Goal: Task Accomplishment & Management: Use online tool/utility

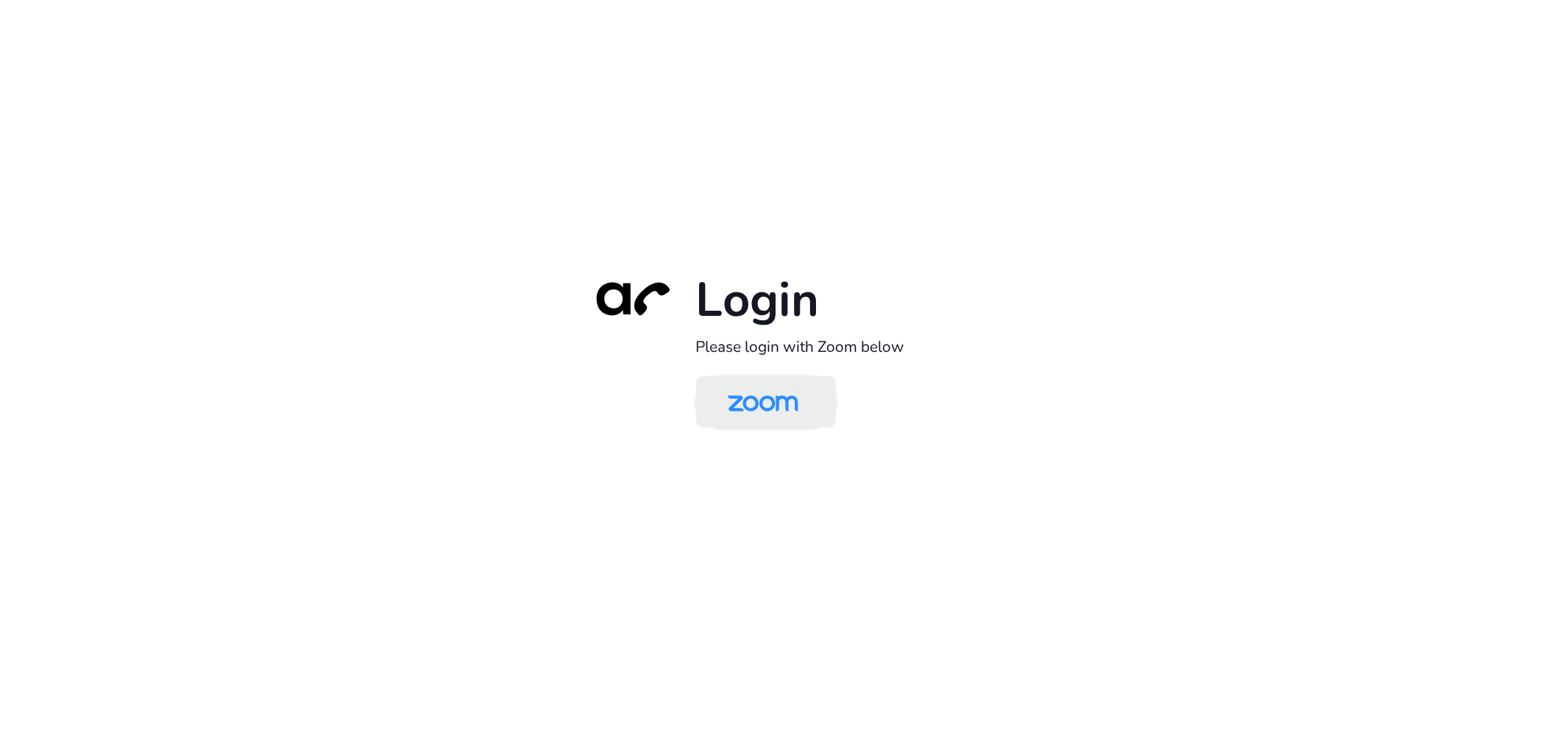
click at [747, 407] on img at bounding box center [763, 402] width 102 height 48
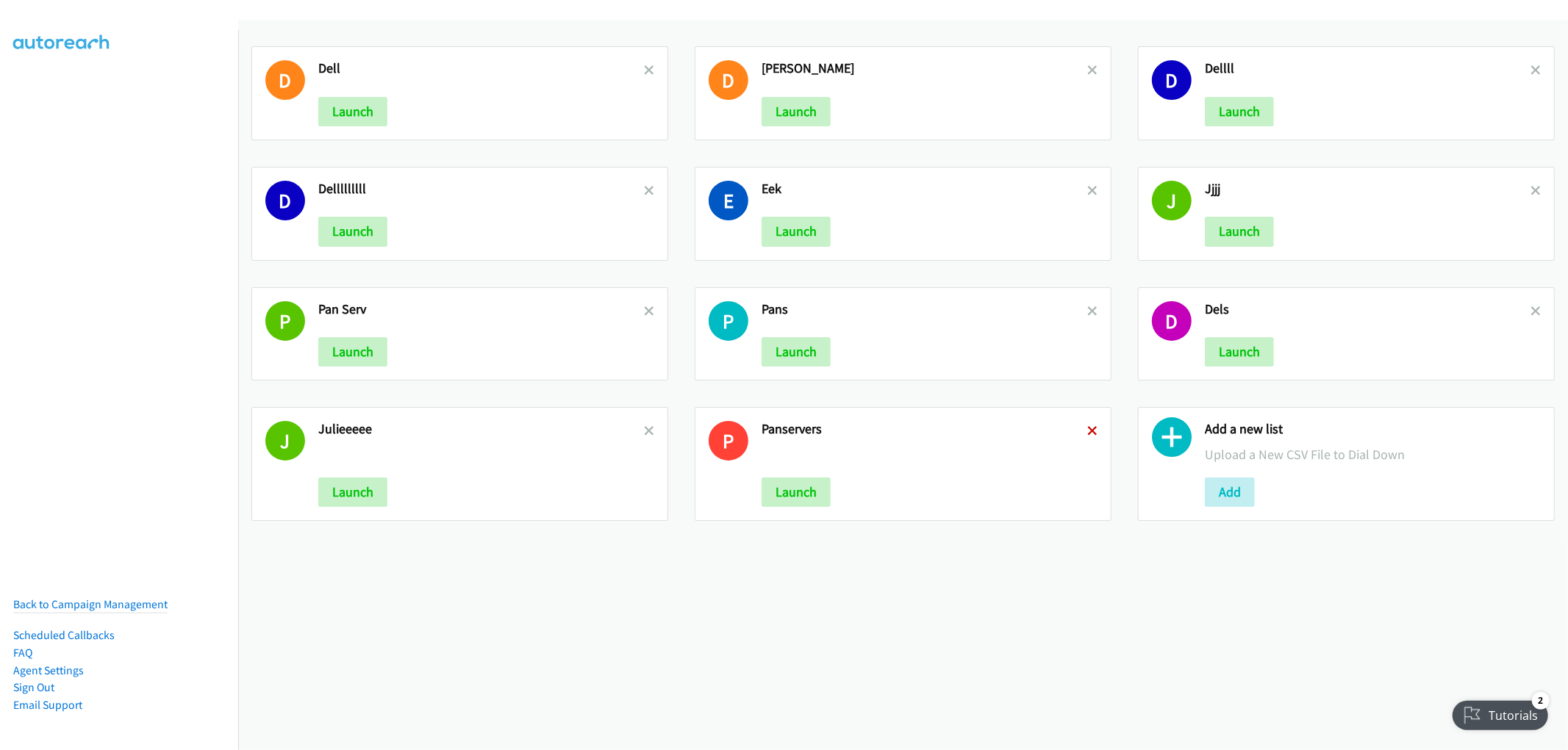
click at [1087, 430] on icon at bounding box center [1092, 431] width 10 height 10
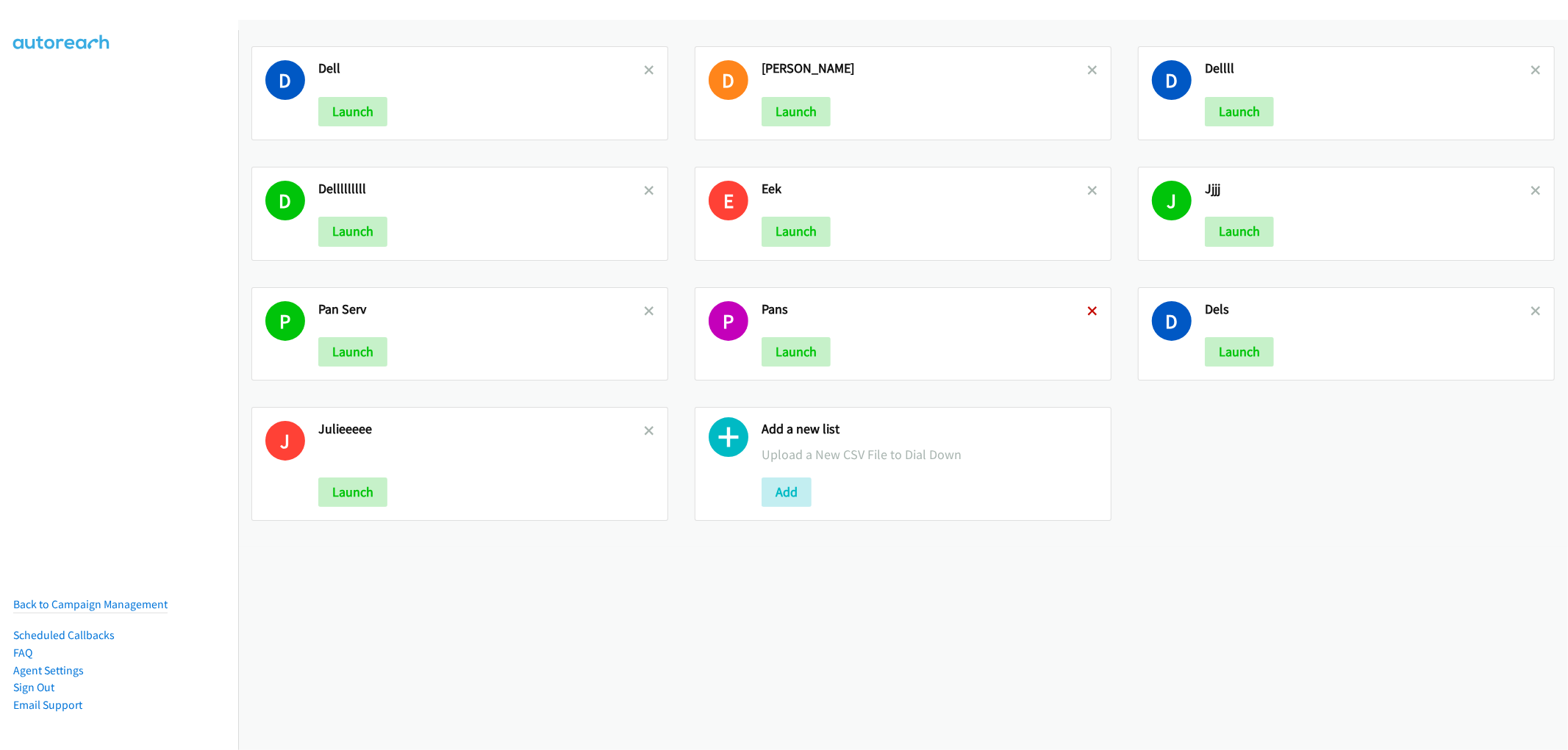
click at [1087, 309] on icon at bounding box center [1092, 312] width 10 height 10
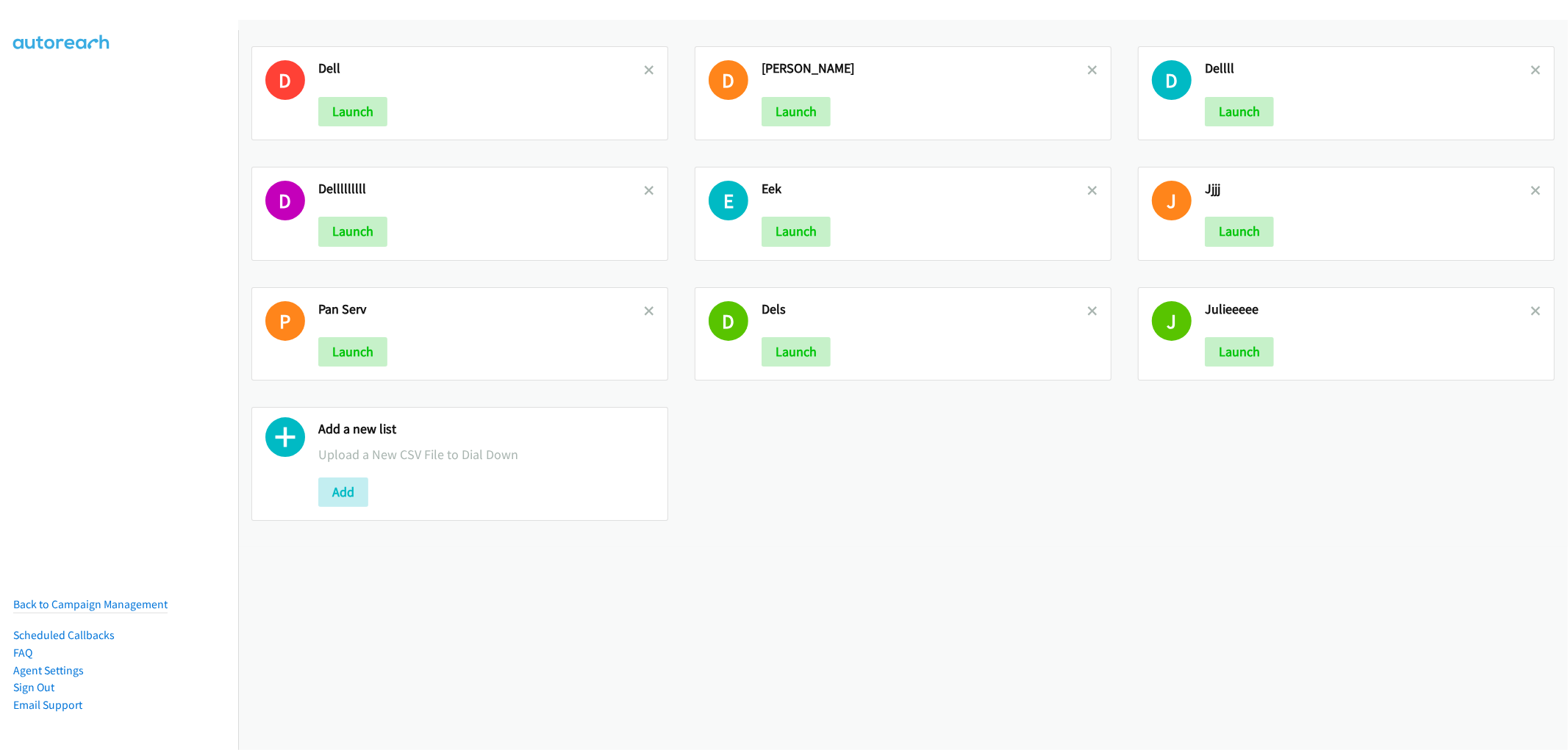
click at [644, 310] on icon at bounding box center [648, 312] width 10 height 10
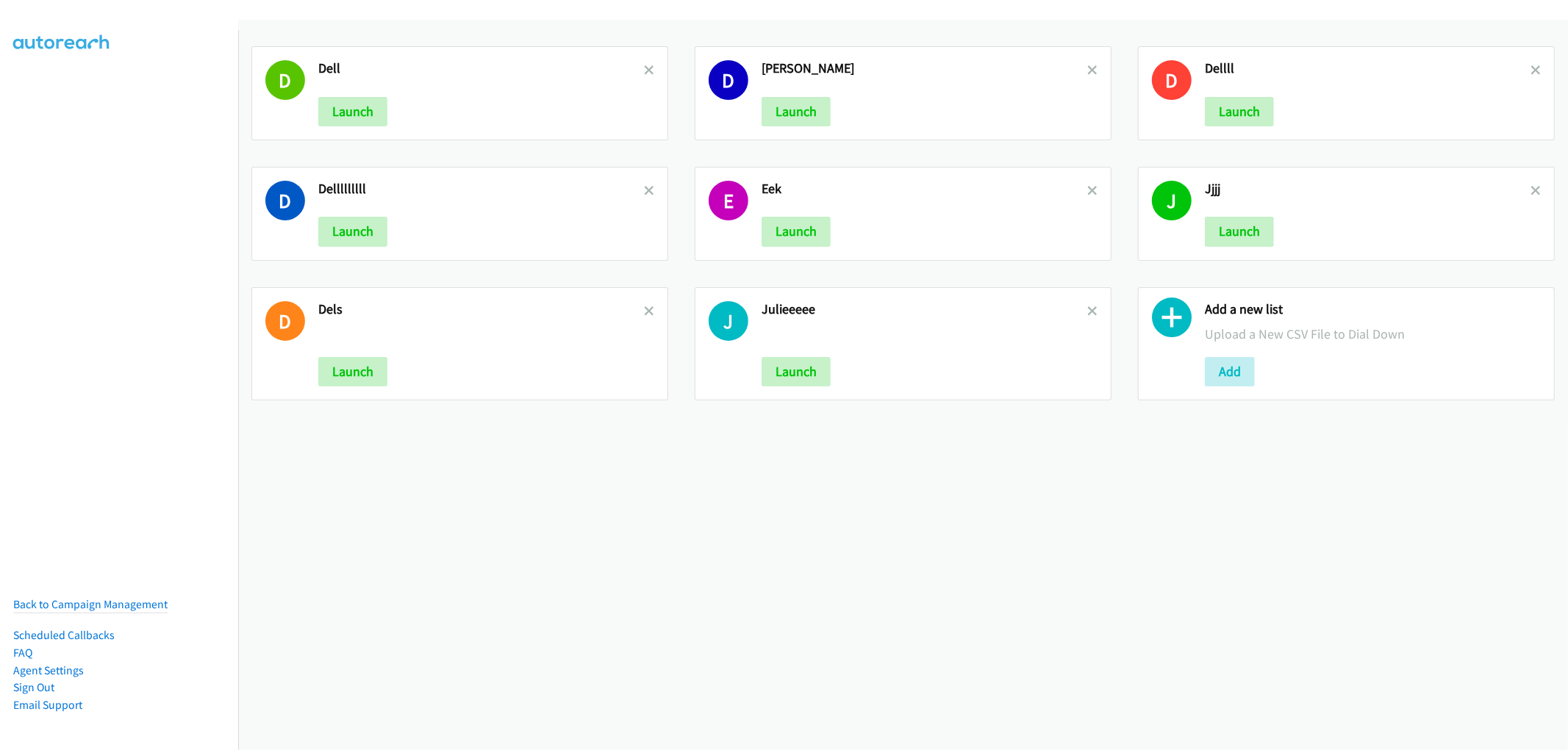
click at [648, 192] on icon at bounding box center [648, 191] width 10 height 10
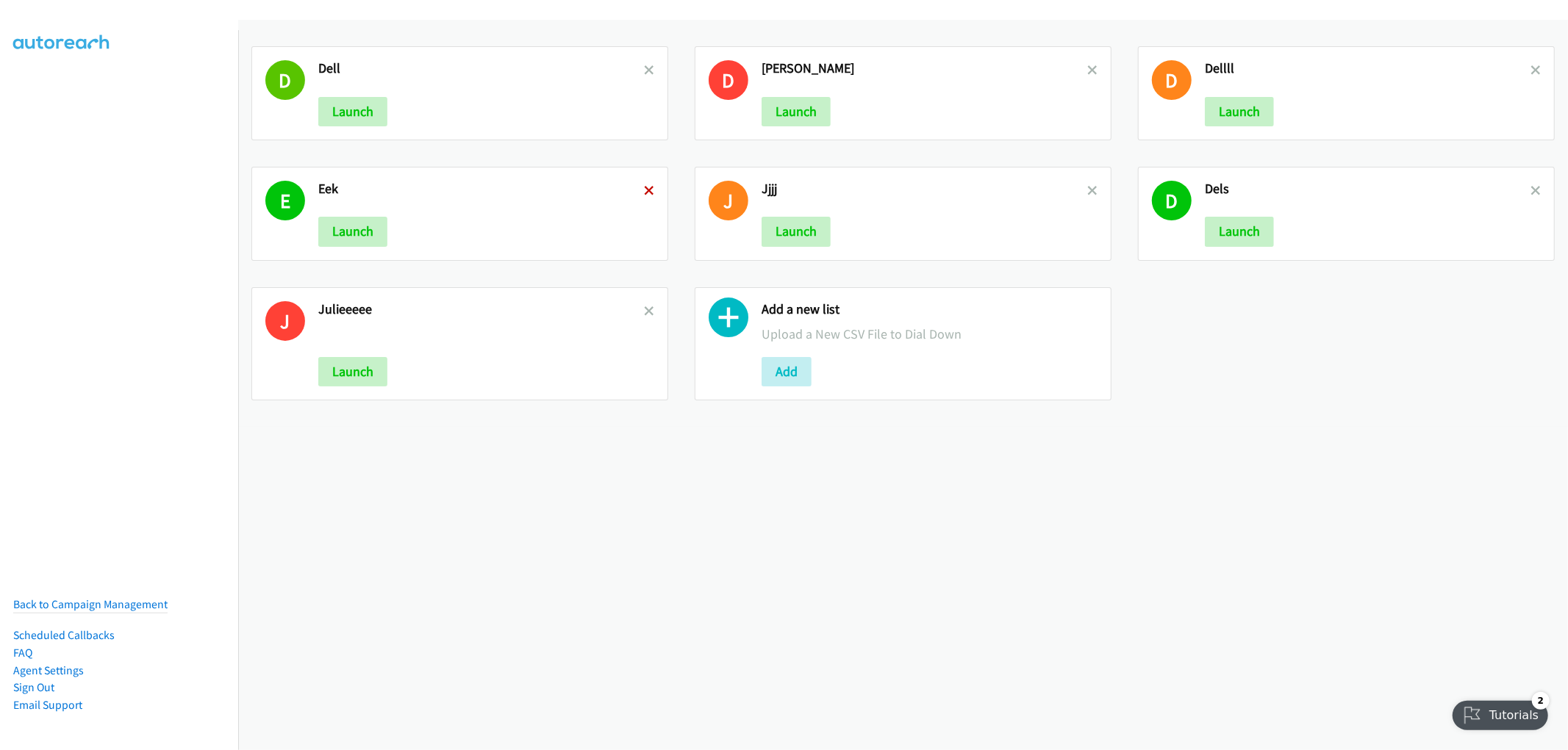
click at [647, 194] on icon at bounding box center [648, 191] width 10 height 10
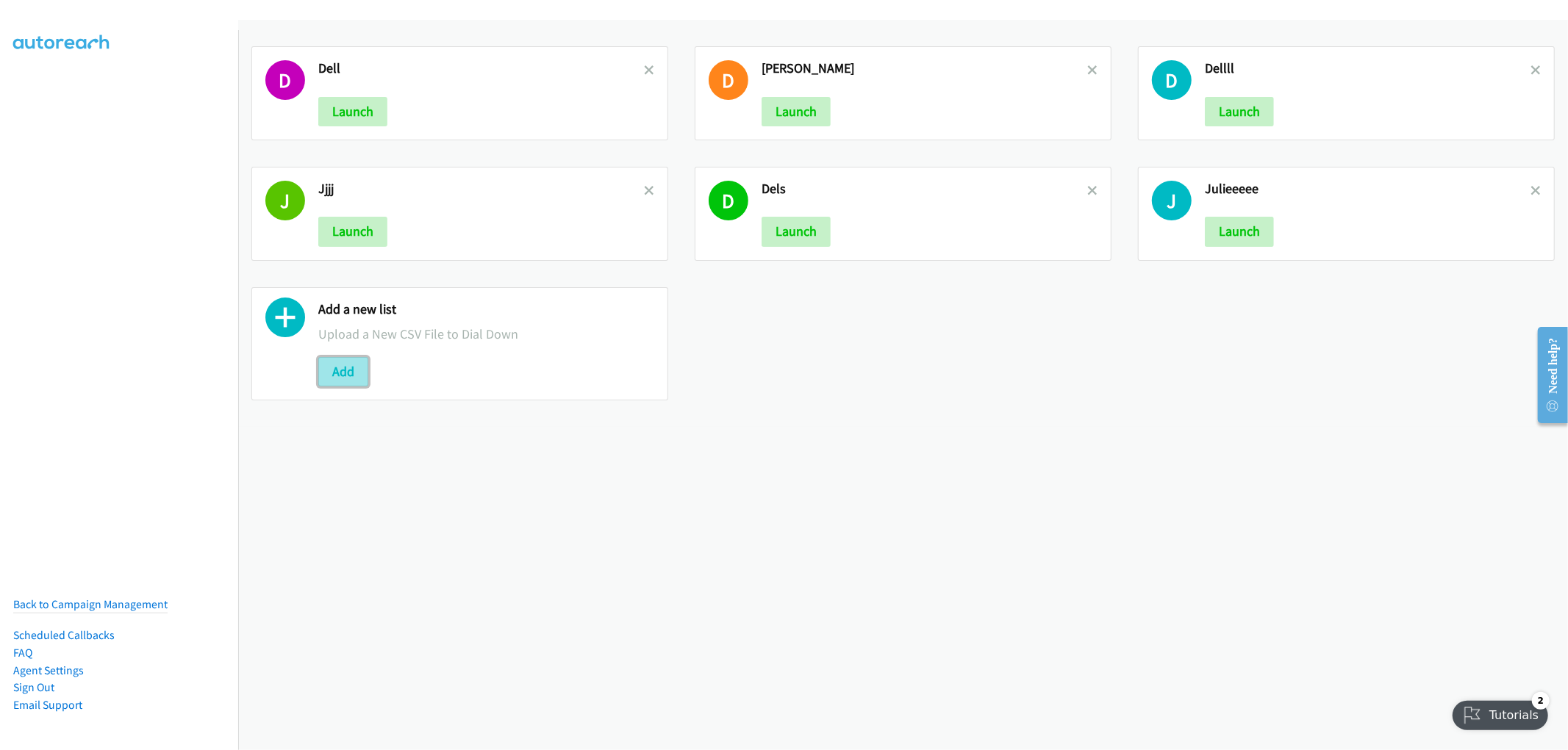
click at [354, 366] on button "Add" at bounding box center [342, 372] width 50 height 30
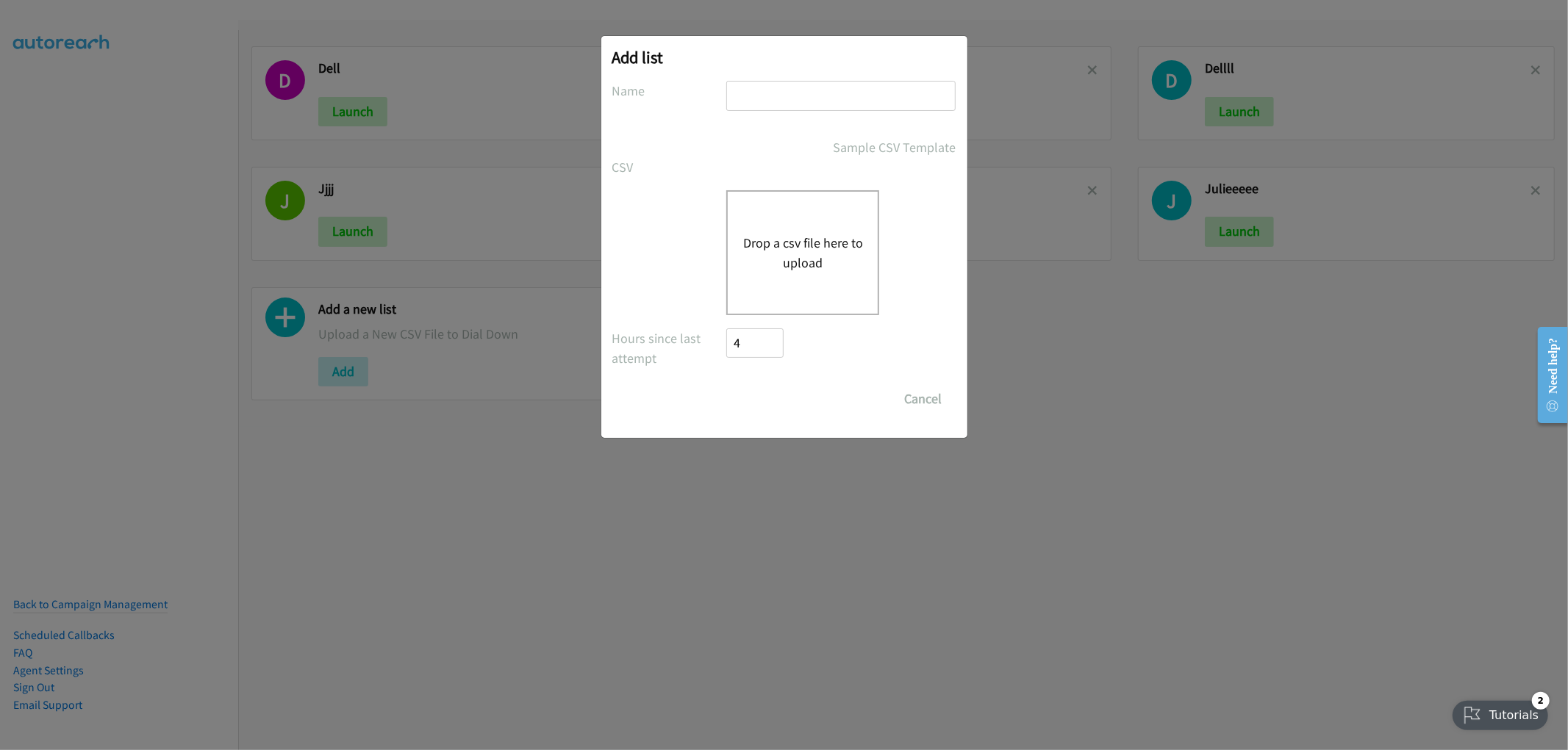
click at [818, 251] on button "Drop a csv file here to upload" at bounding box center [802, 253] width 121 height 40
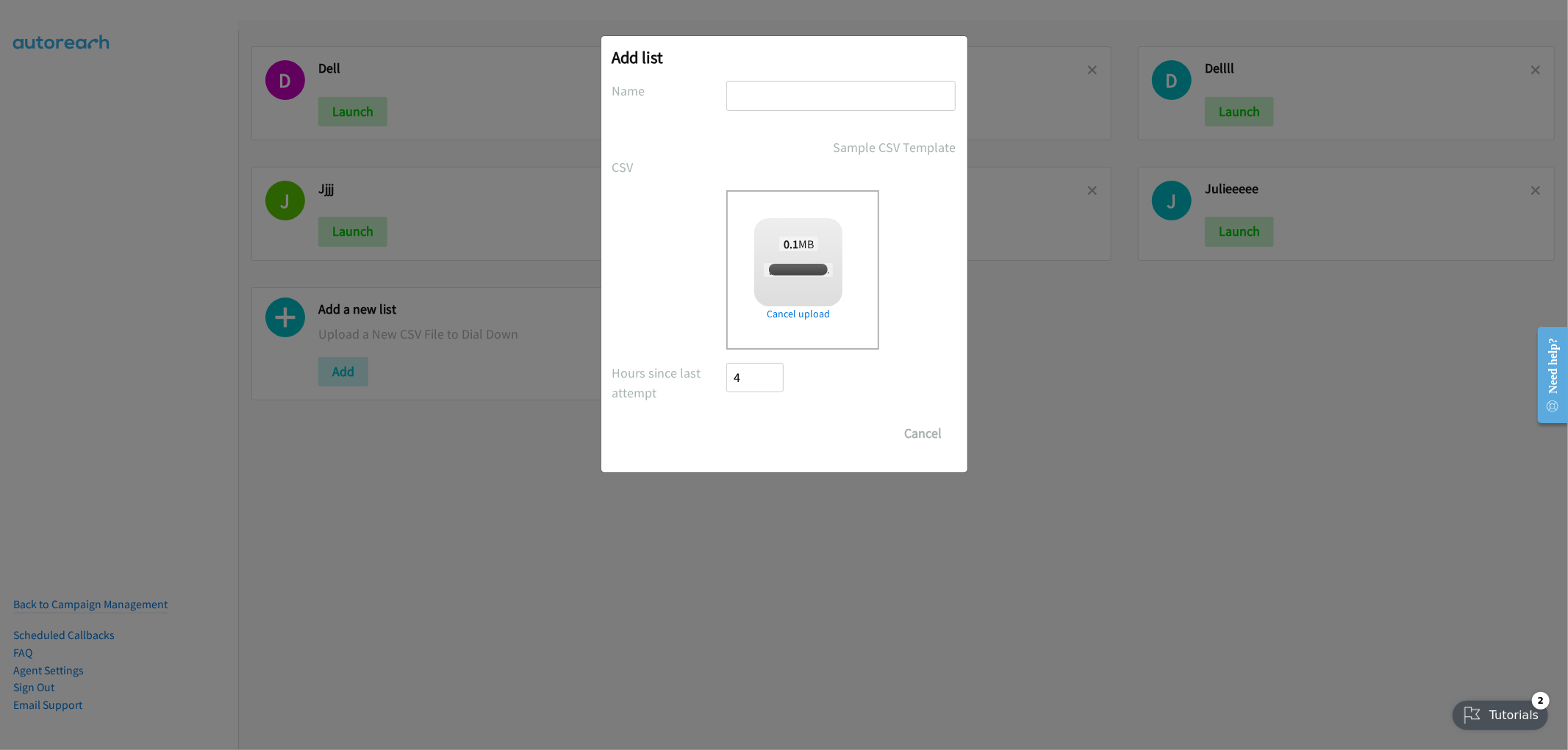
checkbox input "true"
click at [757, 91] on input "text" at bounding box center [840, 95] width 230 height 30
type input "SCHNEIDER"
click at [727, 419] on input "Save List" at bounding box center [766, 433] width 77 height 30
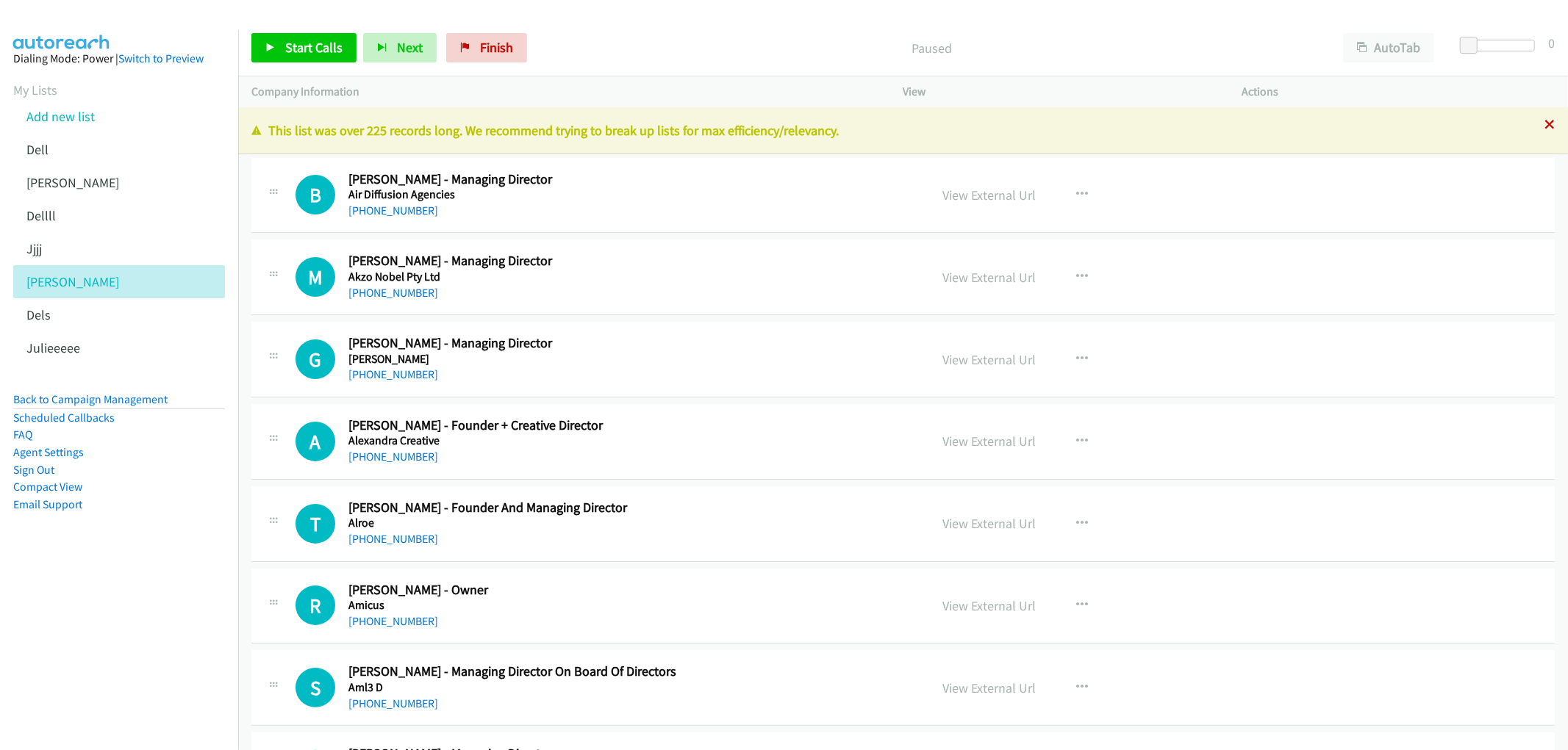
click at [1545, 126] on icon at bounding box center [1549, 125] width 10 height 10
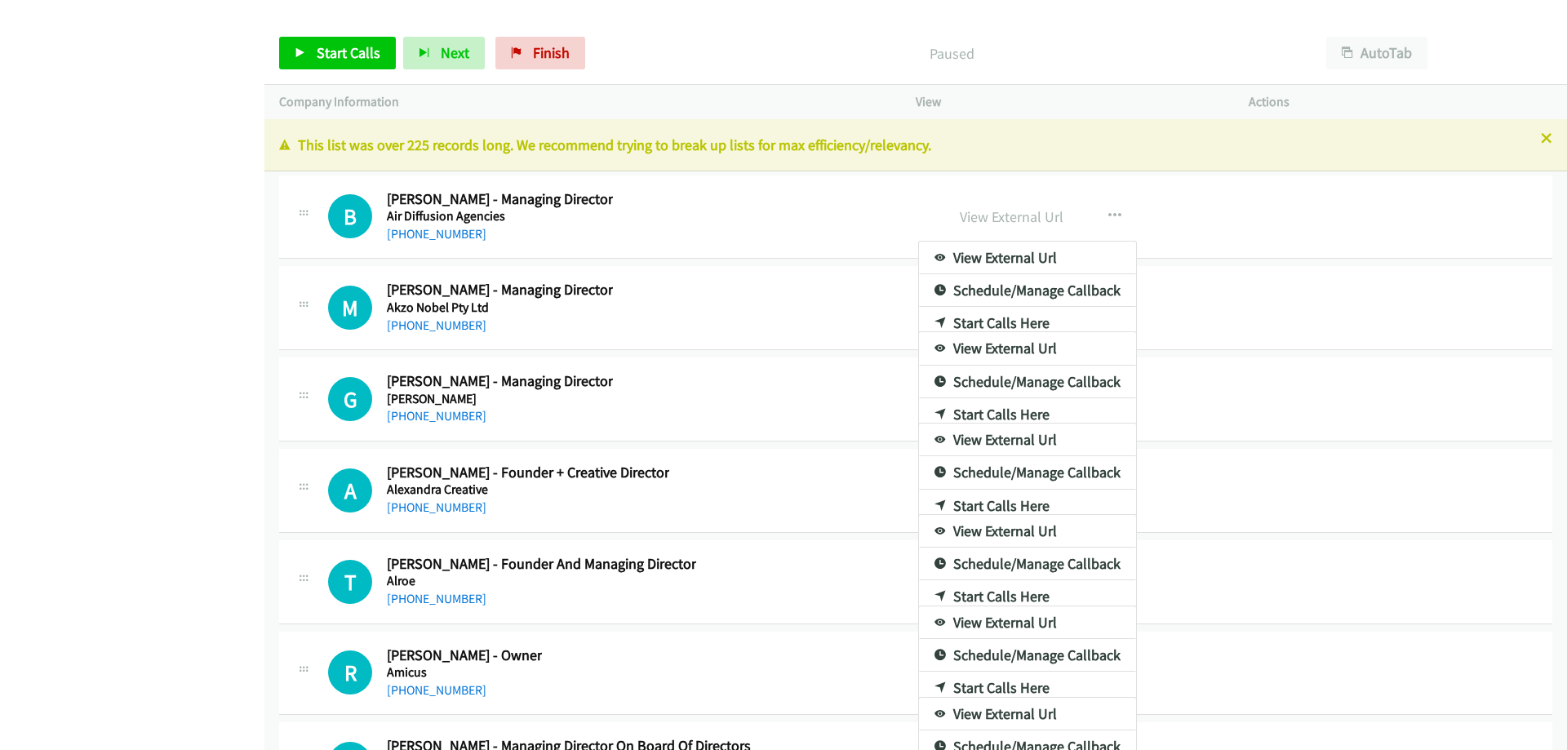
click at [1536, 137] on div at bounding box center [783, 375] width 1567 height 750
click at [1537, 140] on div at bounding box center [783, 375] width 1567 height 750
click at [1536, 140] on div at bounding box center [783, 375] width 1567 height 750
click at [455, 238] on div at bounding box center [783, 375] width 1567 height 750
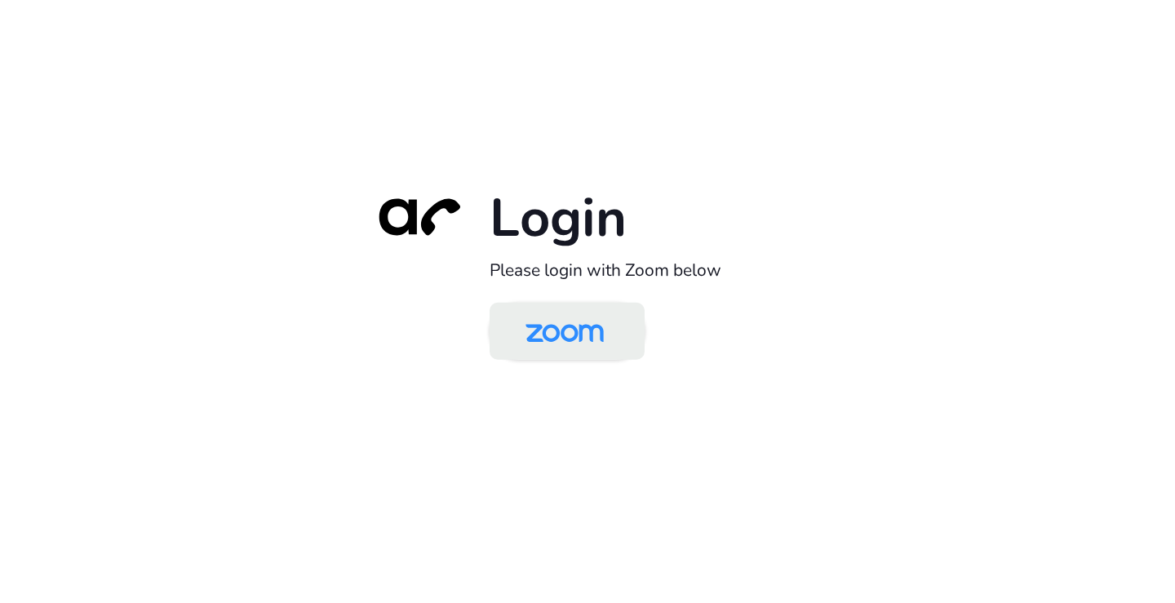
click at [575, 322] on img at bounding box center [564, 332] width 113 height 53
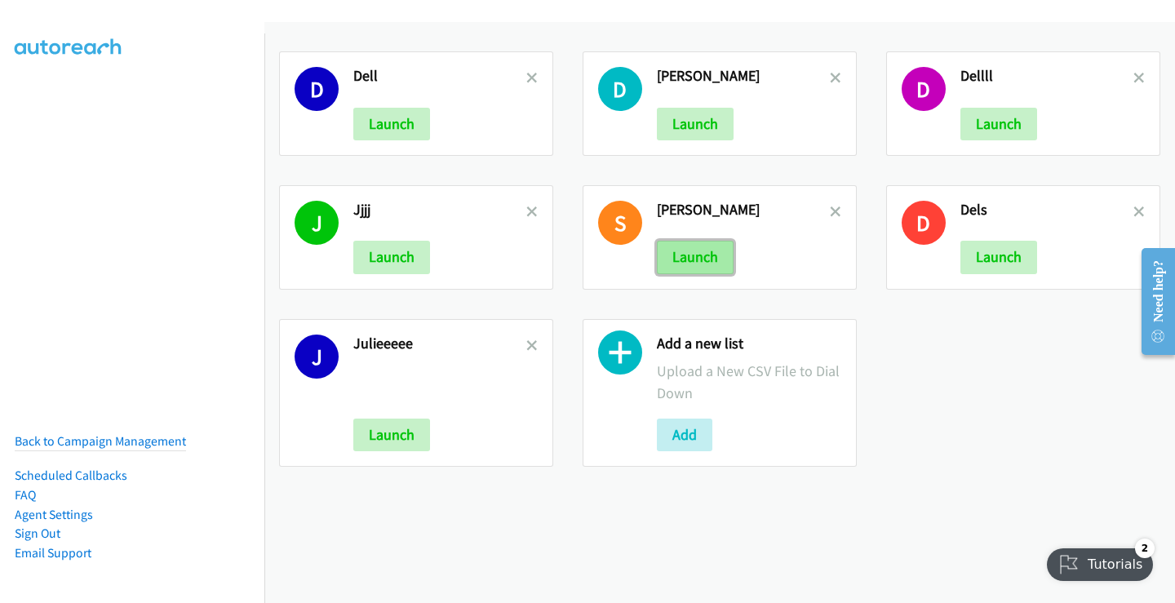
click at [690, 255] on button "Launch" at bounding box center [695, 257] width 77 height 33
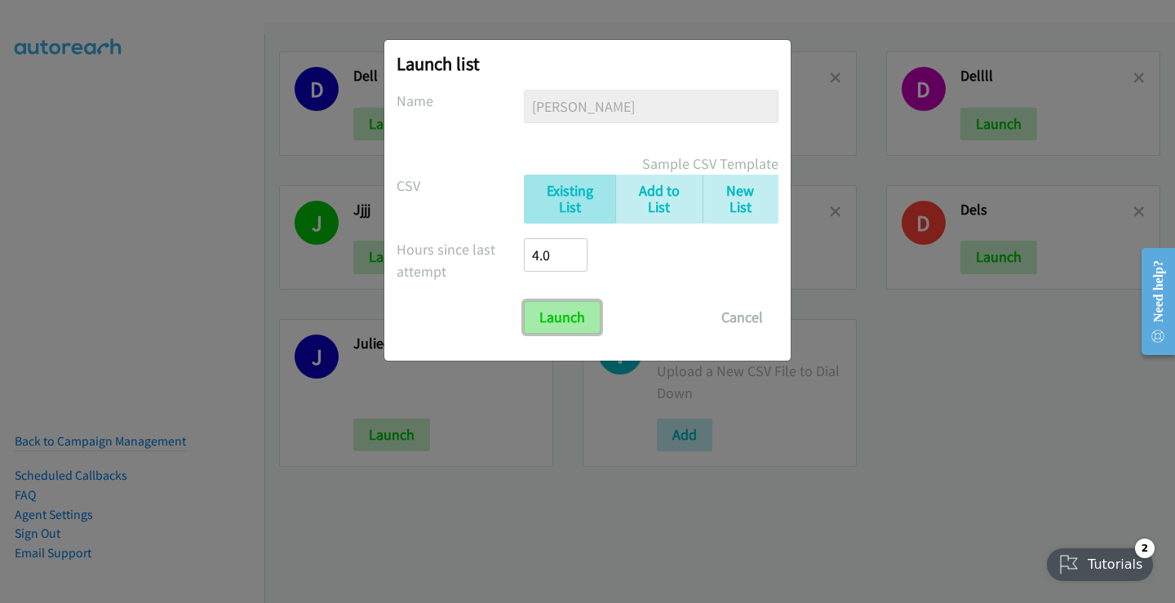
click at [569, 316] on input "Launch" at bounding box center [562, 317] width 77 height 33
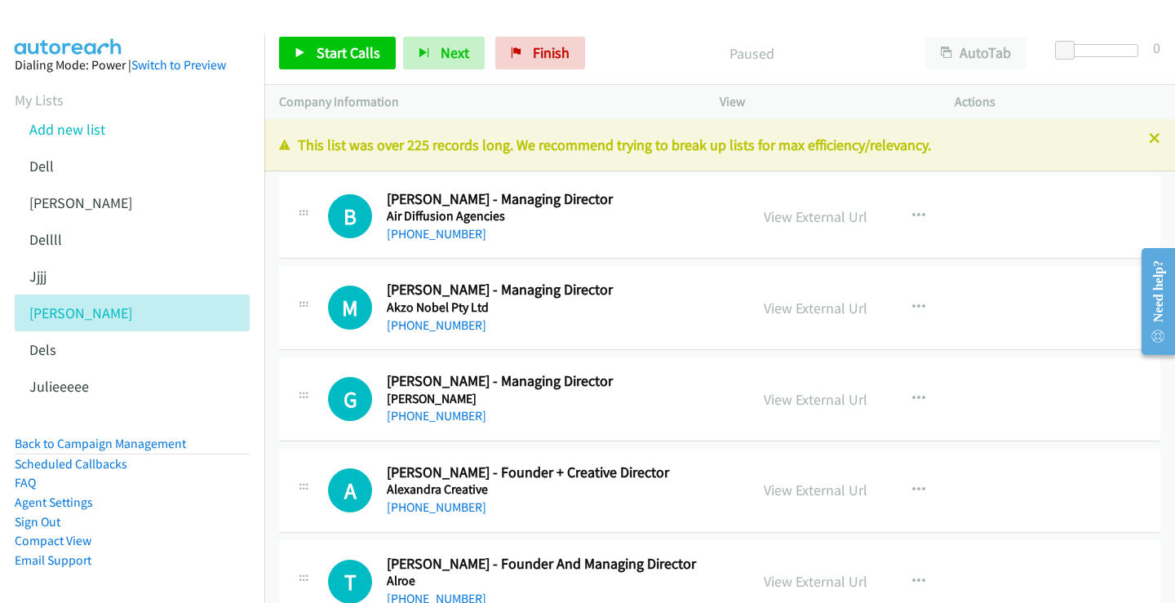
drag, startPoint x: 1146, startPoint y: 138, endPoint x: 1109, endPoint y: 127, distance: 38.5
click at [1149, 141] on icon at bounding box center [1154, 139] width 11 height 11
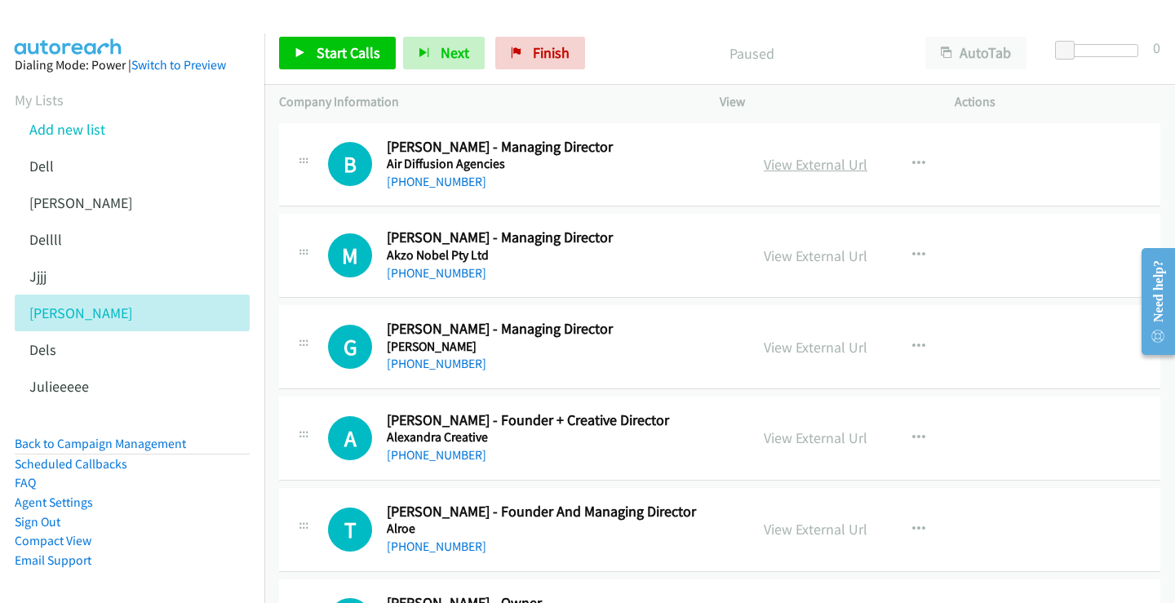
click at [822, 166] on link "View External Url" at bounding box center [816, 164] width 104 height 19
click at [428, 176] on link "+61 413 688 124" at bounding box center [437, 182] width 100 height 16
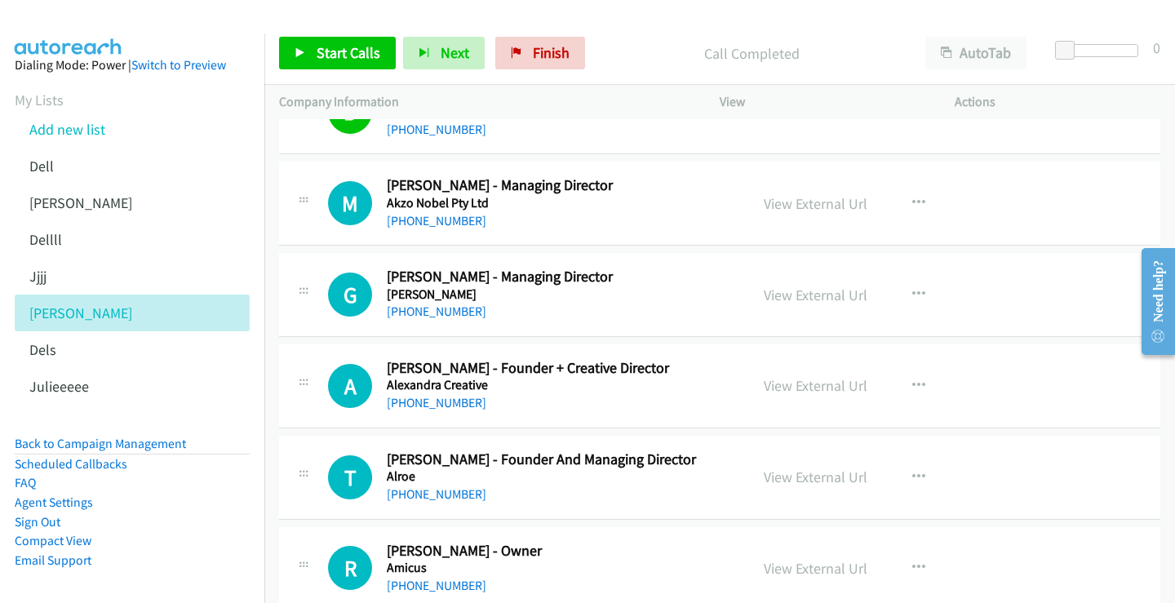
scroll to position [82, 0]
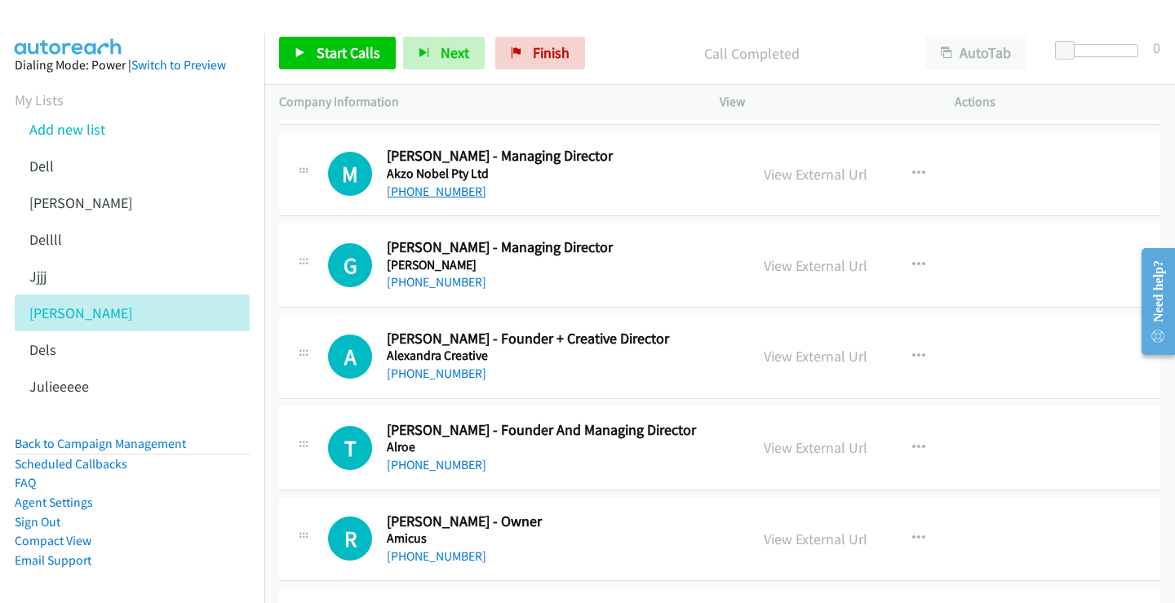
click at [443, 194] on link "+61 3 9313 4513" at bounding box center [437, 192] width 100 height 16
click at [830, 177] on link "View External Url" at bounding box center [816, 174] width 104 height 19
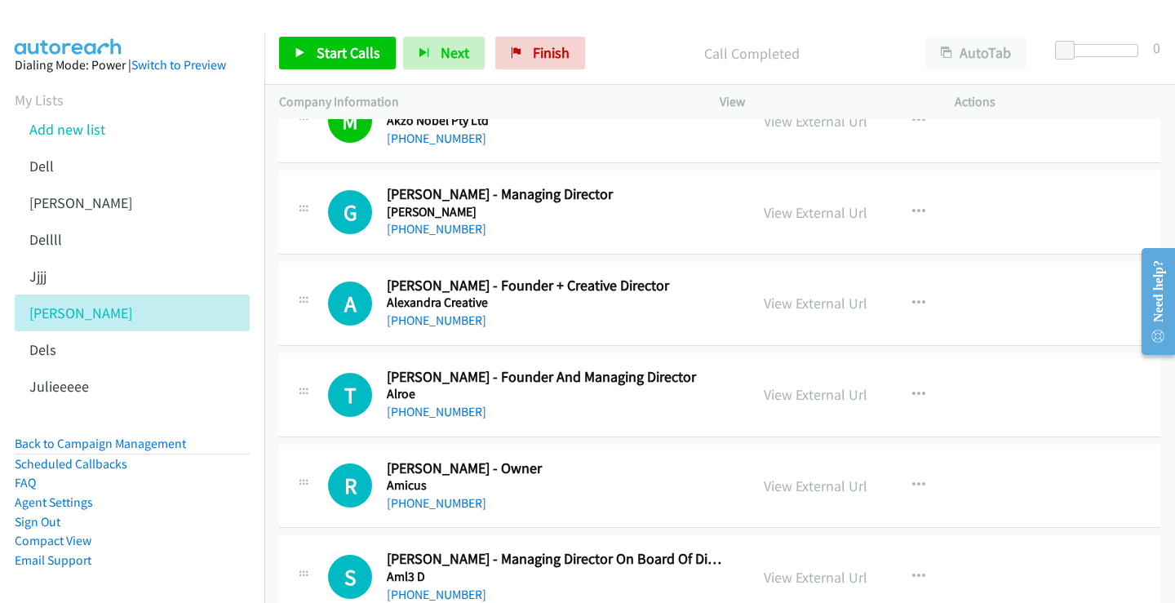
scroll to position [163, 0]
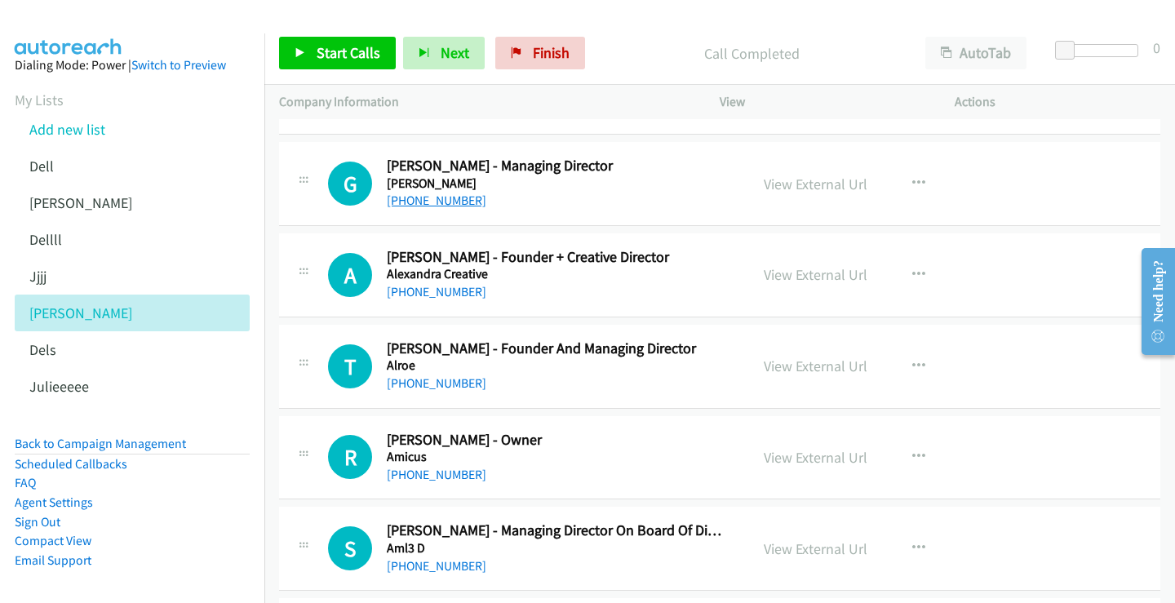
click at [443, 204] on link "+61 407 391 552" at bounding box center [437, 201] width 100 height 16
click at [832, 186] on link "View External Url" at bounding box center [816, 184] width 104 height 19
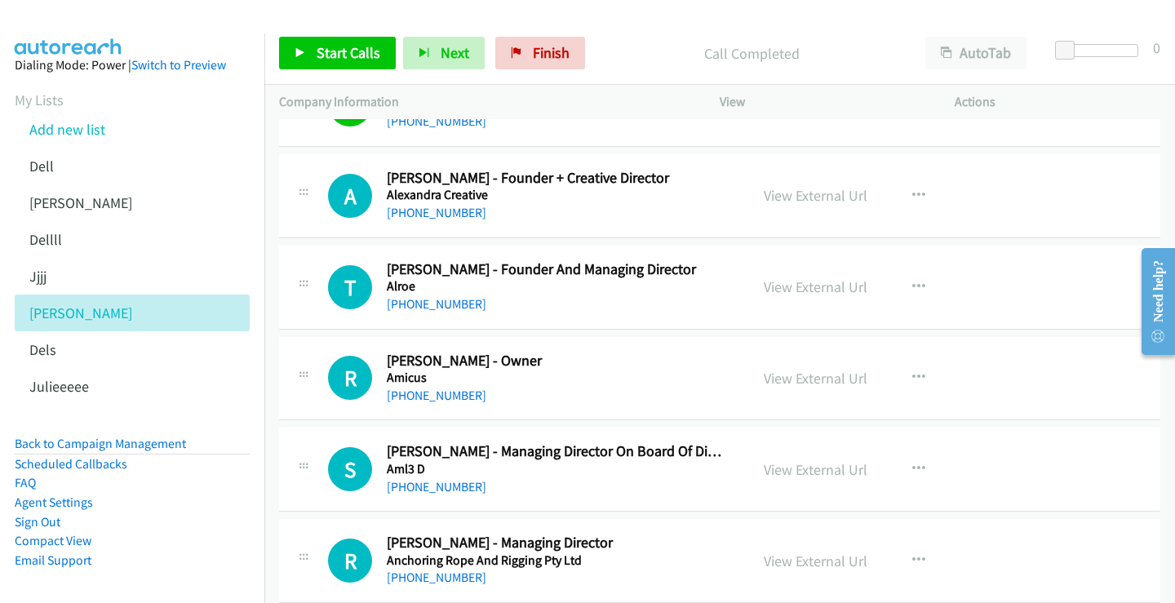
scroll to position [245, 0]
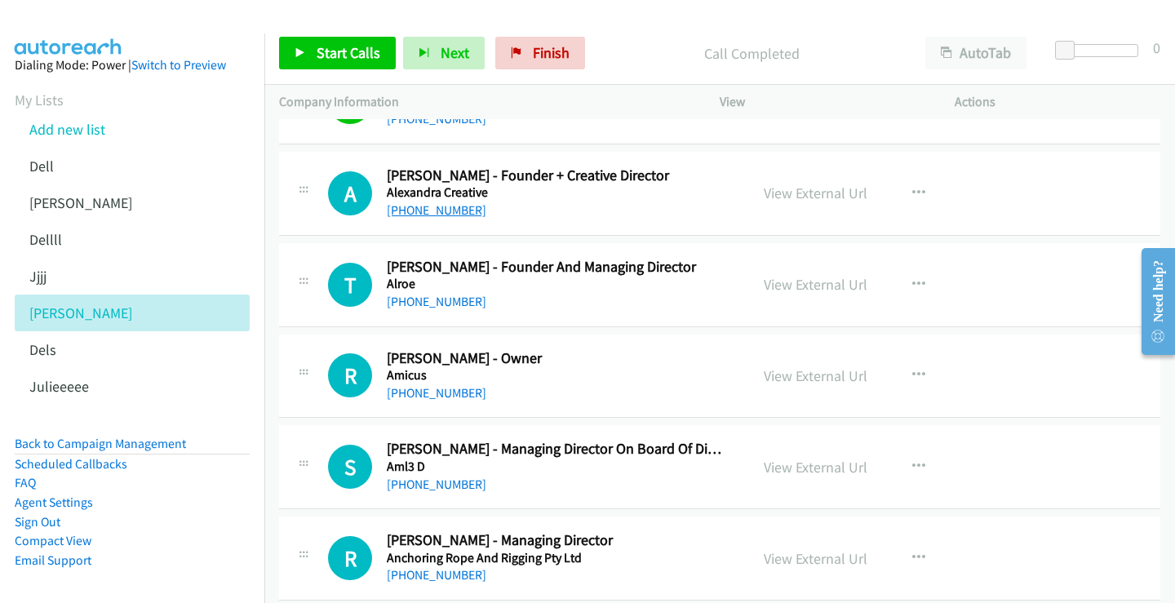
click at [428, 215] on link "+61 402 440 607" at bounding box center [437, 210] width 100 height 16
click at [830, 192] on link "View External Url" at bounding box center [816, 193] width 104 height 19
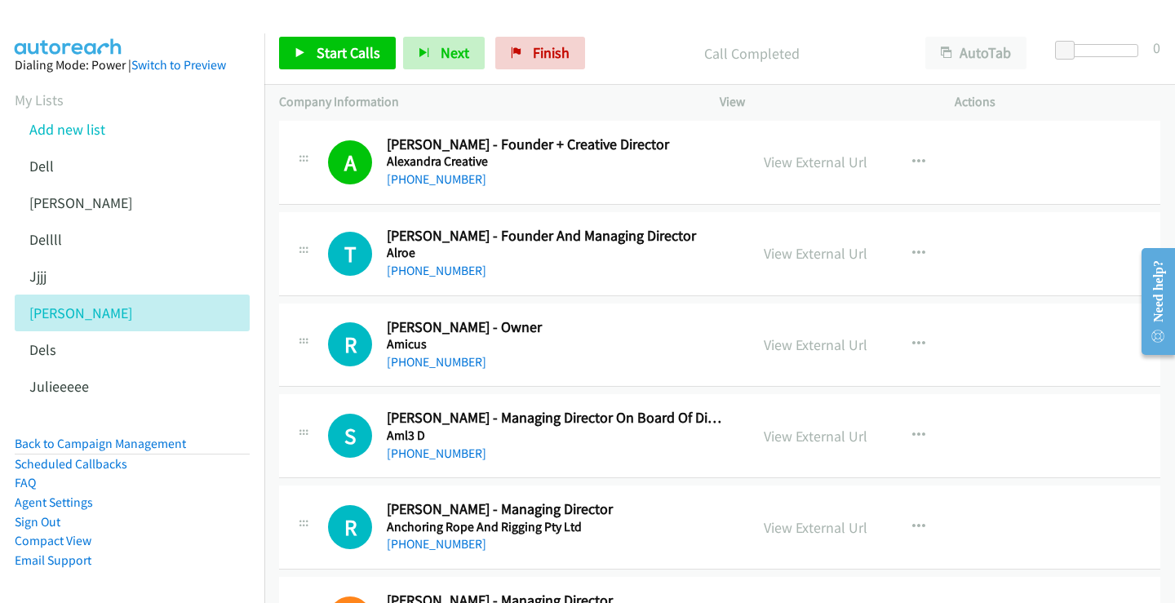
scroll to position [326, 0]
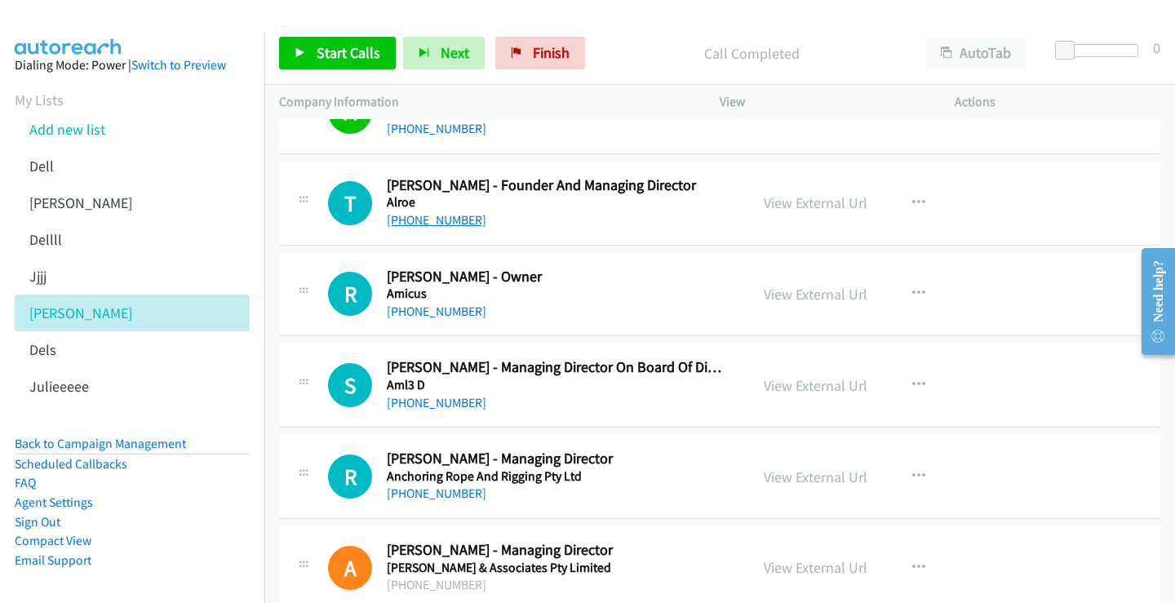
click at [449, 221] on link "+61 409 473 044" at bounding box center [437, 220] width 100 height 16
click at [824, 203] on link "View External Url" at bounding box center [816, 202] width 104 height 19
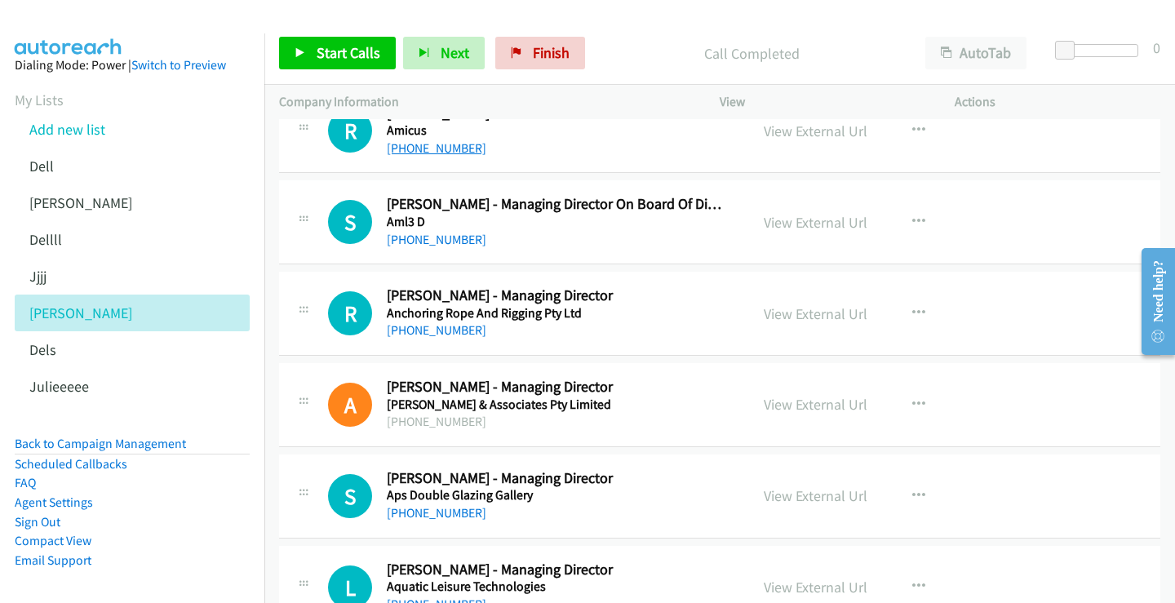
click at [437, 150] on link "+61 2 4948 0729" at bounding box center [437, 148] width 100 height 16
drag, startPoint x: 841, startPoint y: 131, endPoint x: 40, endPoint y: 273, distance: 813.3
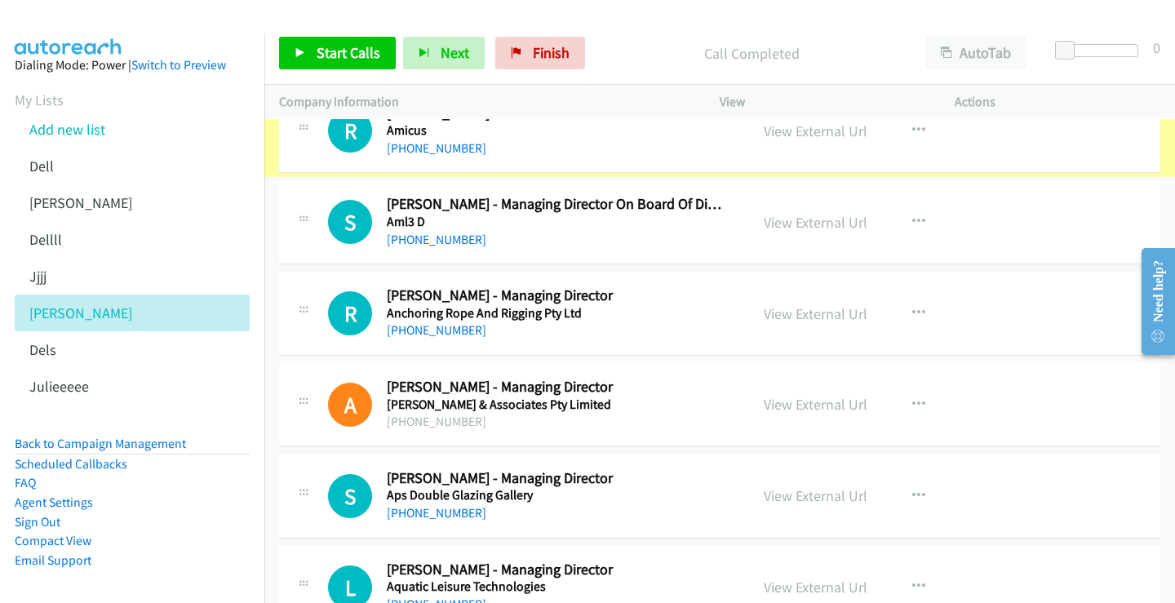
scroll to position [395, 0]
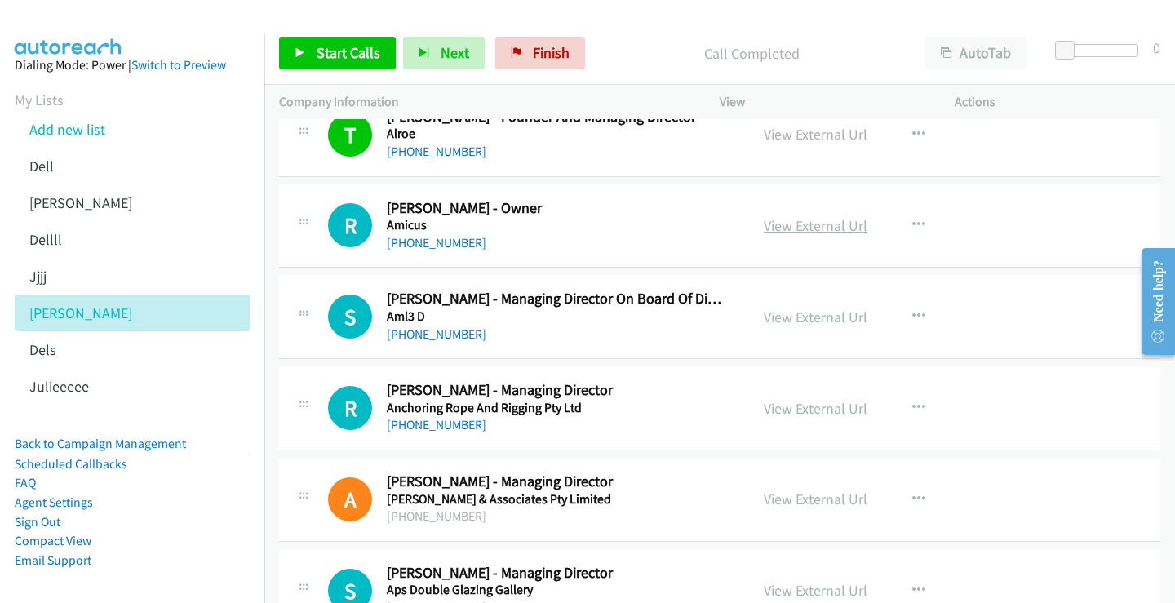
click at [825, 223] on link "View External Url" at bounding box center [816, 225] width 104 height 19
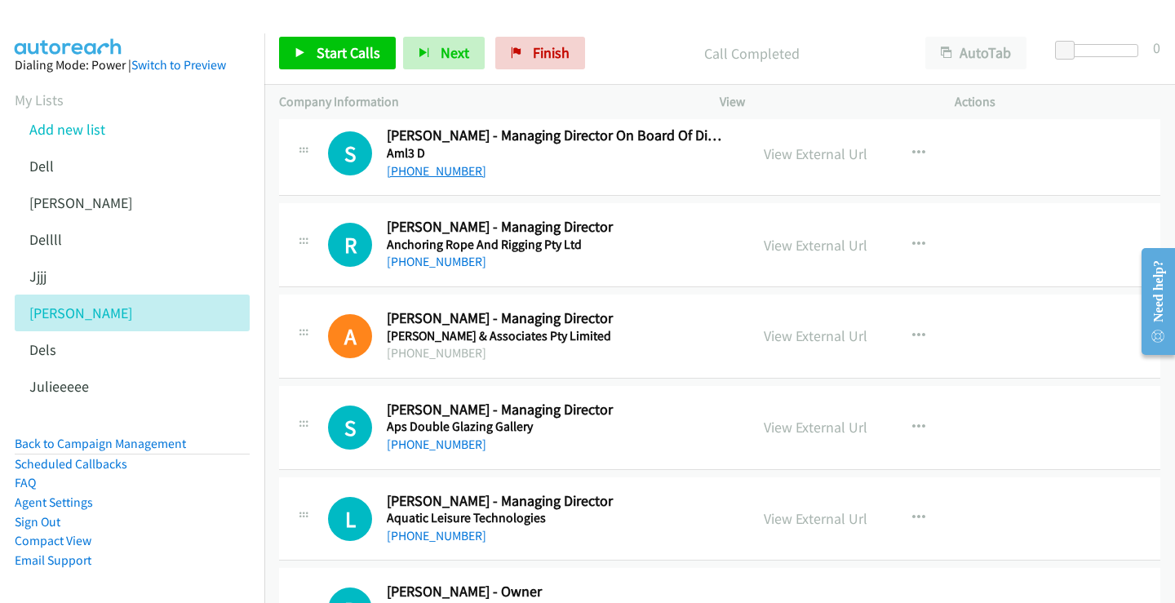
click at [442, 173] on link "+61 412 489 878" at bounding box center [437, 171] width 100 height 16
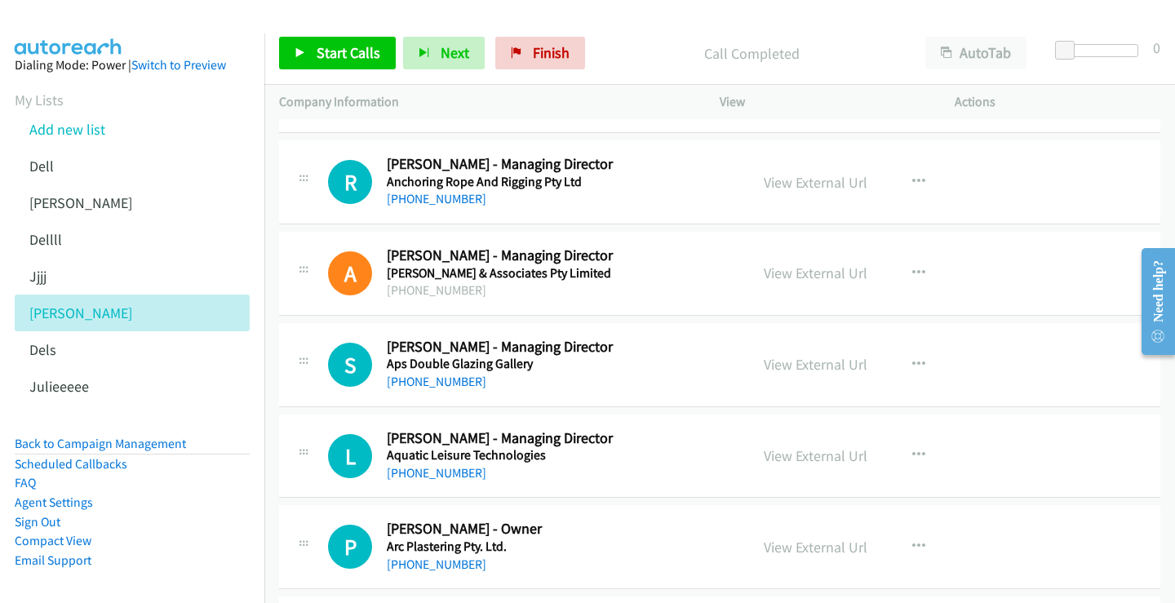
scroll to position [640, 0]
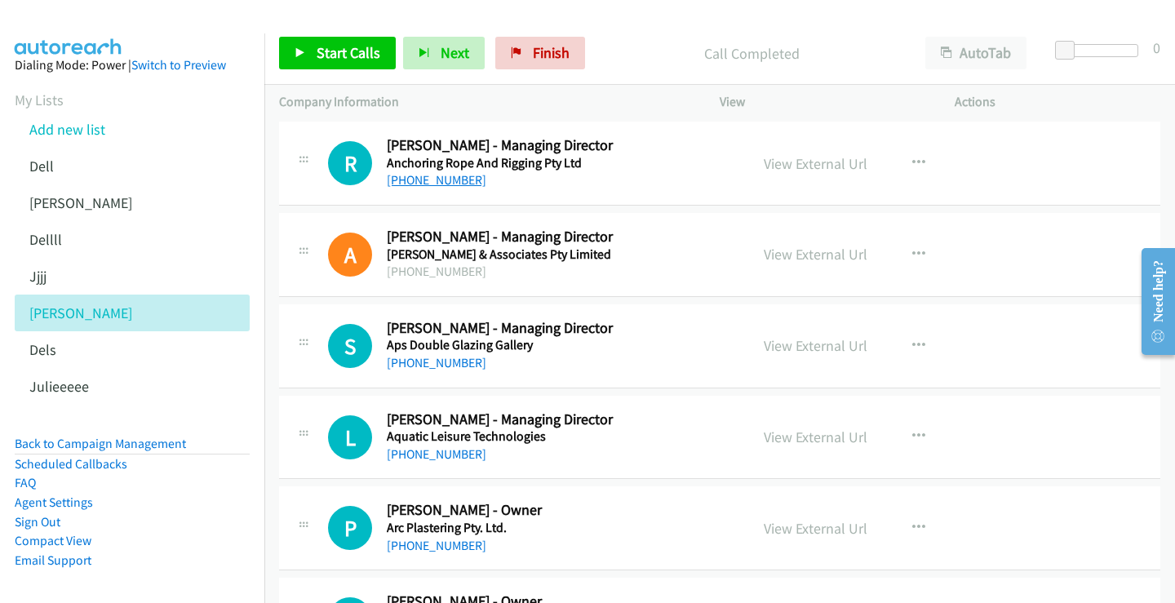
click at [447, 176] on link "+61 488 993 737" at bounding box center [437, 180] width 100 height 16
click at [779, 165] on link "View External Url" at bounding box center [816, 163] width 104 height 19
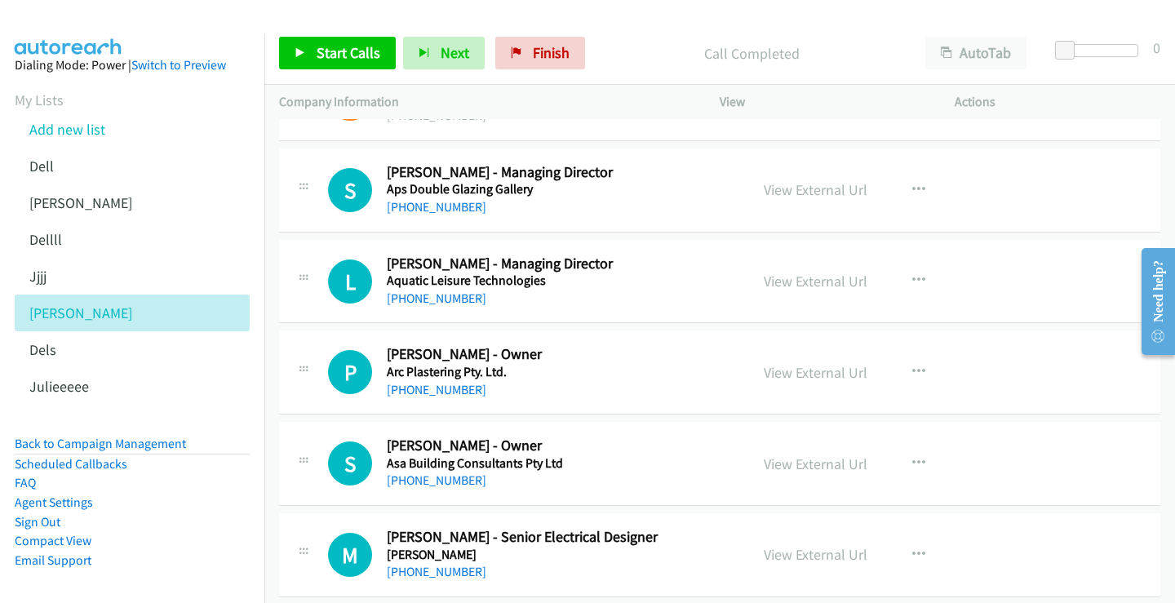
scroll to position [803, 0]
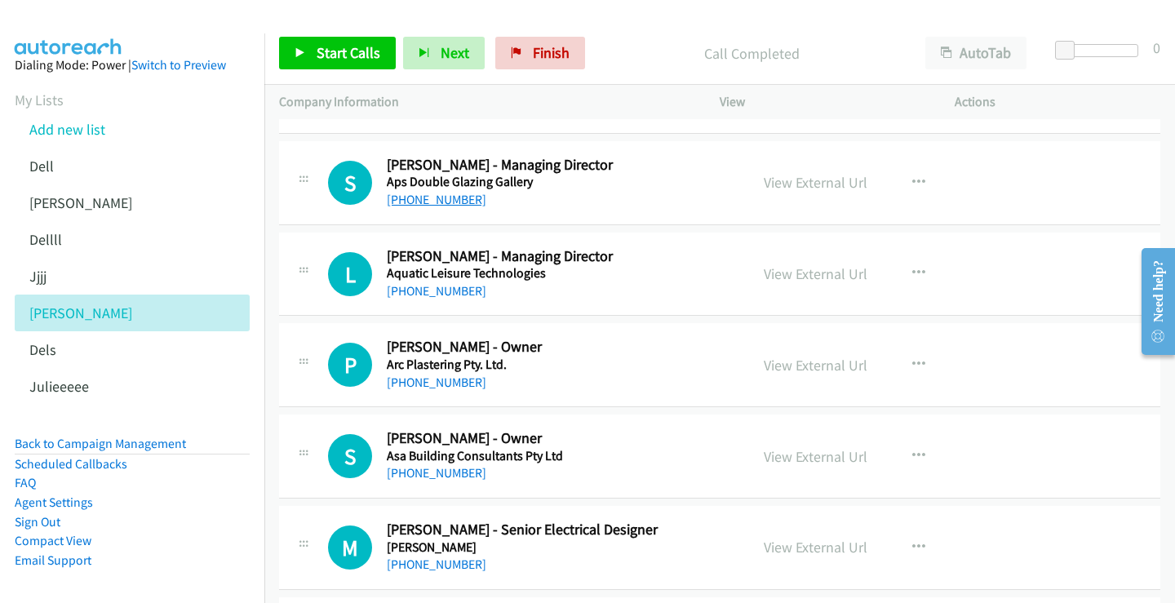
click at [433, 202] on link "+61 432 471 981" at bounding box center [437, 200] width 100 height 16
click at [815, 184] on link "View External Url" at bounding box center [816, 182] width 104 height 19
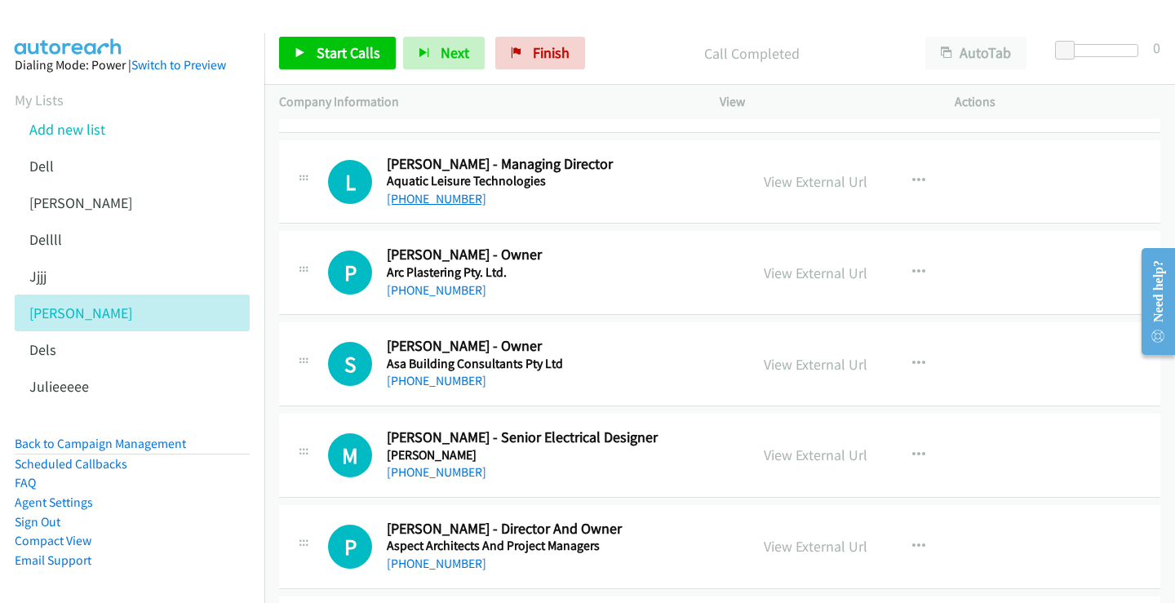
scroll to position [885, 0]
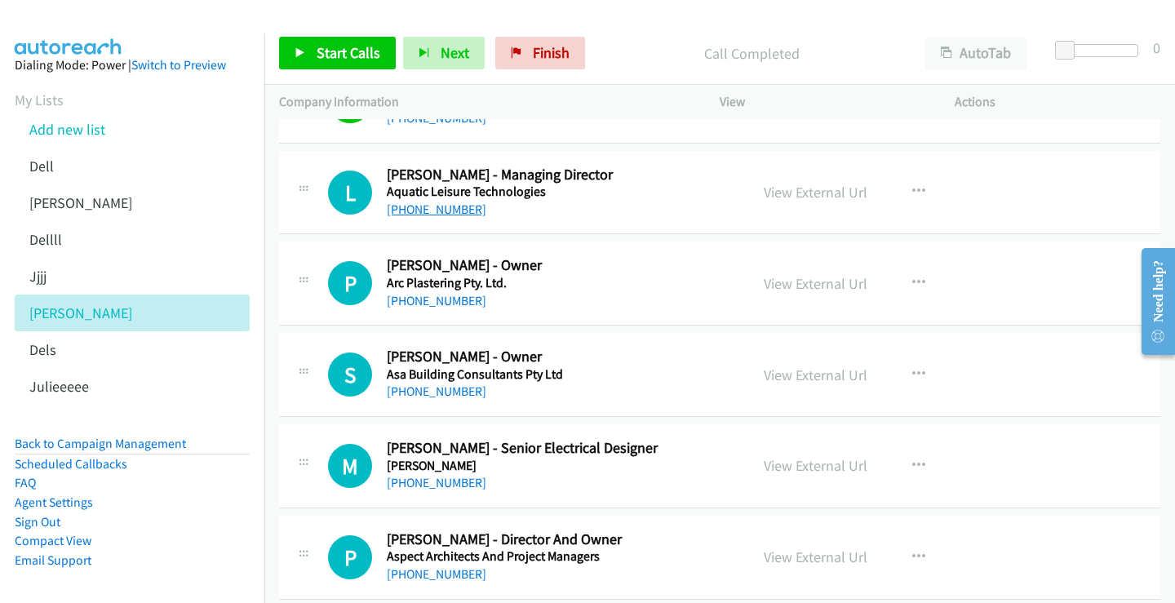
click at [433, 207] on link "+61 412 987 567" at bounding box center [437, 210] width 100 height 16
click at [810, 186] on link "View External Url" at bounding box center [816, 192] width 104 height 19
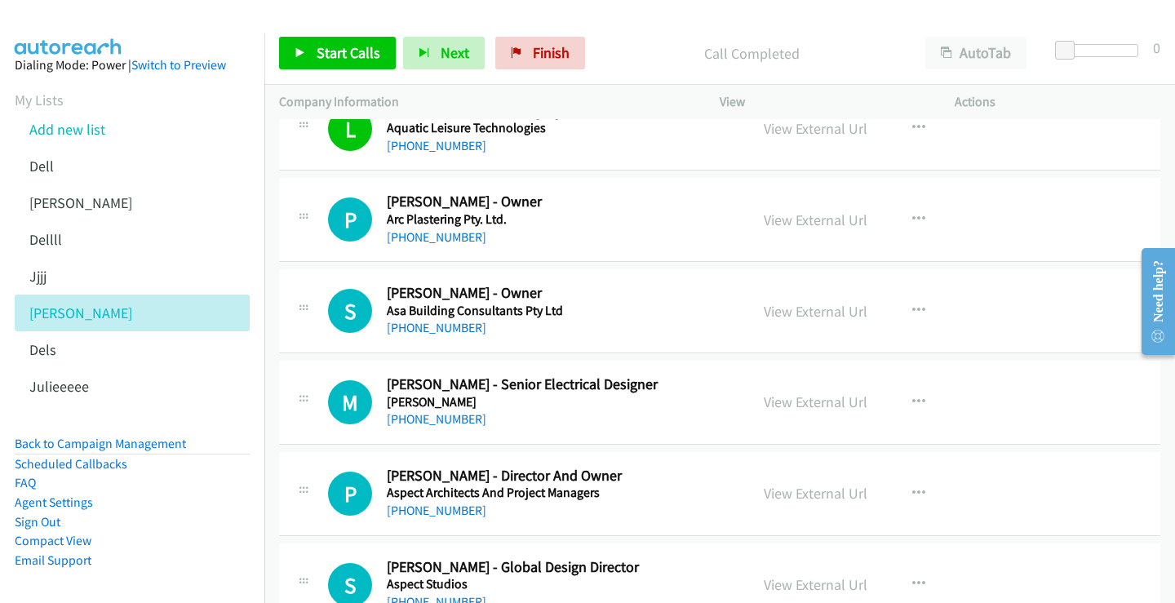
scroll to position [966, 0]
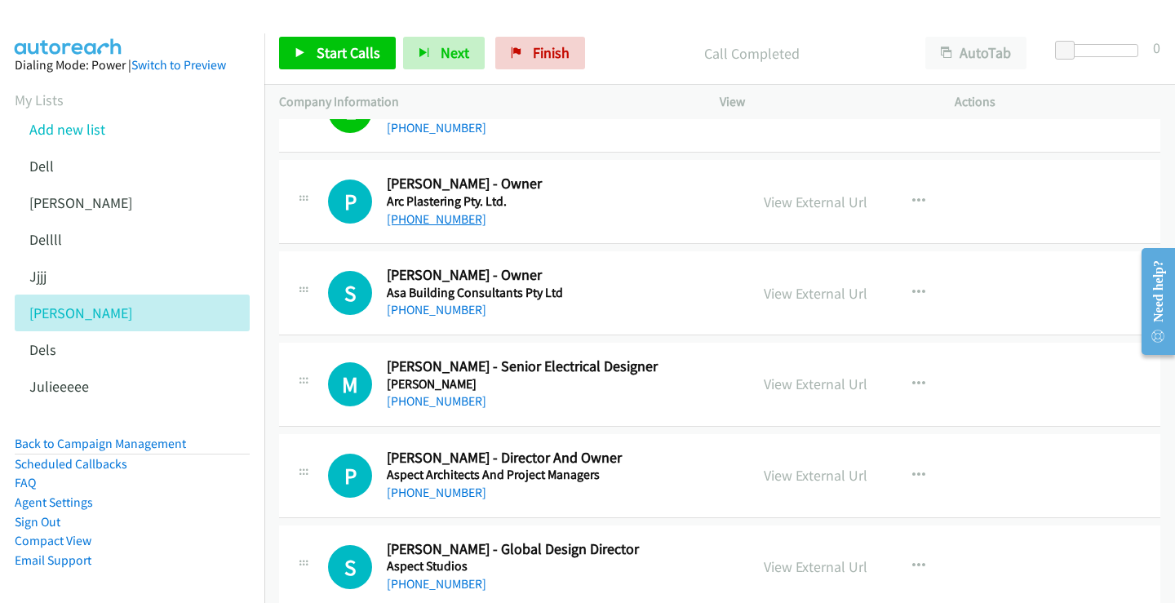
click at [444, 218] on link "+61 418 588 881" at bounding box center [437, 219] width 100 height 16
click at [815, 202] on link "View External Url" at bounding box center [816, 202] width 104 height 19
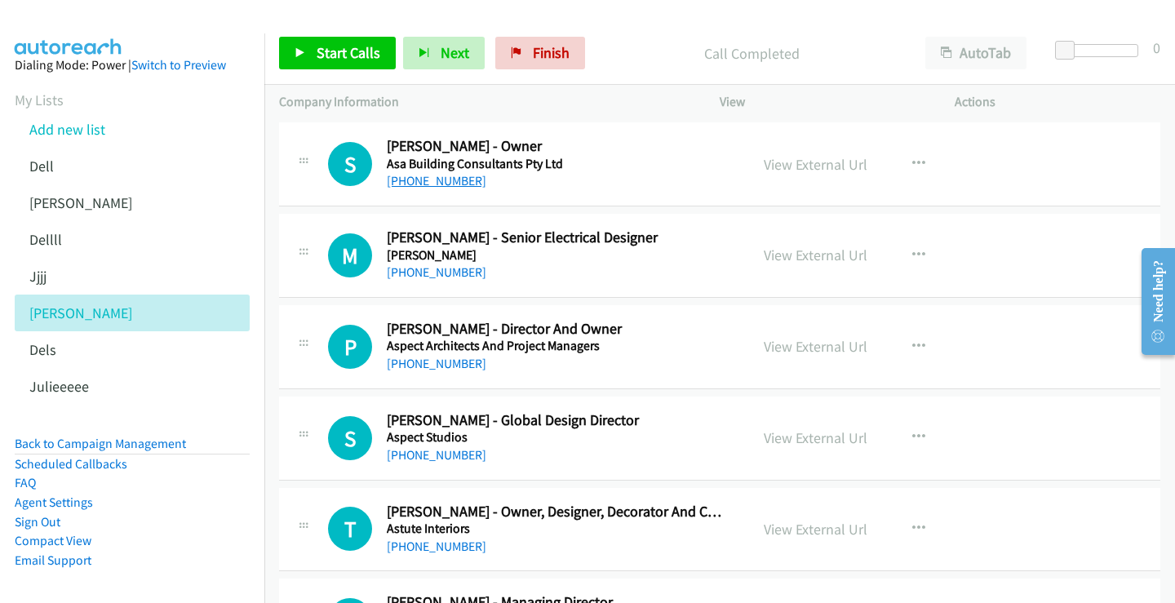
scroll to position [1048, 0]
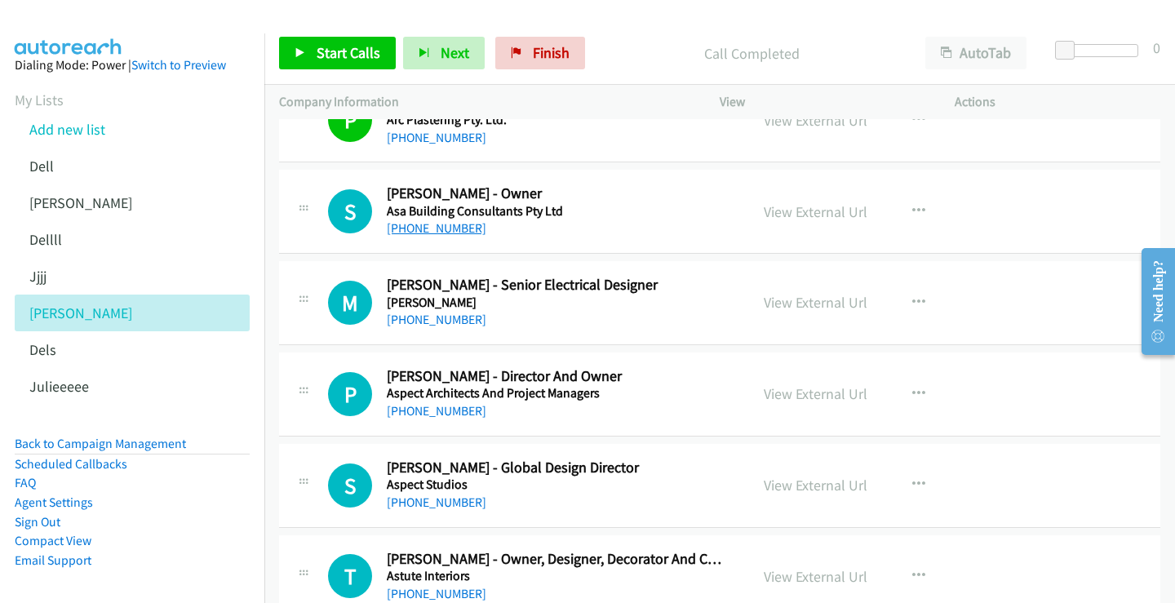
click at [446, 233] on link "+61 402 348 216" at bounding box center [437, 228] width 100 height 16
click at [798, 214] on link "View External Url" at bounding box center [816, 211] width 104 height 19
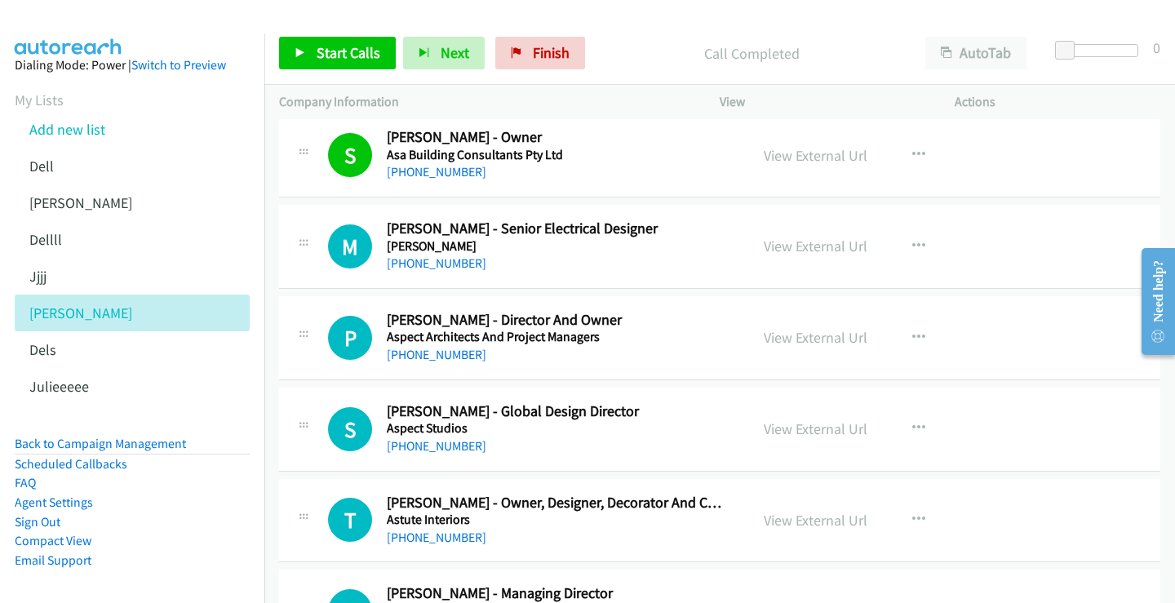
scroll to position [1130, 0]
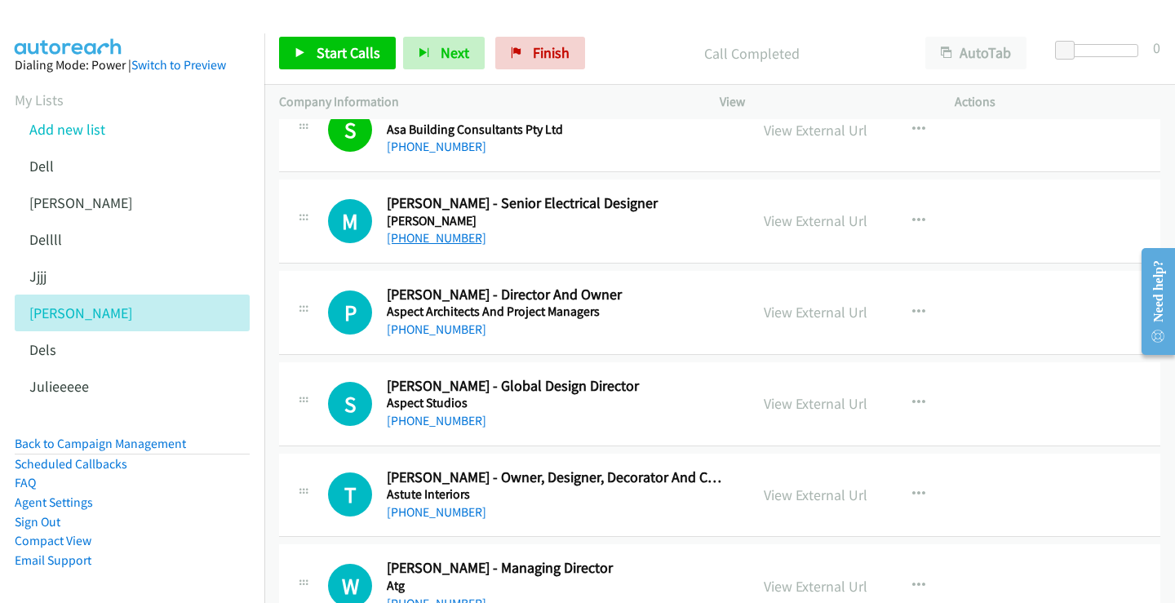
click at [411, 239] on link "+61 417 712 124" at bounding box center [437, 238] width 100 height 16
click at [818, 224] on link "View External Url" at bounding box center [816, 220] width 104 height 19
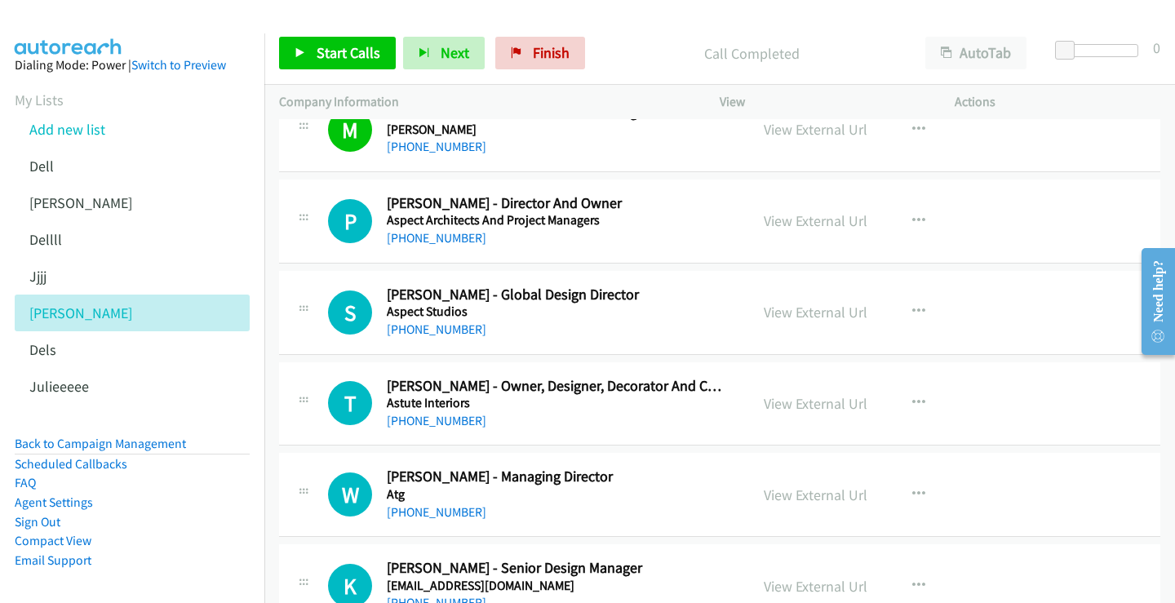
scroll to position [1293, 0]
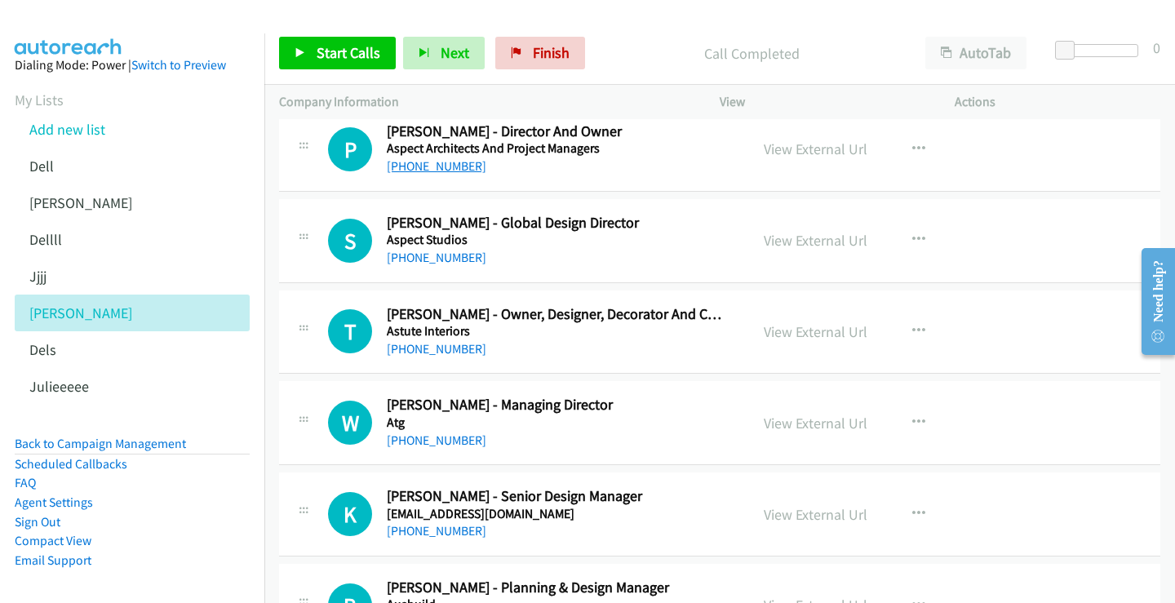
click at [448, 166] on link "+61 417 647 965" at bounding box center [437, 166] width 100 height 16
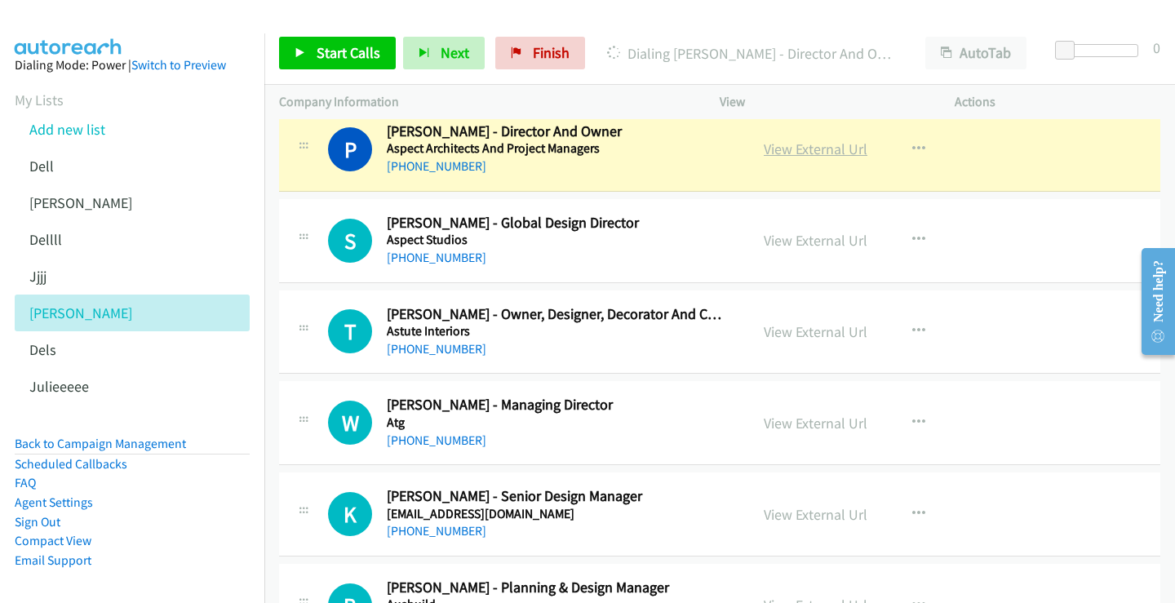
click at [814, 151] on link "View External Url" at bounding box center [816, 149] width 104 height 19
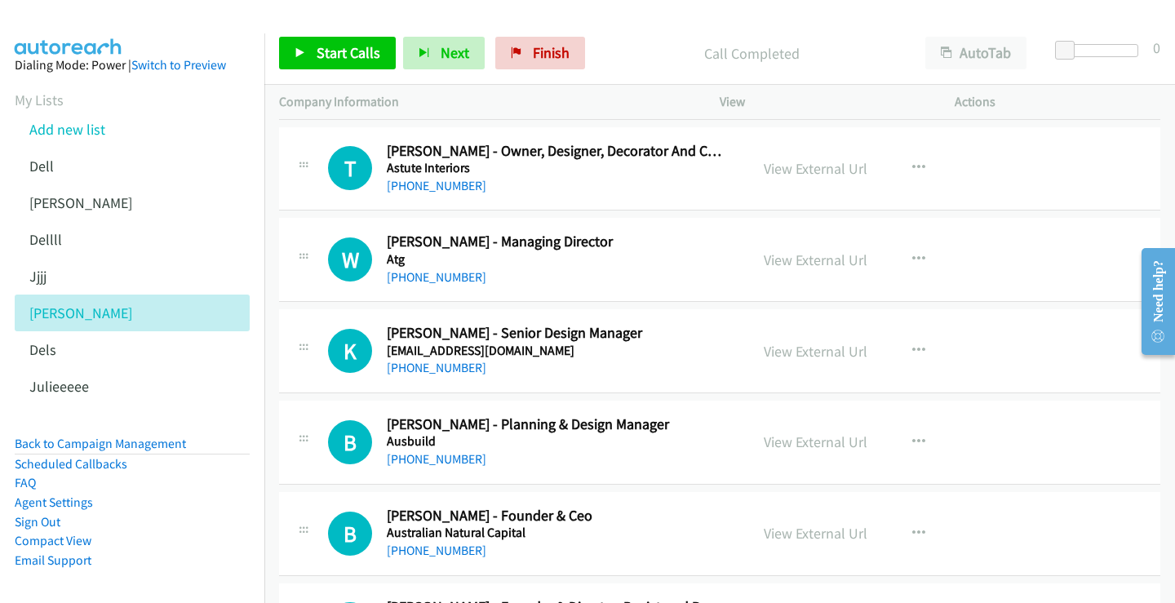
scroll to position [1374, 0]
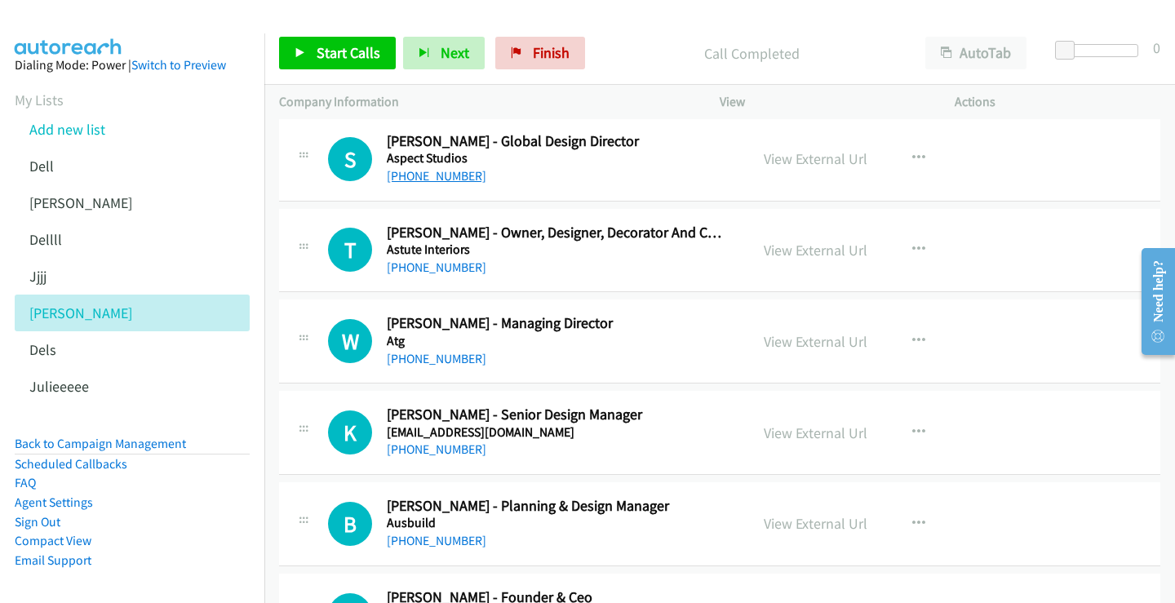
click at [428, 169] on link "+61 418 588 074" at bounding box center [437, 176] width 100 height 16
click at [829, 163] on link "View External Url" at bounding box center [816, 158] width 104 height 19
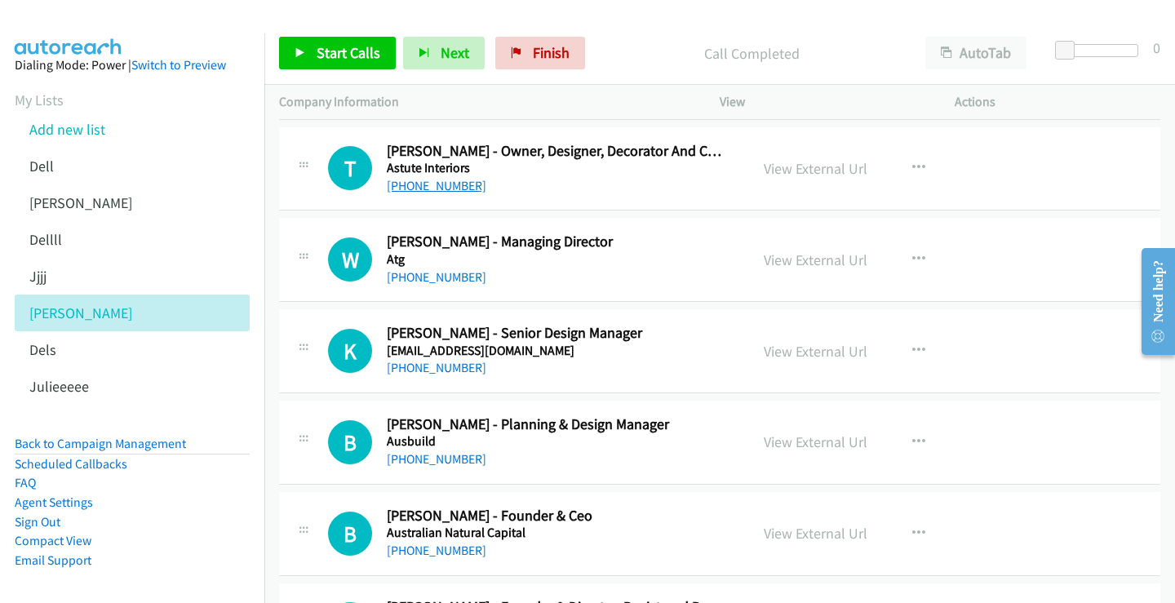
click at [442, 190] on link "+61 401 895 606" at bounding box center [437, 186] width 100 height 16
drag, startPoint x: 810, startPoint y: 171, endPoint x: 801, endPoint y: 175, distance: 10.2
click at [810, 171] on link "View External Url" at bounding box center [816, 168] width 104 height 19
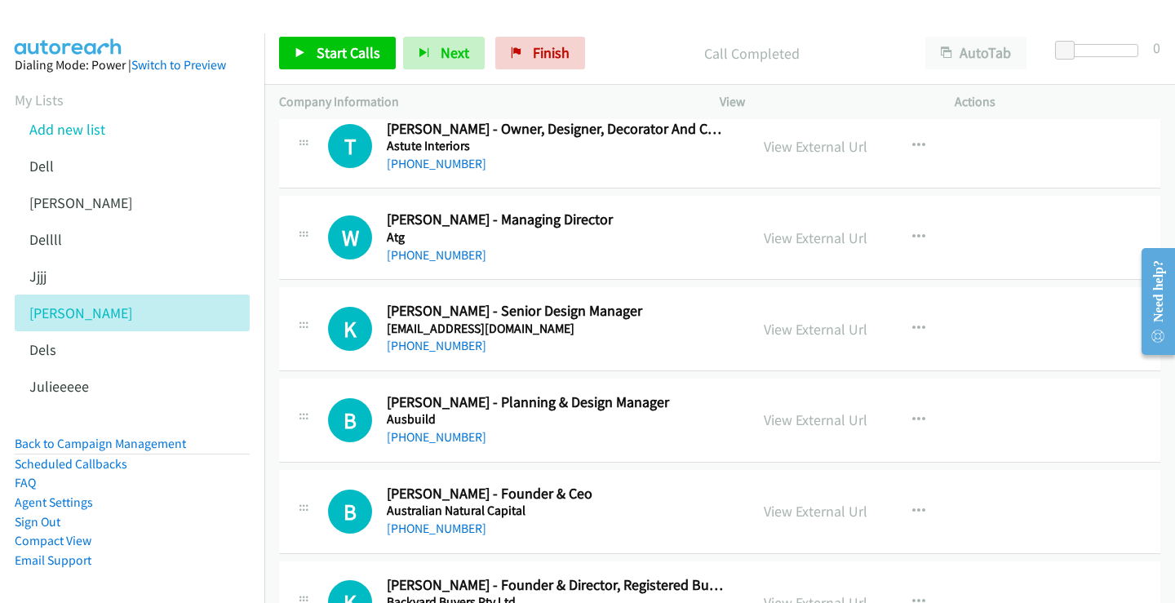
scroll to position [1538, 0]
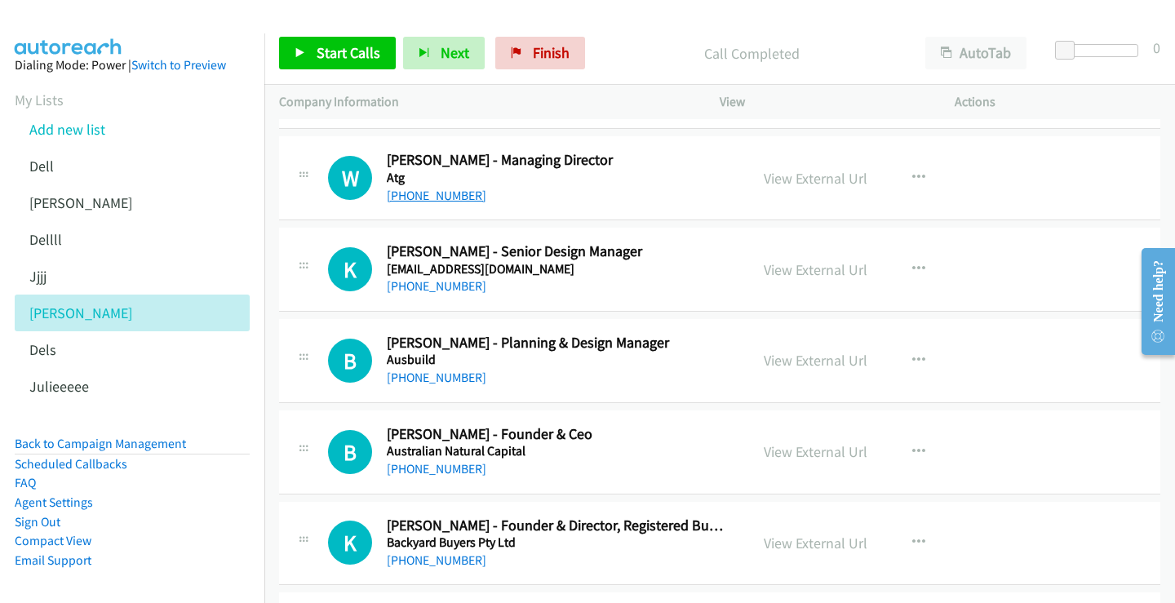
click at [428, 198] on link "+61 428 657 122" at bounding box center [437, 196] width 100 height 16
click at [836, 176] on link "View External Url" at bounding box center [816, 178] width 104 height 19
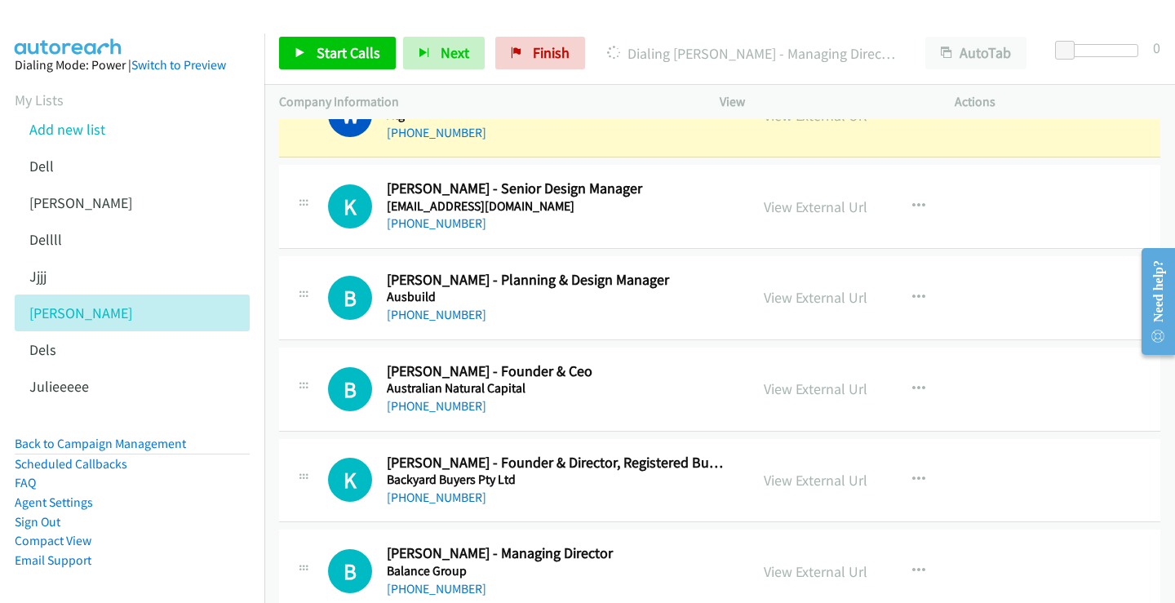
scroll to position [1619, 0]
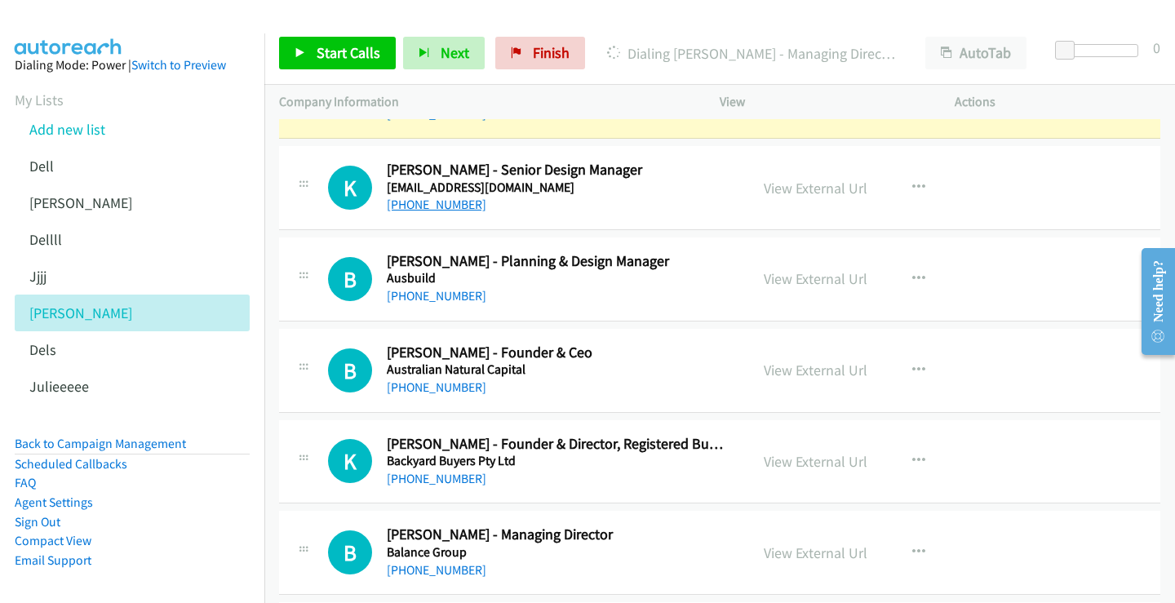
click at [442, 207] on link "+61 451 414 970" at bounding box center [437, 205] width 100 height 16
click at [818, 184] on link "View External Url" at bounding box center [816, 188] width 104 height 19
click at [434, 293] on link "+61 417 736 751" at bounding box center [437, 296] width 100 height 16
click at [824, 277] on link "View External Url" at bounding box center [816, 278] width 104 height 19
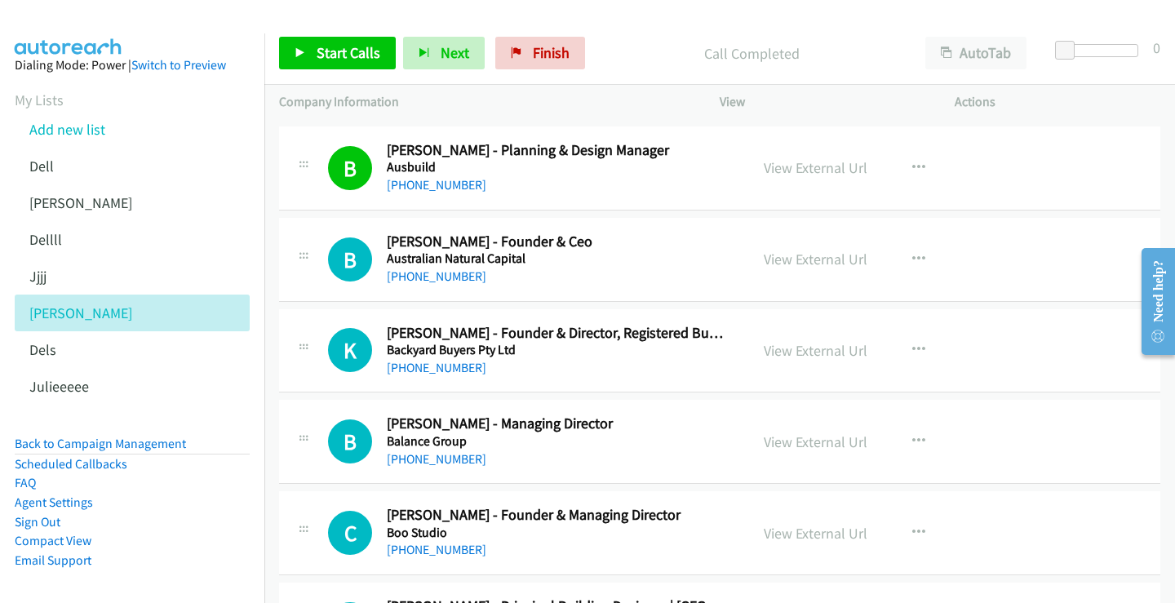
scroll to position [1782, 0]
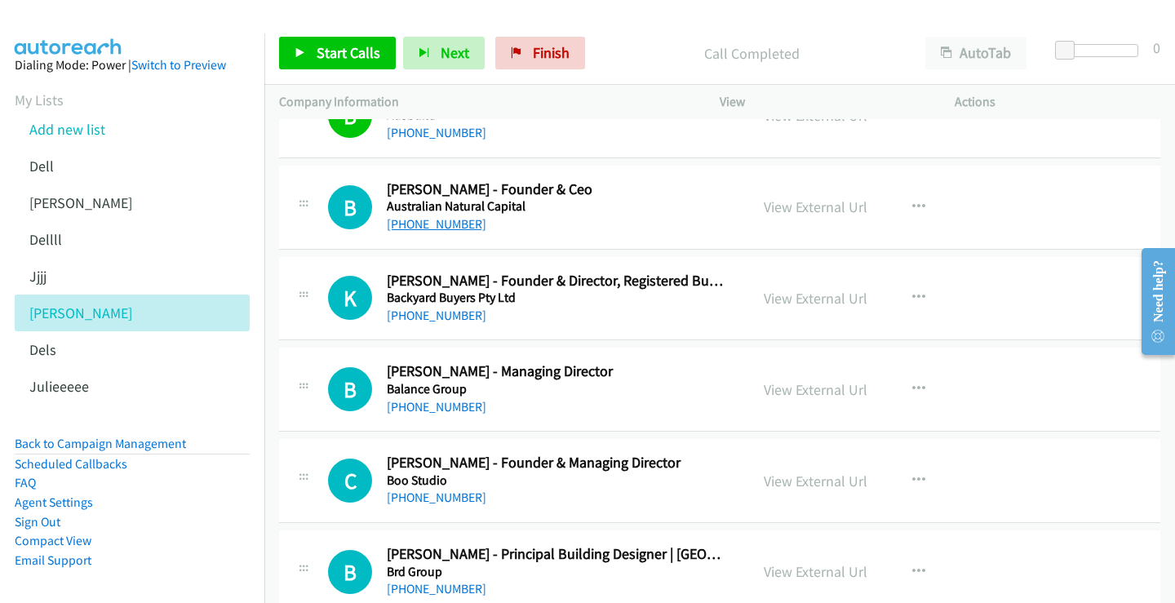
click at [434, 230] on link "+61 408 199 022" at bounding box center [437, 224] width 100 height 16
drag, startPoint x: 801, startPoint y: 205, endPoint x: 511, endPoint y: 305, distance: 306.6
click at [819, 203] on link "View External Url" at bounding box center [816, 207] width 104 height 19
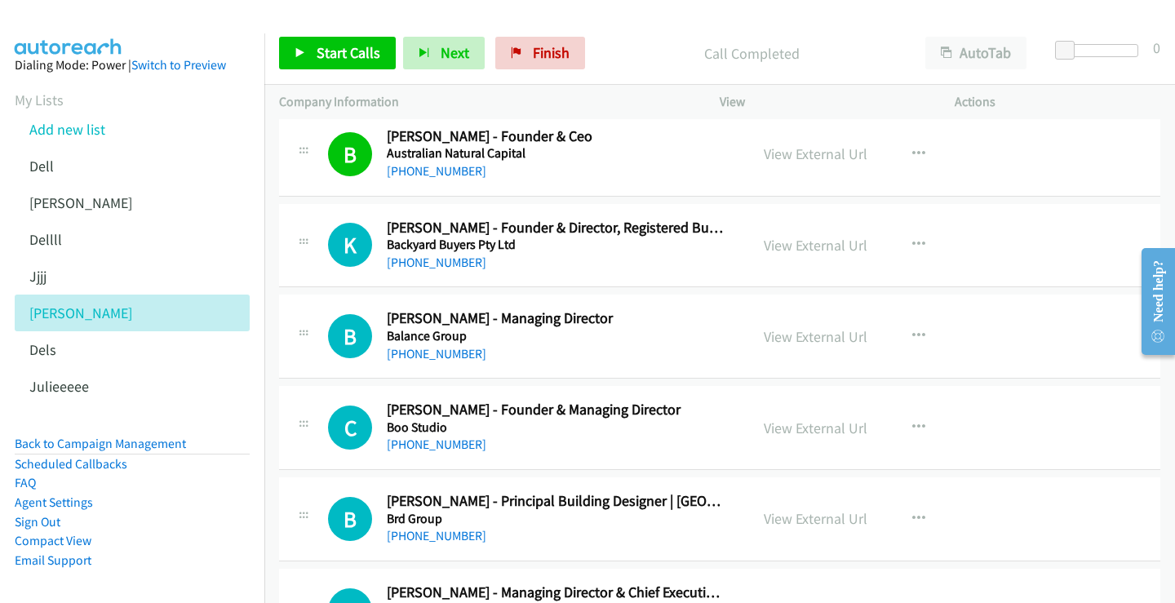
scroll to position [1864, 0]
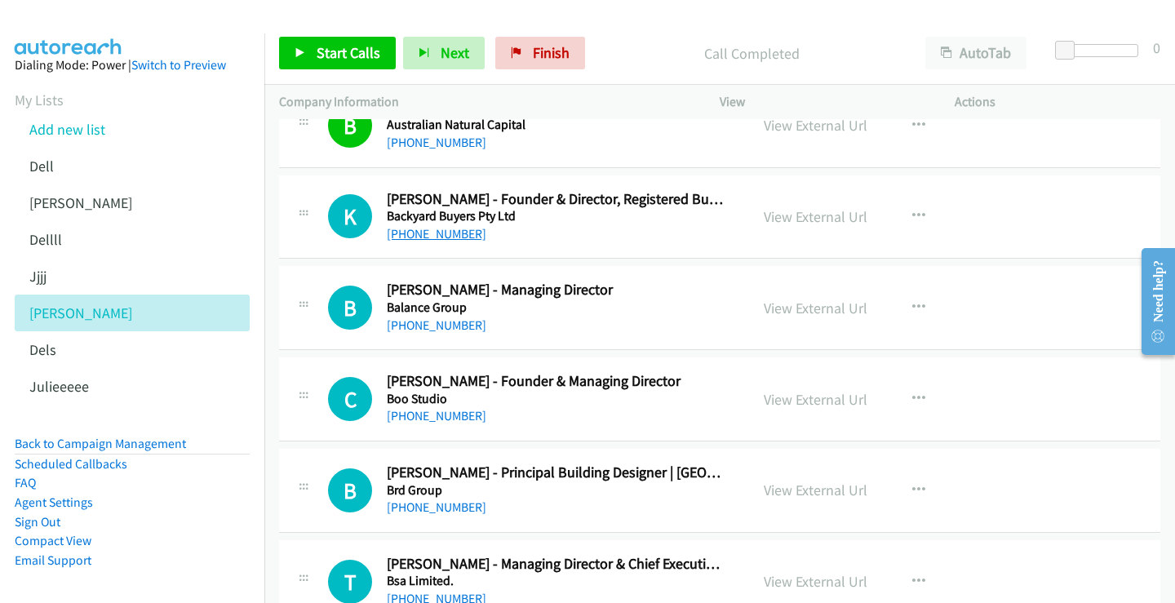
click at [443, 238] on link "+61 1300 575 828" at bounding box center [437, 234] width 100 height 16
click at [817, 218] on link "View External Url" at bounding box center [816, 216] width 104 height 19
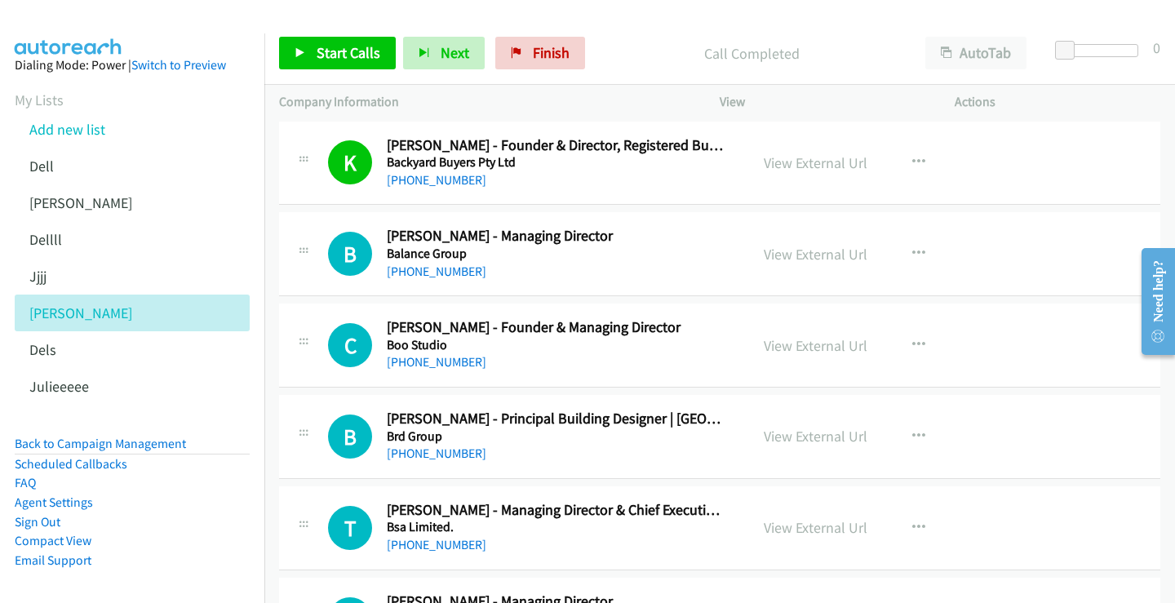
scroll to position [1946, 0]
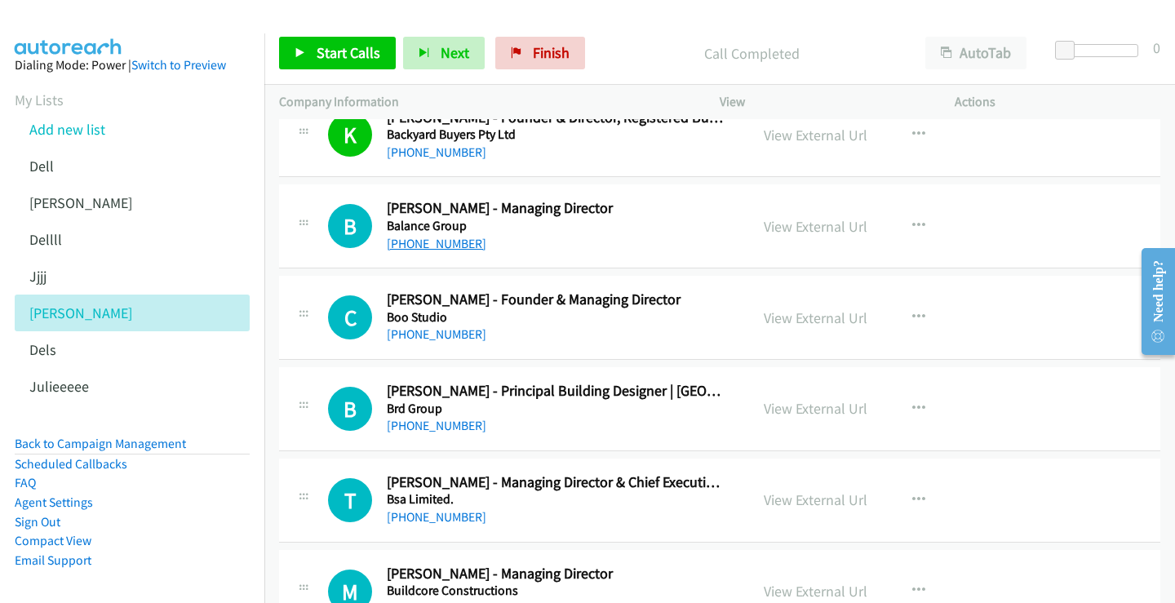
click at [454, 244] on link "+61 450 019 395" at bounding box center [437, 244] width 100 height 16
click at [822, 224] on link "View External Url" at bounding box center [816, 226] width 104 height 19
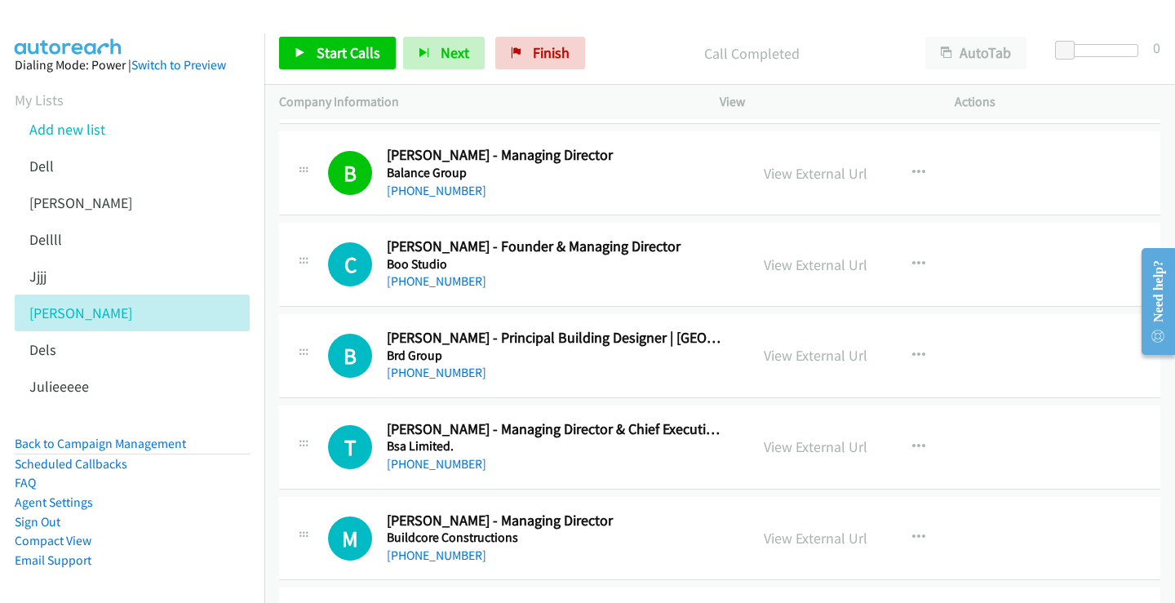
scroll to position [2027, 0]
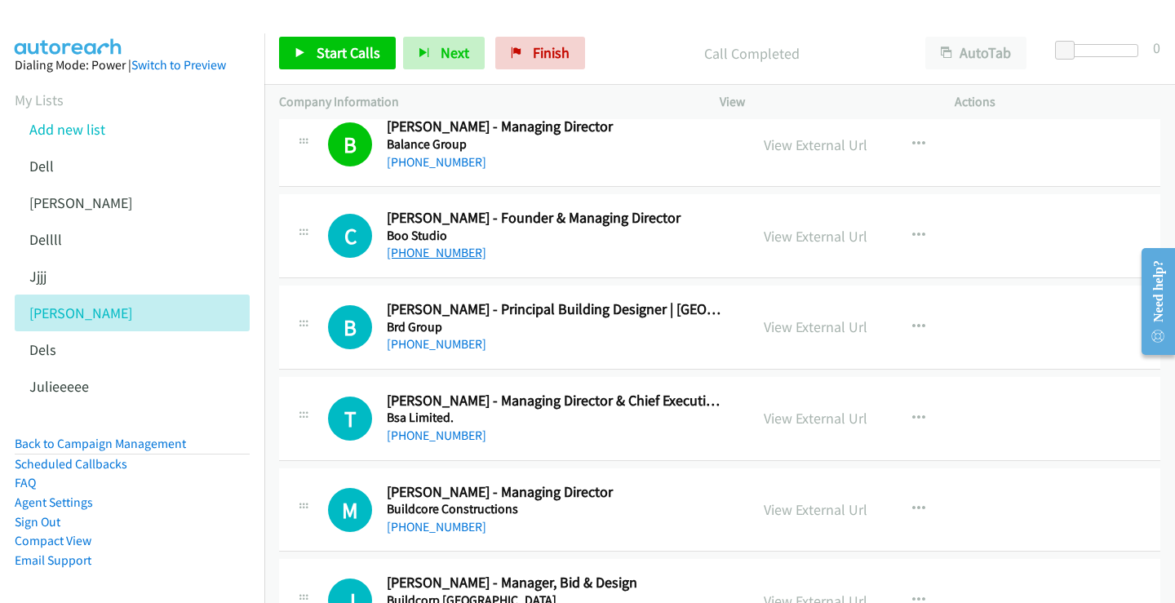
click at [434, 250] on link "+61 449 269 618" at bounding box center [437, 253] width 100 height 16
click at [778, 234] on link "View External Url" at bounding box center [816, 236] width 104 height 19
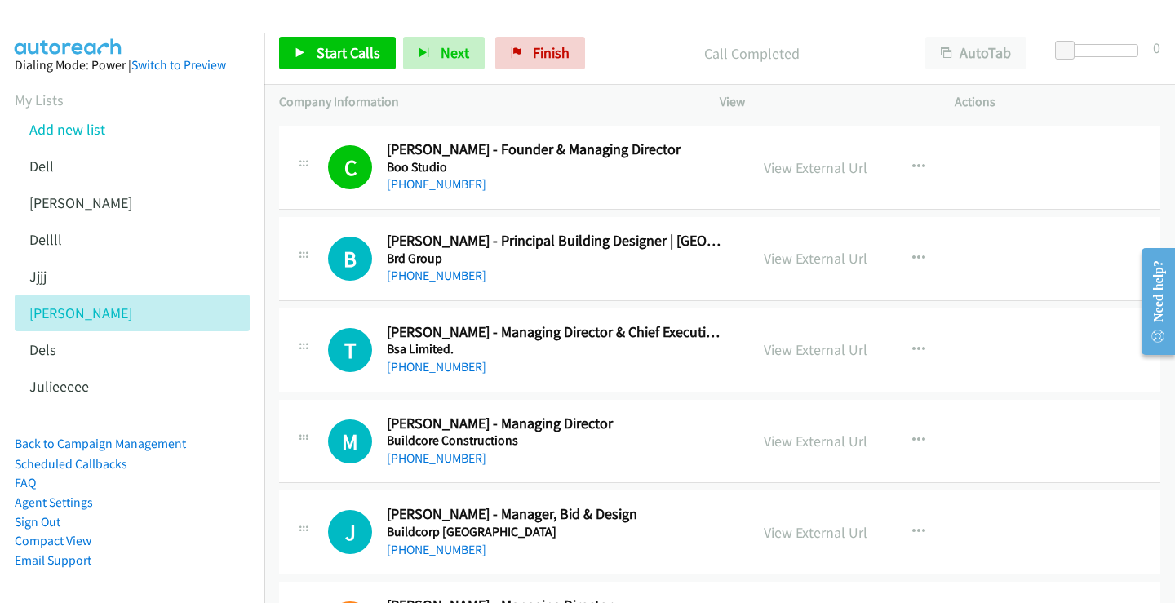
scroll to position [2191, 0]
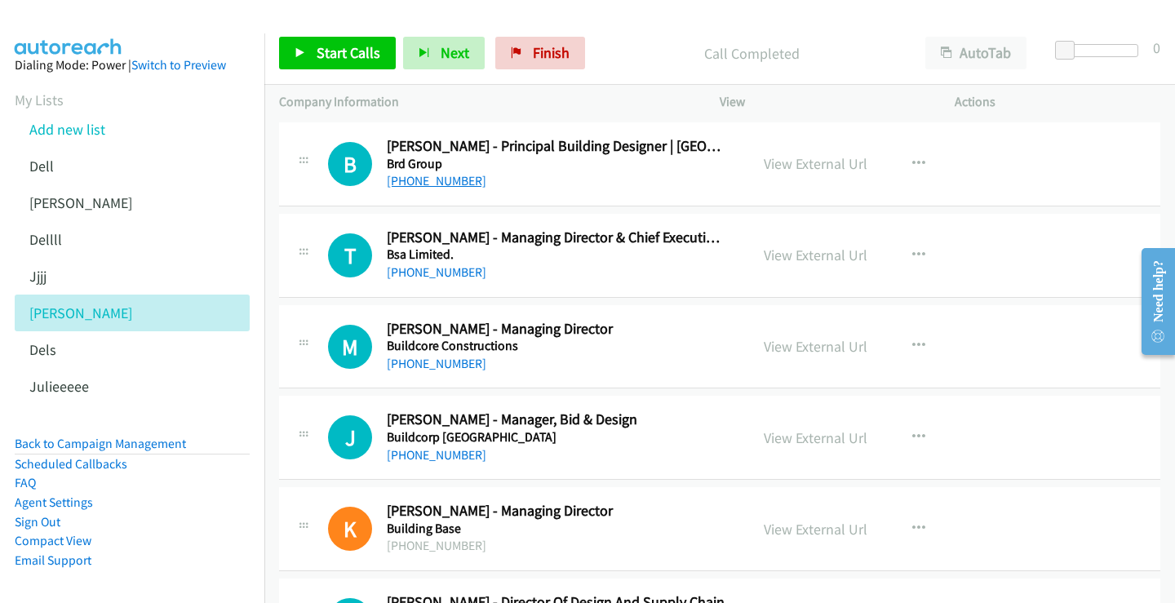
click at [407, 184] on link "+61 408 407 271" at bounding box center [437, 181] width 100 height 16
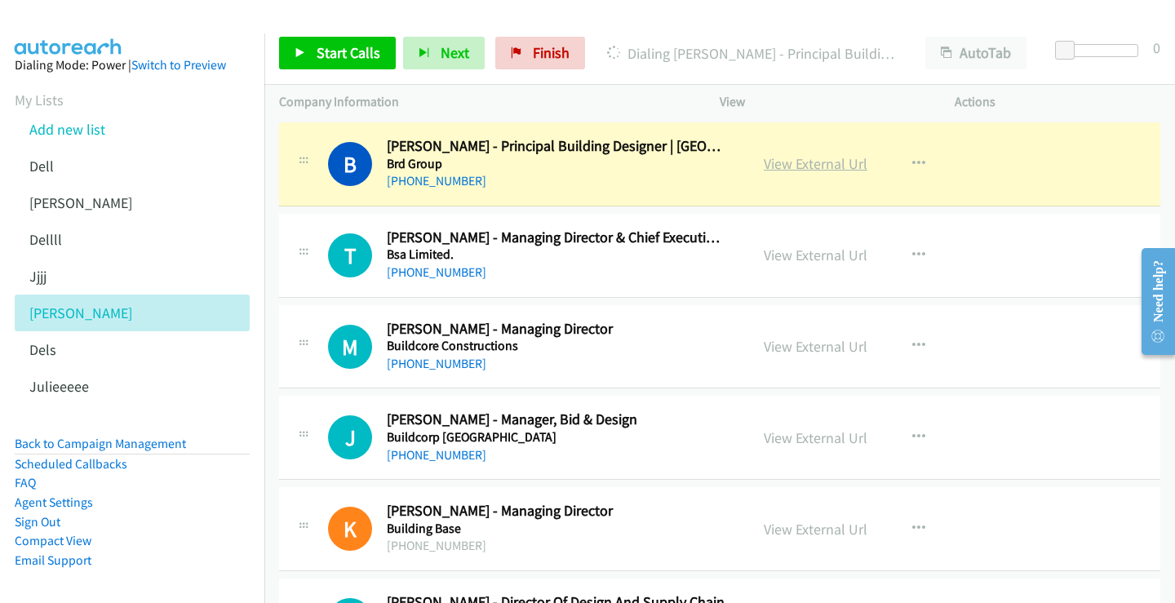
click at [808, 163] on link "View External Url" at bounding box center [816, 163] width 104 height 19
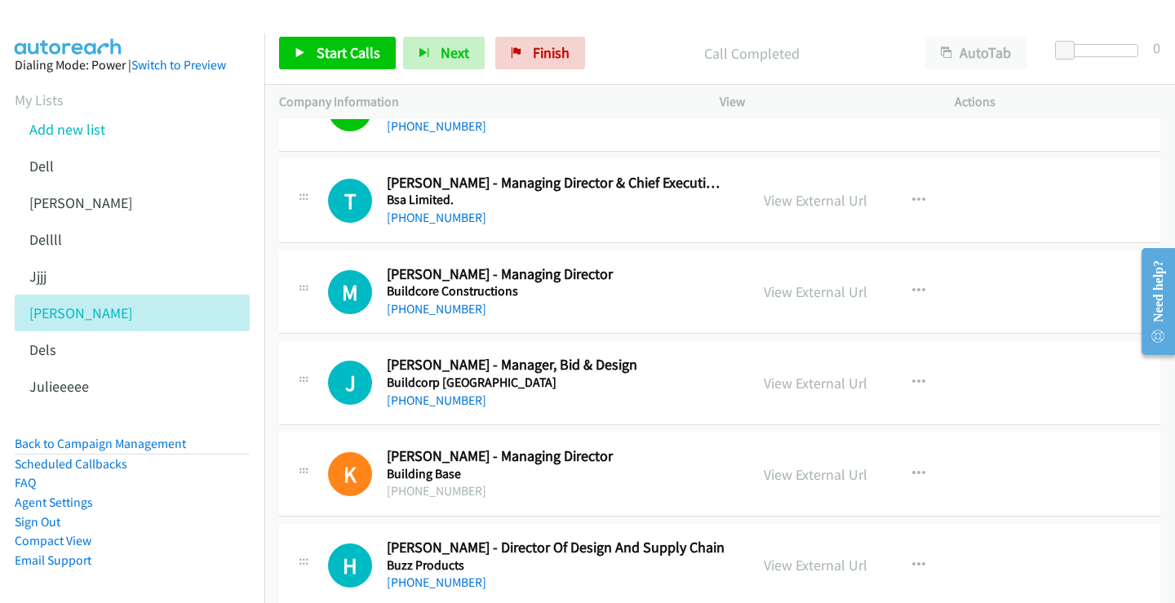
scroll to position [2272, 0]
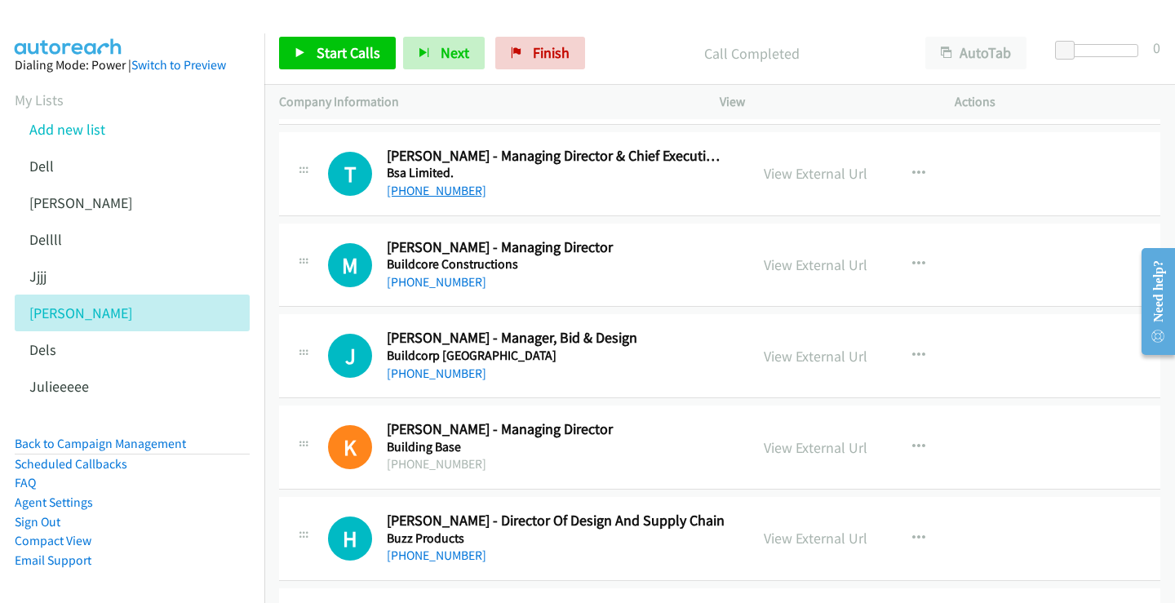
click at [404, 188] on link "+61 404 894 901" at bounding box center [437, 191] width 100 height 16
click at [794, 174] on link "View External Url" at bounding box center [816, 173] width 104 height 19
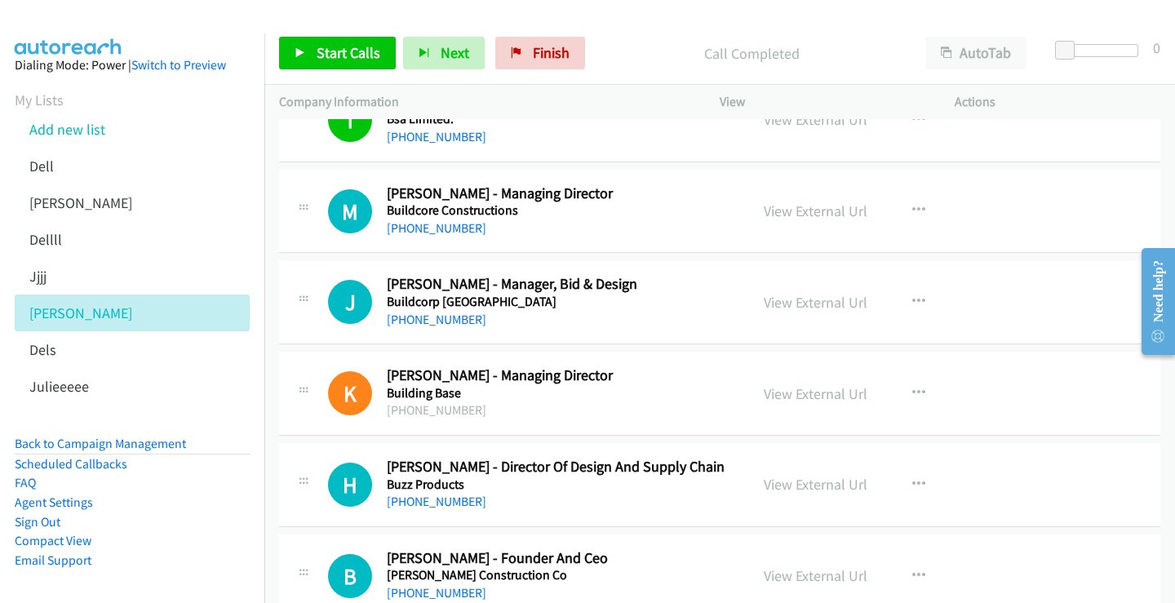
scroll to position [2354, 0]
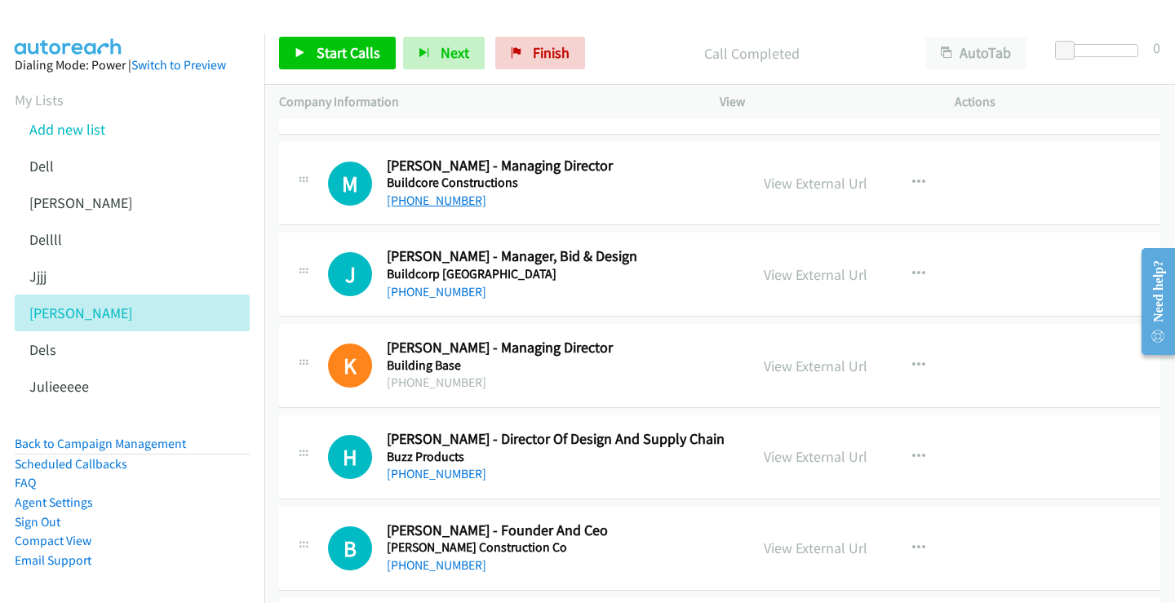
click at [457, 202] on link "+61 410 646 709" at bounding box center [437, 201] width 100 height 16
click at [829, 185] on link "View External Url" at bounding box center [816, 183] width 104 height 19
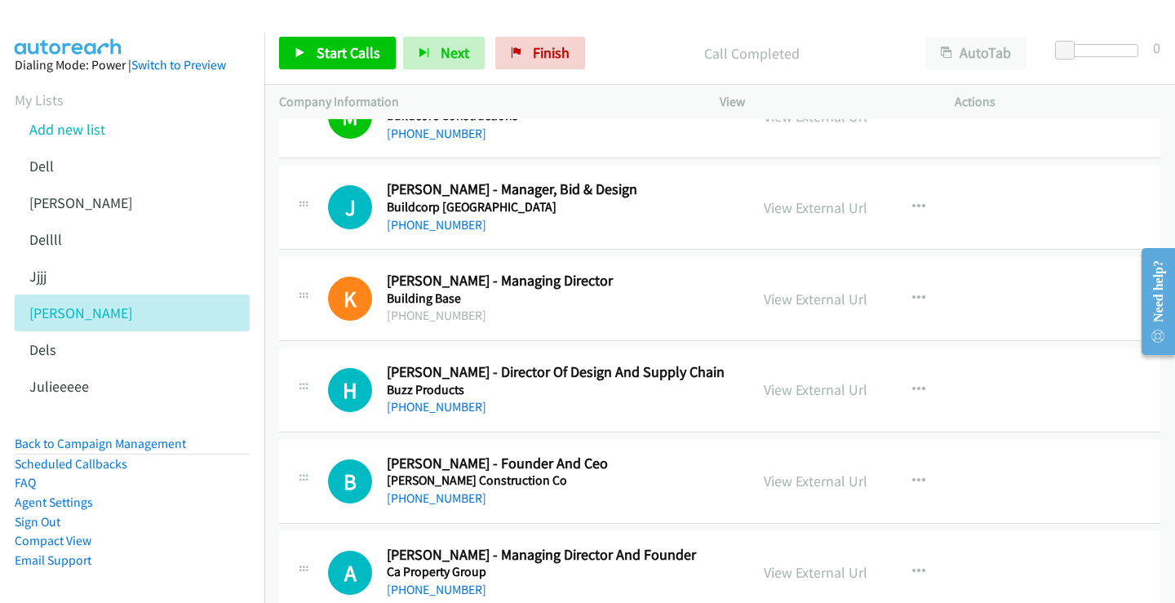
scroll to position [2435, 0]
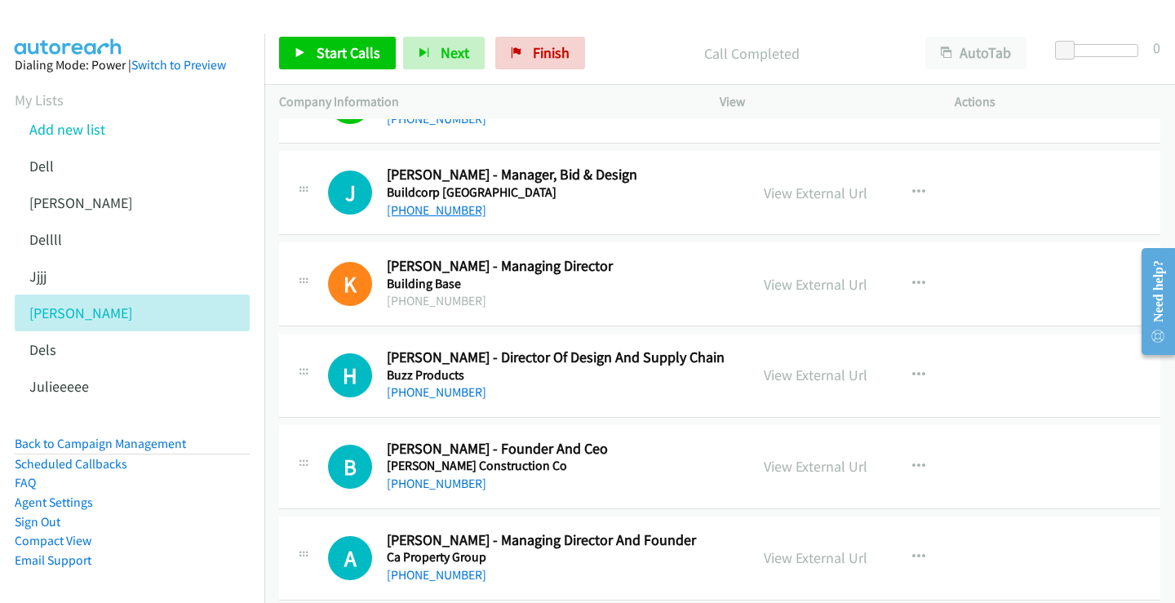
click at [445, 209] on link "+61 411 600 760" at bounding box center [437, 210] width 100 height 16
click at [805, 196] on link "View External Url" at bounding box center [816, 193] width 104 height 19
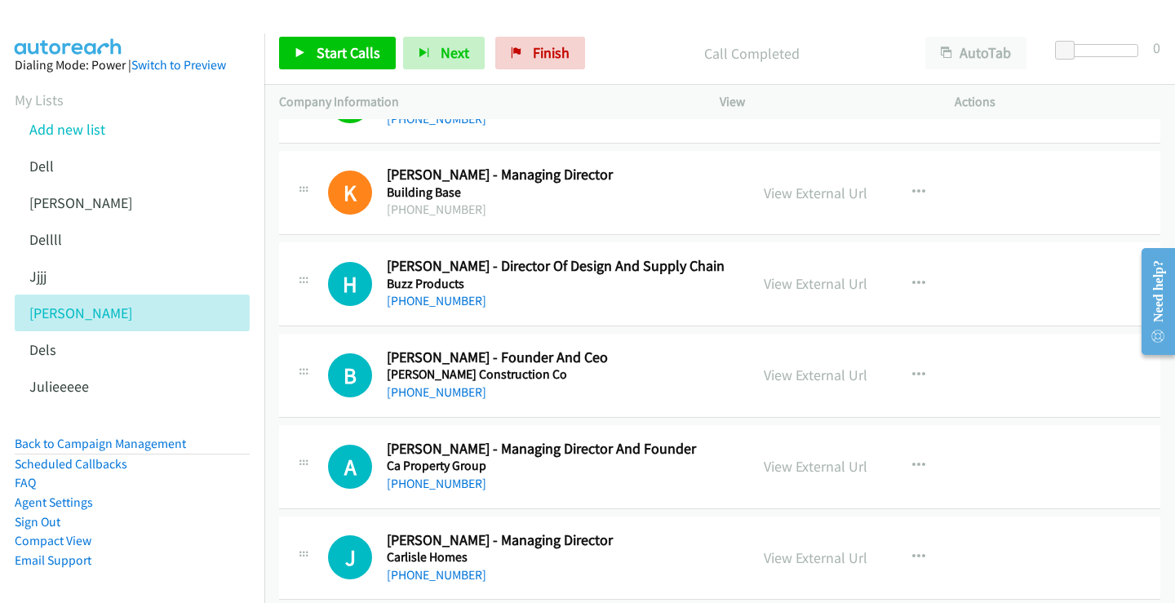
scroll to position [2517, 0]
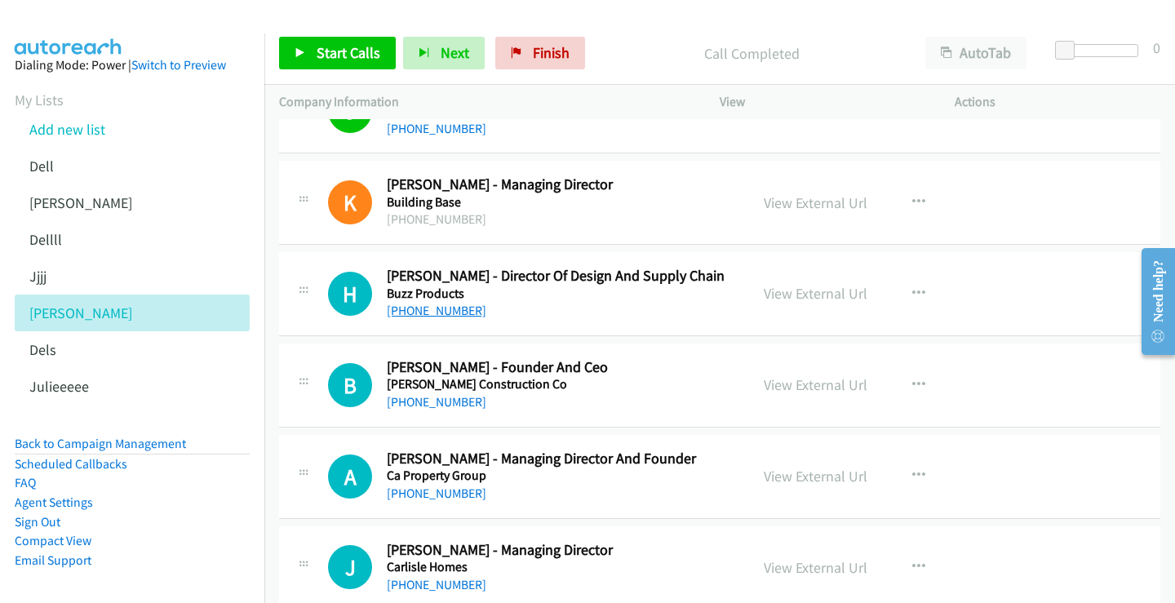
click at [436, 309] on link "+61 3 8412 9000" at bounding box center [437, 311] width 100 height 16
click at [807, 295] on link "View External Url" at bounding box center [816, 293] width 104 height 19
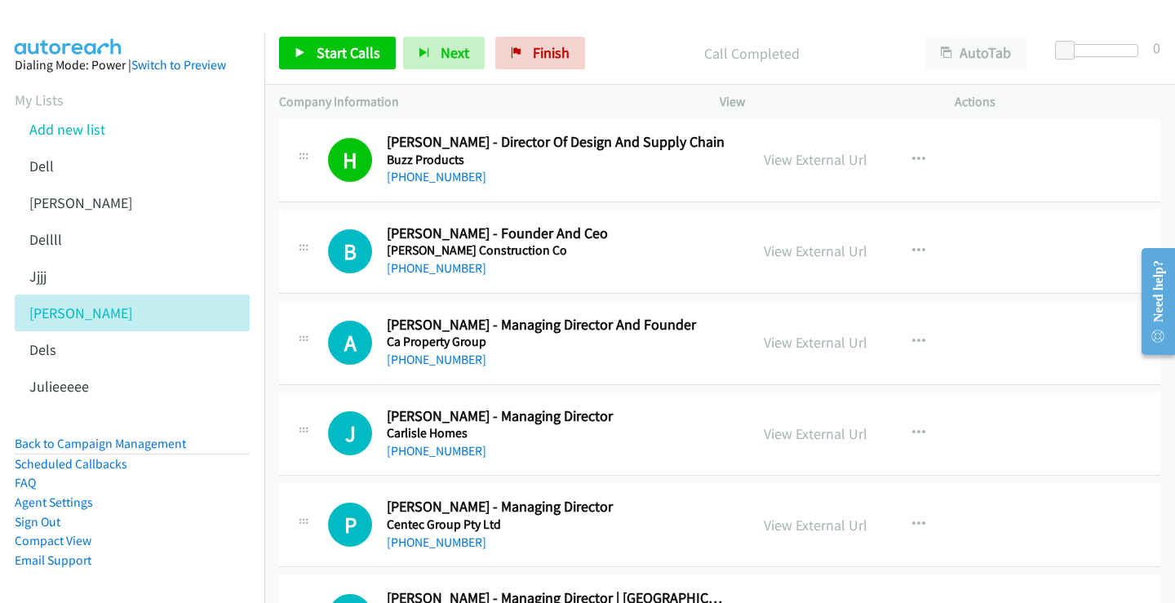
scroll to position [2680, 0]
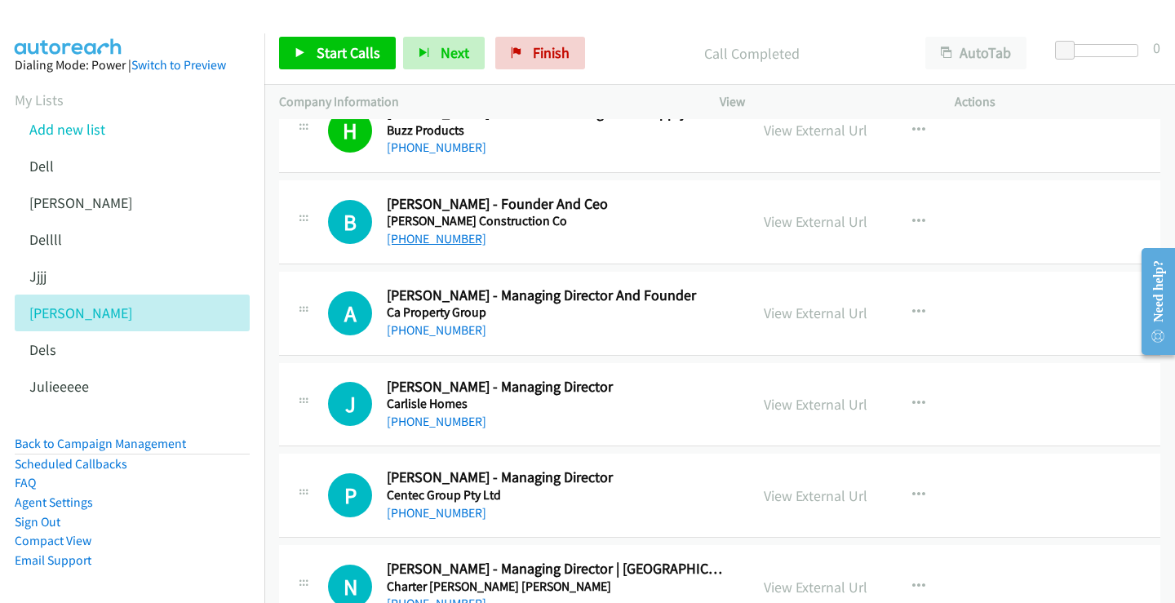
click at [455, 237] on link "+61 413 275 282" at bounding box center [437, 239] width 100 height 16
click at [802, 221] on link "View External Url" at bounding box center [816, 221] width 104 height 19
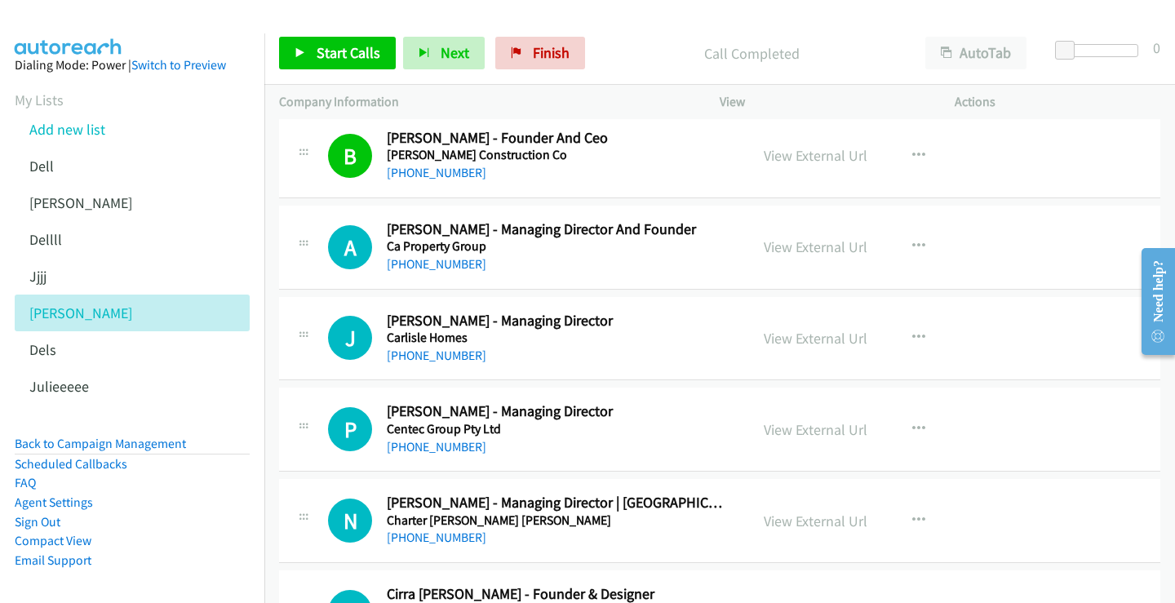
scroll to position [2762, 0]
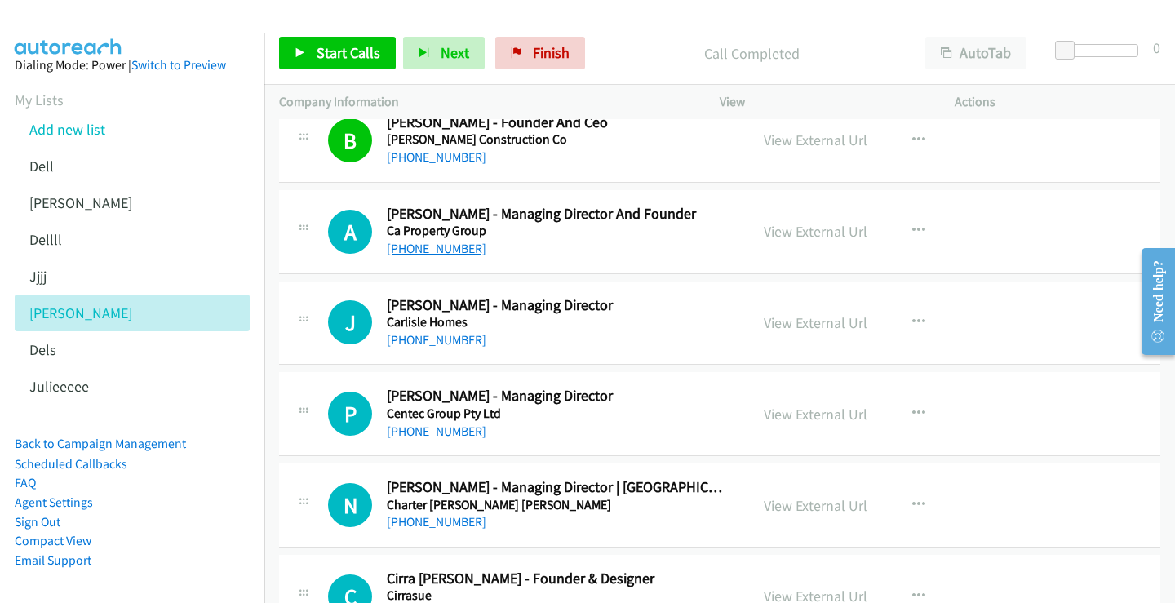
click at [454, 254] on link "+61 417 119 073" at bounding box center [437, 249] width 100 height 16
click at [815, 226] on link "View External Url" at bounding box center [816, 231] width 104 height 19
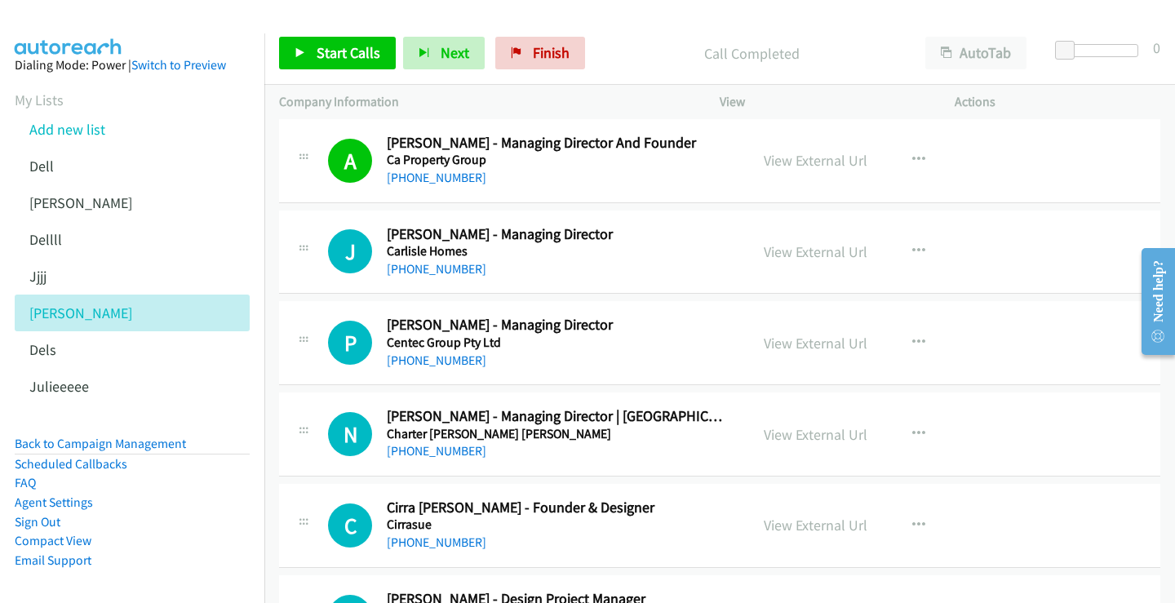
scroll to position [2843, 0]
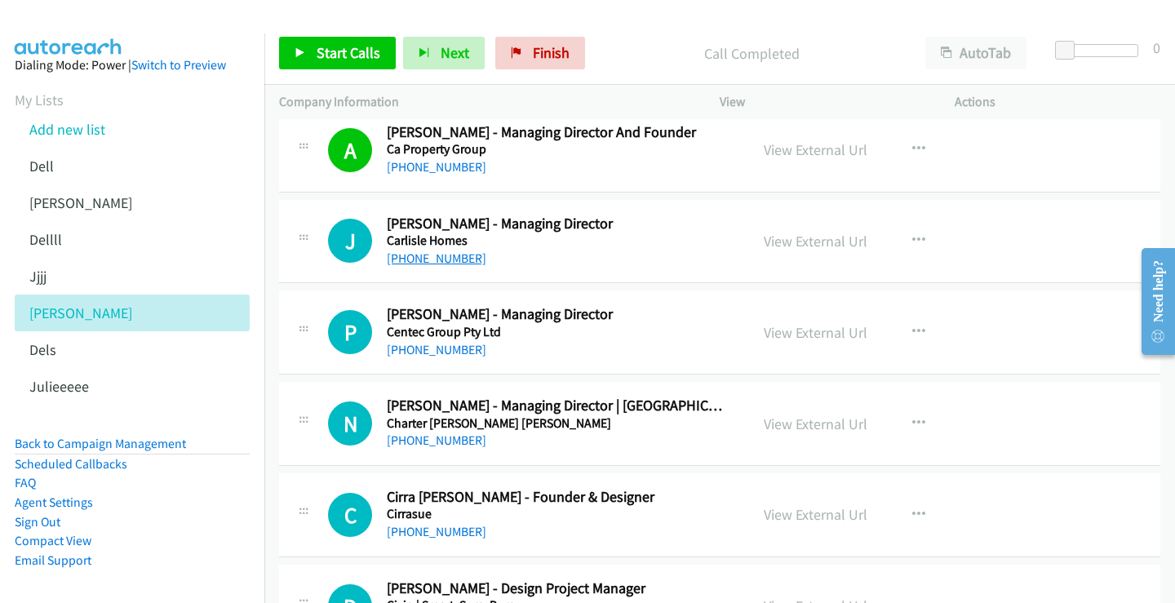
click at [439, 255] on link "+61 425 813 355" at bounding box center [437, 259] width 100 height 16
click at [805, 239] on link "View External Url" at bounding box center [816, 241] width 104 height 19
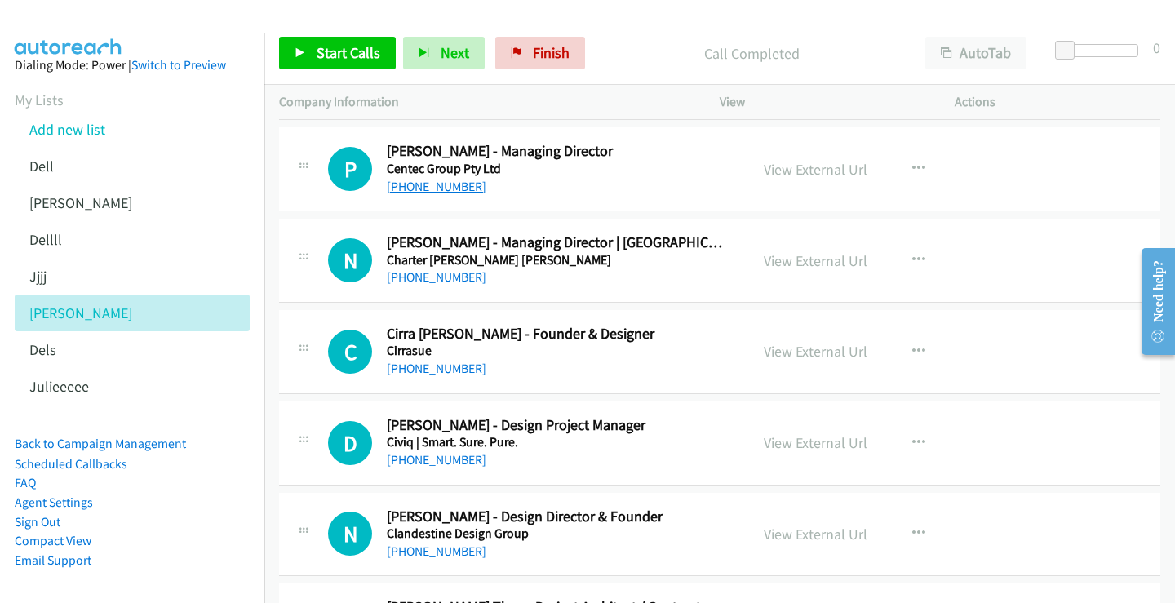
click at [444, 191] on link "+61 447 236 832" at bounding box center [437, 187] width 100 height 16
click at [833, 170] on link "View External Url" at bounding box center [816, 169] width 104 height 19
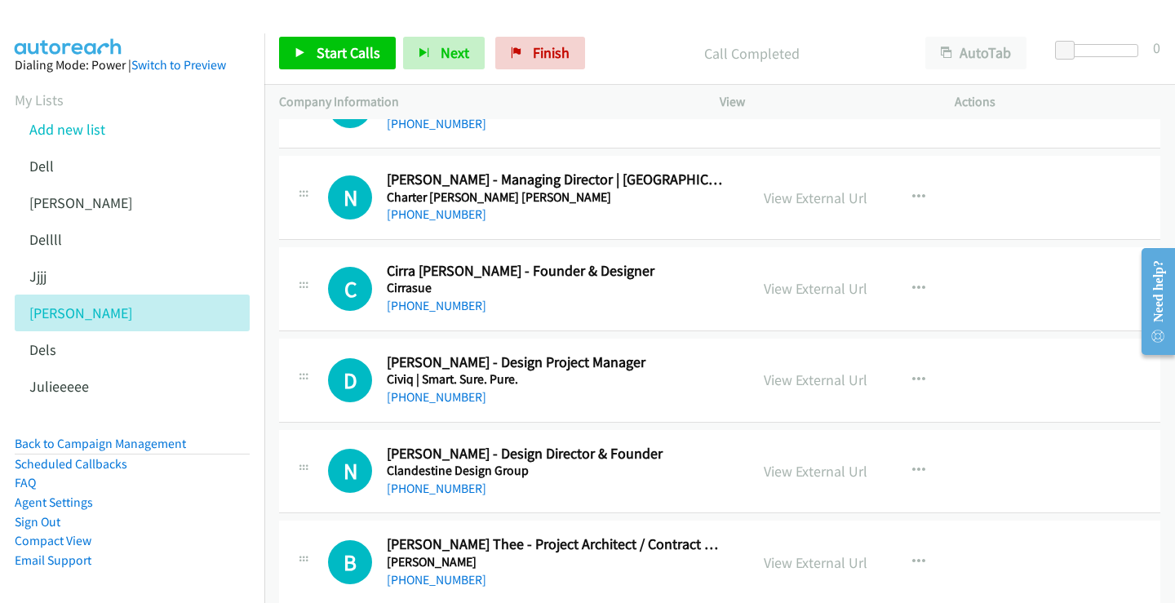
scroll to position [3088, 0]
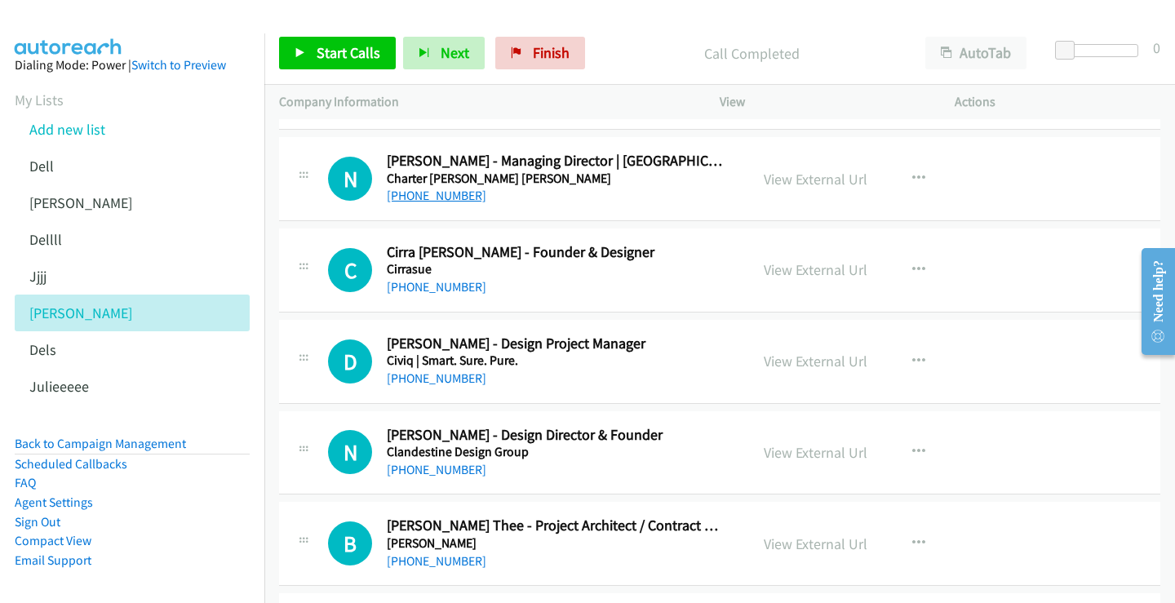
click at [455, 198] on link "+61 413 778 700" at bounding box center [437, 196] width 100 height 16
click at [784, 178] on link "View External Url" at bounding box center [816, 179] width 104 height 19
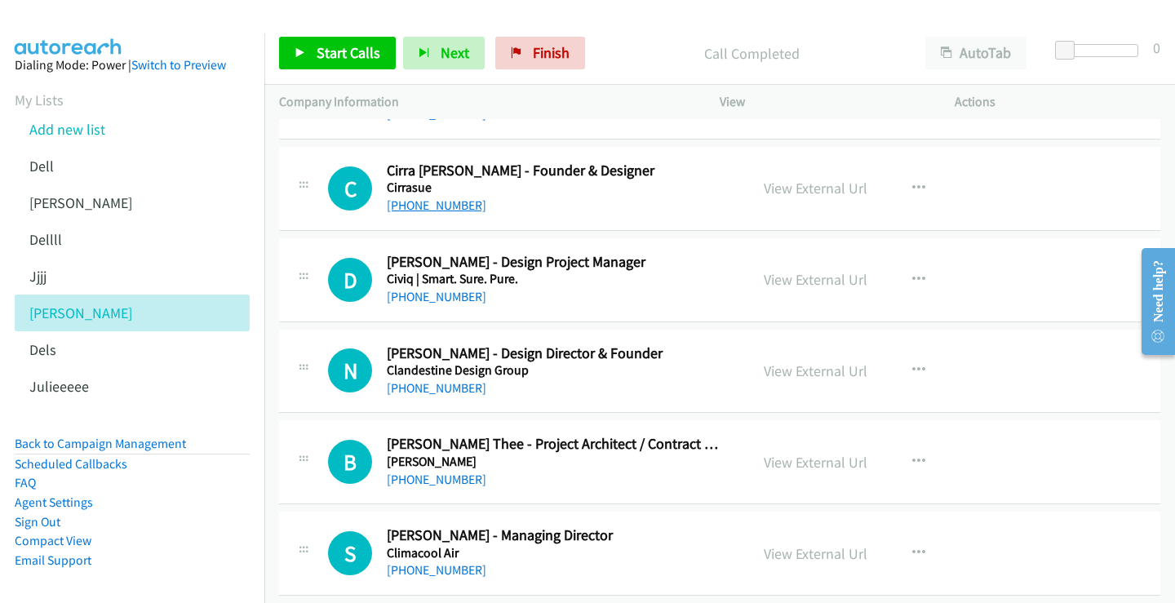
click at [458, 205] on link "+61 499 171 910" at bounding box center [437, 206] width 100 height 16
click at [814, 190] on link "View External Url" at bounding box center [816, 188] width 104 height 19
click at [439, 297] on link "+61 423 523 263" at bounding box center [437, 297] width 100 height 16
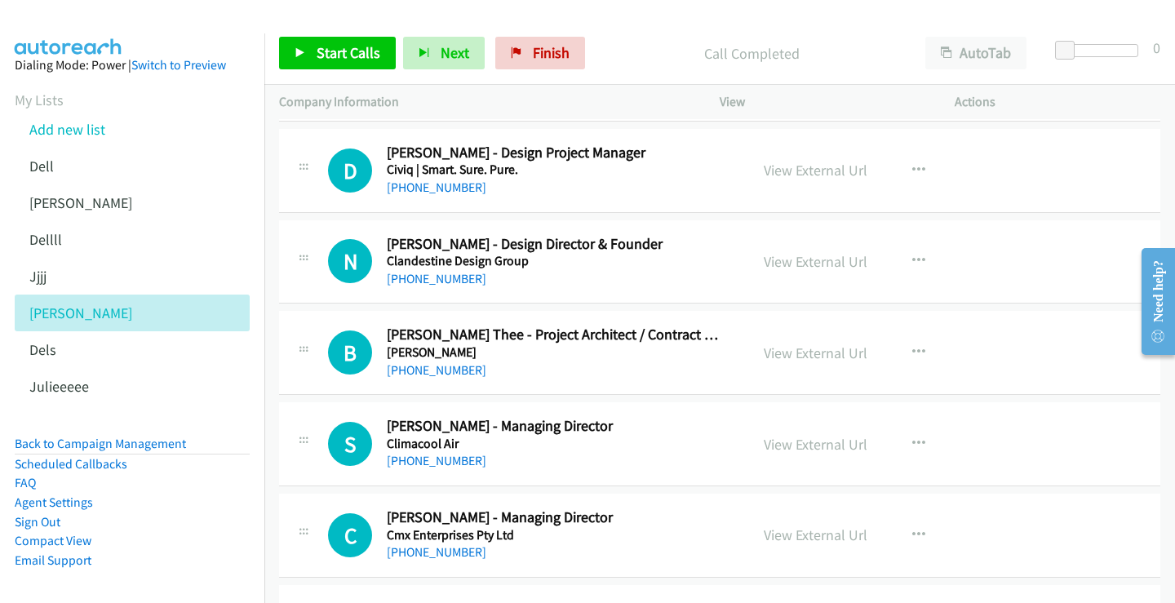
scroll to position [3252, 0]
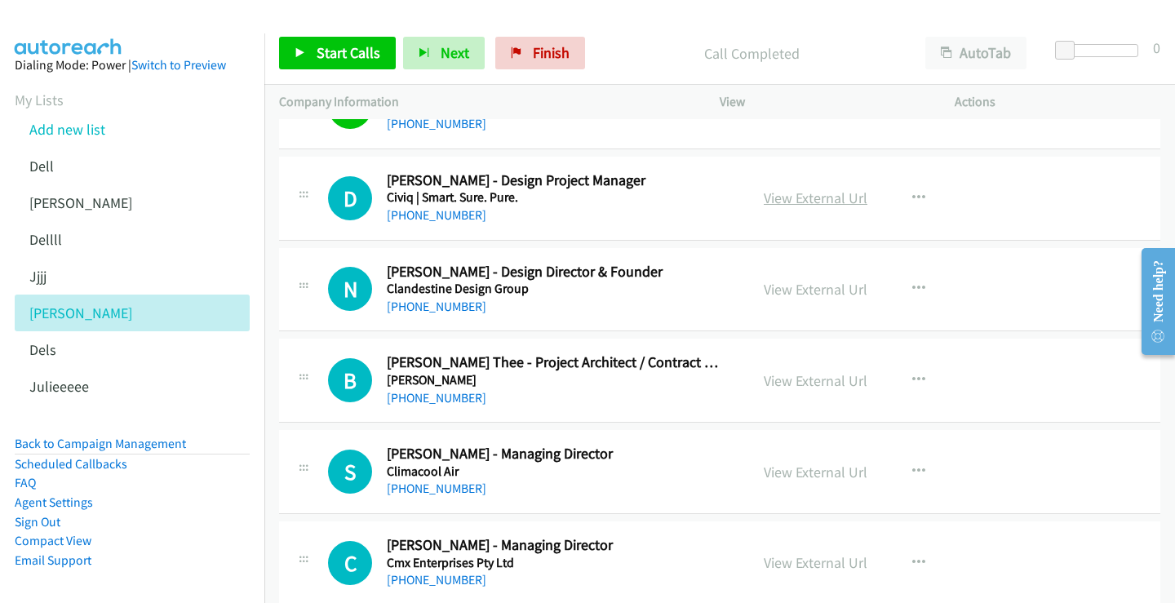
click at [807, 200] on link "View External Url" at bounding box center [816, 198] width 104 height 19
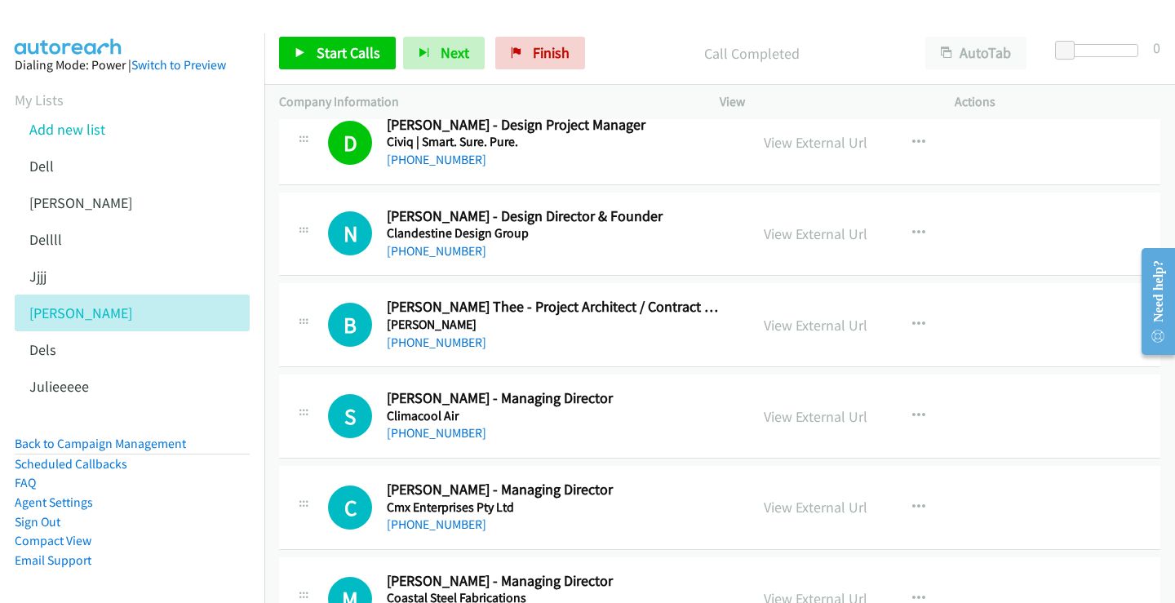
scroll to position [3333, 0]
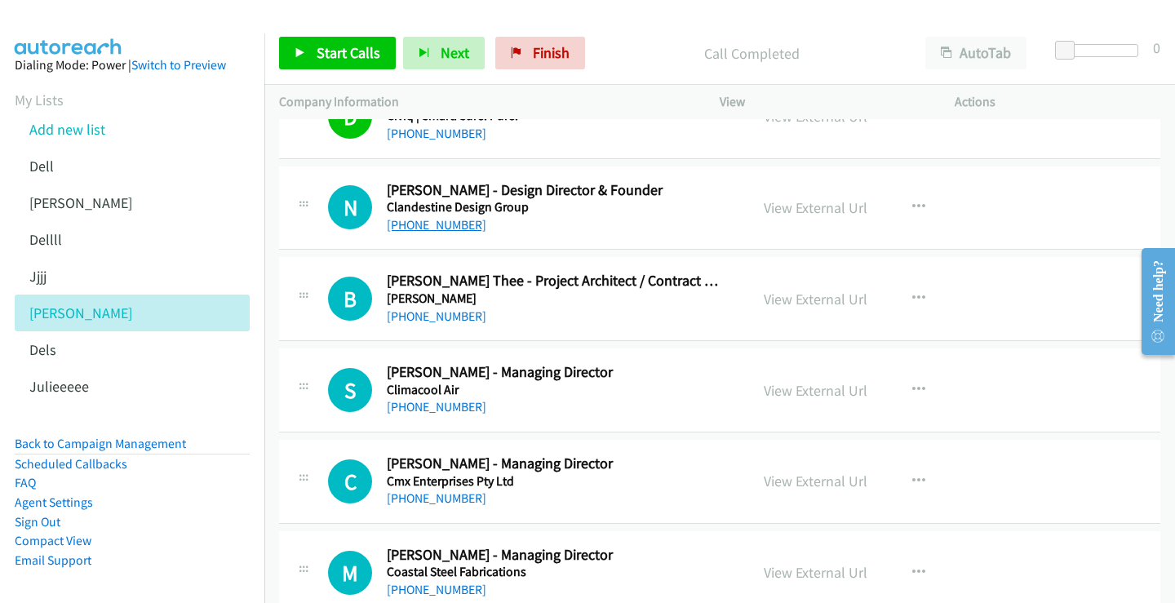
click at [439, 224] on link "+61 419 469 617" at bounding box center [437, 225] width 100 height 16
click at [842, 207] on link "View External Url" at bounding box center [816, 207] width 104 height 19
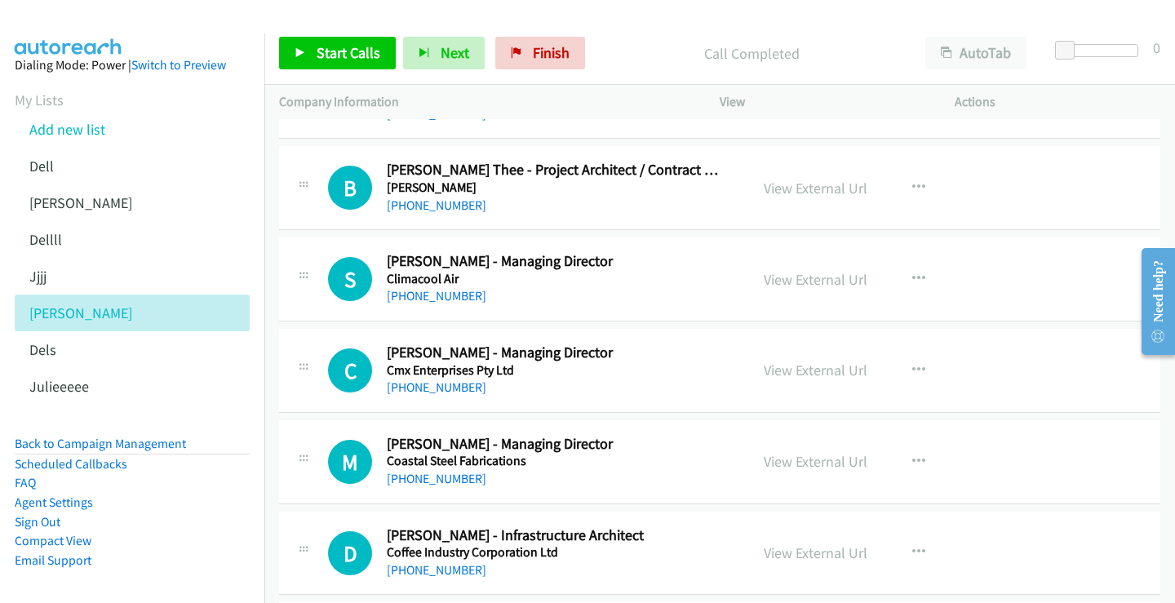
scroll to position [3415, 0]
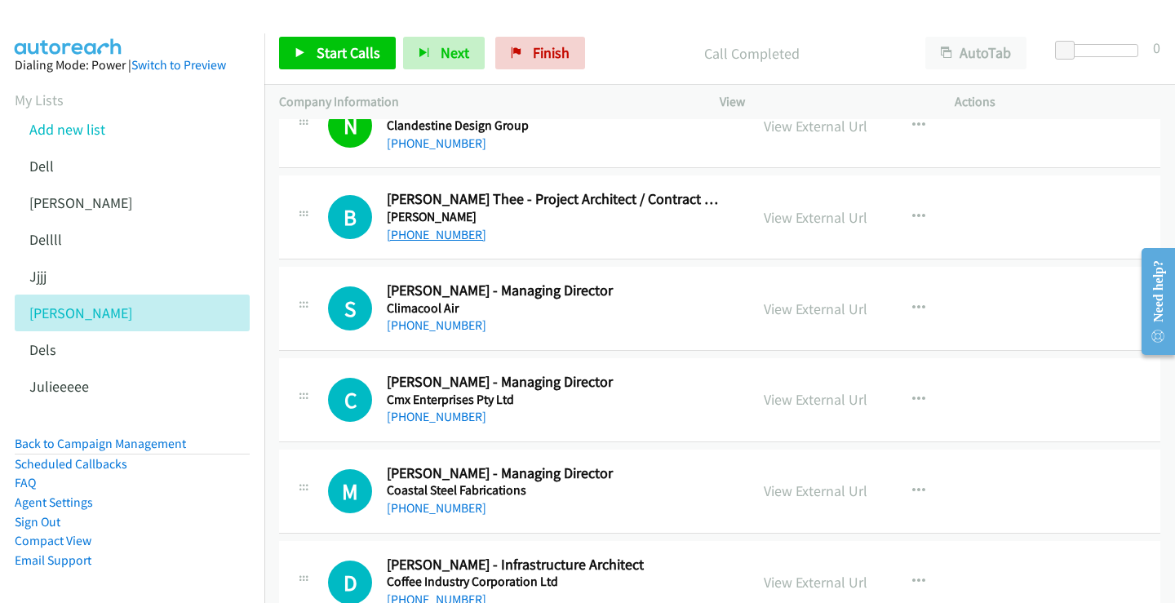
click at [426, 236] on link "+61 430 042 692" at bounding box center [437, 235] width 100 height 16
click at [839, 215] on link "View External Url" at bounding box center [816, 217] width 104 height 19
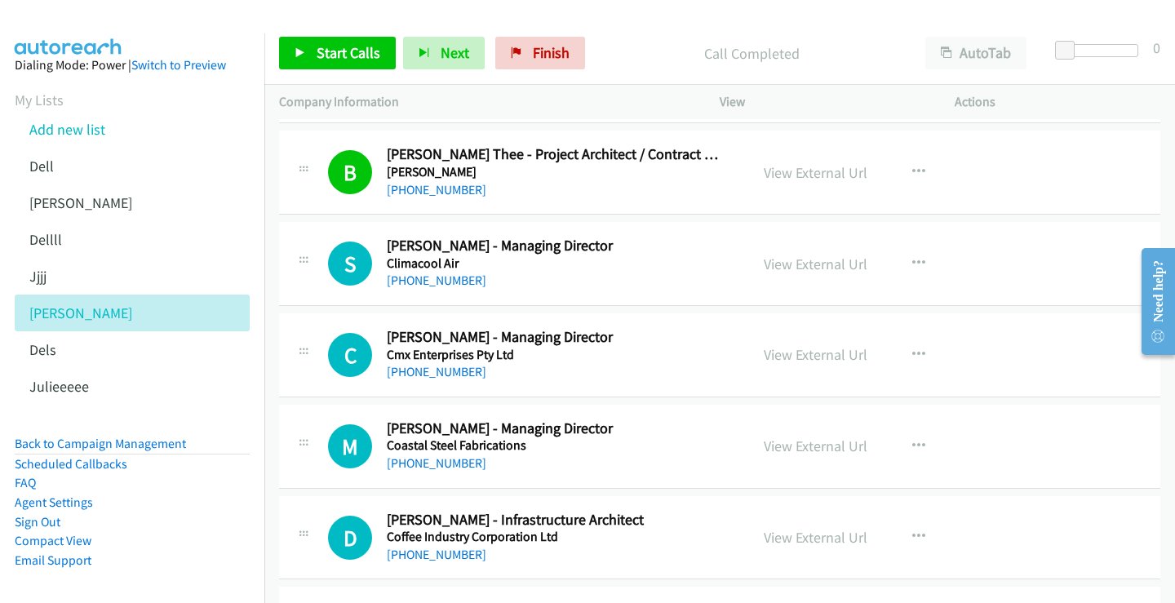
scroll to position [3496, 0]
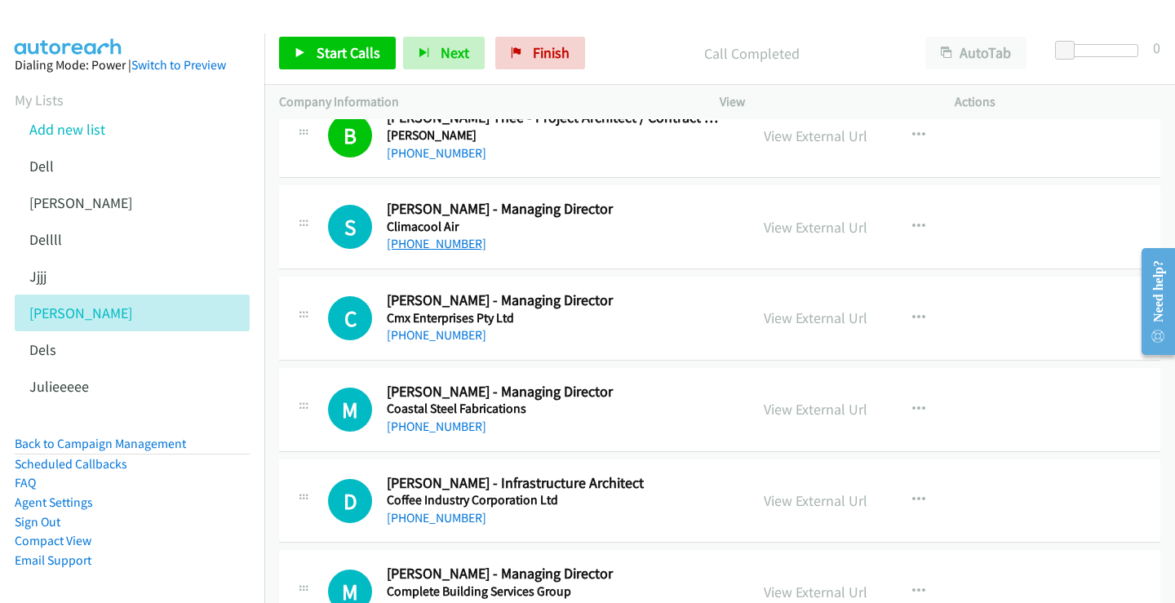
click at [414, 246] on link "+61 406 908 800" at bounding box center [437, 244] width 100 height 16
click at [825, 225] on link "View External Url" at bounding box center [816, 227] width 104 height 19
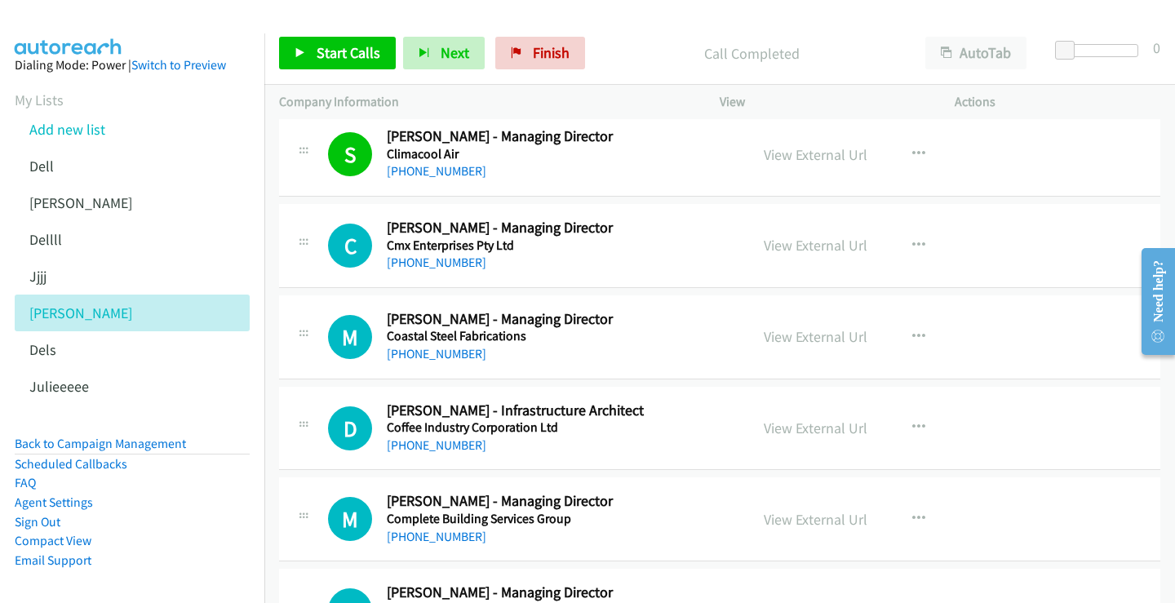
scroll to position [3660, 0]
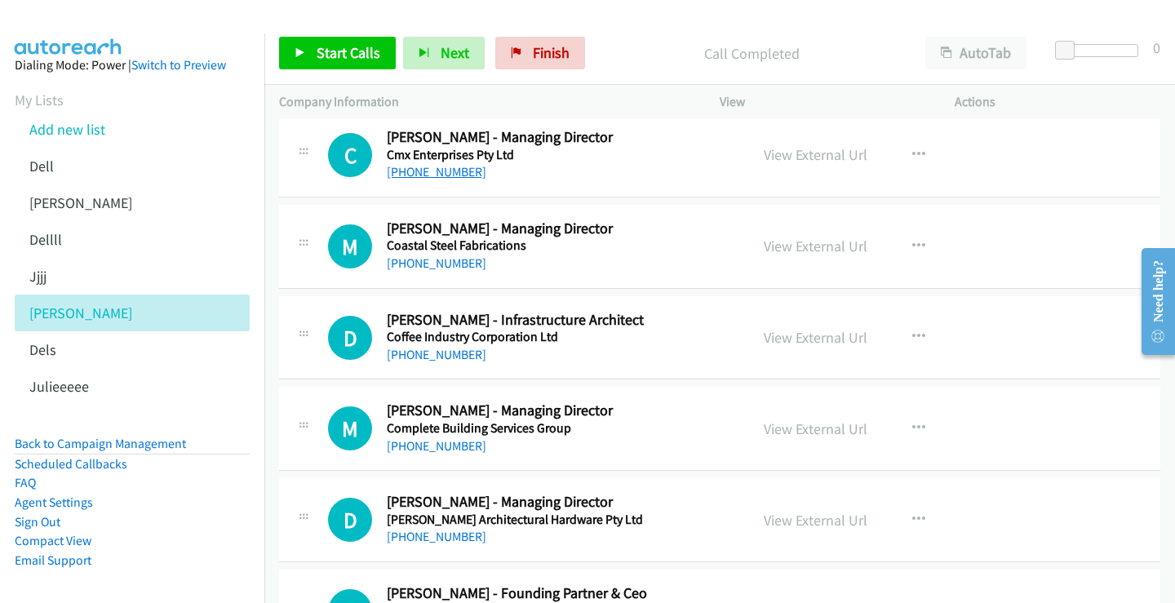
click at [439, 171] on link "+61 487 576 161" at bounding box center [437, 172] width 100 height 16
click at [780, 153] on link "View External Url" at bounding box center [816, 154] width 104 height 19
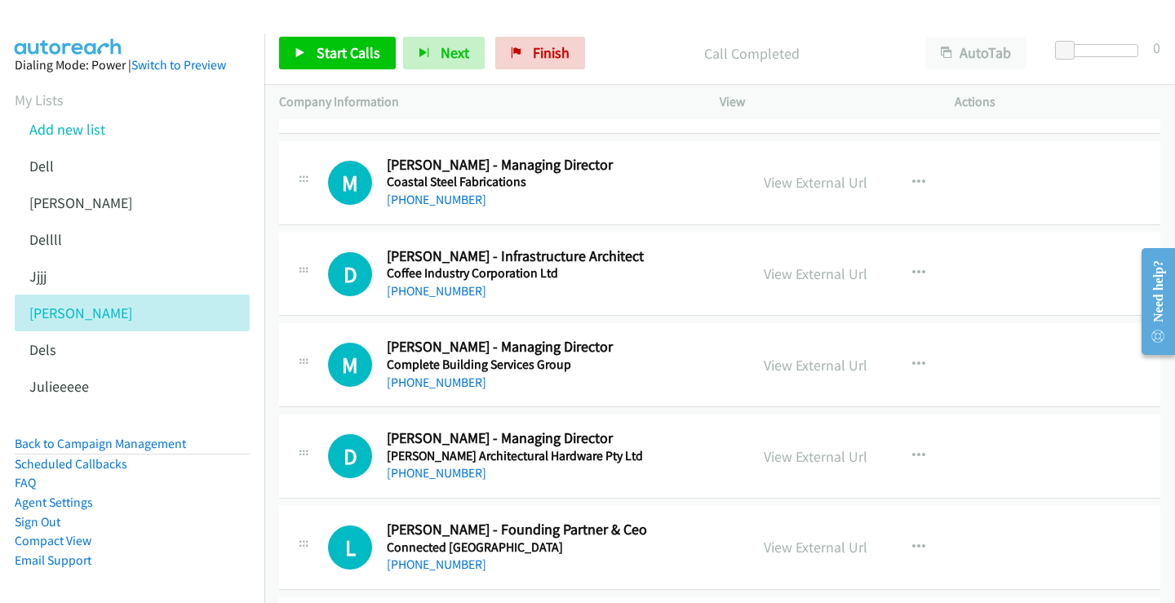
scroll to position [3741, 0]
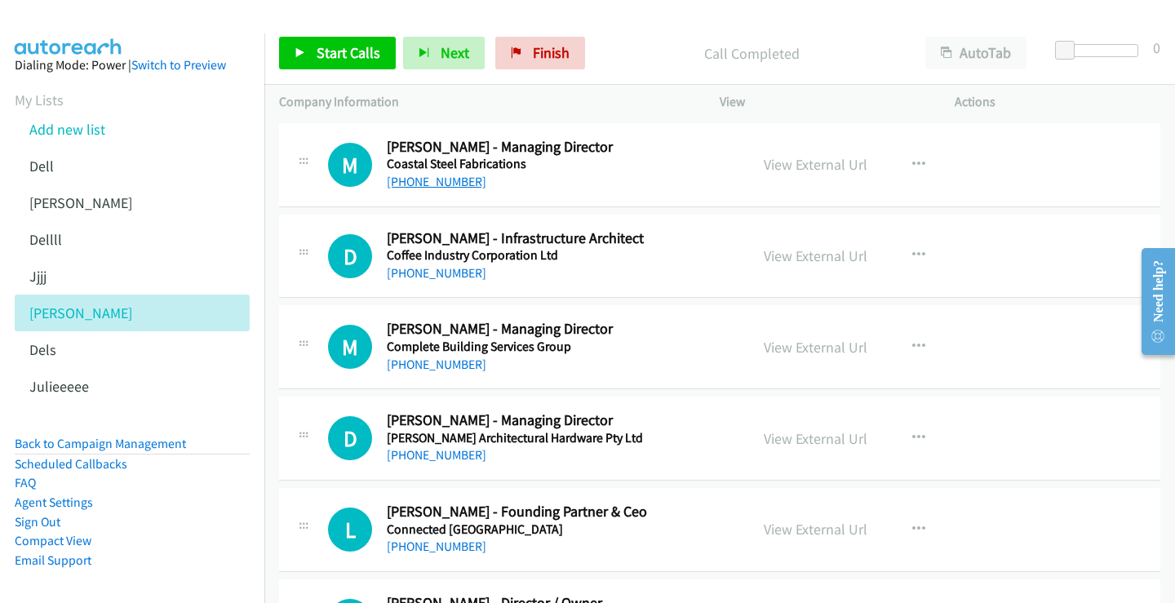
click at [451, 180] on link "+61 447 409 049" at bounding box center [437, 182] width 100 height 16
click at [828, 167] on link "View External Url" at bounding box center [816, 164] width 104 height 19
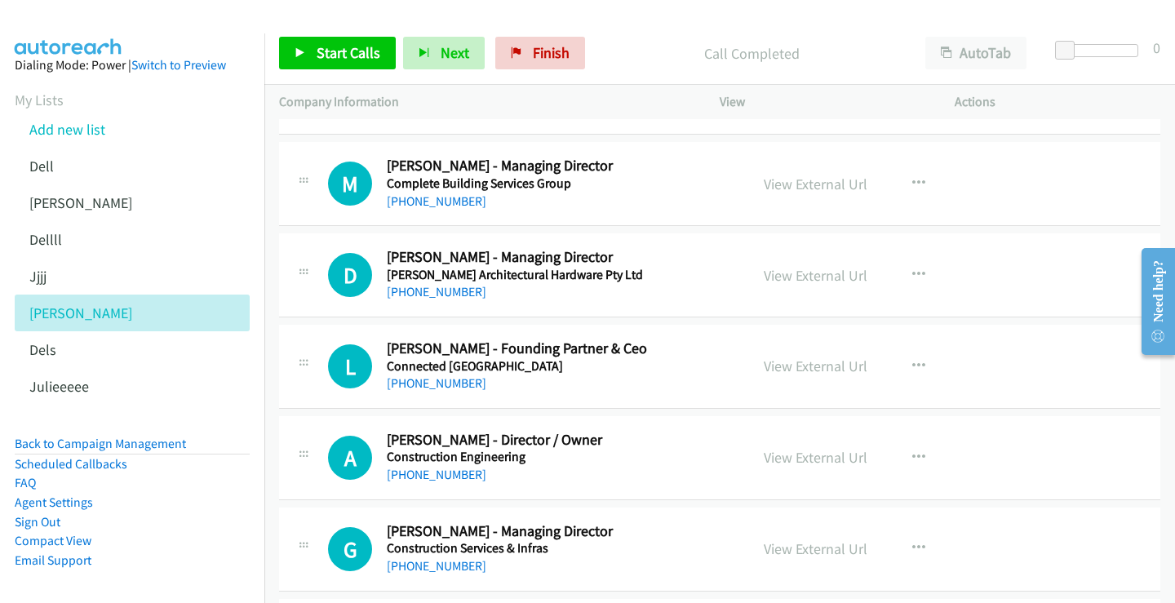
scroll to position [3823, 0]
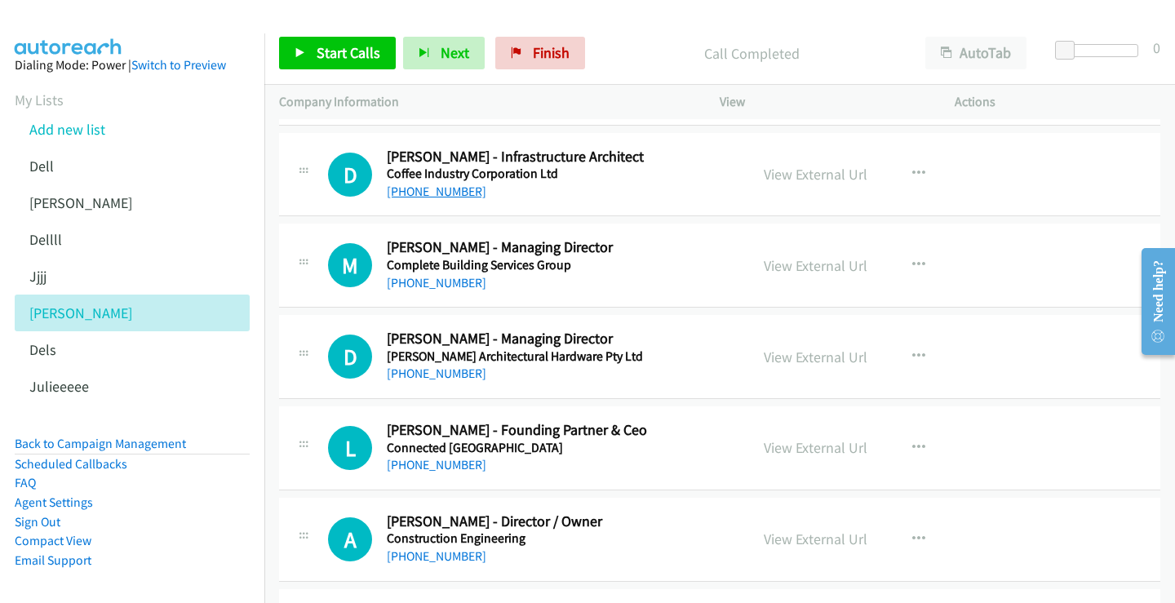
click at [457, 193] on link "+61 424 751 007" at bounding box center [437, 192] width 100 height 16
click at [781, 175] on link "View External Url" at bounding box center [816, 174] width 104 height 19
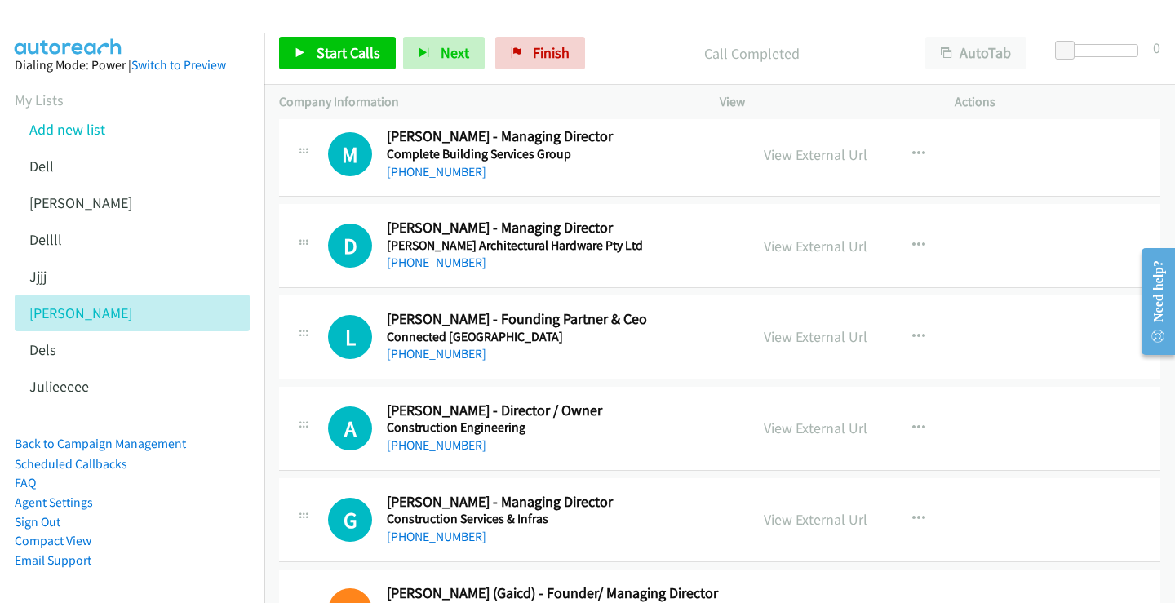
scroll to position [3904, 0]
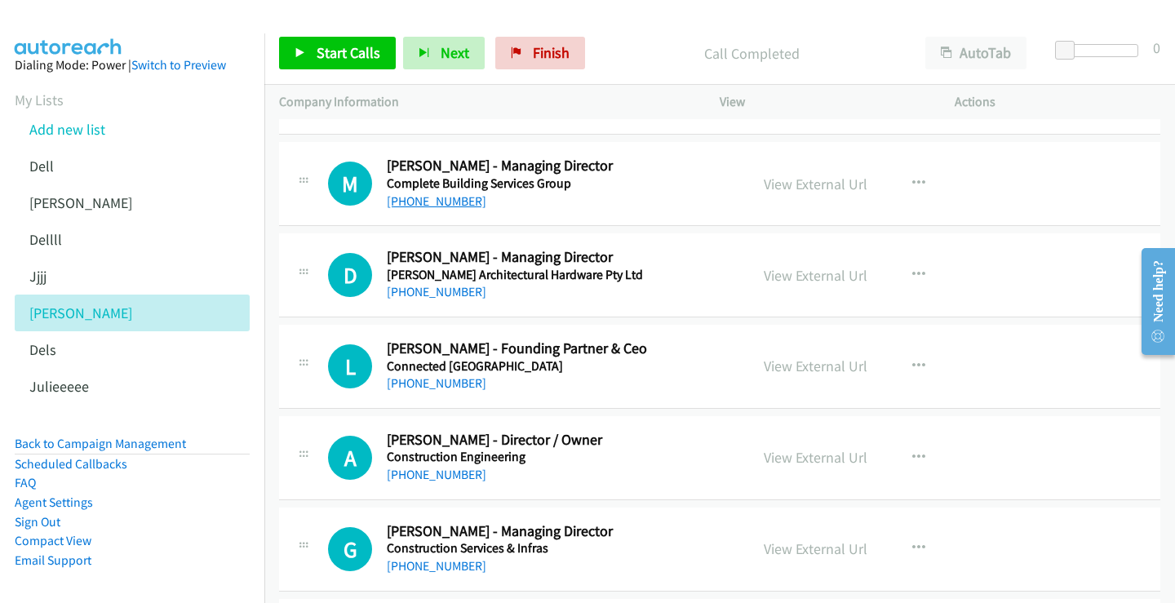
click at [441, 199] on link "+61 411 202 701" at bounding box center [437, 201] width 100 height 16
click at [802, 184] on link "View External Url" at bounding box center [816, 184] width 104 height 19
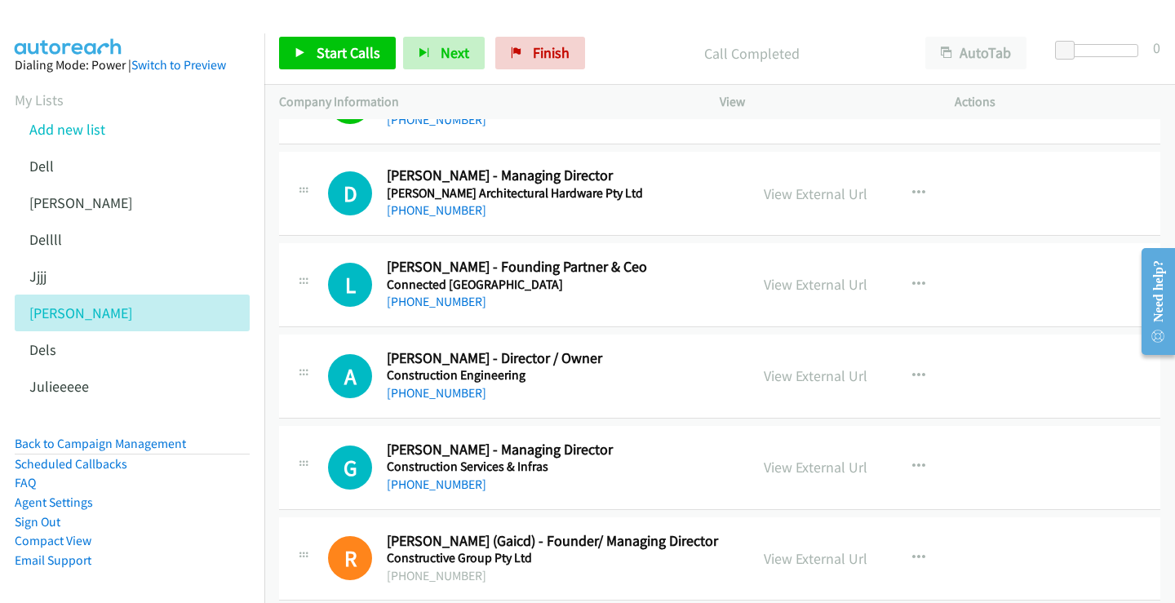
click at [442, 209] on link "+61 404 063 893" at bounding box center [437, 210] width 100 height 16
click at [793, 195] on link "View External Url" at bounding box center [816, 193] width 104 height 19
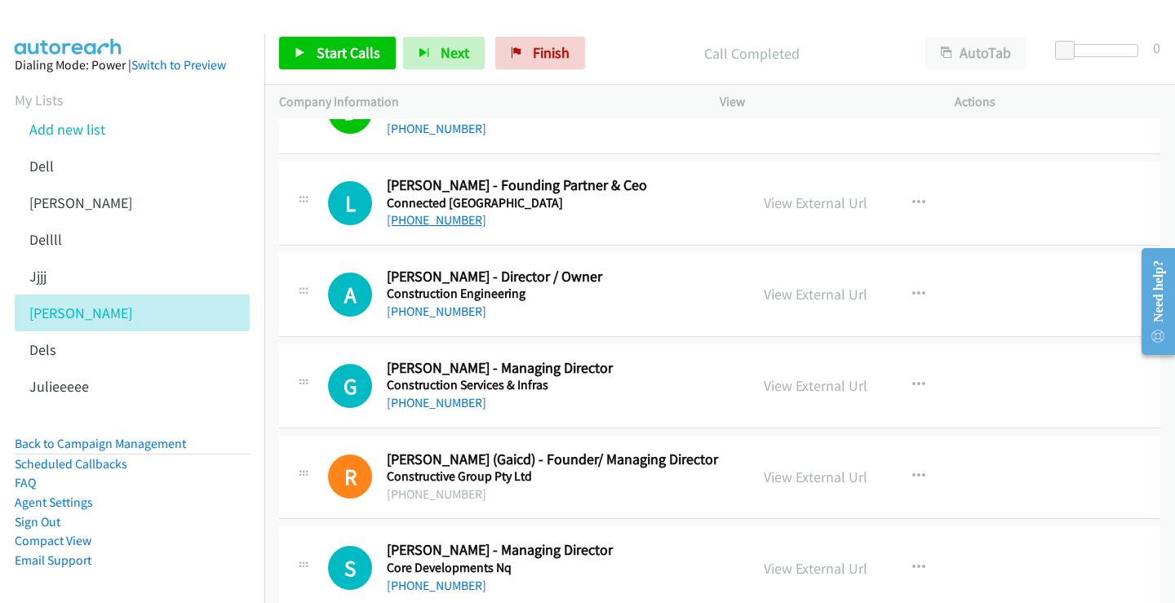
click at [430, 220] on link "+61 402 331 433" at bounding box center [437, 220] width 100 height 16
click at [823, 199] on link "View External Url" at bounding box center [816, 202] width 104 height 19
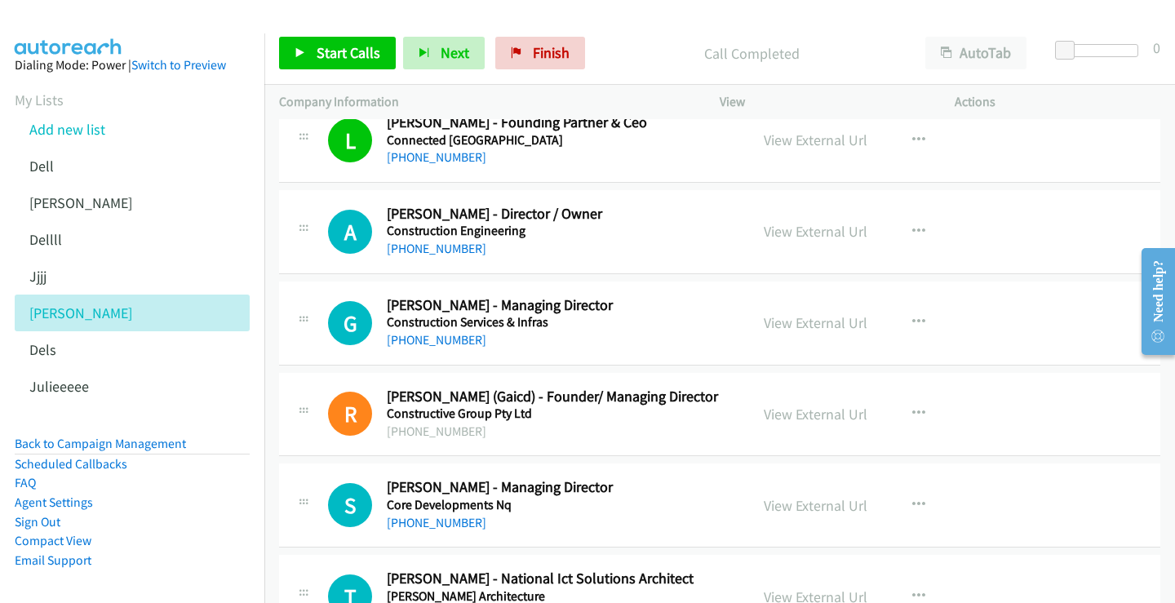
scroll to position [4149, 0]
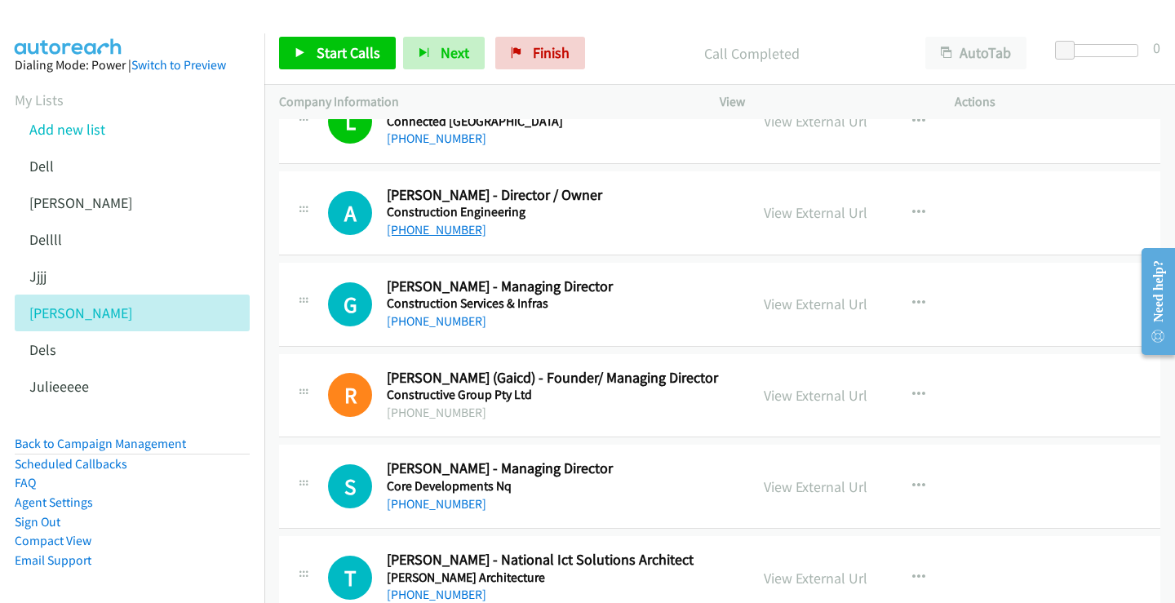
click at [451, 232] on link "+61 409 332 410" at bounding box center [437, 230] width 100 height 16
click at [803, 214] on link "View External Url" at bounding box center [816, 212] width 104 height 19
click at [441, 318] on link "+61 7 3228 8222" at bounding box center [437, 321] width 100 height 16
click at [828, 300] on link "View External Url" at bounding box center [816, 304] width 104 height 19
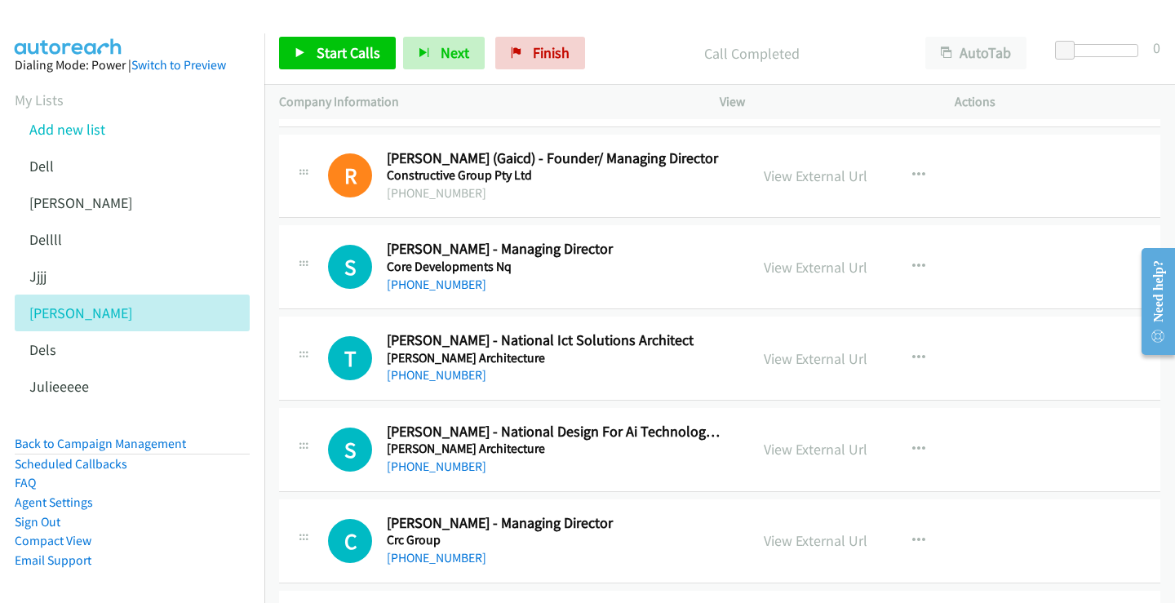
scroll to position [4394, 0]
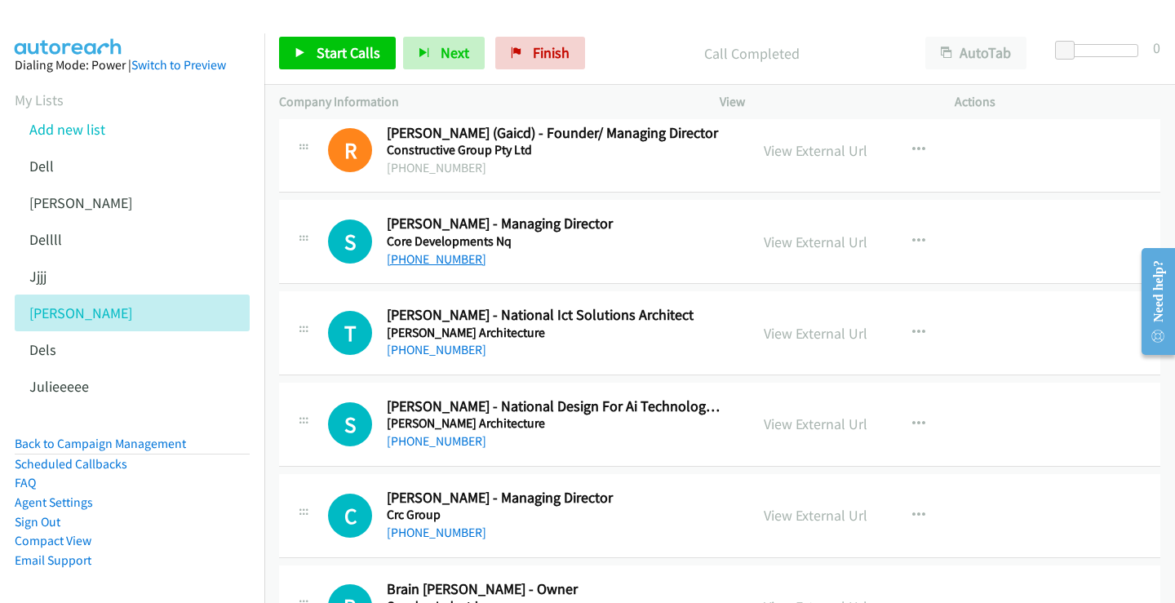
click at [431, 264] on link "+61 400 259 189" at bounding box center [437, 259] width 100 height 16
click at [851, 242] on link "View External Url" at bounding box center [816, 242] width 104 height 19
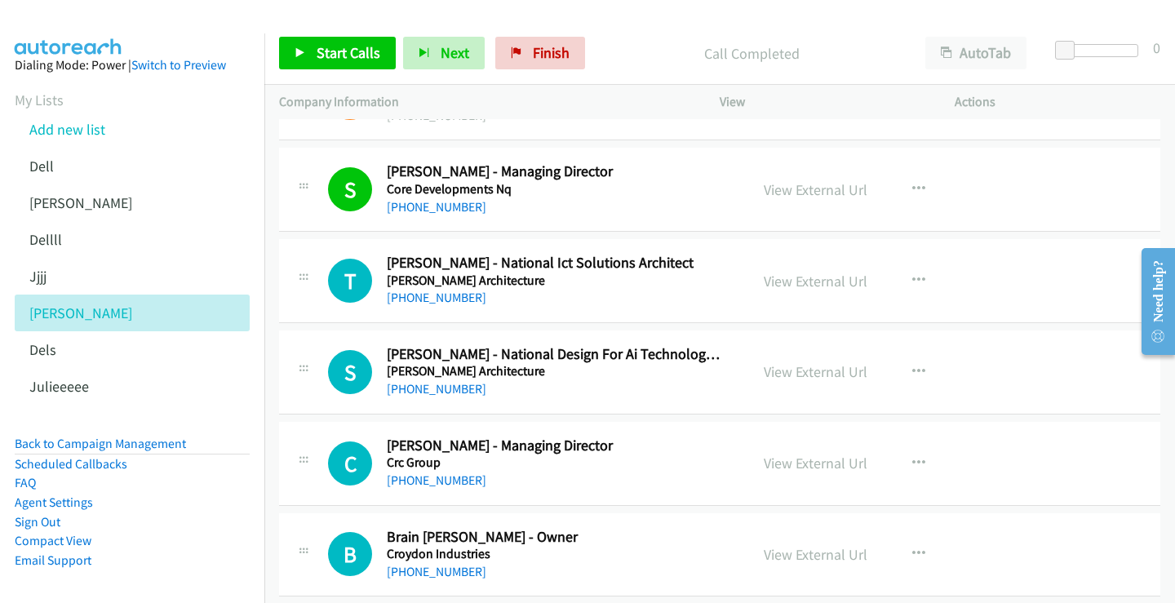
scroll to position [4476, 0]
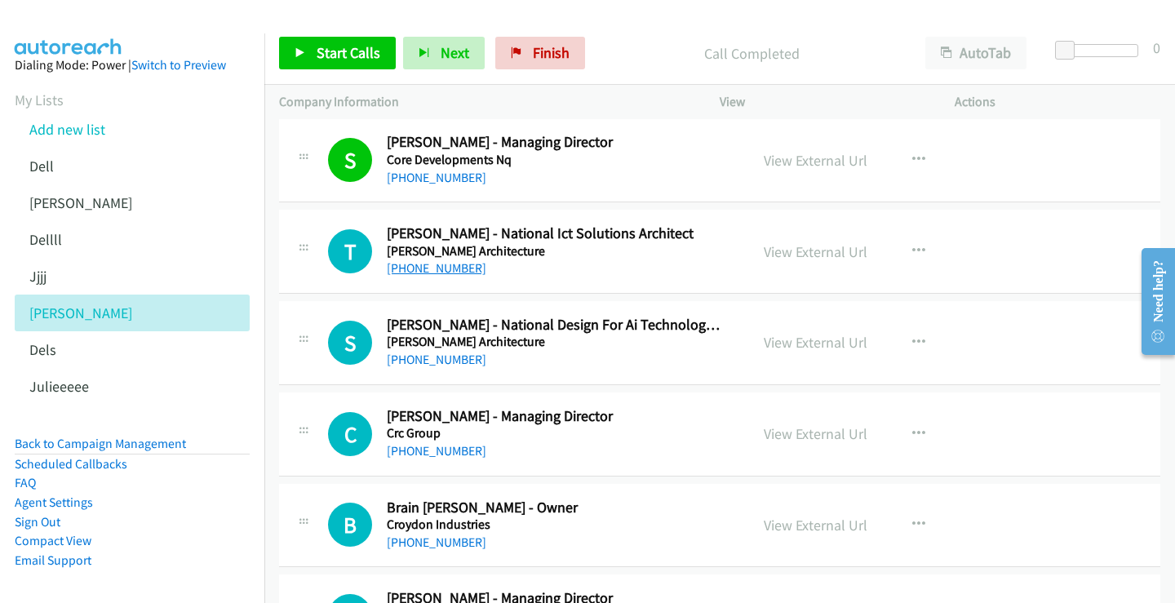
click at [446, 270] on link "+61 404 170 183" at bounding box center [437, 268] width 100 height 16
click at [810, 252] on link "View External Url" at bounding box center [816, 251] width 104 height 19
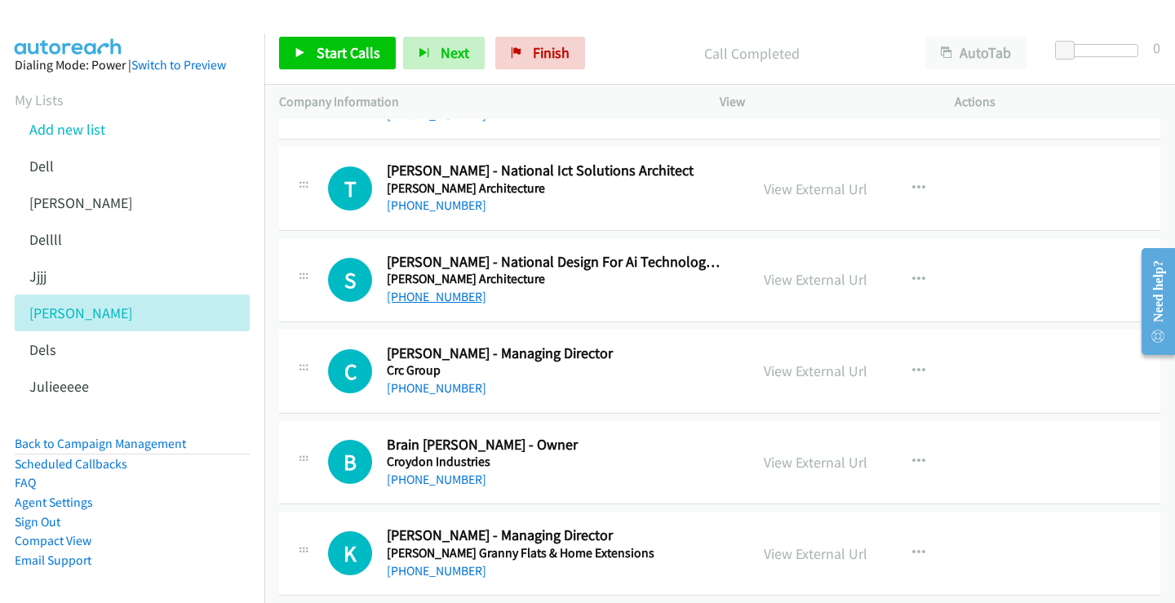
scroll to position [4557, 0]
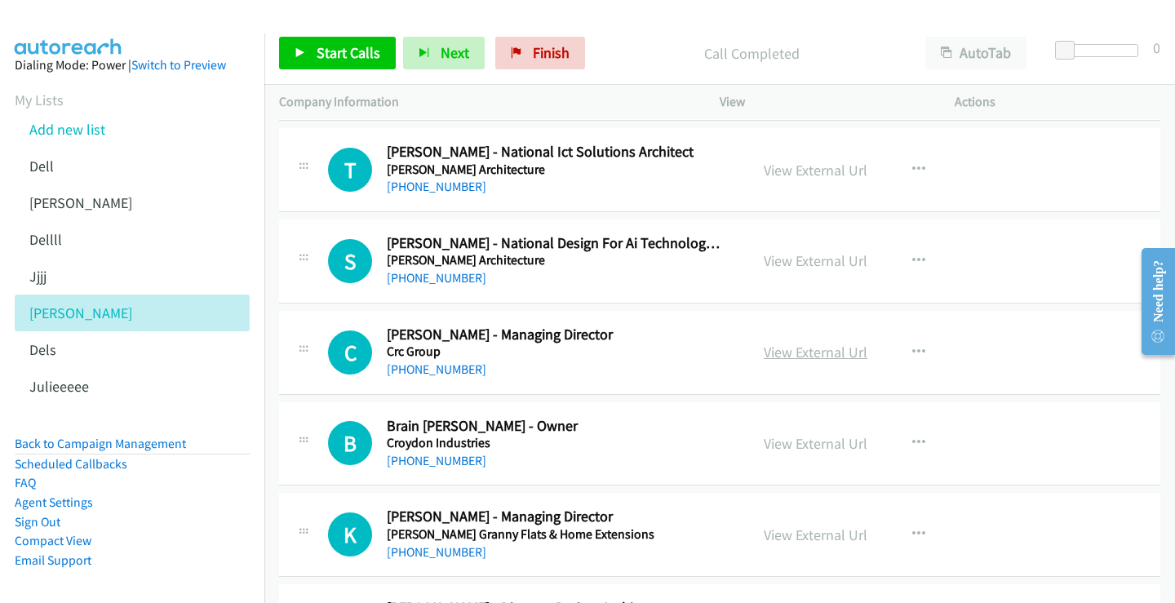
click at [791, 357] on link "View External Url" at bounding box center [816, 352] width 104 height 19
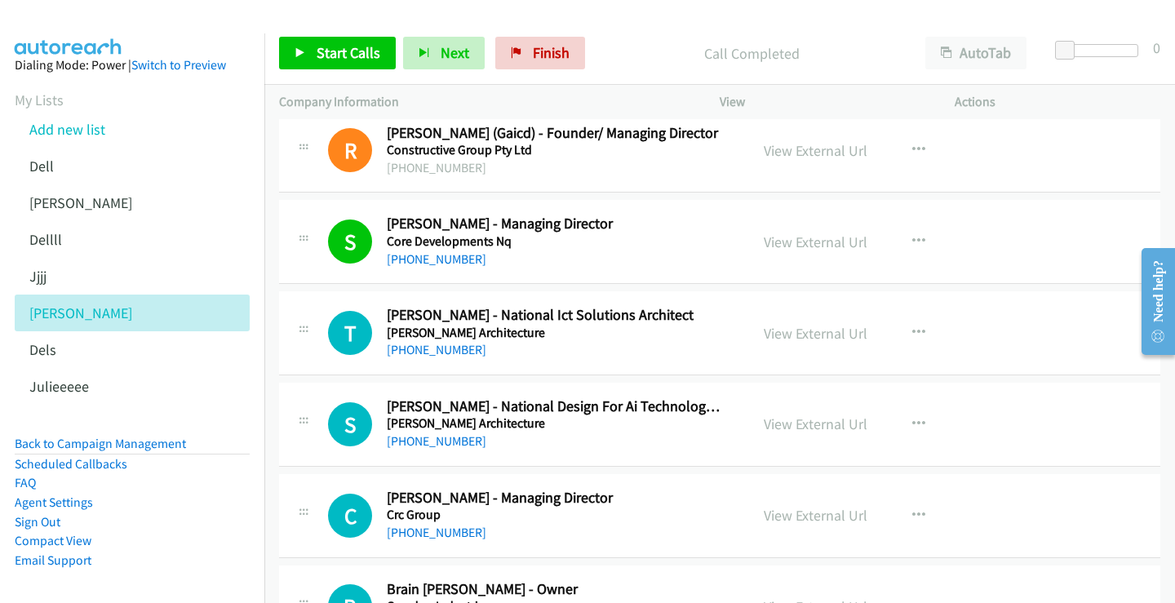
scroll to position [4313, 0]
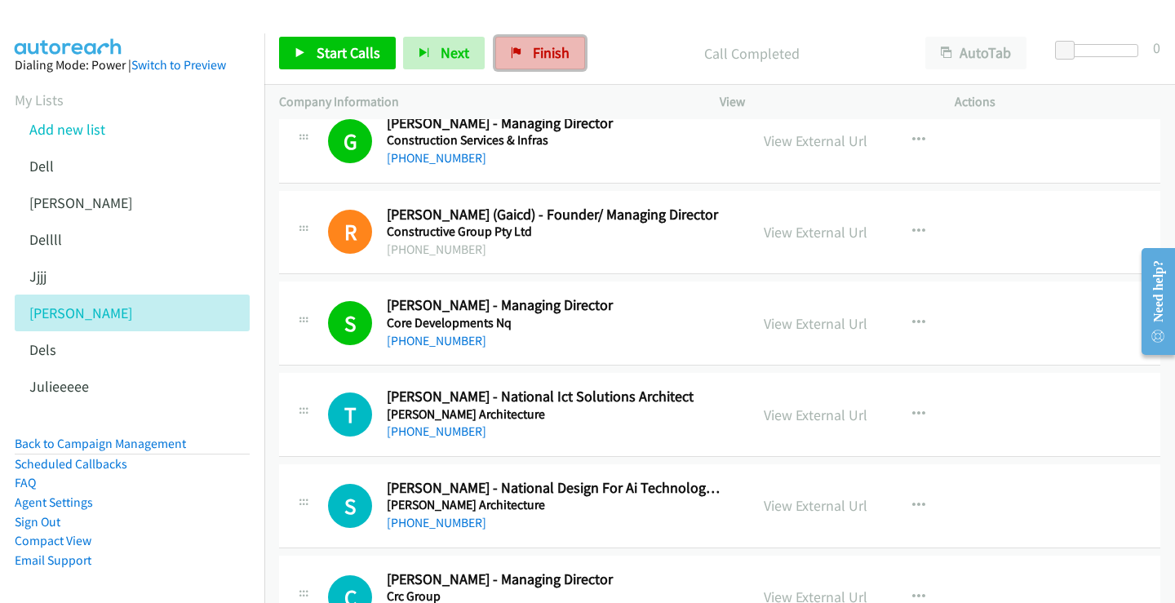
click at [545, 48] on span "Finish" at bounding box center [551, 52] width 37 height 19
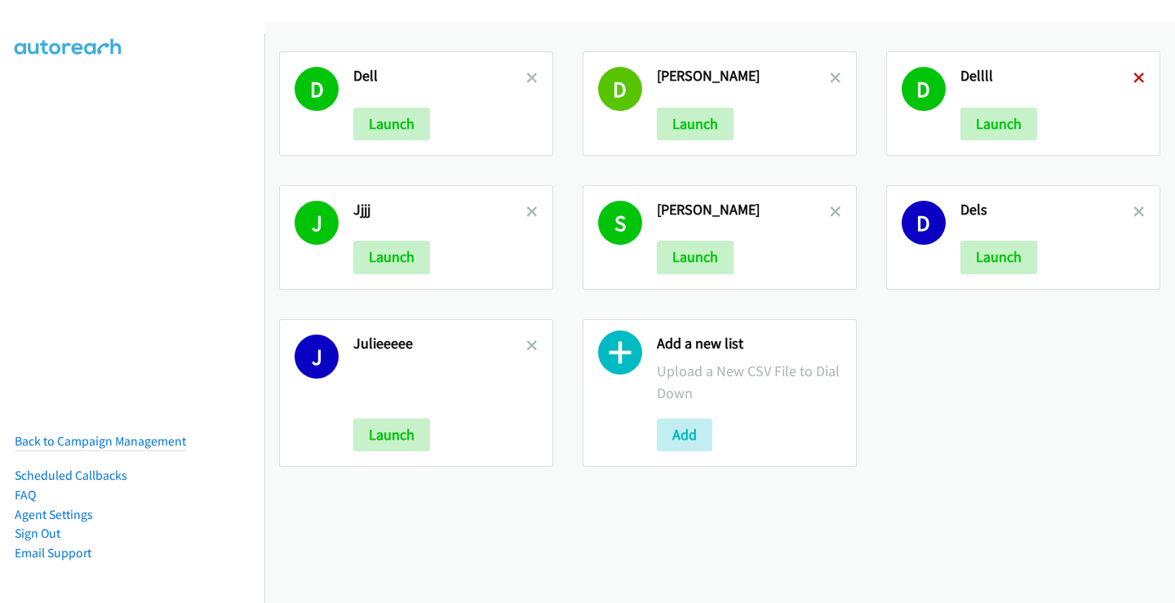
click at [1134, 78] on icon at bounding box center [1139, 78] width 11 height 11
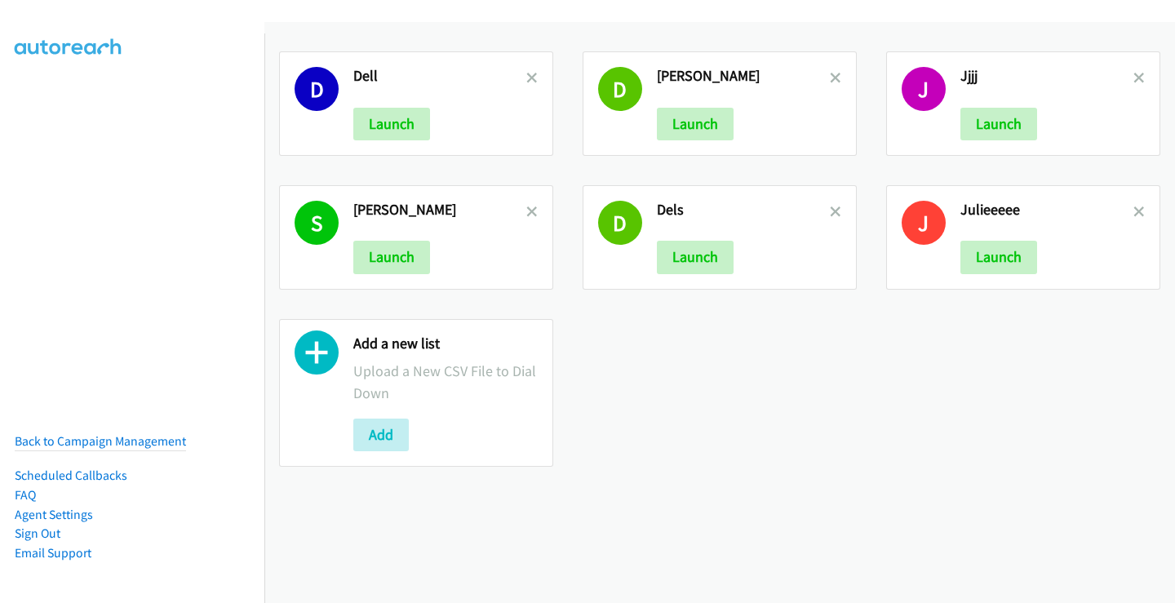
click at [1134, 211] on icon at bounding box center [1139, 212] width 11 height 11
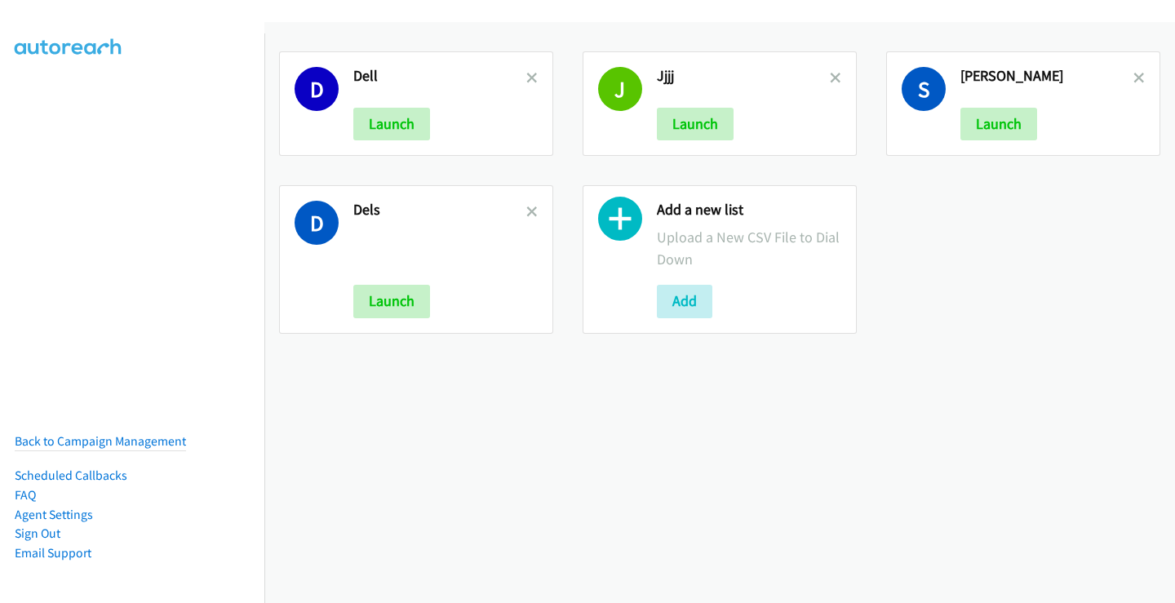
click at [535, 73] on div "D Dell Launch" at bounding box center [416, 103] width 274 height 104
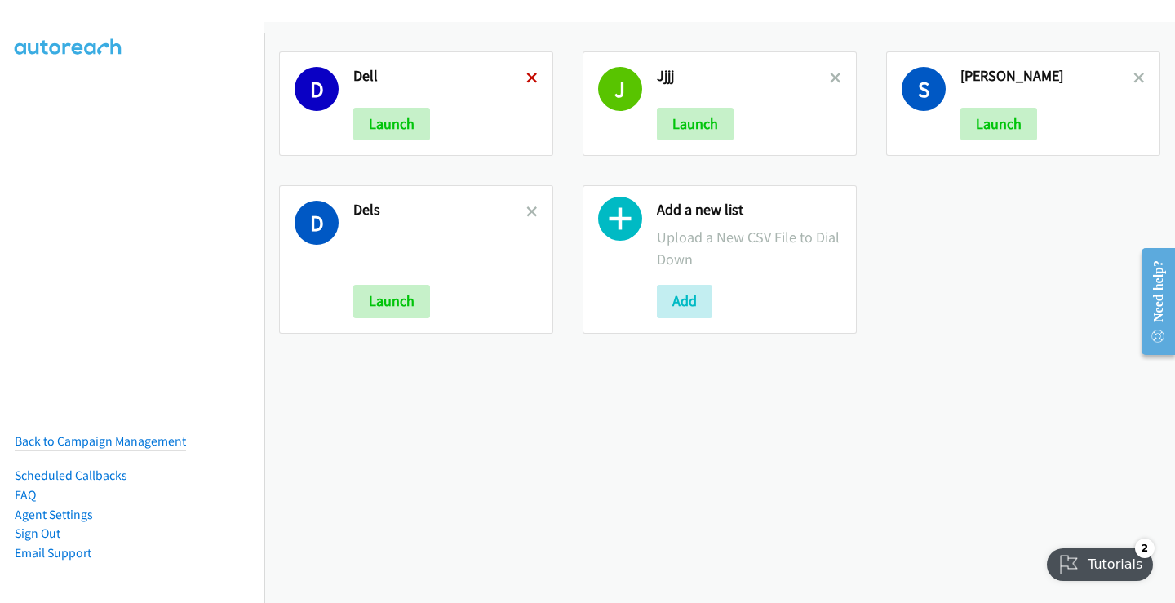
click at [530, 77] on icon at bounding box center [531, 78] width 11 height 11
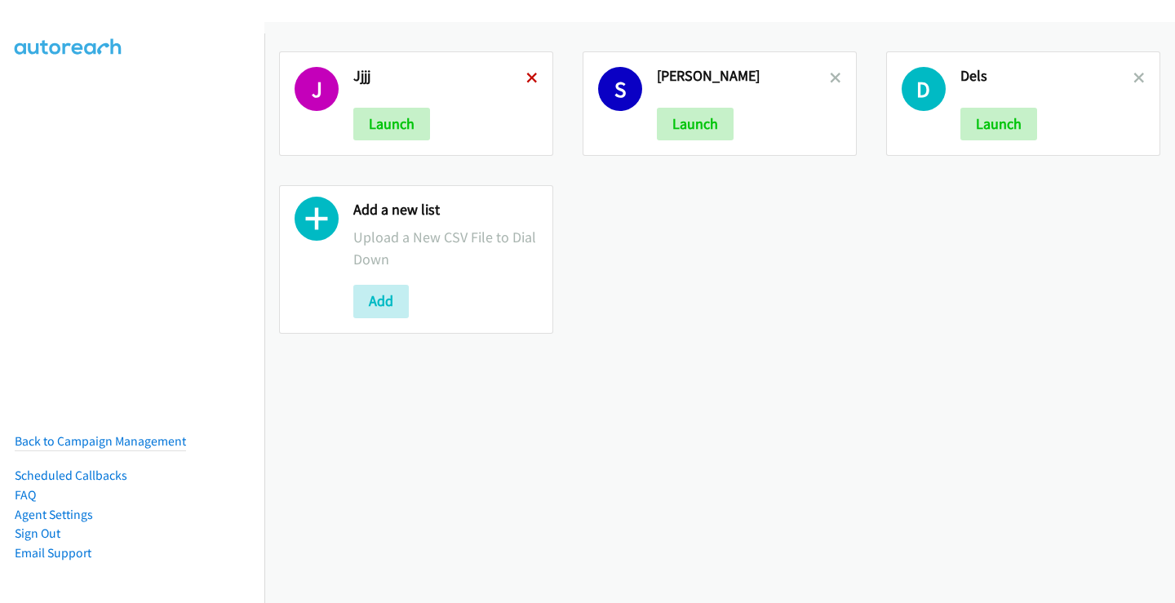
click at [530, 73] on icon at bounding box center [531, 78] width 11 height 11
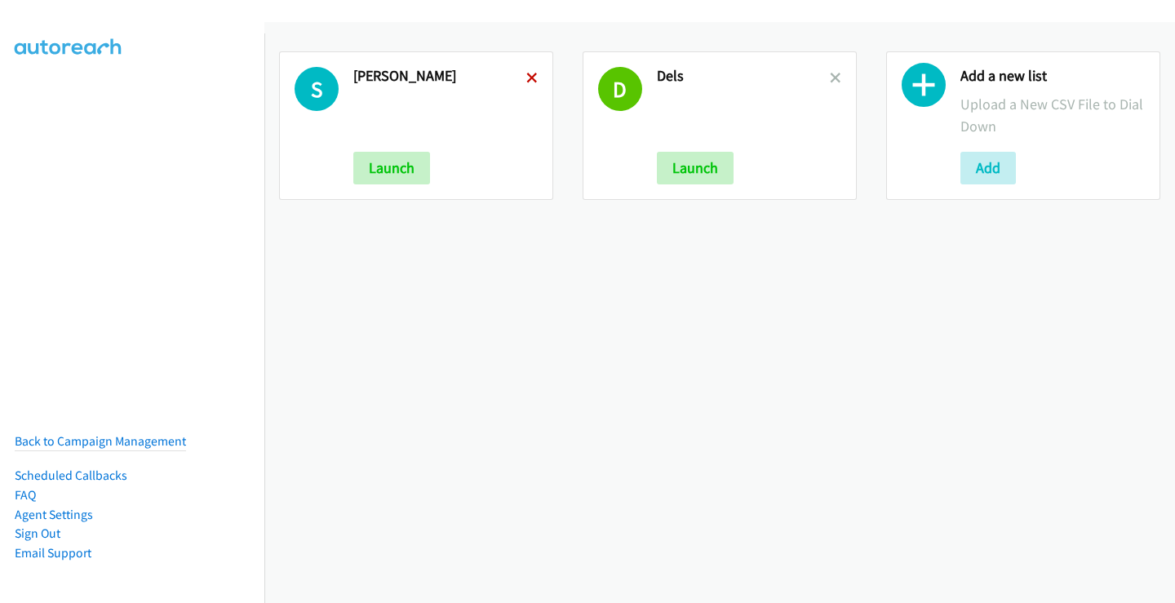
click at [531, 78] on icon at bounding box center [531, 78] width 11 height 11
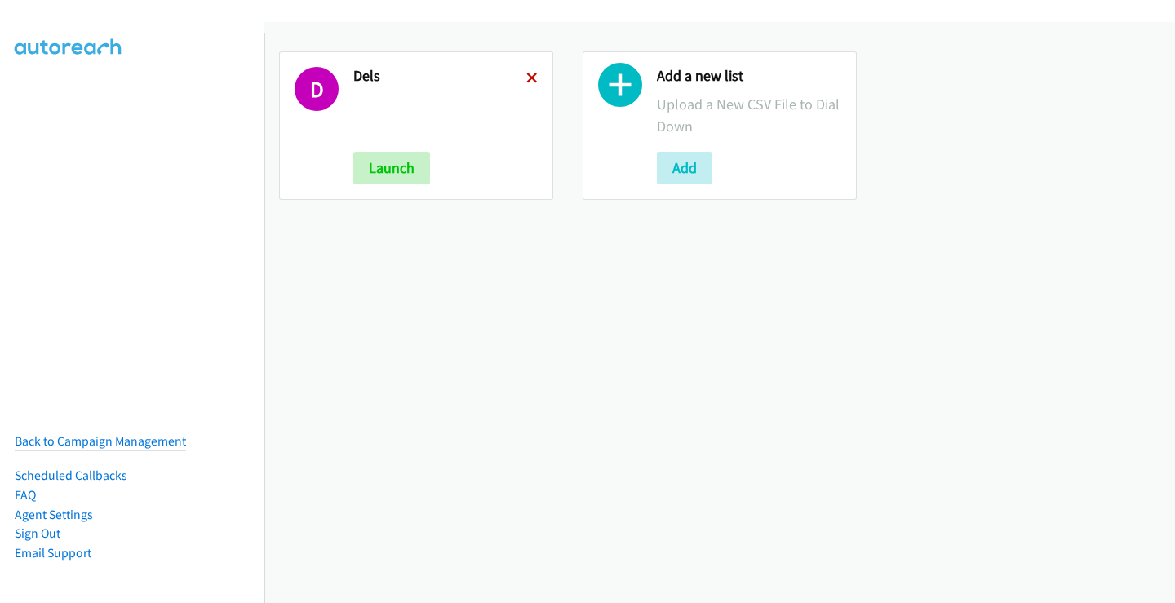
click at [526, 78] on icon at bounding box center [531, 78] width 11 height 11
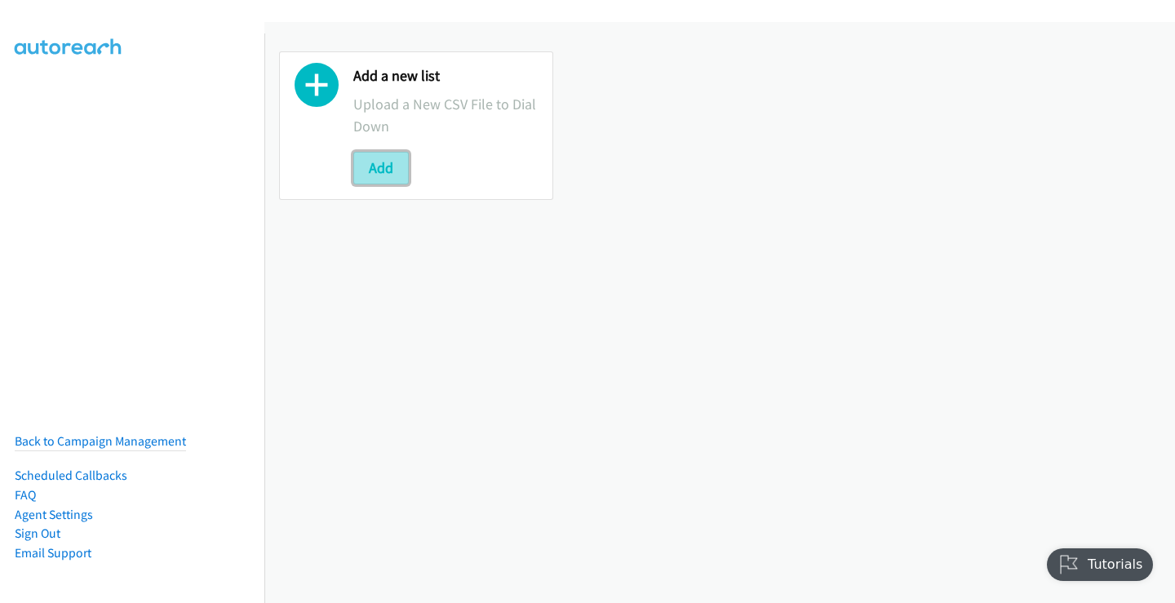
click at [386, 171] on button "Add" at bounding box center [380, 168] width 55 height 33
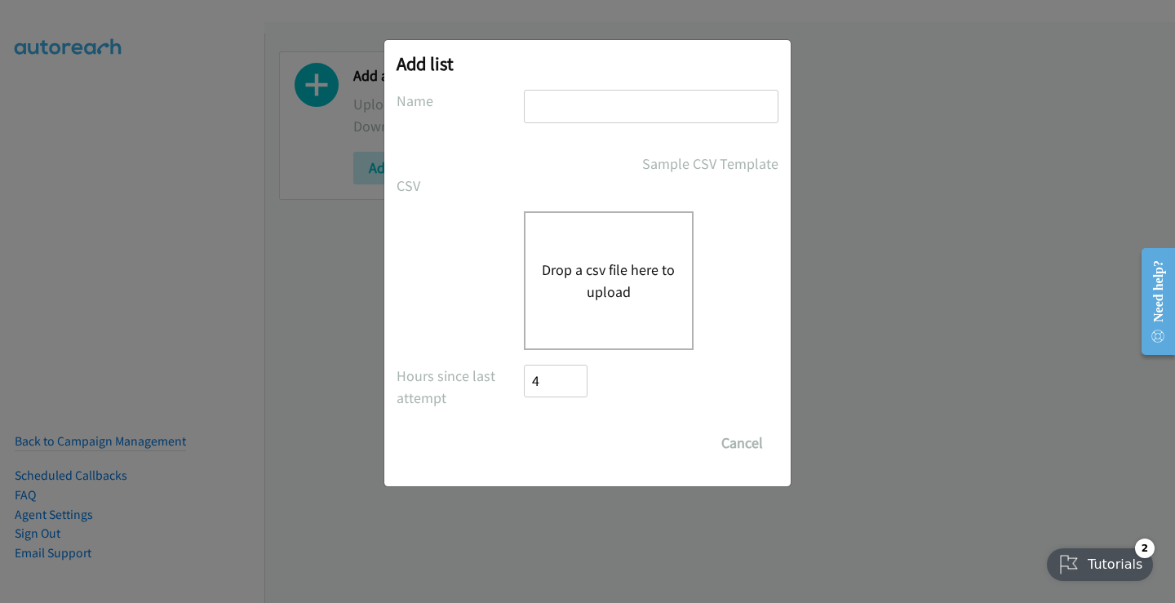
click at [582, 266] on button "Drop a csv file here to upload" at bounding box center [609, 281] width 134 height 44
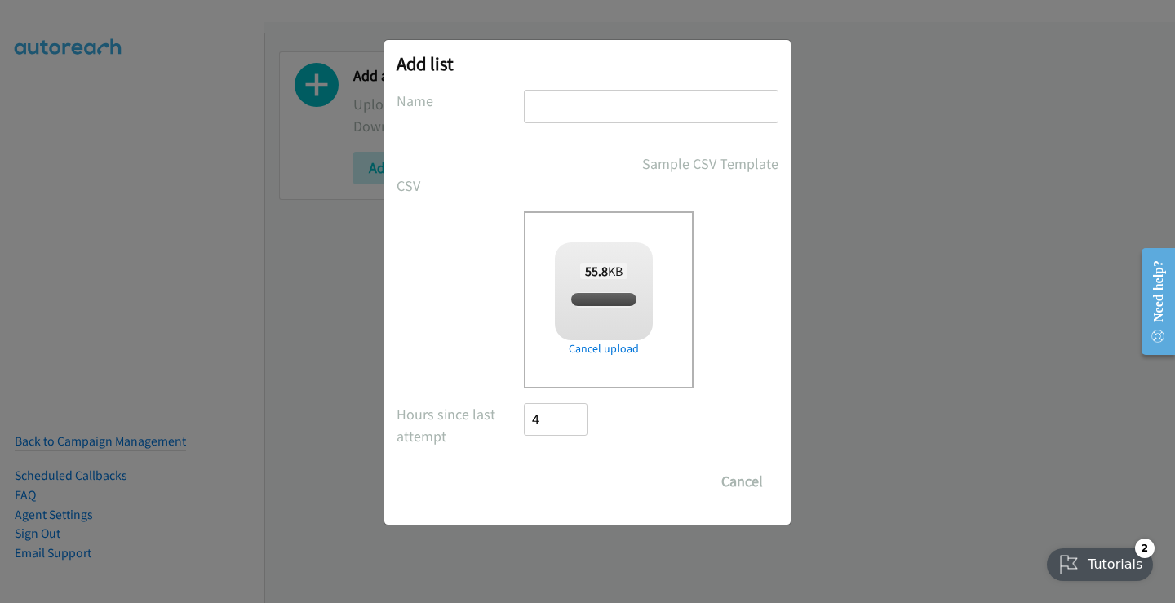
checkbox input "true"
click at [577, 105] on input "text" at bounding box center [651, 106] width 255 height 33
type input "Cisco"
click at [545, 486] on input "Save List" at bounding box center [567, 481] width 86 height 33
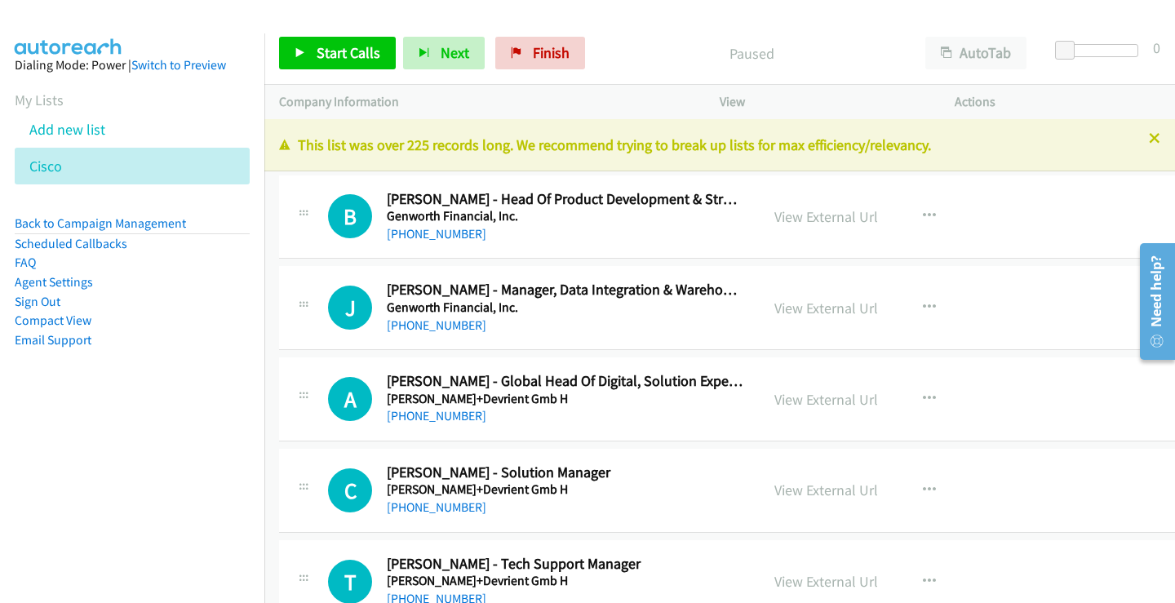
click at [1149, 135] on div "This list was over 225 records long. We recommend trying to break up lists for …" at bounding box center [719, 145] width 911 height 52
click at [1149, 135] on icon at bounding box center [1154, 139] width 11 height 11
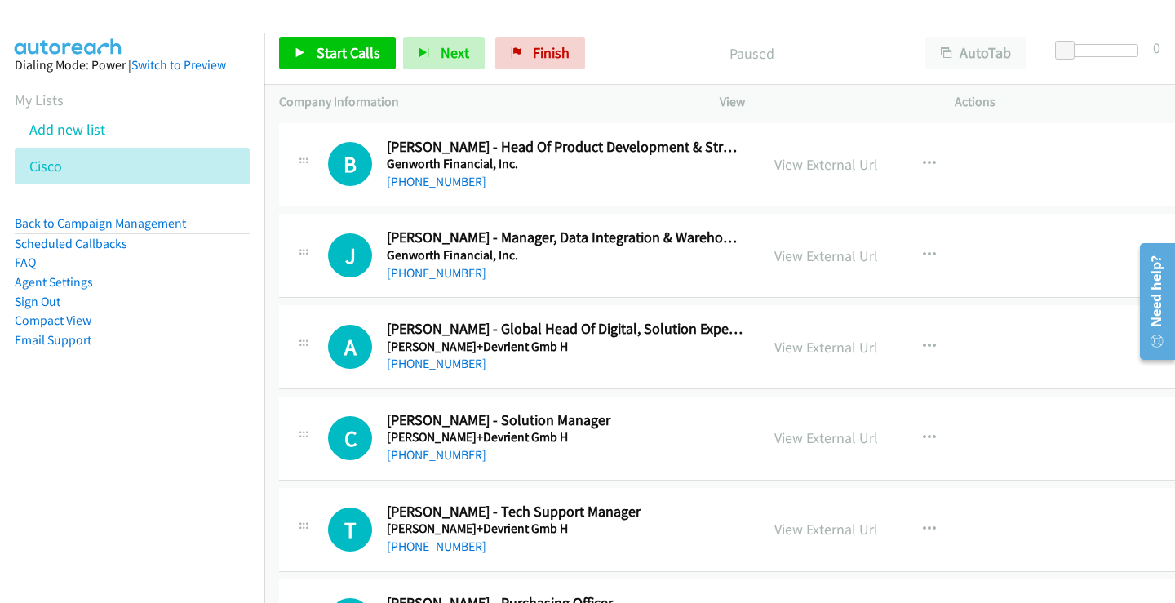
click at [826, 159] on link "View External Url" at bounding box center [827, 164] width 104 height 19
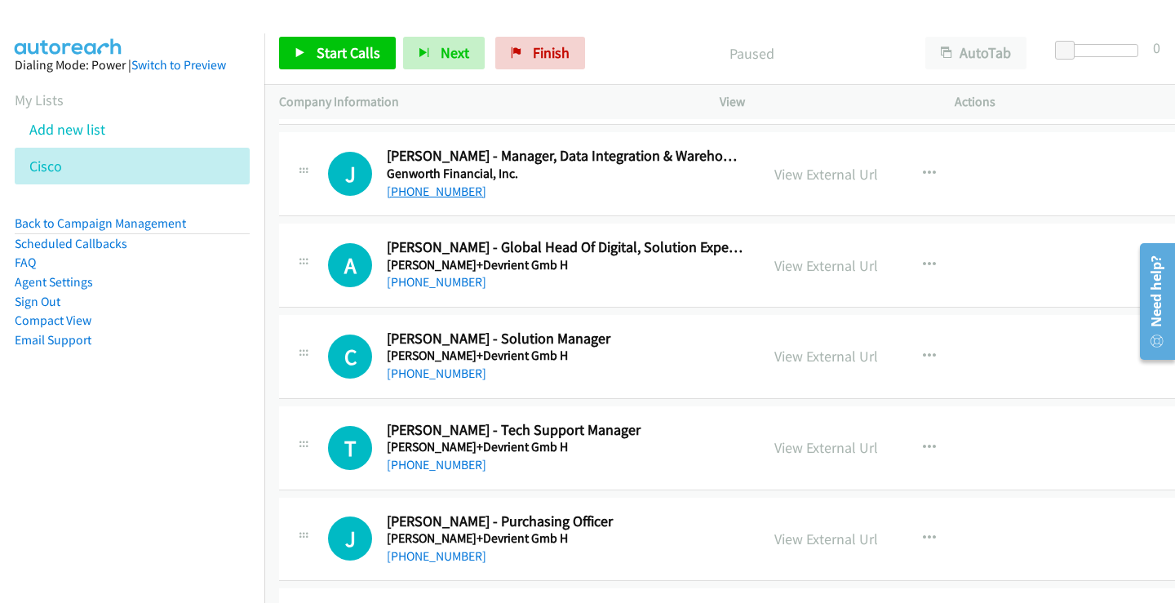
click at [450, 190] on link "[PHONE_NUMBER]" at bounding box center [437, 192] width 100 height 16
click at [798, 171] on link "View External Url" at bounding box center [827, 174] width 104 height 19
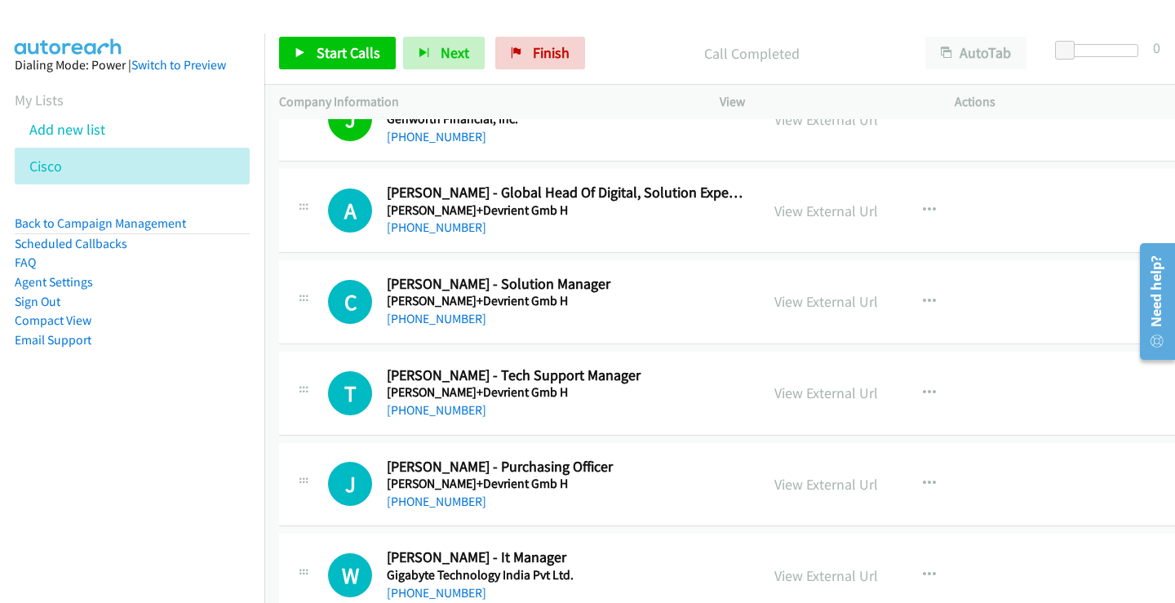
scroll to position [163, 0]
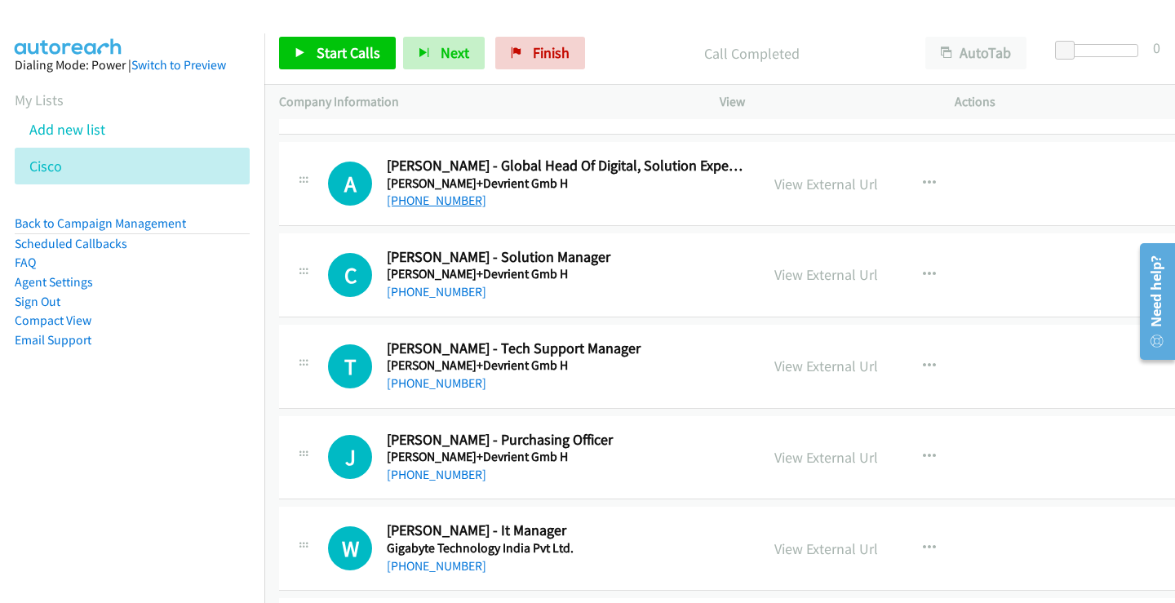
click at [446, 208] on link "[PHONE_NUMBER]" at bounding box center [437, 201] width 100 height 16
click at [813, 186] on link "View External Url" at bounding box center [827, 184] width 104 height 19
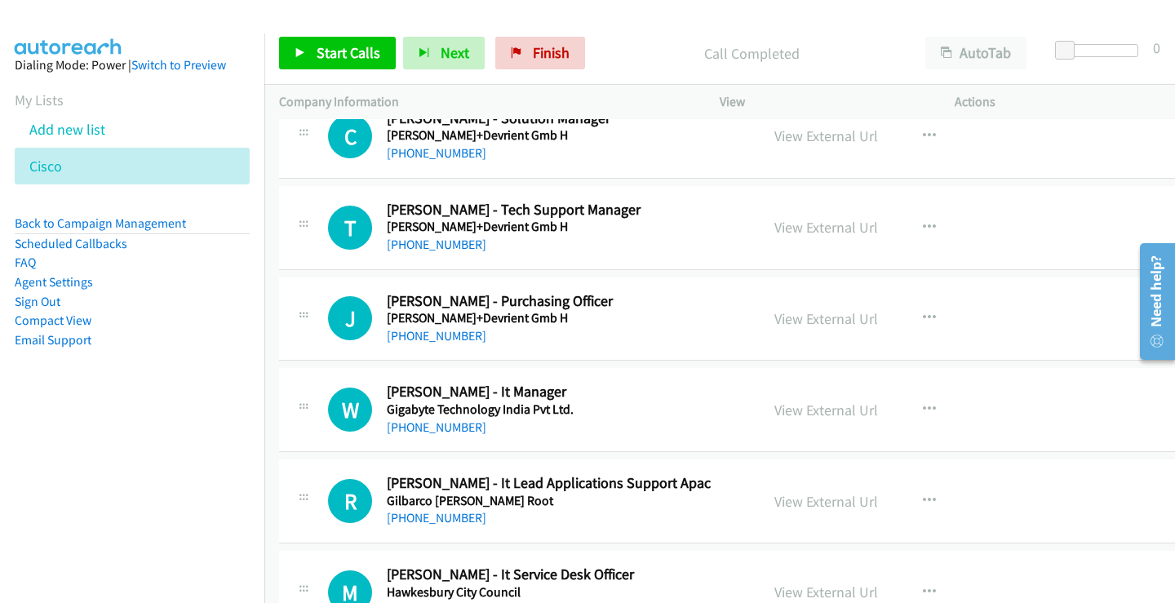
scroll to position [326, 0]
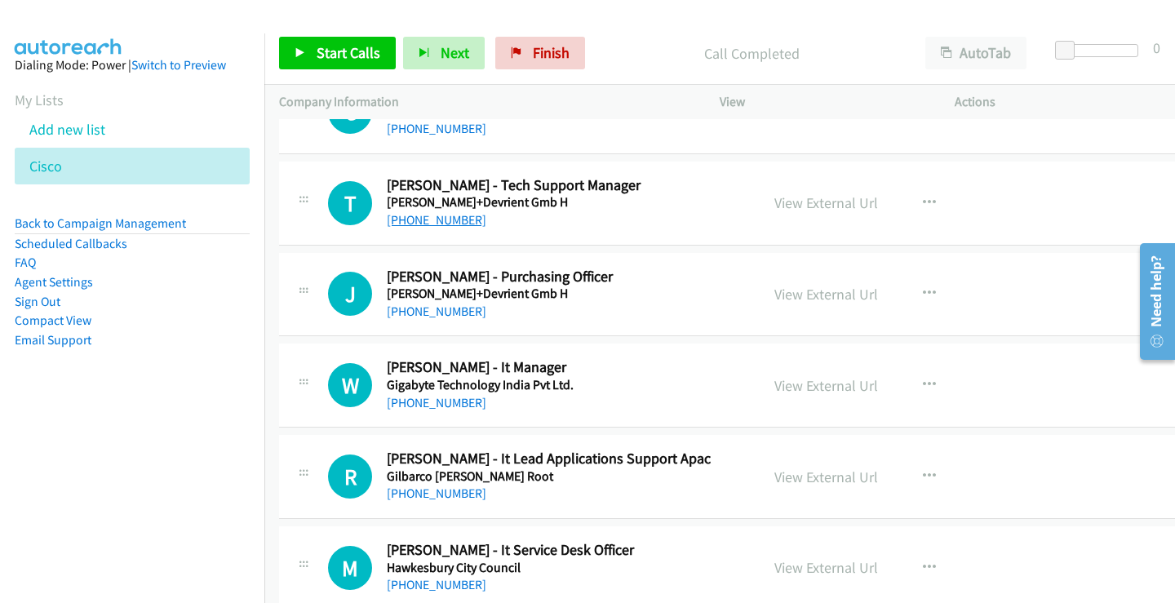
click at [442, 220] on link "[PHONE_NUMBER]" at bounding box center [437, 220] width 100 height 16
click at [798, 203] on link "View External Url" at bounding box center [827, 202] width 104 height 19
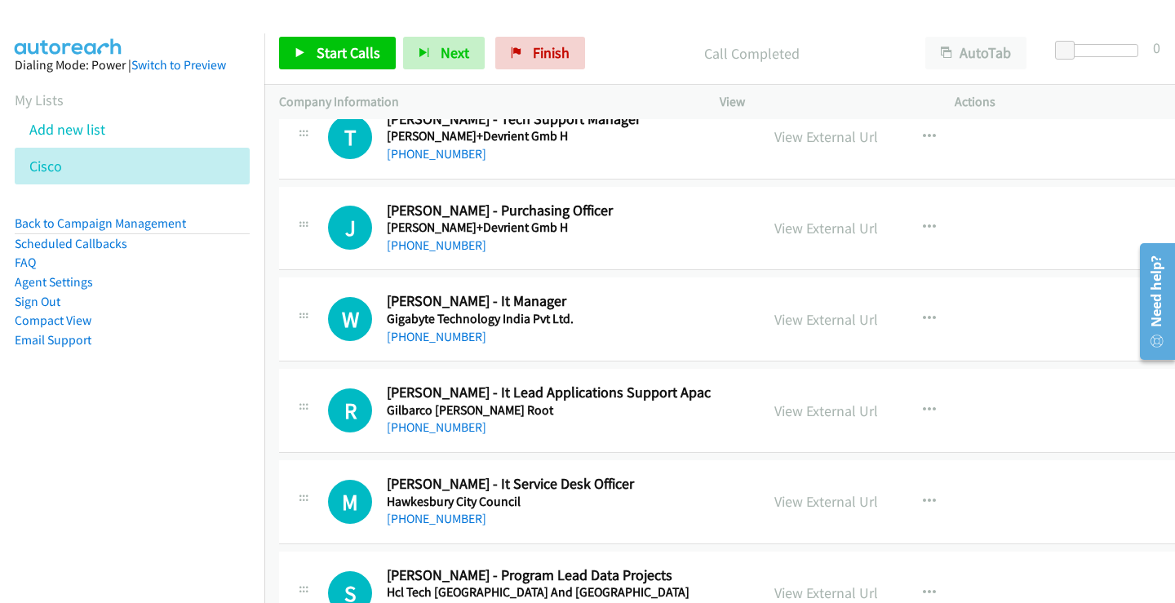
scroll to position [408, 0]
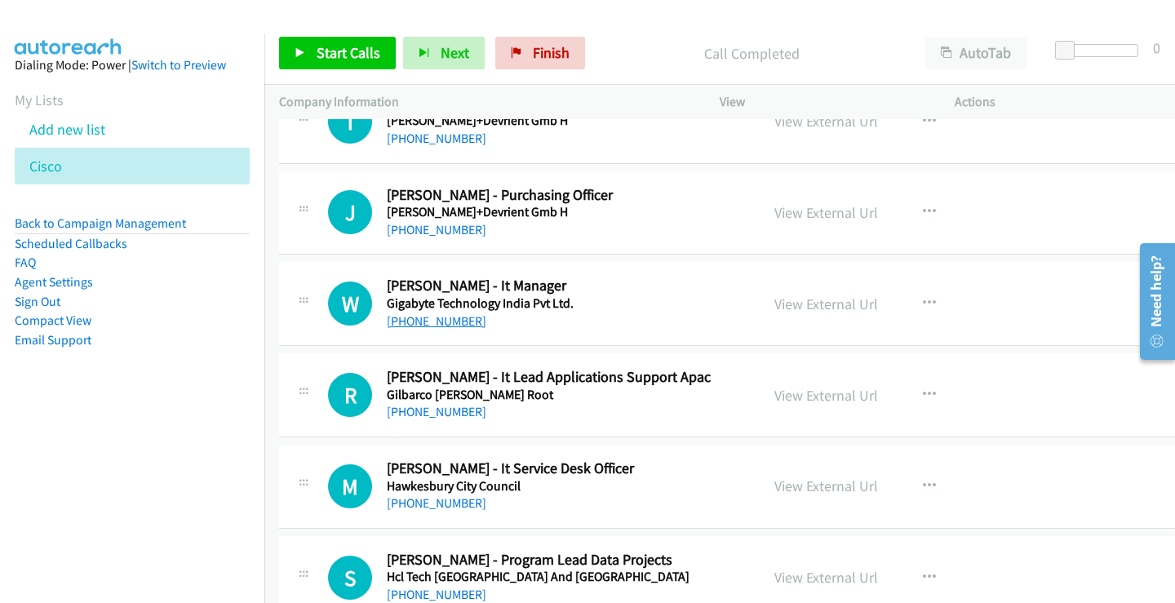
click at [440, 320] on link "[PHONE_NUMBER]" at bounding box center [437, 321] width 100 height 16
click at [832, 300] on link "View External Url" at bounding box center [827, 304] width 104 height 19
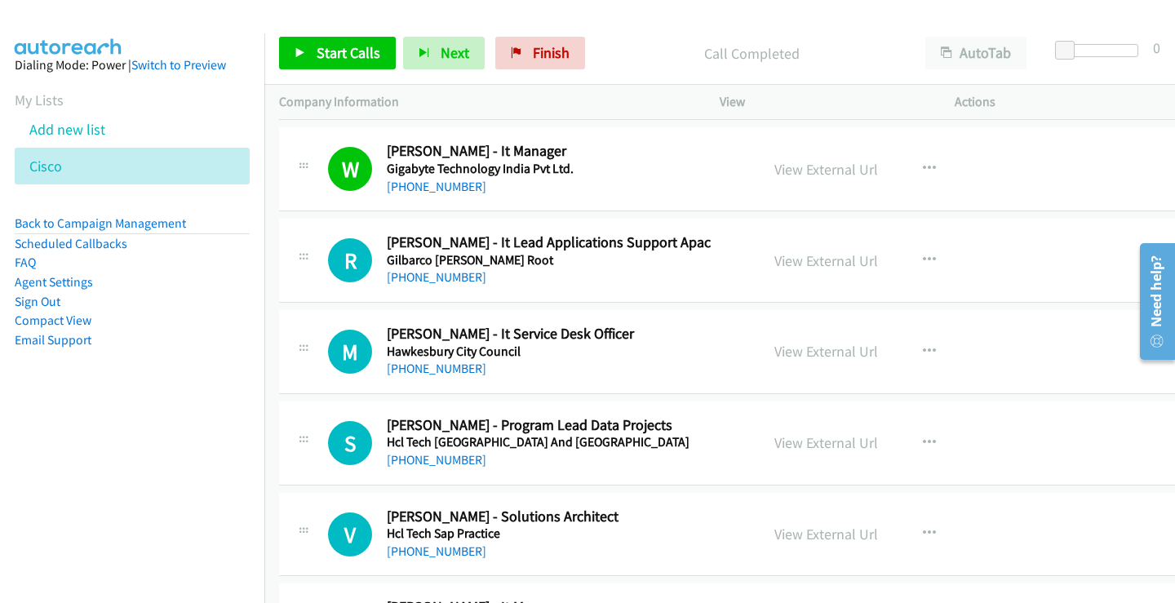
scroll to position [571, 0]
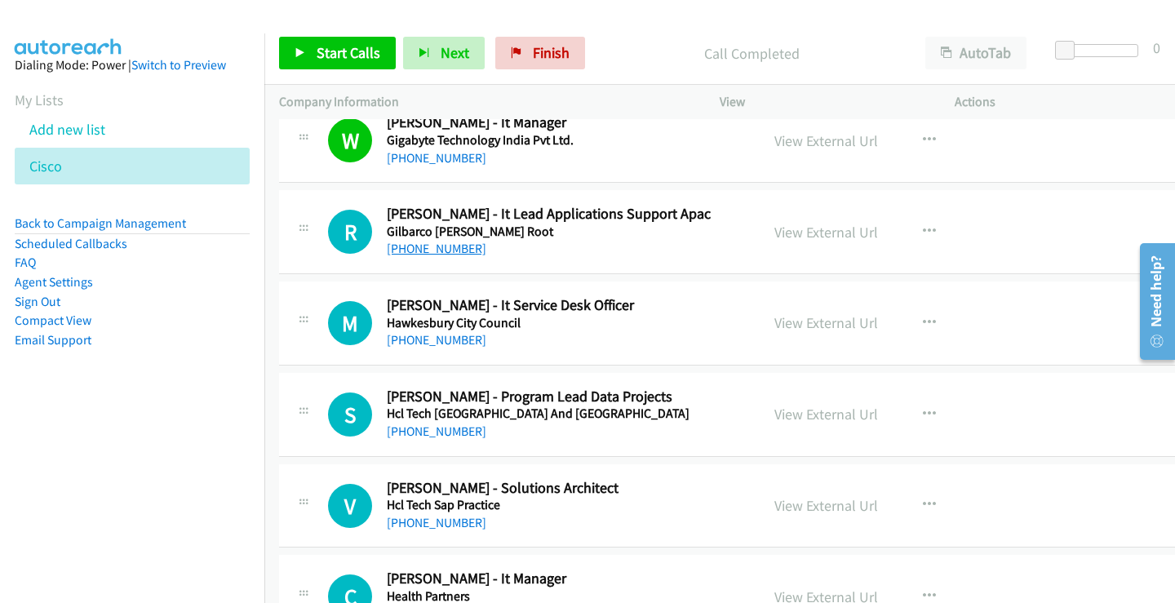
click at [411, 256] on link "[PHONE_NUMBER]" at bounding box center [437, 249] width 100 height 16
click at [830, 229] on link "View External Url" at bounding box center [827, 232] width 104 height 19
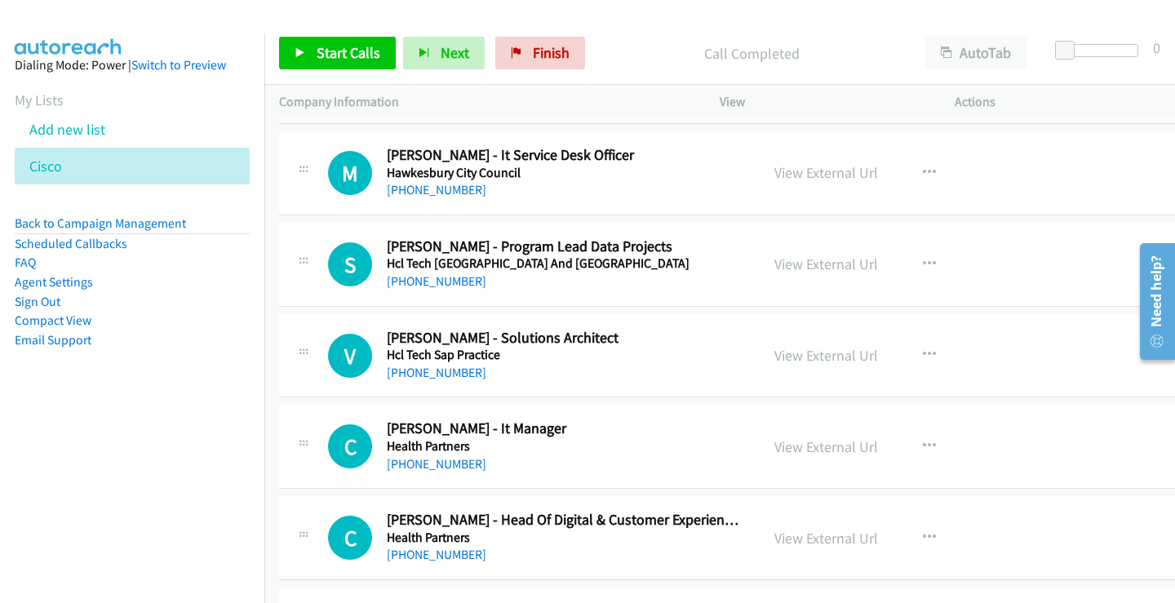
scroll to position [735, 0]
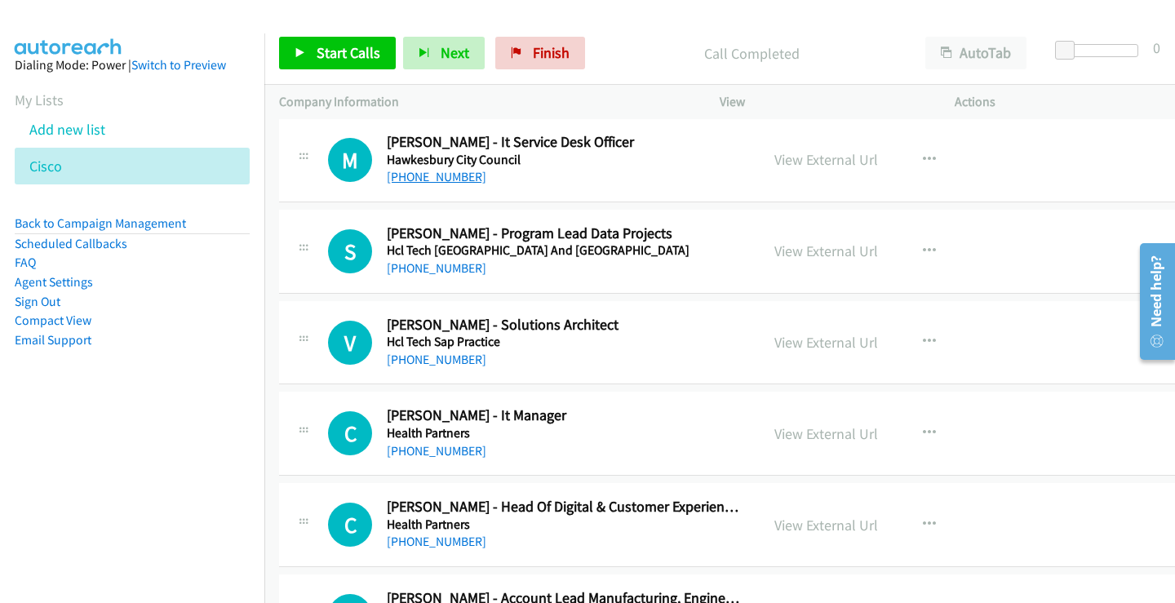
click at [444, 171] on link "[PHONE_NUMBER]" at bounding box center [437, 177] width 100 height 16
click at [825, 157] on link "View External Url" at bounding box center [827, 159] width 104 height 19
click at [439, 270] on link "[PHONE_NUMBER]" at bounding box center [437, 268] width 100 height 16
click at [817, 252] on link "View External Url" at bounding box center [827, 251] width 104 height 19
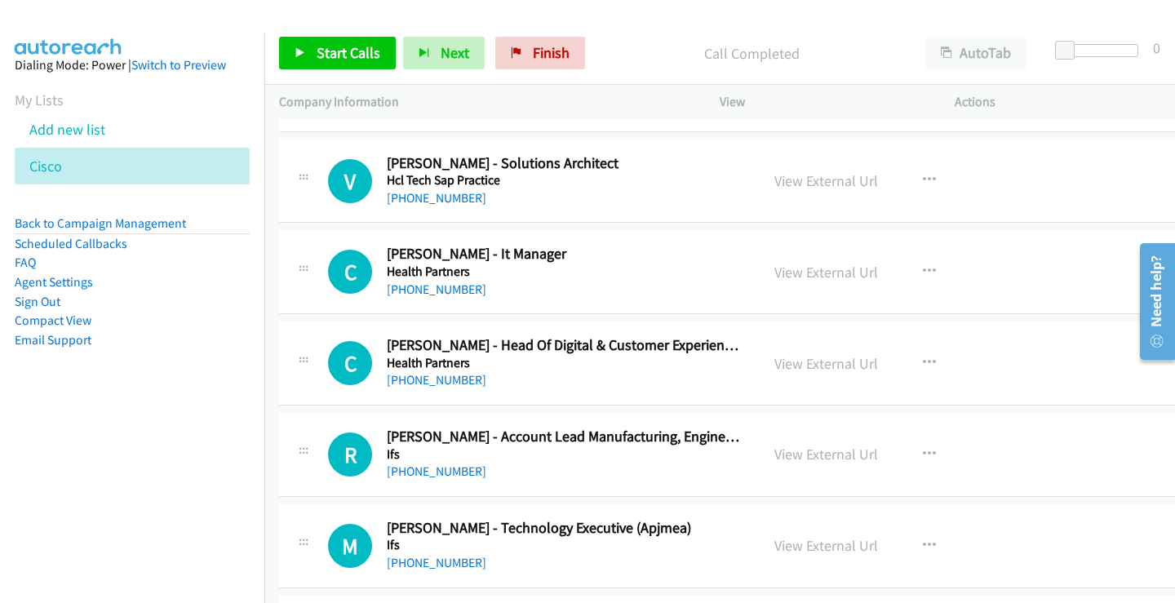
scroll to position [898, 0]
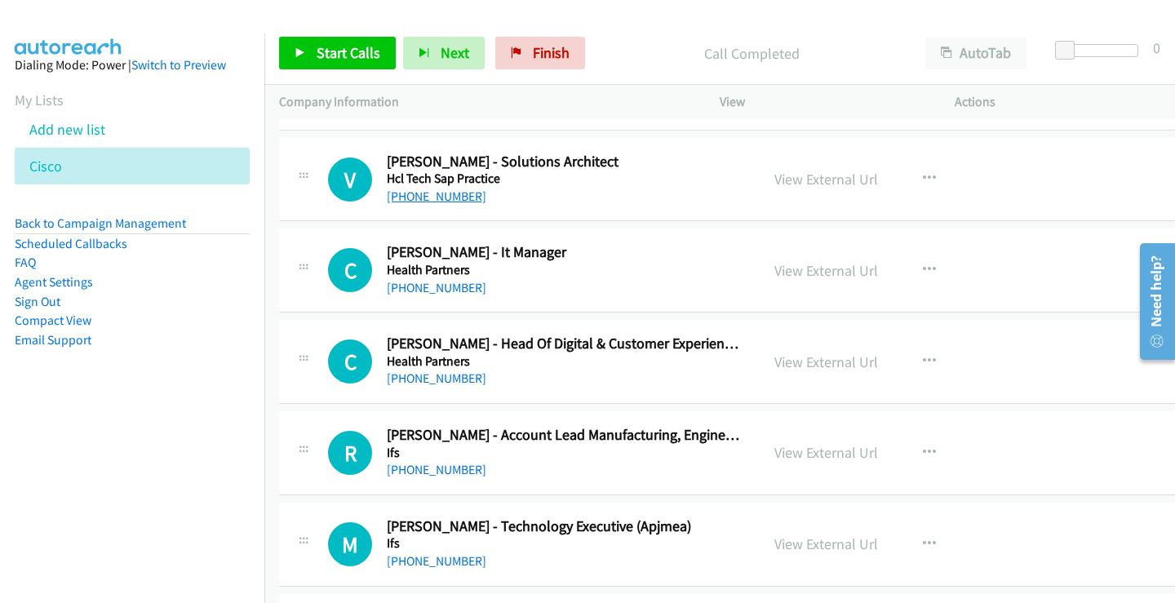
click at [463, 198] on link "[PHONE_NUMBER]" at bounding box center [437, 197] width 100 height 16
click at [801, 180] on link "View External Url" at bounding box center [827, 179] width 104 height 19
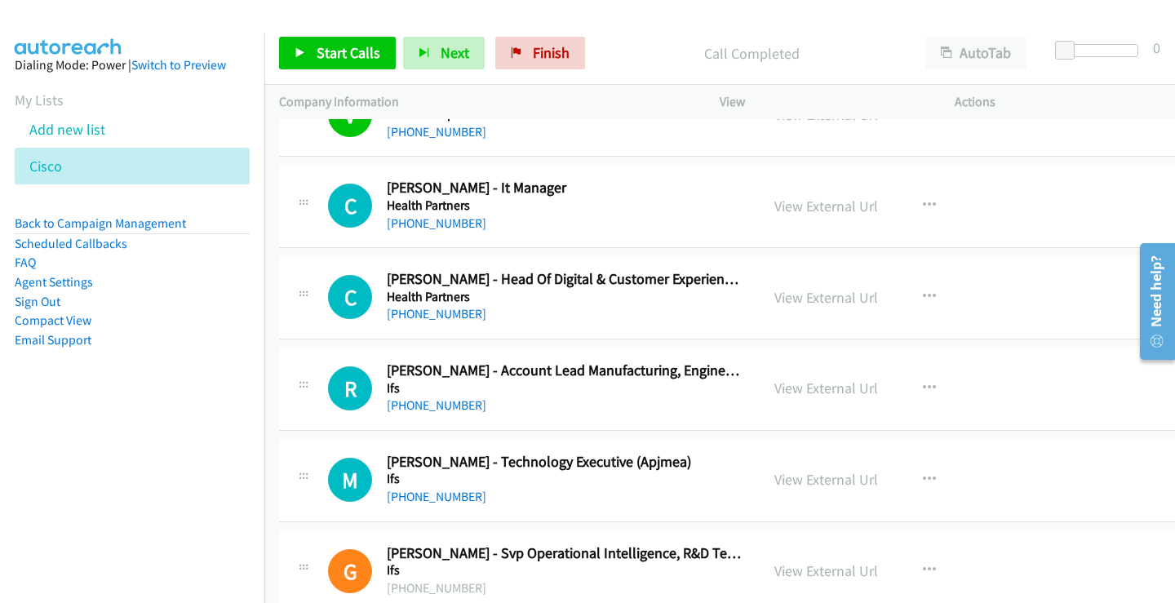
scroll to position [979, 0]
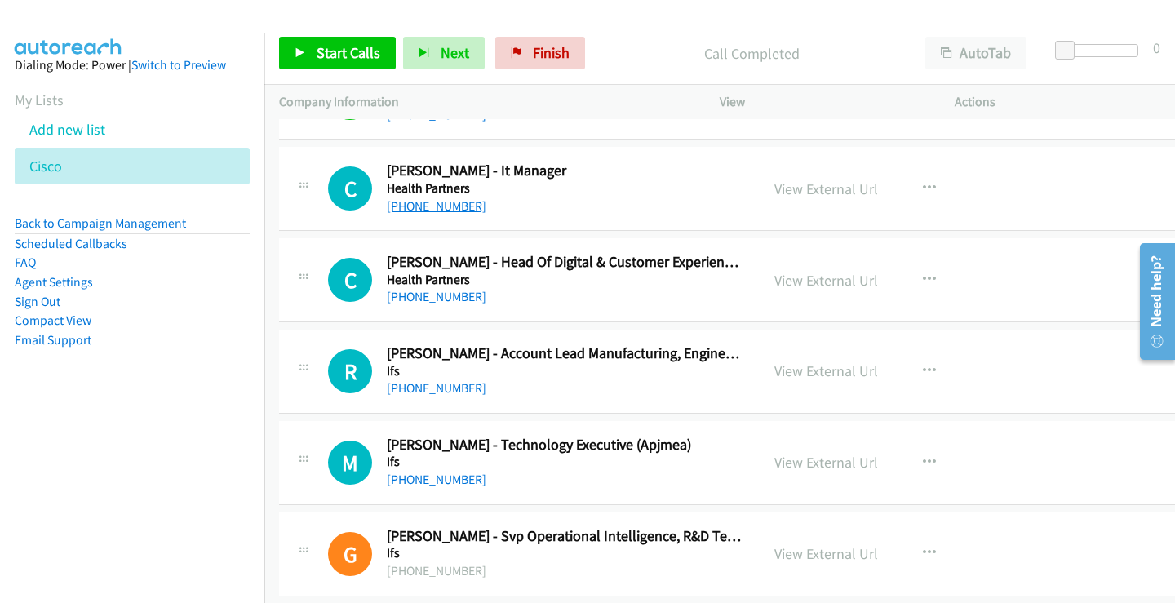
click at [439, 203] on link "[PHONE_NUMBER]" at bounding box center [437, 206] width 100 height 16
click at [814, 188] on link "View External Url" at bounding box center [827, 189] width 104 height 19
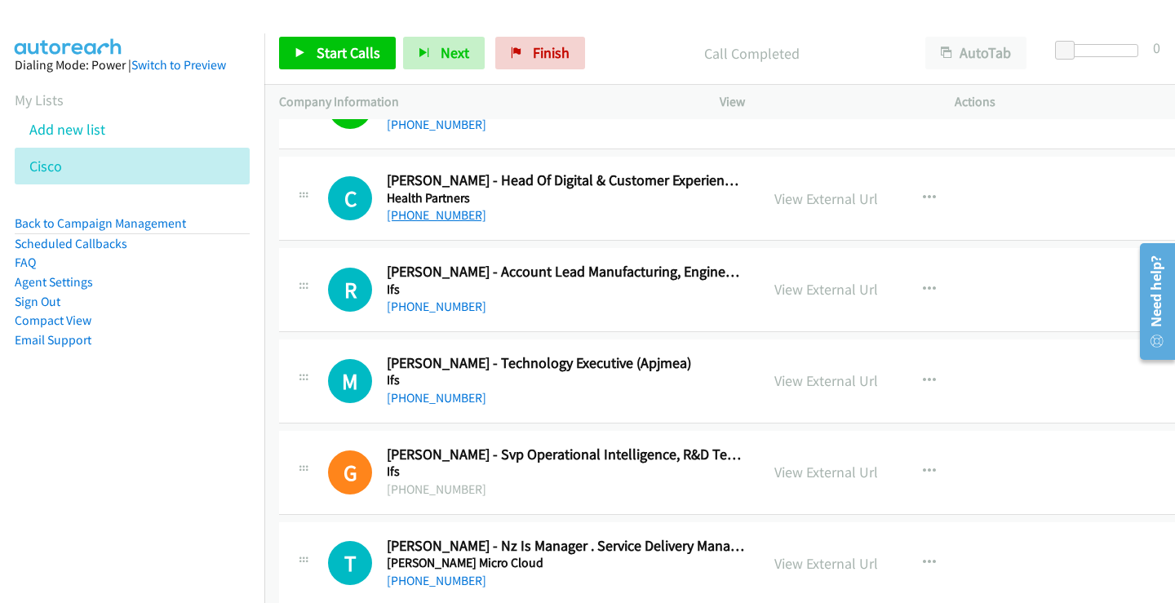
click at [446, 212] on link "[PHONE_NUMBER]" at bounding box center [437, 215] width 100 height 16
click at [819, 196] on link "View External Url" at bounding box center [827, 198] width 104 height 19
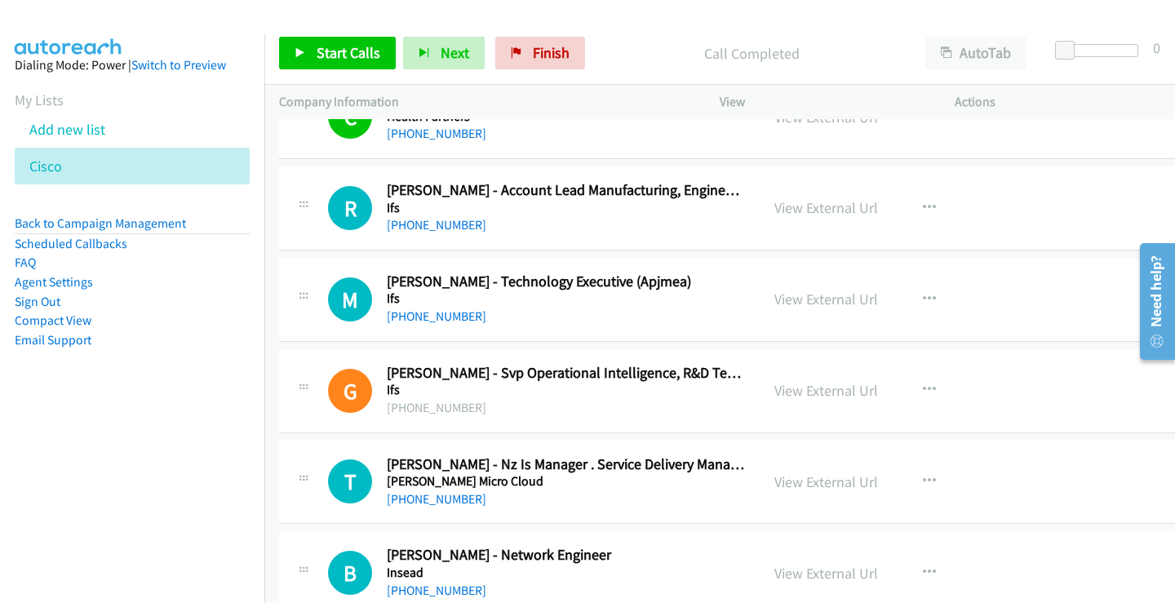
scroll to position [1224, 0]
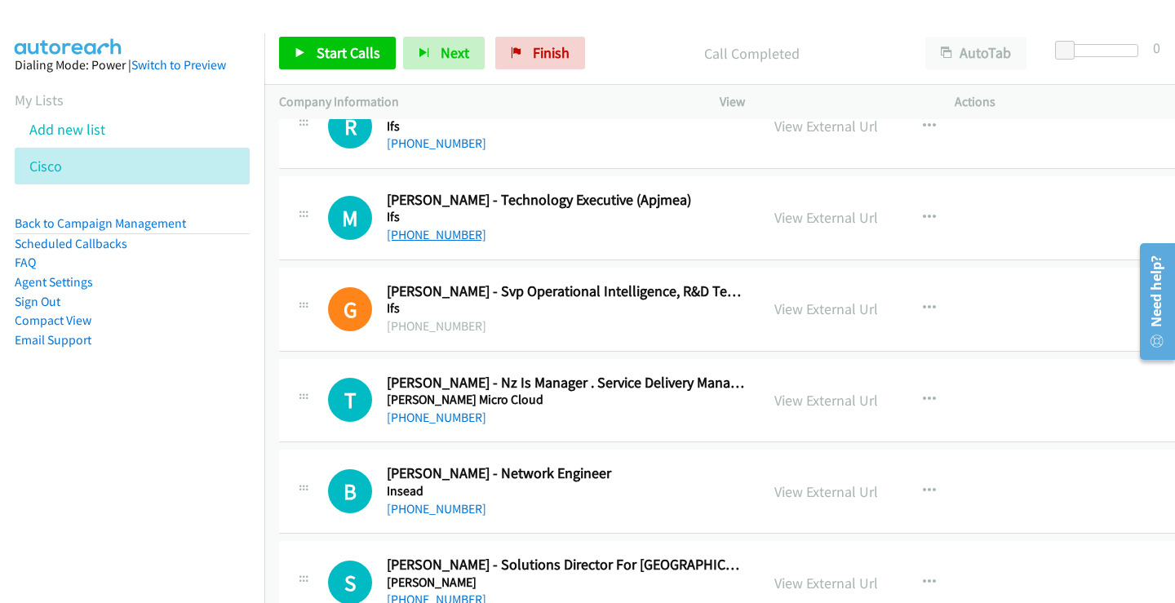
click at [438, 237] on link "[PHONE_NUMBER]" at bounding box center [437, 235] width 100 height 16
click at [824, 219] on link "View External Url" at bounding box center [827, 217] width 104 height 19
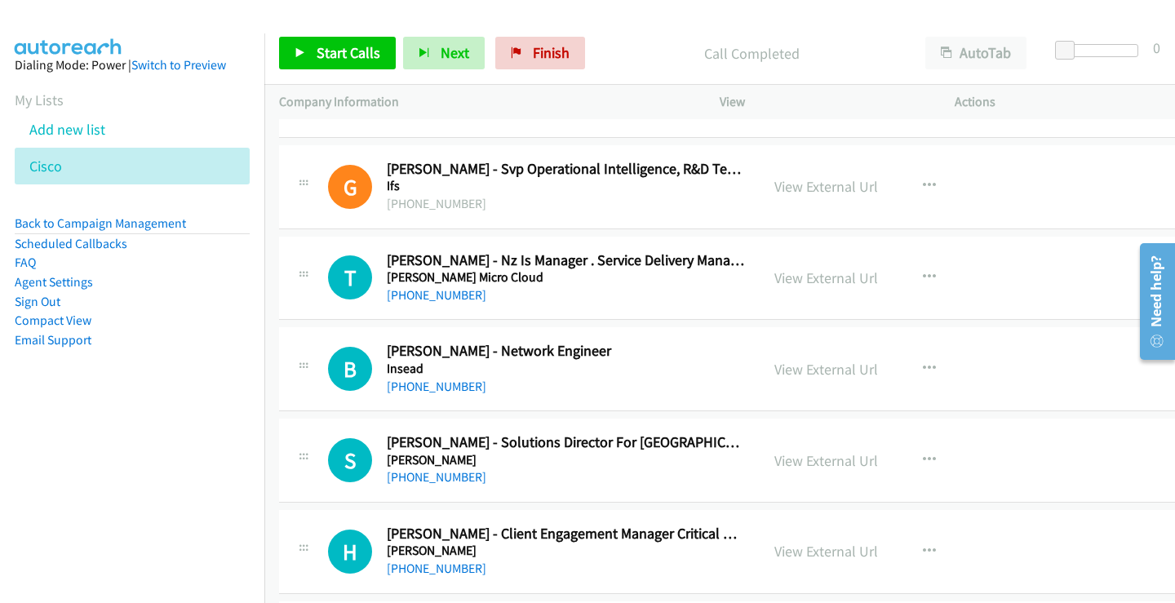
scroll to position [1387, 0]
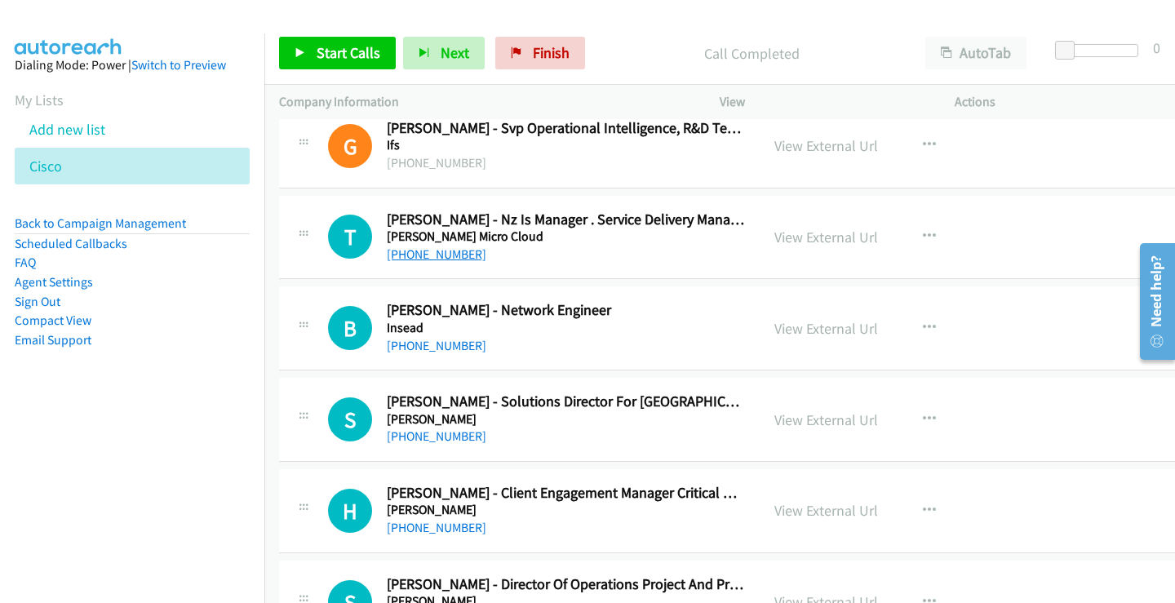
click at [429, 260] on link "[PHONE_NUMBER]" at bounding box center [437, 254] width 100 height 16
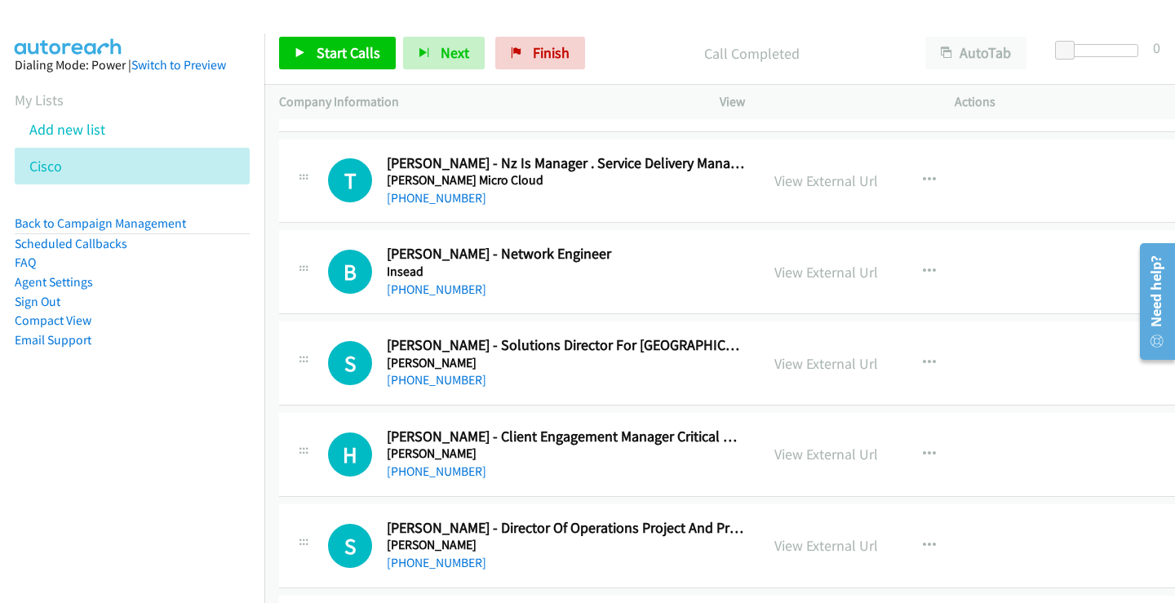
scroll to position [1469, 0]
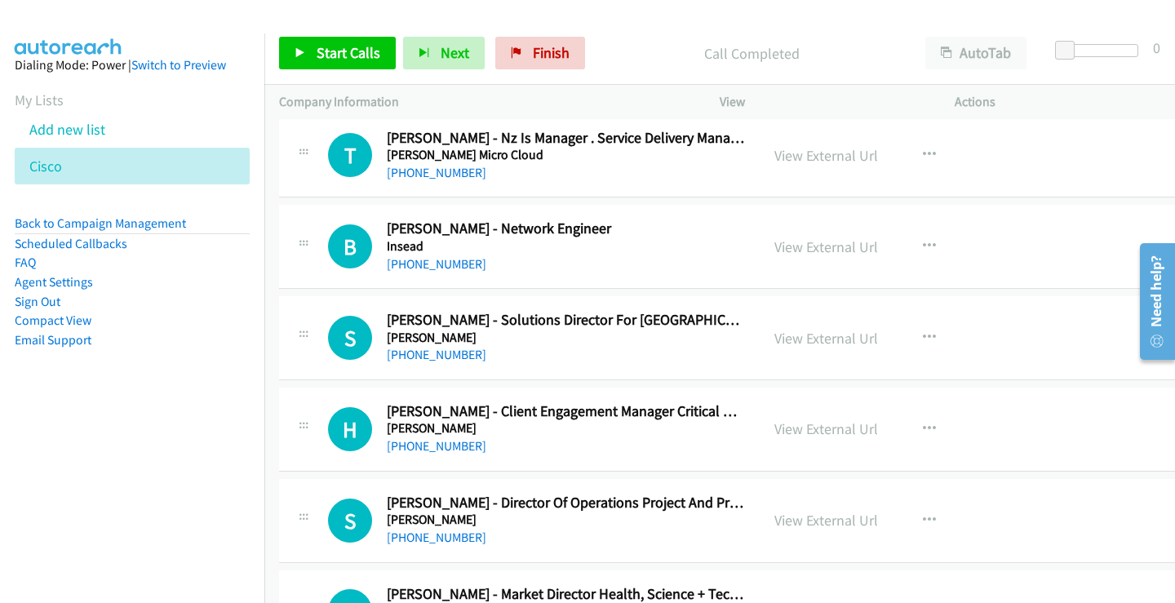
drag, startPoint x: 452, startPoint y: 264, endPoint x: 594, endPoint y: 278, distance: 142.8
click at [452, 264] on link "[PHONE_NUMBER]" at bounding box center [437, 264] width 100 height 16
click at [804, 245] on link "View External Url" at bounding box center [827, 246] width 104 height 19
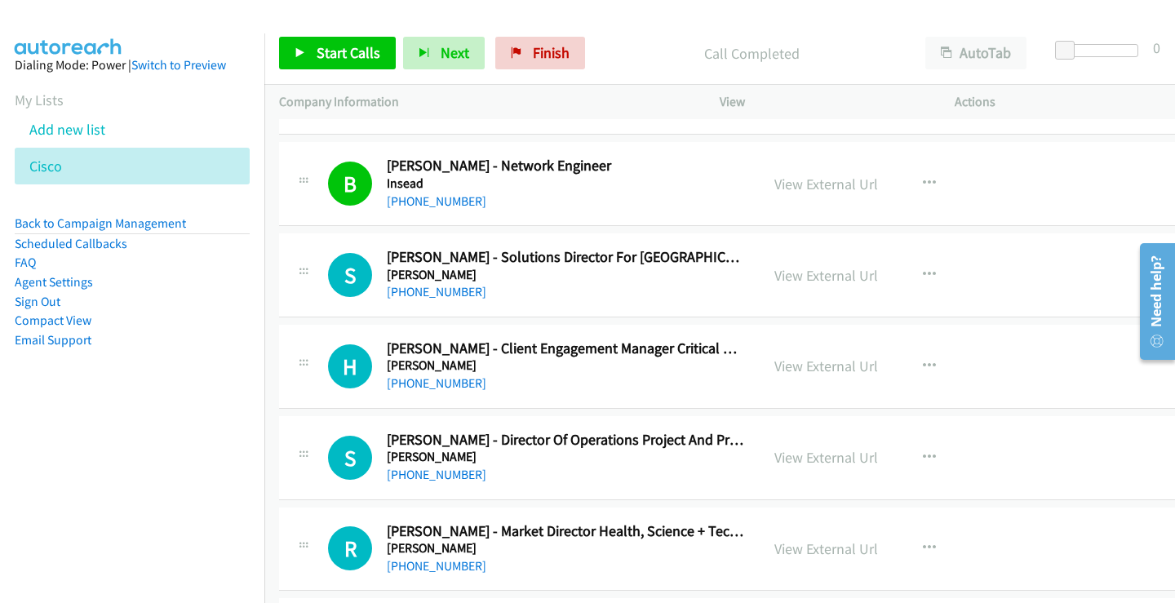
scroll to position [1551, 0]
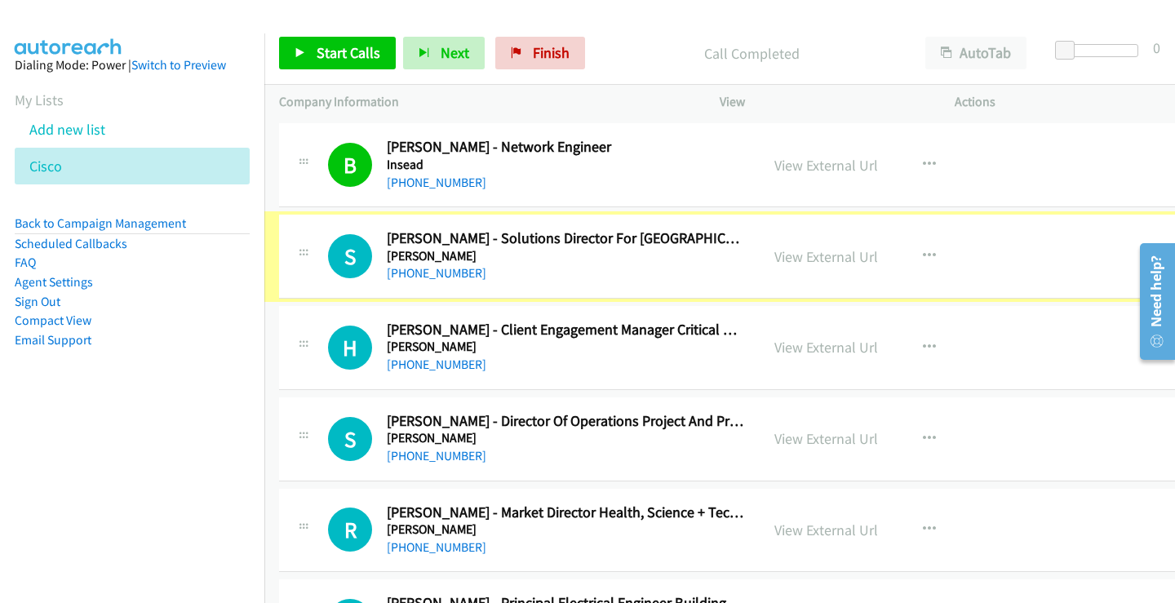
click at [454, 277] on link "[PHONE_NUMBER]" at bounding box center [437, 273] width 100 height 16
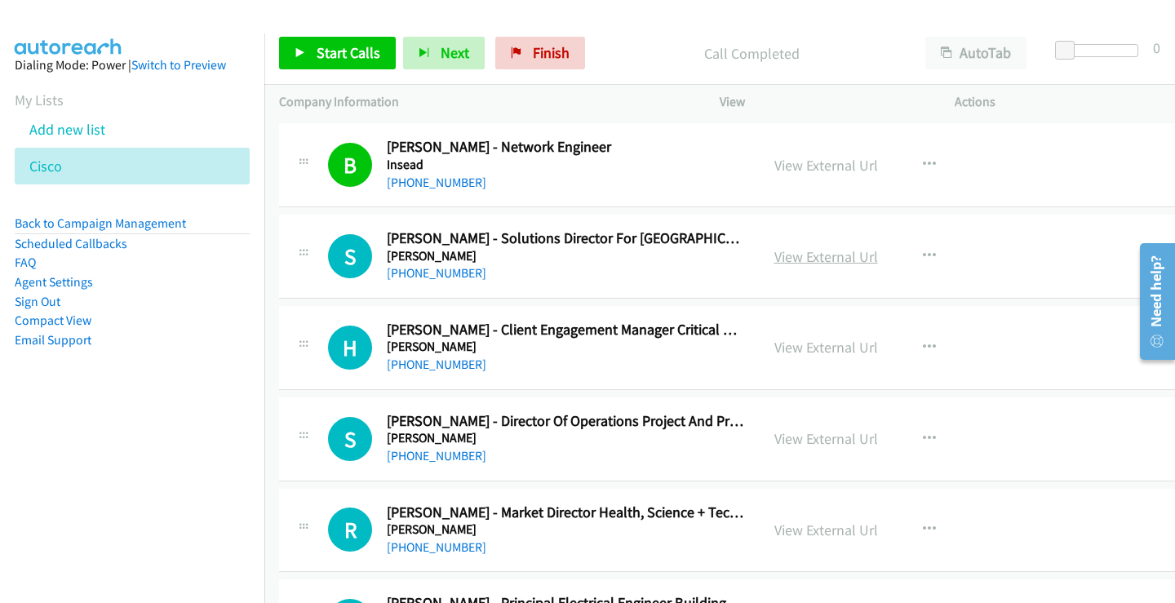
click at [830, 256] on link "View External Url" at bounding box center [827, 256] width 104 height 19
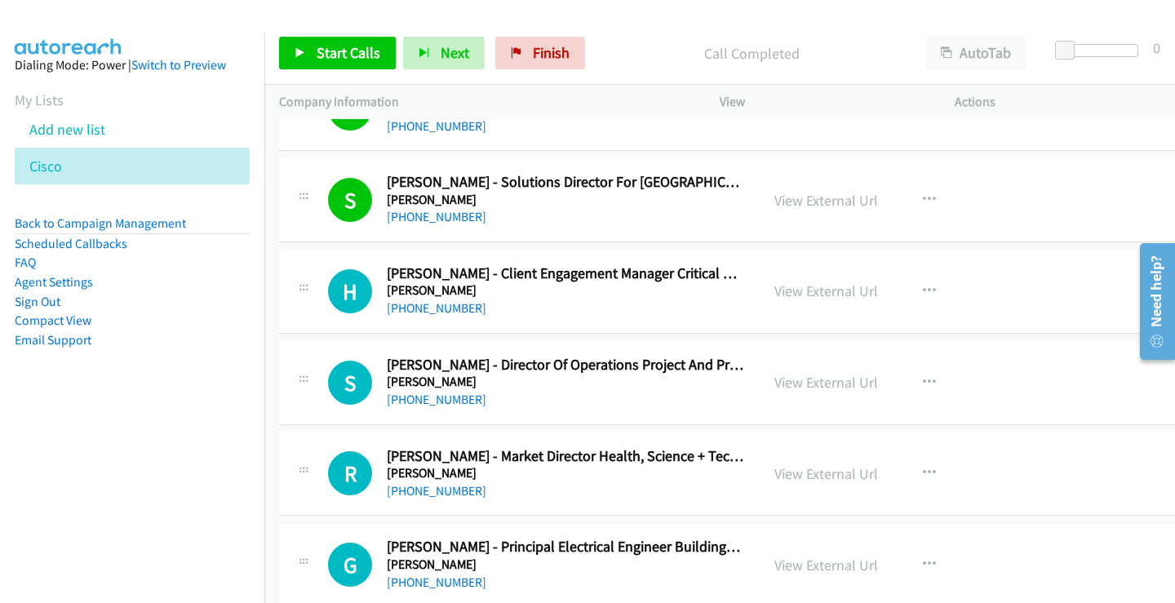
scroll to position [1632, 0]
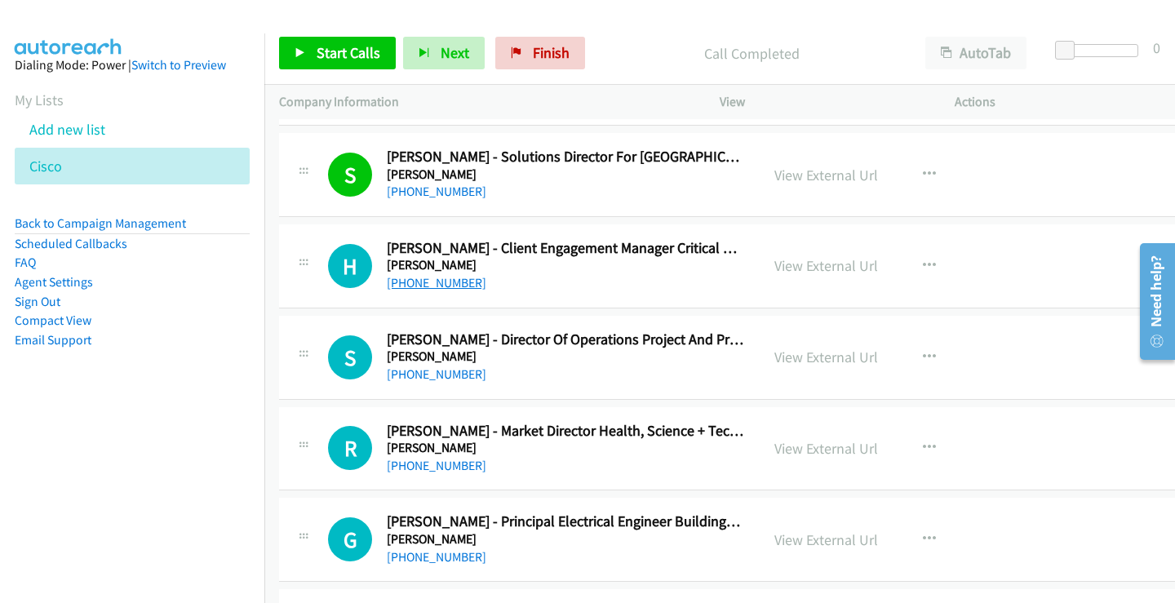
click at [433, 281] on link "[PHONE_NUMBER]" at bounding box center [437, 283] width 100 height 16
click at [823, 267] on link "View External Url" at bounding box center [827, 265] width 104 height 19
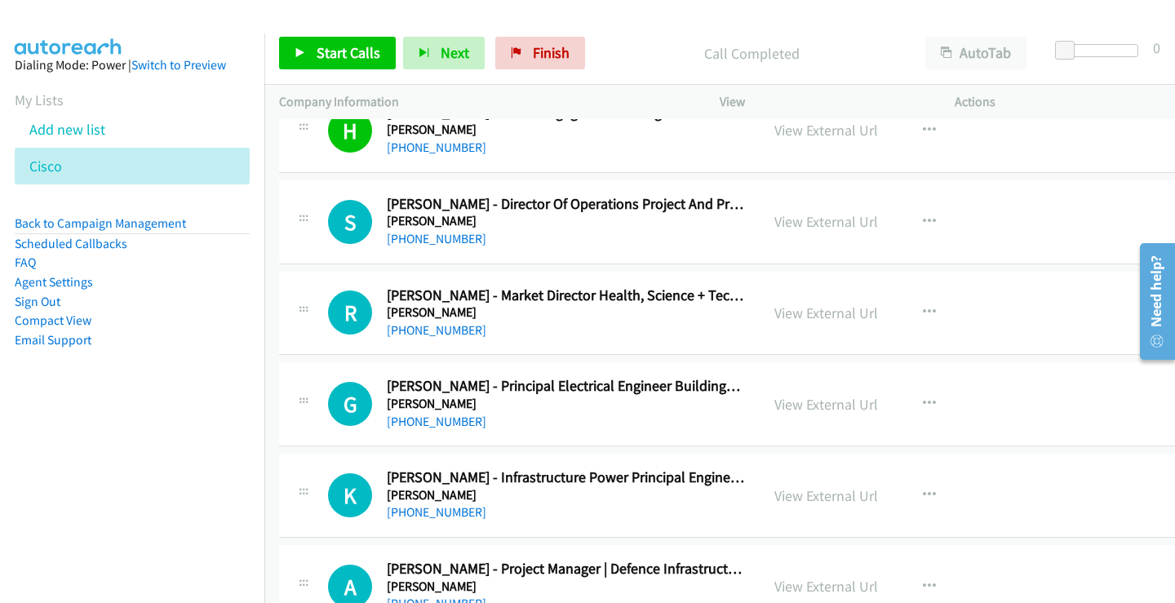
scroll to position [1796, 0]
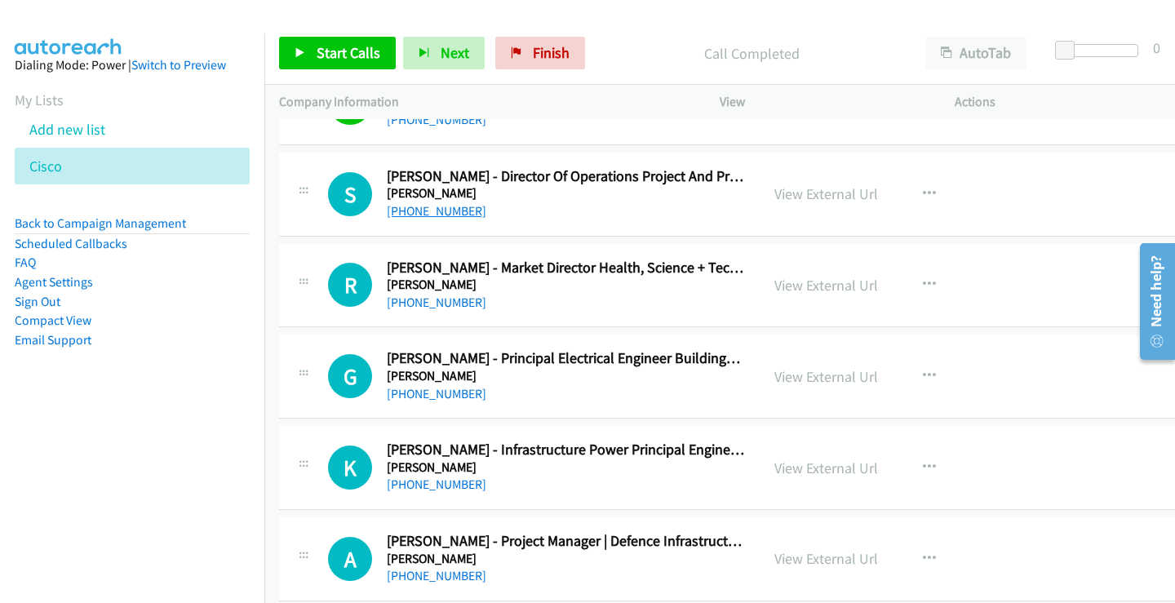
click at [437, 215] on link "[PHONE_NUMBER]" at bounding box center [437, 211] width 100 height 16
click at [784, 196] on link "View External Url" at bounding box center [827, 193] width 104 height 19
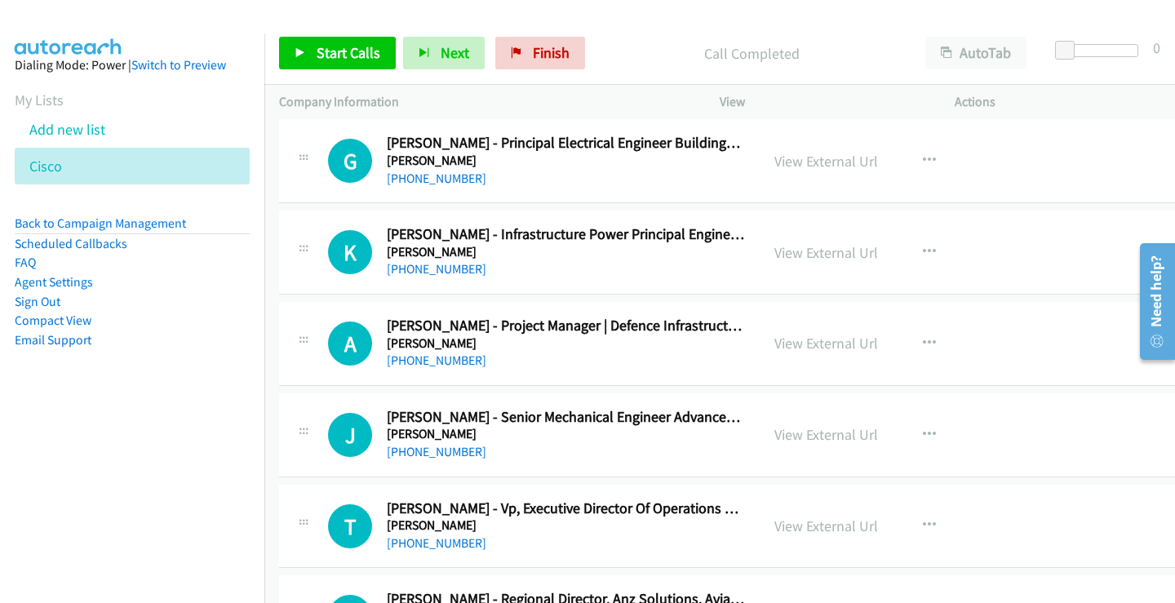
scroll to position [2040, 0]
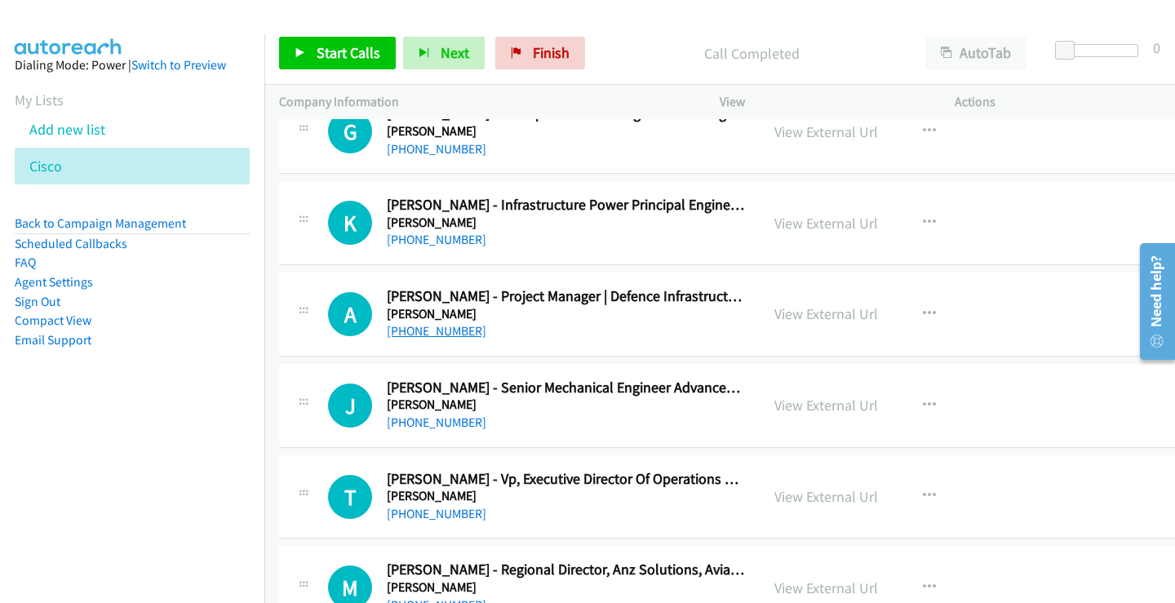
click at [420, 326] on link "[PHONE_NUMBER]" at bounding box center [437, 331] width 100 height 16
click at [783, 317] on link "View External Url" at bounding box center [827, 313] width 104 height 19
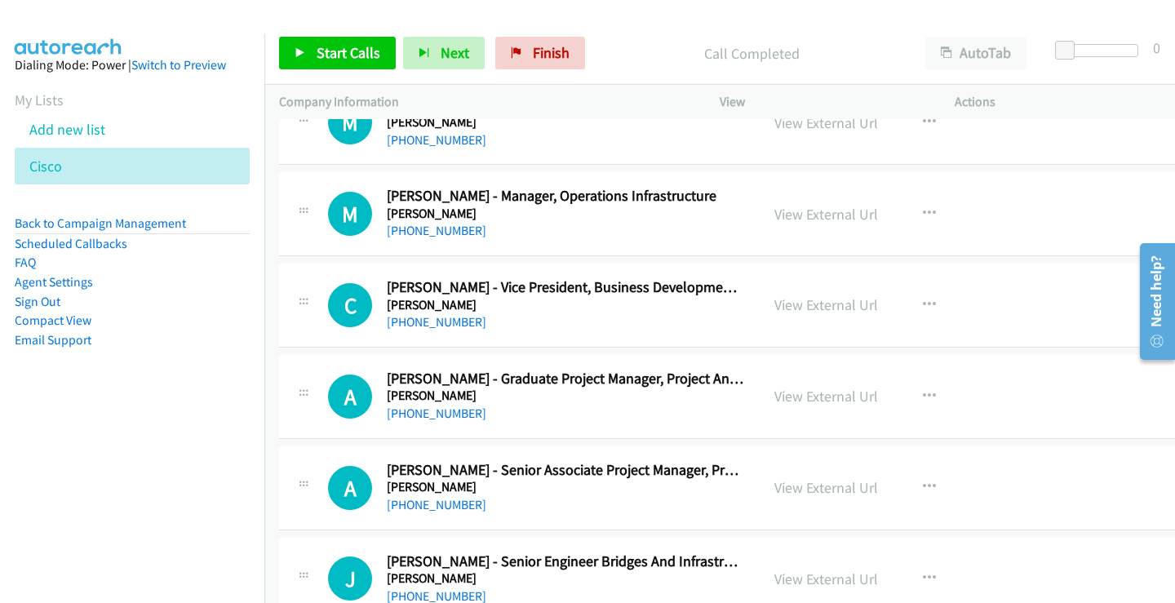
scroll to position [2530, 0]
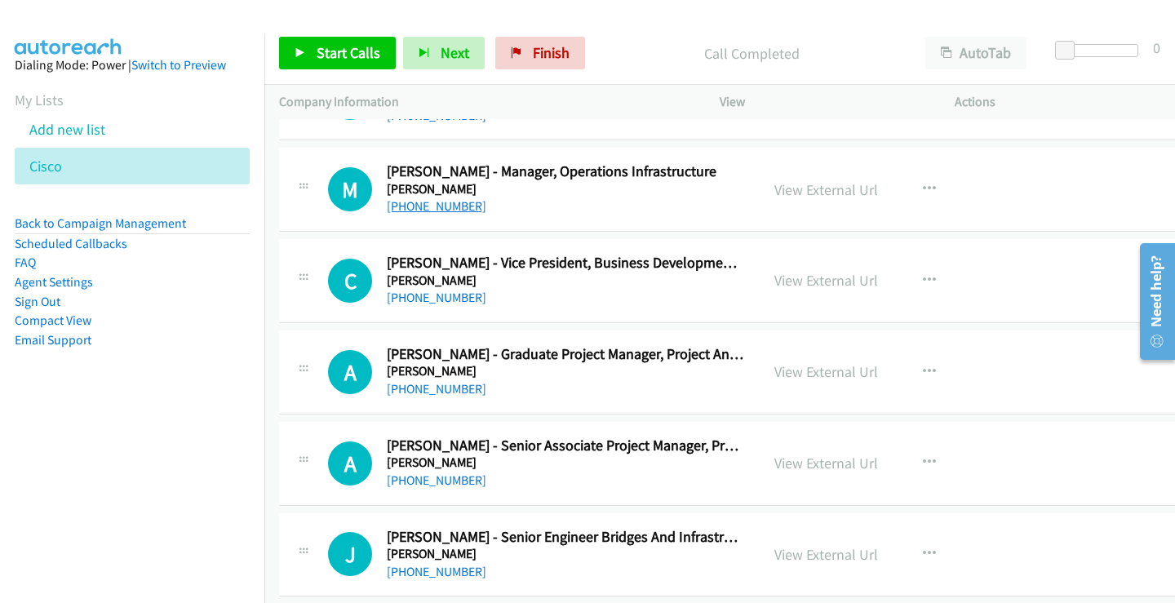
click at [454, 208] on link "[PHONE_NUMBER]" at bounding box center [437, 206] width 100 height 16
click at [794, 188] on link "View External Url" at bounding box center [827, 189] width 104 height 19
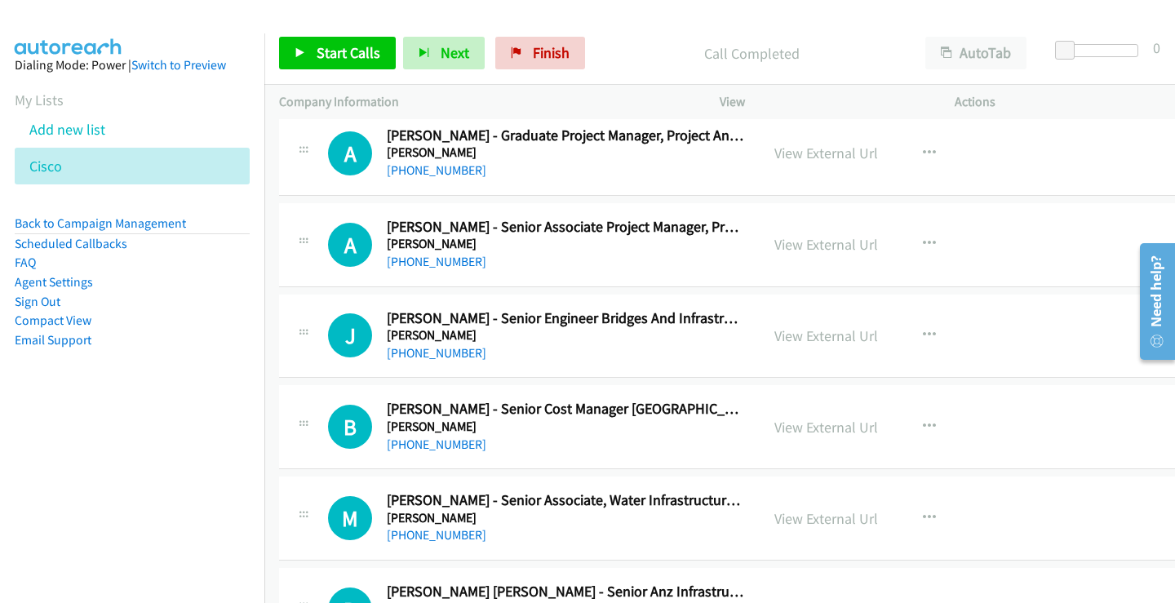
scroll to position [2775, 0]
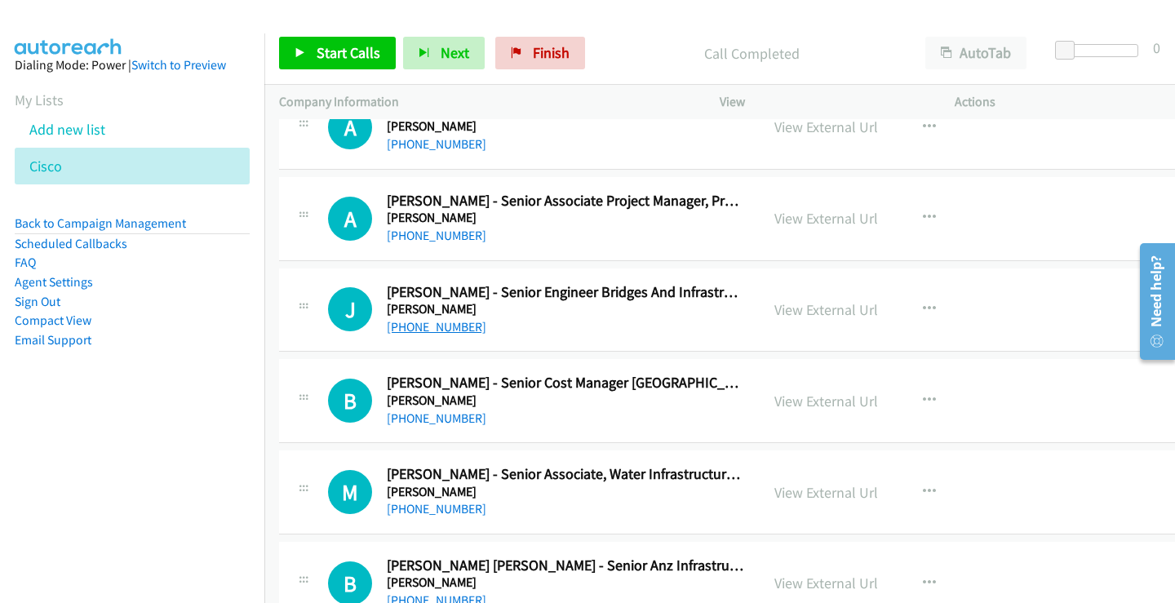
click at [440, 331] on link "[PHONE_NUMBER]" at bounding box center [437, 327] width 100 height 16
click at [814, 313] on link "View External Url" at bounding box center [827, 309] width 104 height 19
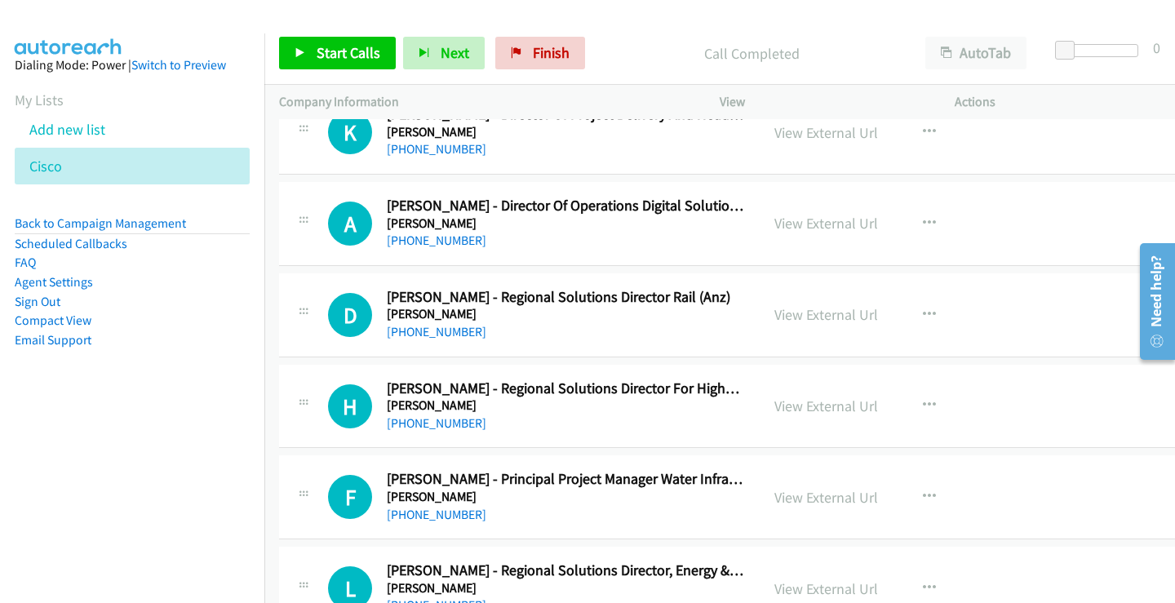
scroll to position [3509, 0]
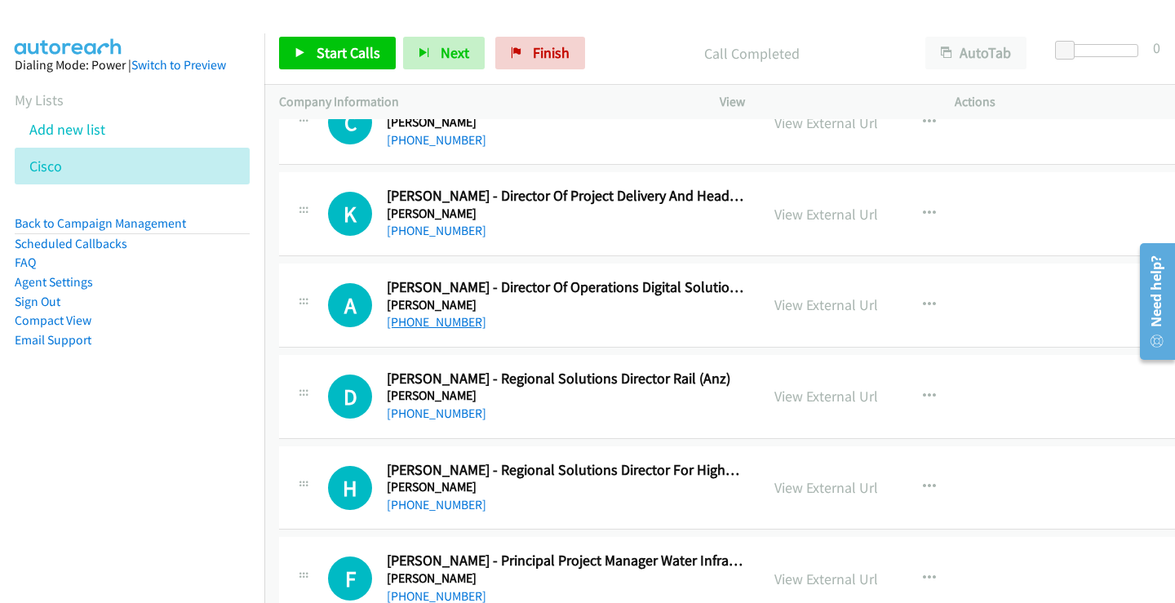
click at [445, 325] on link "[PHONE_NUMBER]" at bounding box center [437, 322] width 100 height 16
click at [775, 304] on link "View External Url" at bounding box center [827, 304] width 104 height 19
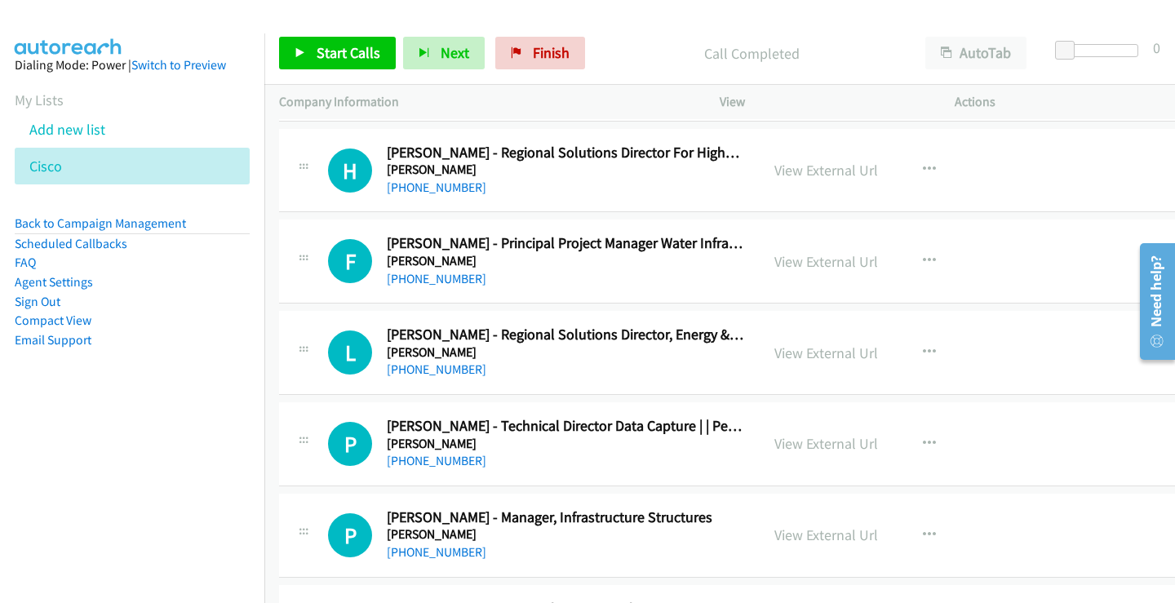
scroll to position [3918, 0]
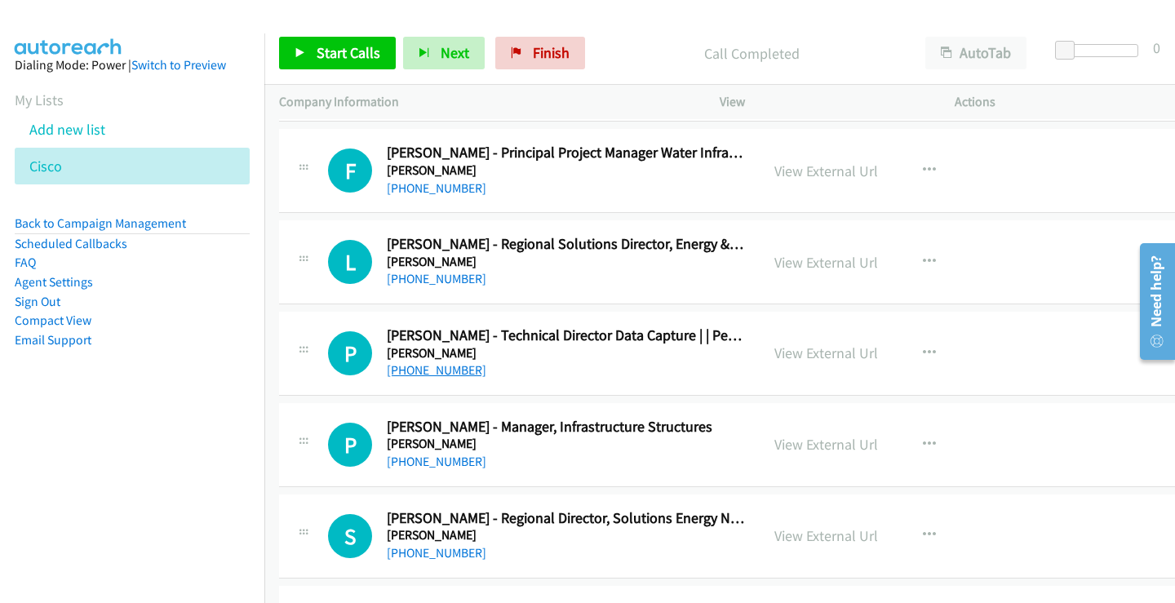
click at [451, 375] on link "[PHONE_NUMBER]" at bounding box center [437, 370] width 100 height 16
click at [844, 353] on link "View External Url" at bounding box center [827, 353] width 104 height 19
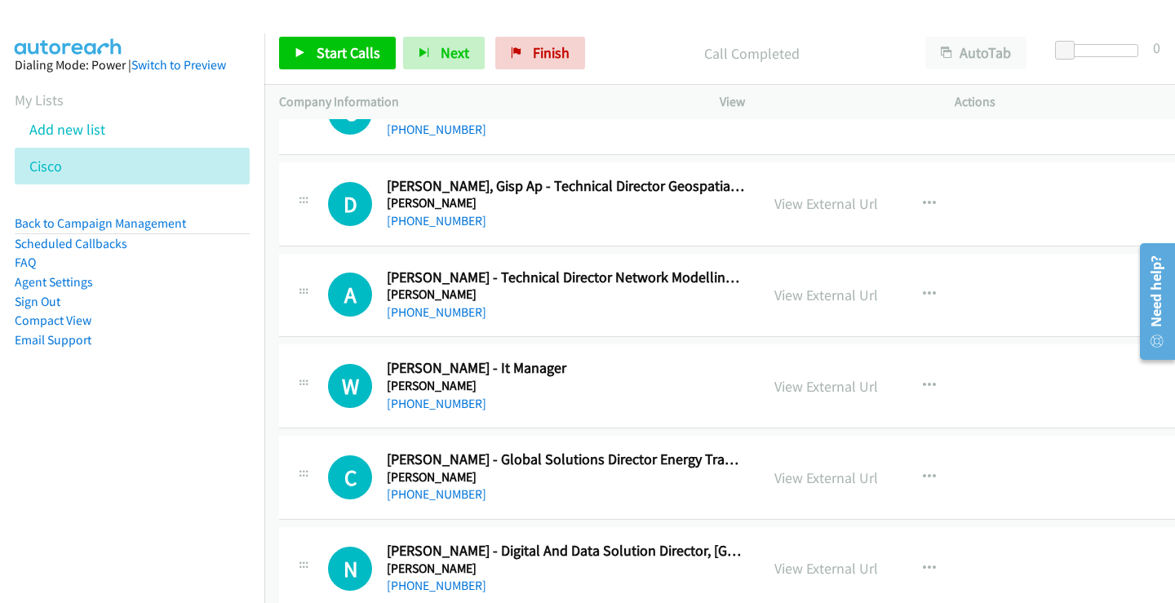
scroll to position [4734, 0]
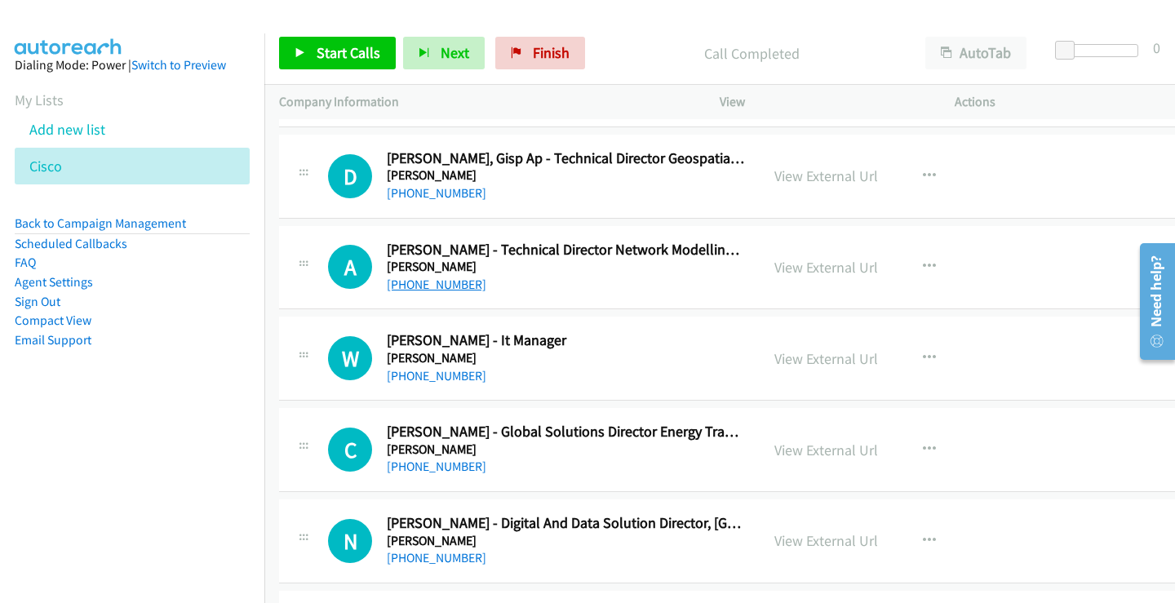
click at [428, 282] on link "[PHONE_NUMBER]" at bounding box center [437, 285] width 100 height 16
click at [811, 264] on link "View External Url" at bounding box center [827, 267] width 104 height 19
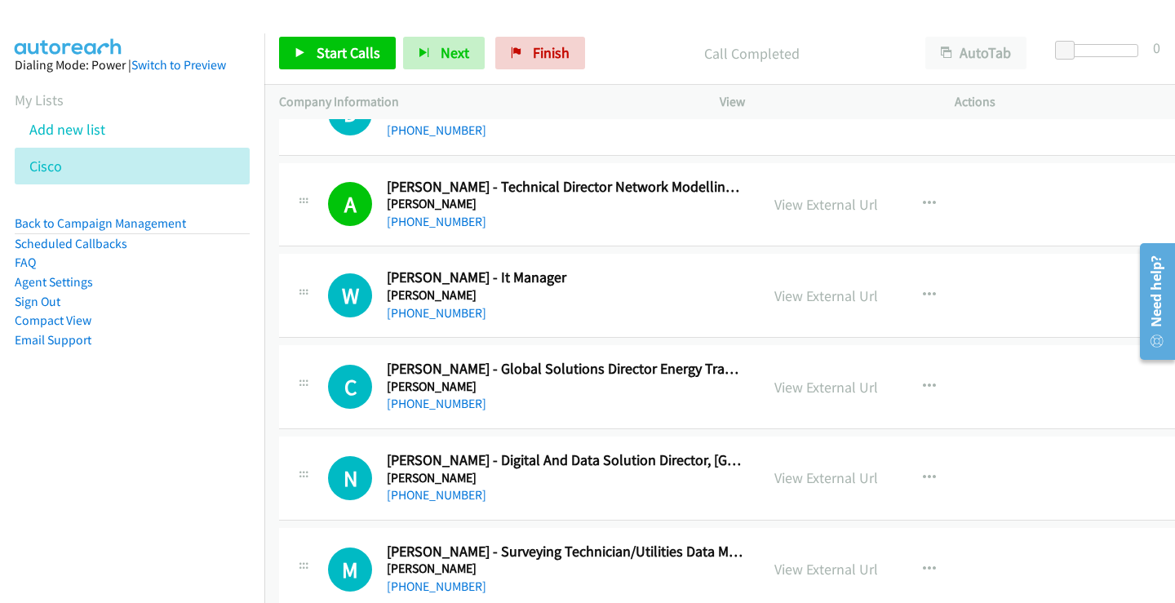
scroll to position [4815, 0]
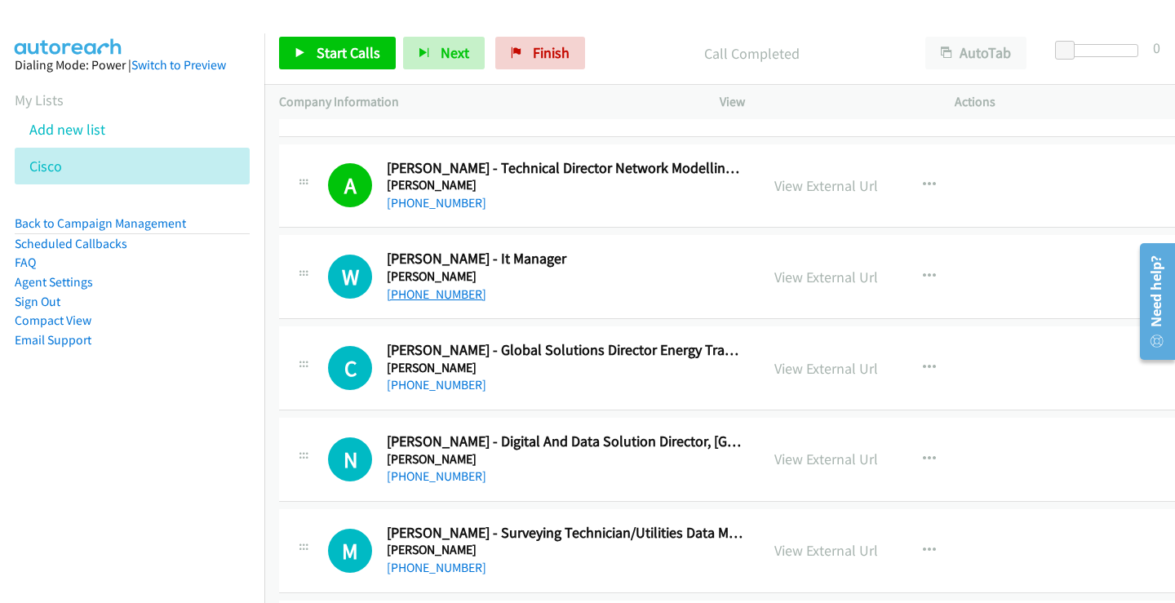
click at [443, 290] on link "[PHONE_NUMBER]" at bounding box center [437, 294] width 100 height 16
click at [822, 271] on link "View External Url" at bounding box center [827, 277] width 104 height 19
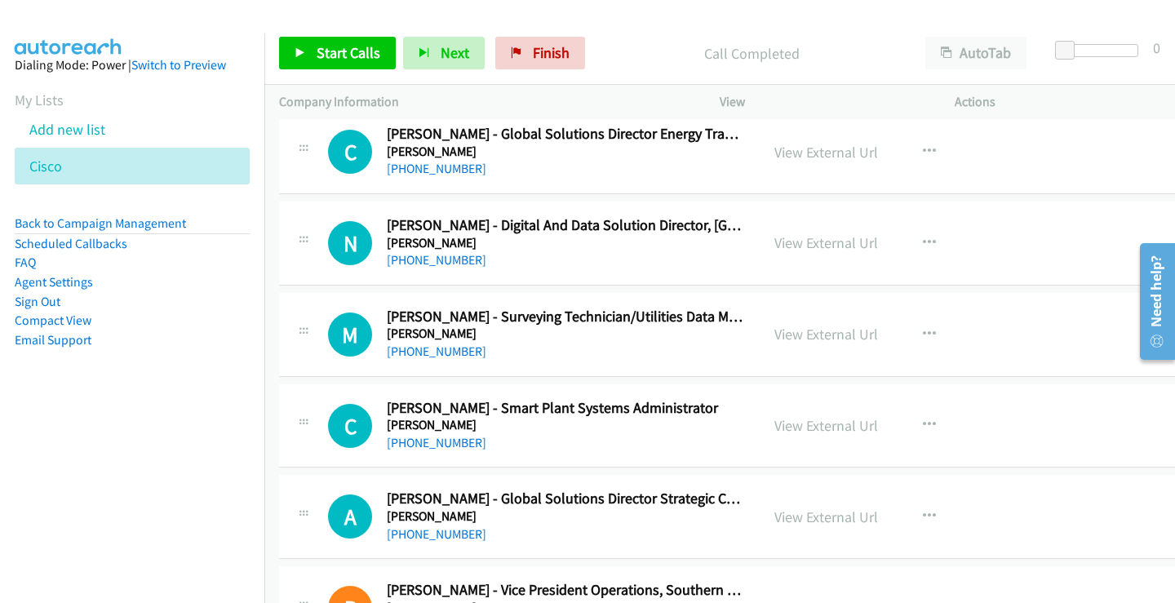
scroll to position [5060, 0]
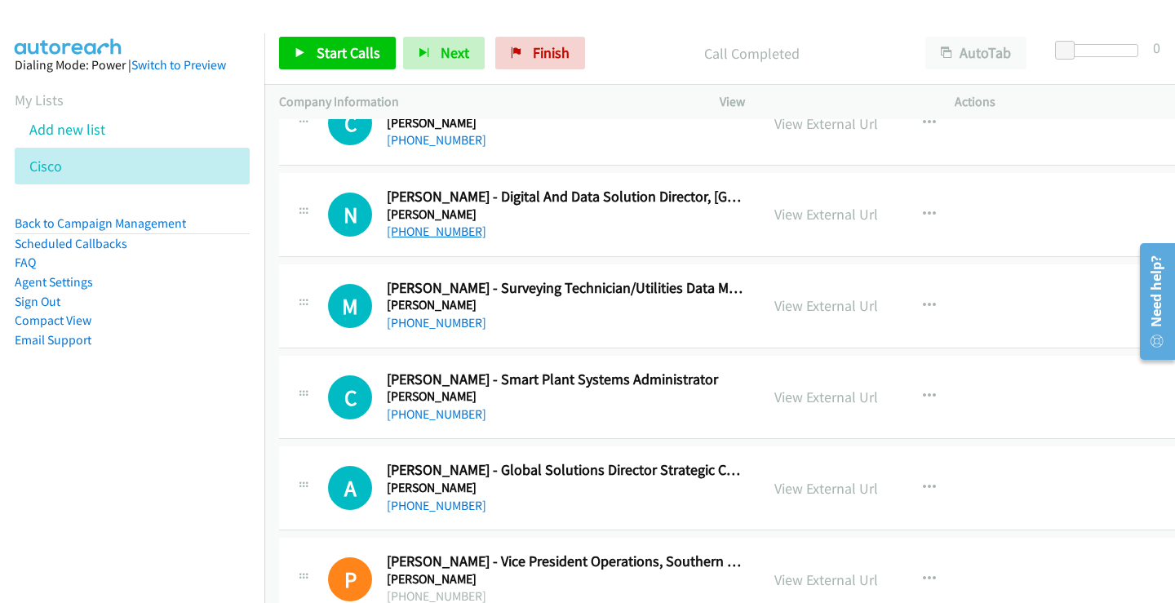
click at [438, 231] on link "[PHONE_NUMBER]" at bounding box center [437, 232] width 100 height 16
click at [825, 215] on link "View External Url" at bounding box center [827, 214] width 104 height 19
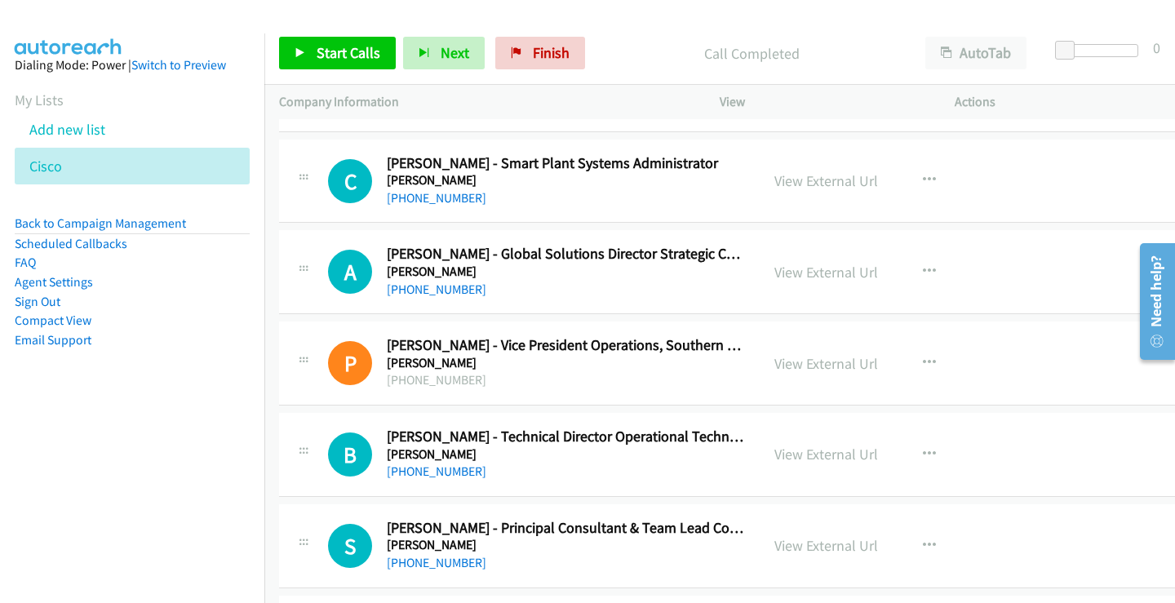
scroll to position [5305, 0]
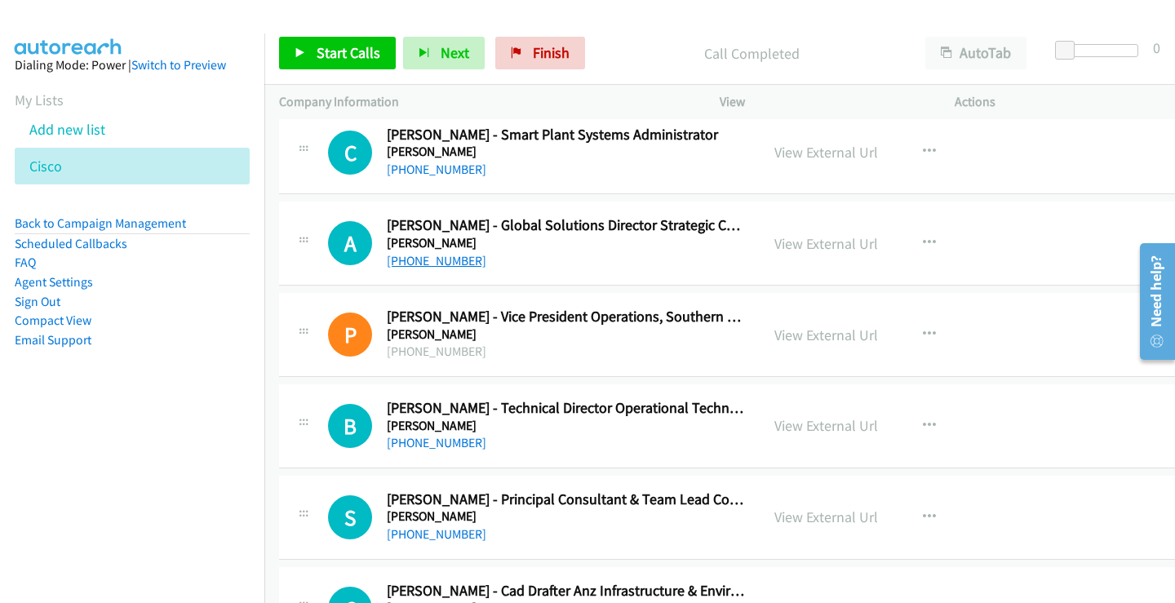
click at [448, 259] on link "[PHONE_NUMBER]" at bounding box center [437, 261] width 100 height 16
click at [803, 243] on link "View External Url" at bounding box center [827, 243] width 104 height 19
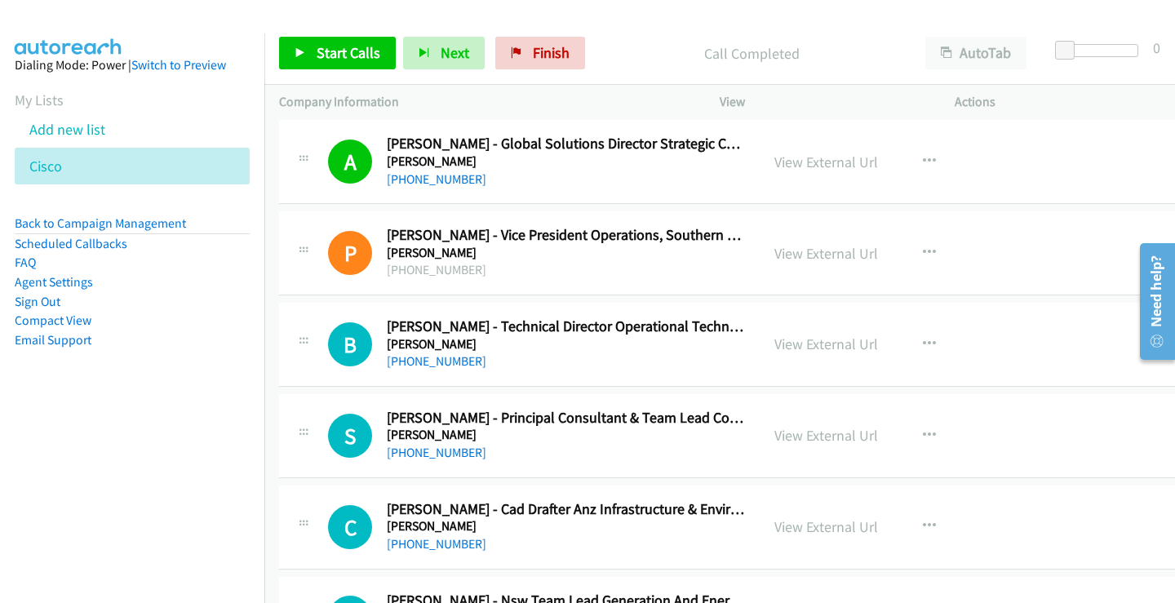
scroll to position [5468, 0]
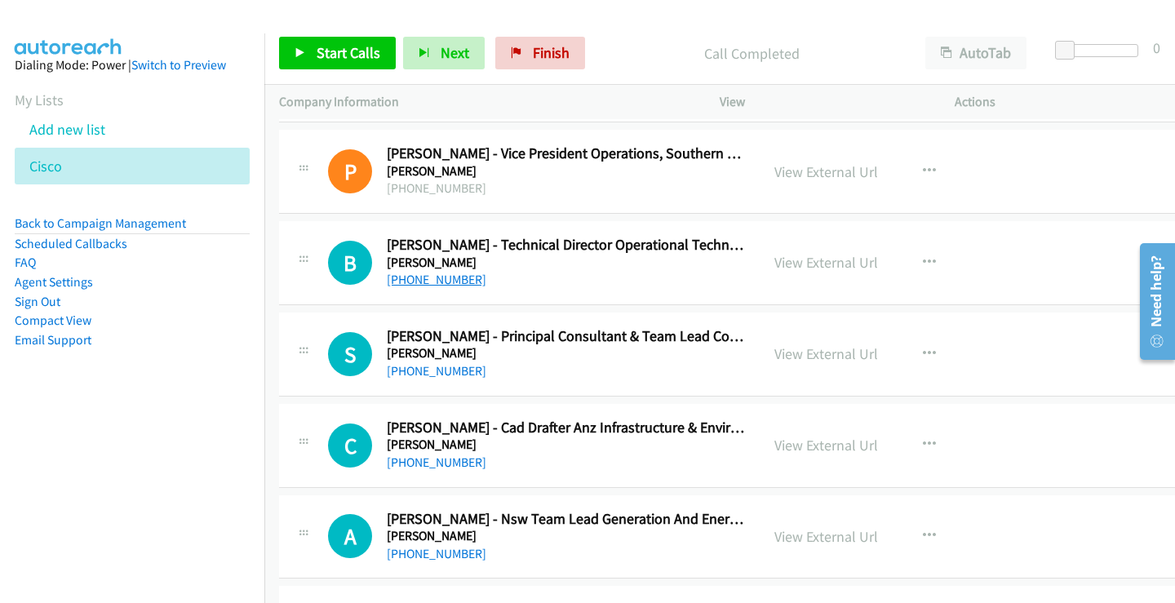
click at [447, 278] on link "[PHONE_NUMBER]" at bounding box center [437, 280] width 100 height 16
click at [807, 257] on link "View External Url" at bounding box center [827, 262] width 104 height 19
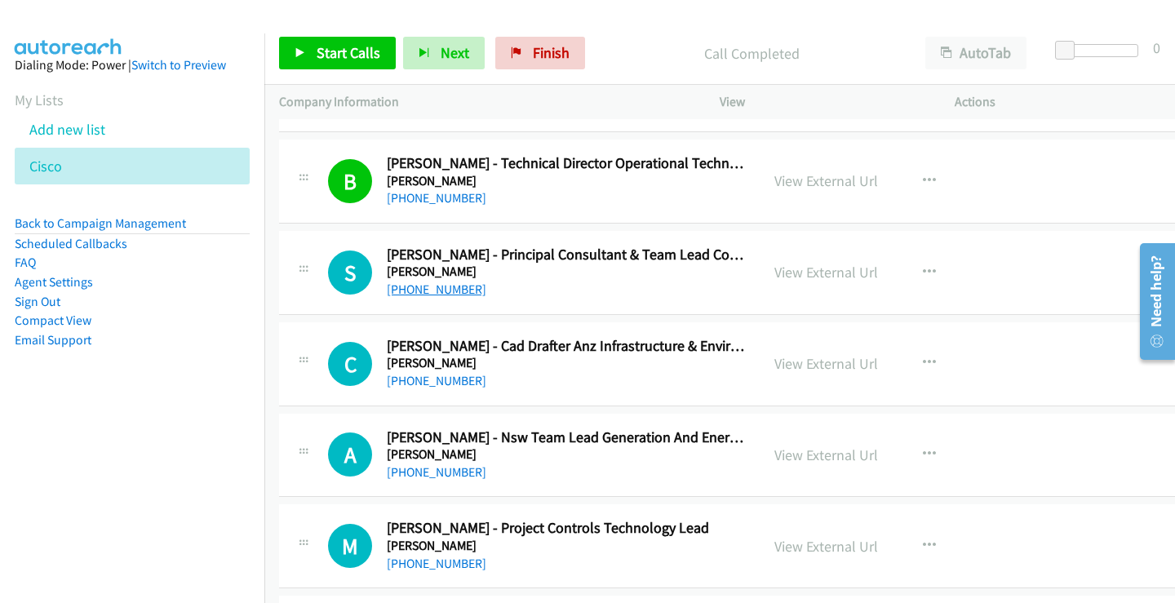
click at [435, 296] on link "[PHONE_NUMBER]" at bounding box center [437, 290] width 100 height 16
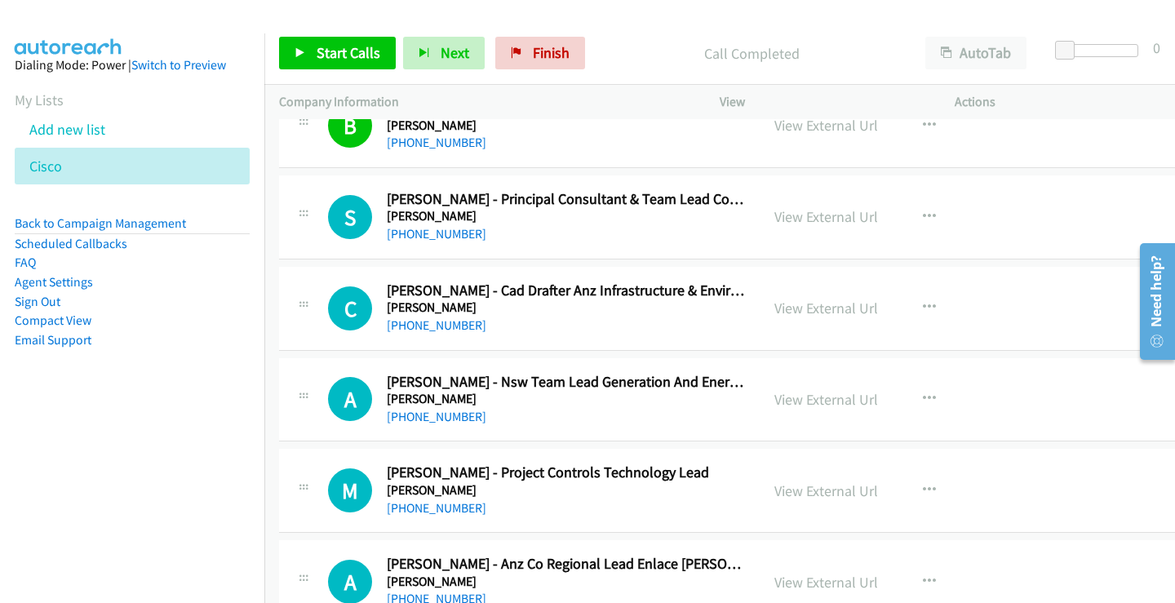
scroll to position [5631, 0]
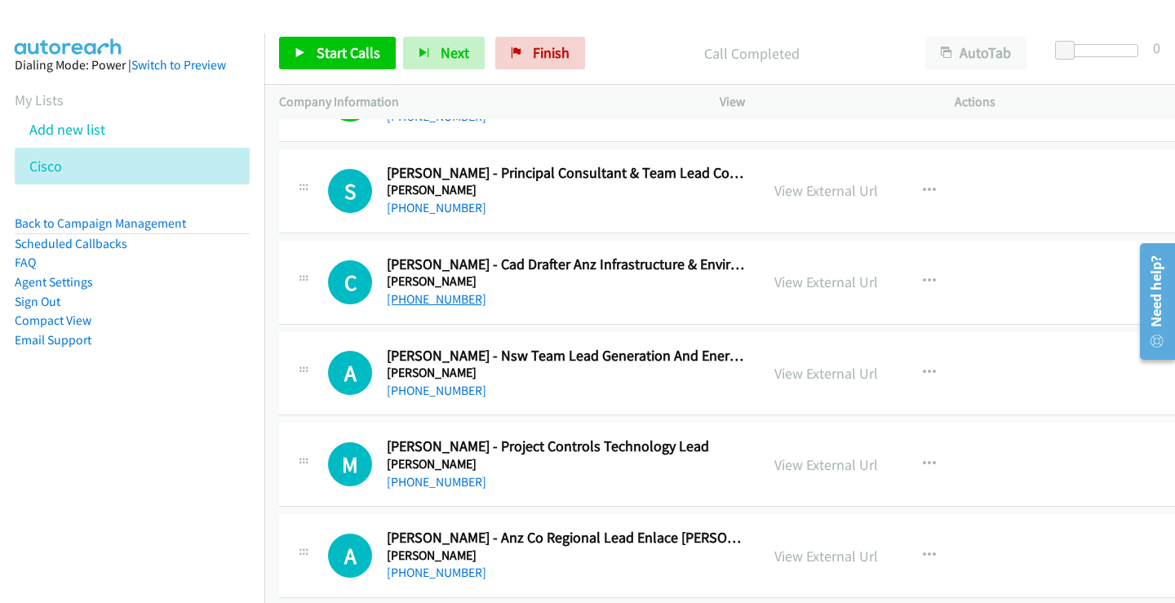
click at [437, 300] on link "[PHONE_NUMBER]" at bounding box center [437, 299] width 100 height 16
click at [828, 282] on link "View External Url" at bounding box center [827, 282] width 104 height 19
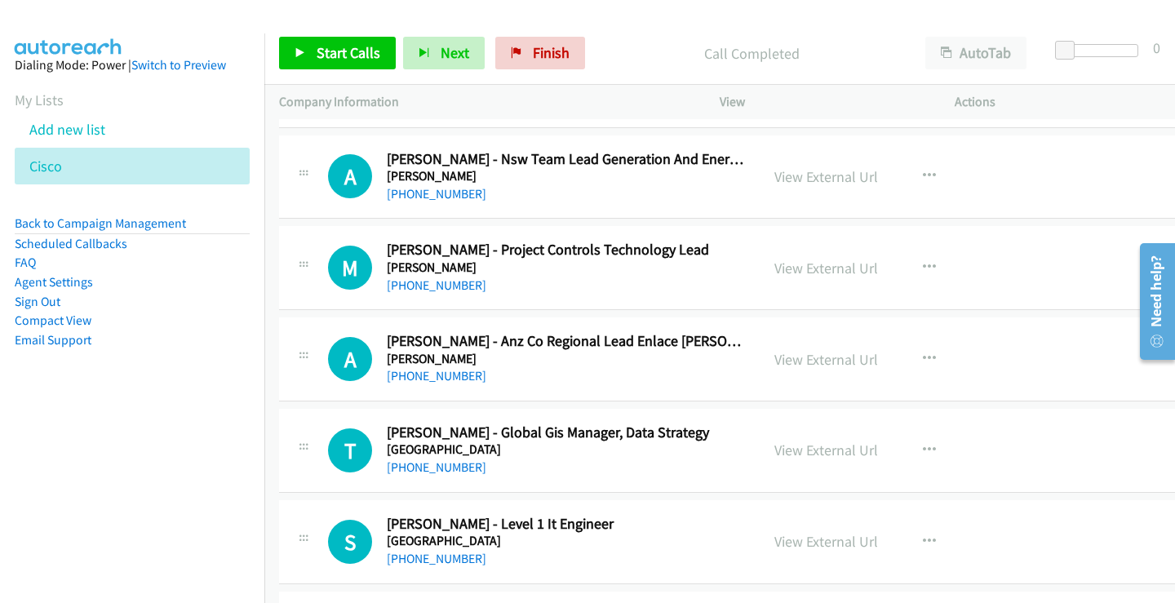
scroll to position [5876, 0]
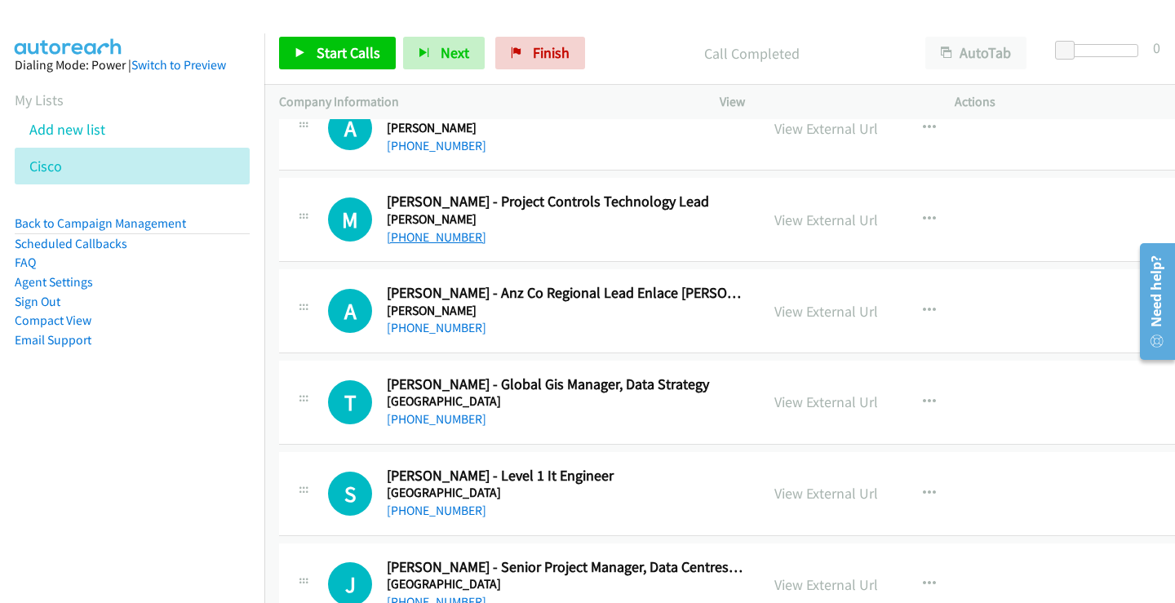
click at [437, 236] on link "[PHONE_NUMBER]" at bounding box center [437, 237] width 100 height 16
click at [806, 222] on link "View External Url" at bounding box center [827, 220] width 104 height 19
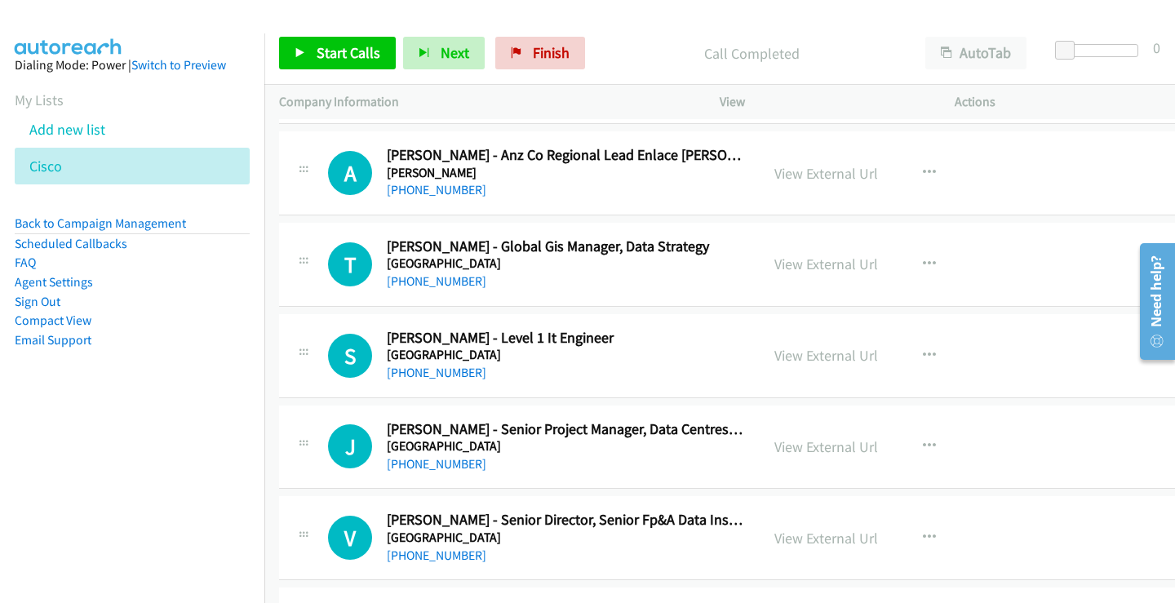
scroll to position [6040, 0]
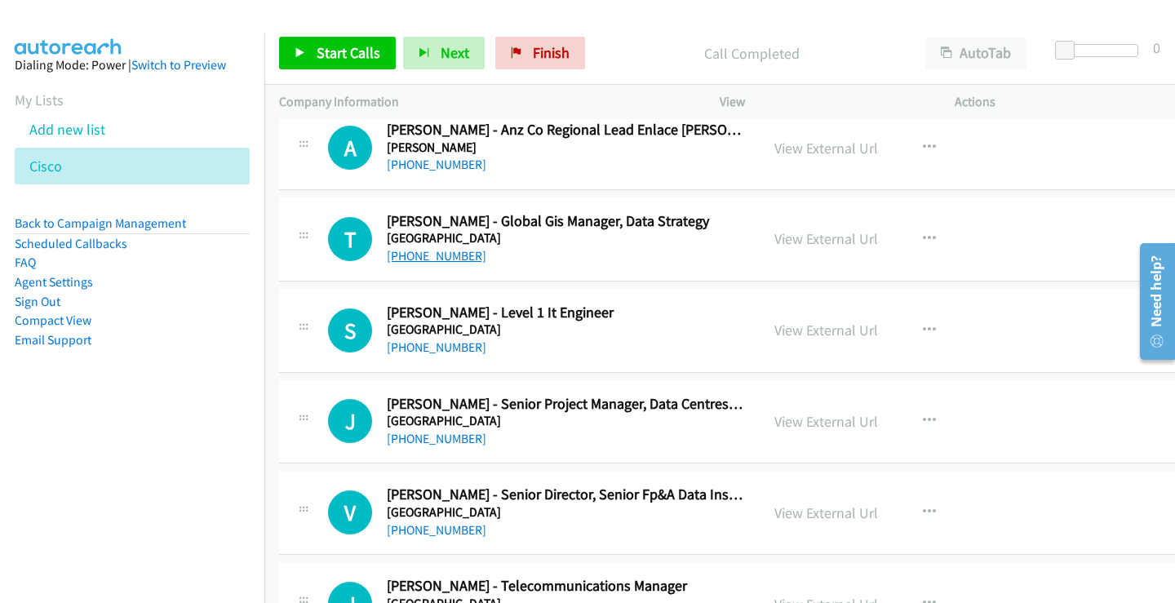
click at [448, 263] on link "[PHONE_NUMBER]" at bounding box center [437, 256] width 100 height 16
click at [829, 239] on link "View External Url" at bounding box center [827, 238] width 104 height 19
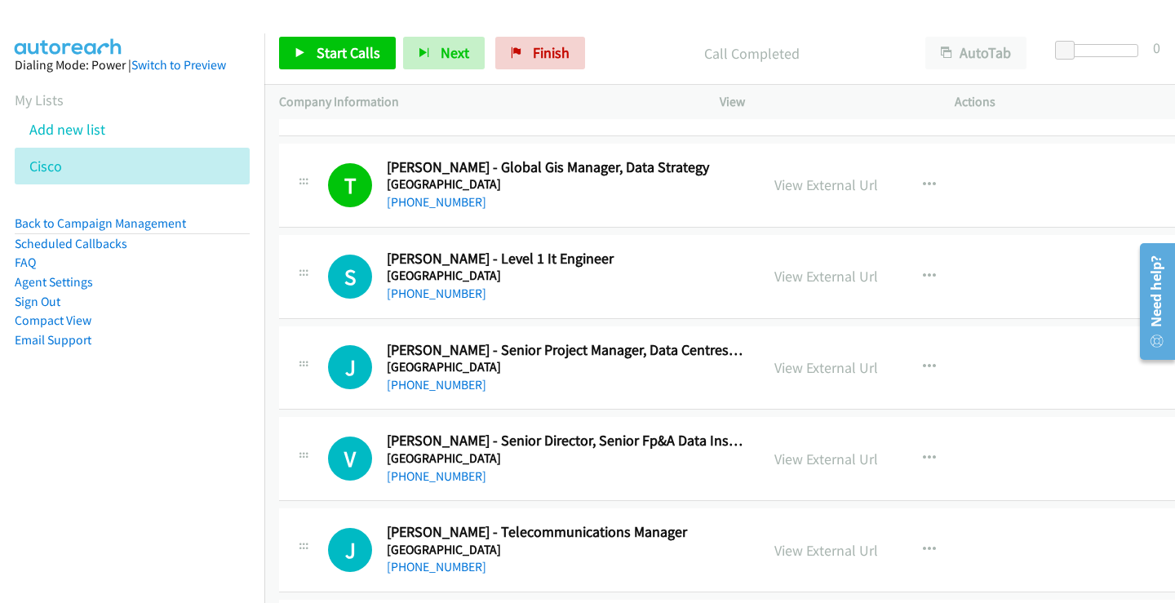
scroll to position [6121, 0]
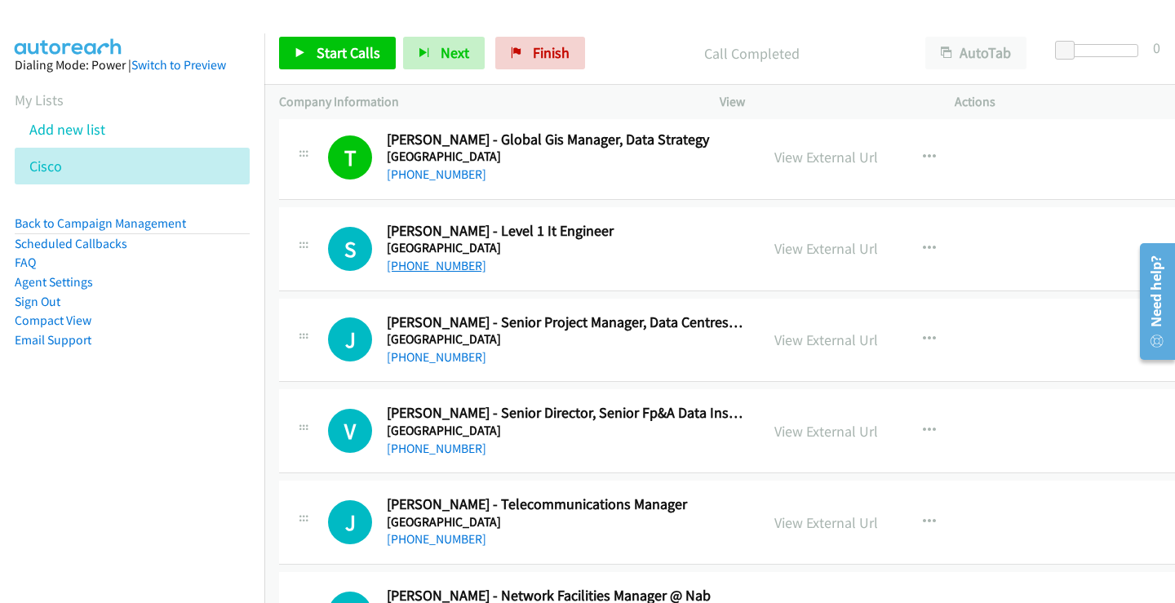
click at [448, 268] on link "[PHONE_NUMBER]" at bounding box center [437, 266] width 100 height 16
click at [806, 242] on link "View External Url" at bounding box center [827, 248] width 104 height 19
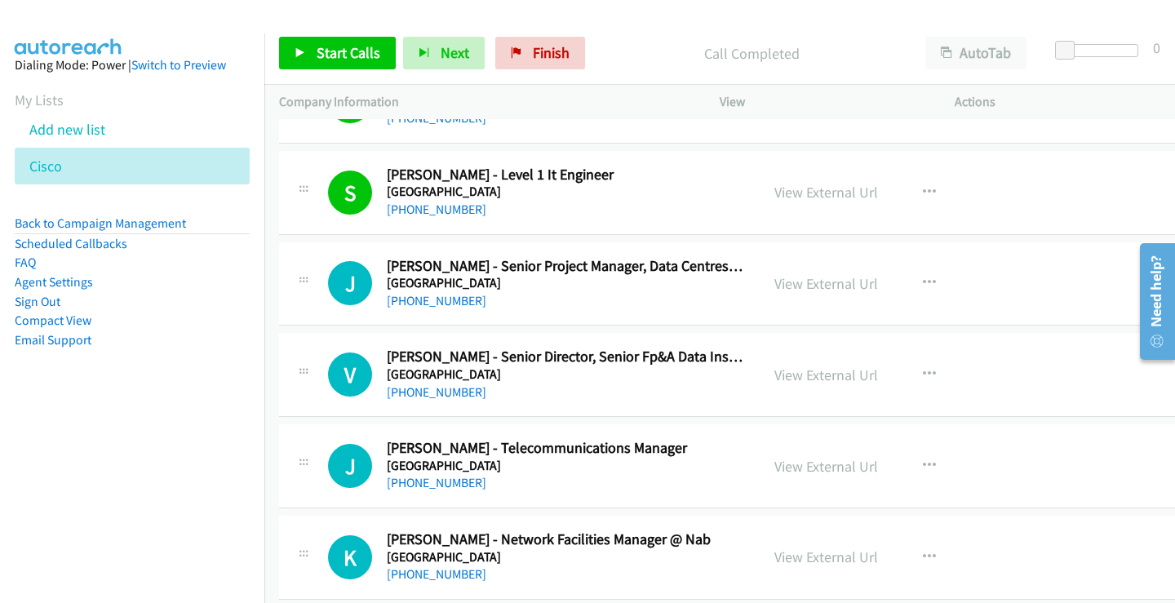
scroll to position [6203, 0]
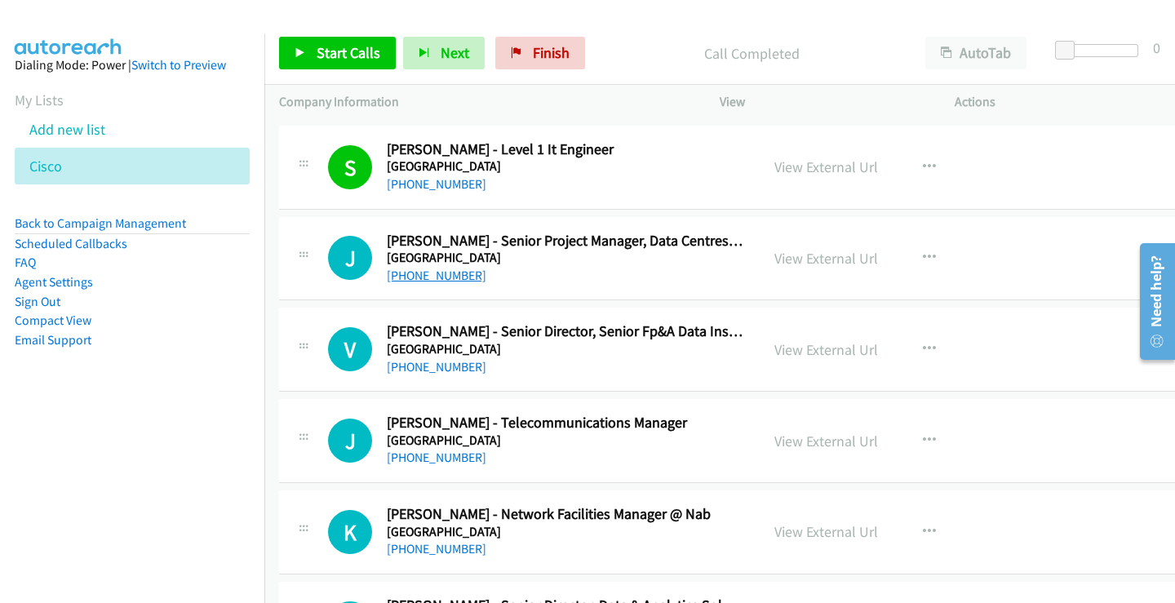
click at [448, 279] on link "[PHONE_NUMBER]" at bounding box center [437, 276] width 100 height 16
click at [826, 259] on link "View External Url" at bounding box center [827, 258] width 104 height 19
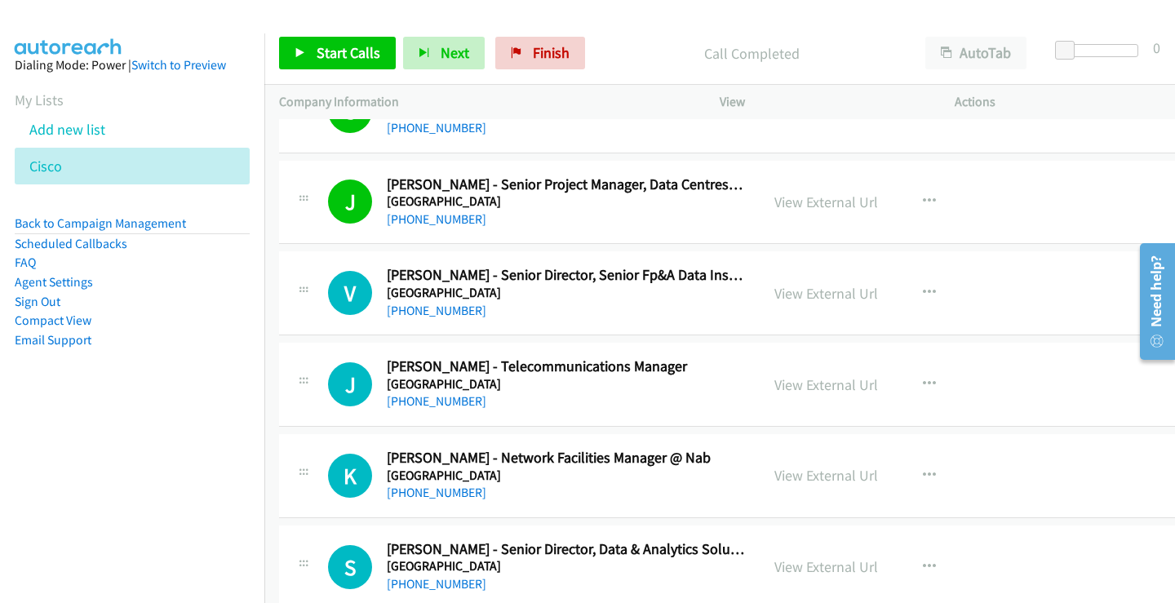
scroll to position [6284, 0]
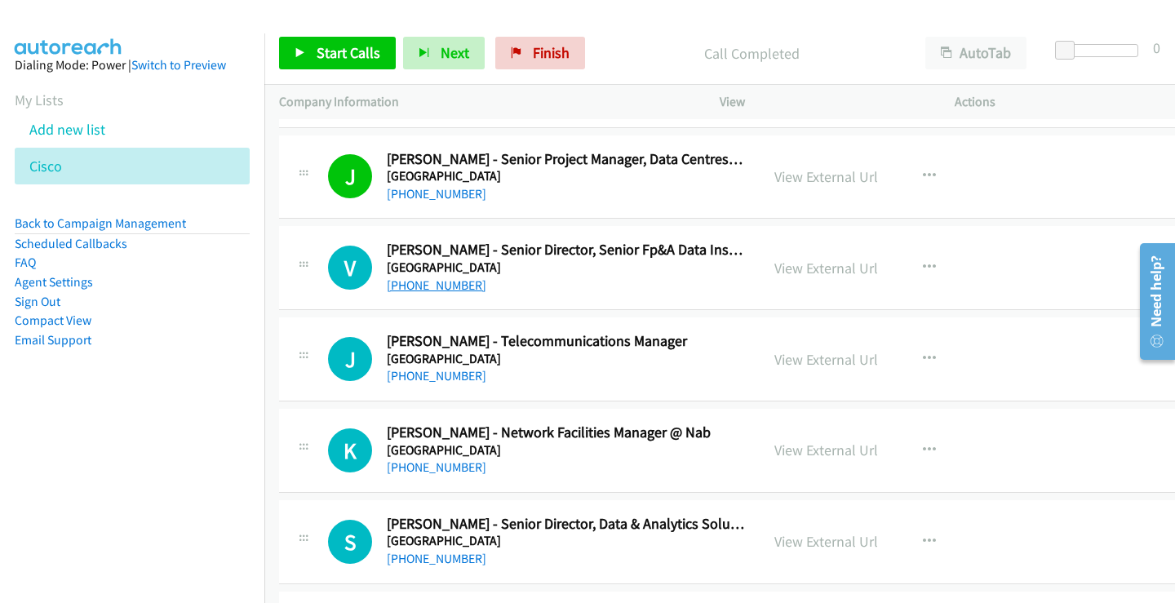
click at [444, 285] on link "[PHONE_NUMBER]" at bounding box center [437, 285] width 100 height 16
click at [806, 270] on link "View External Url" at bounding box center [827, 268] width 104 height 19
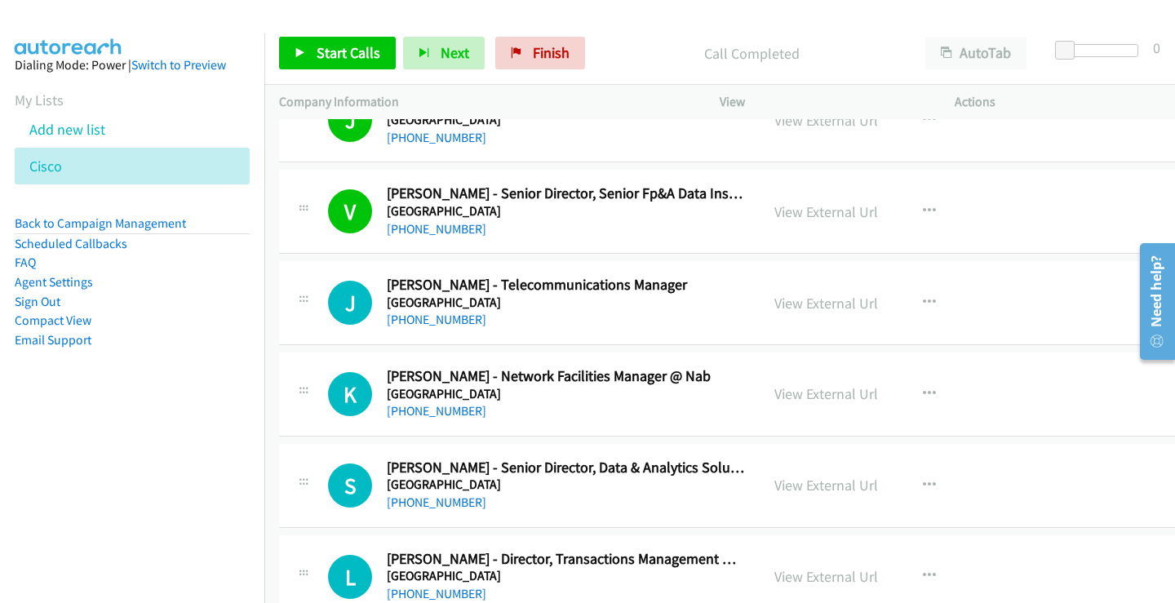
scroll to position [6366, 0]
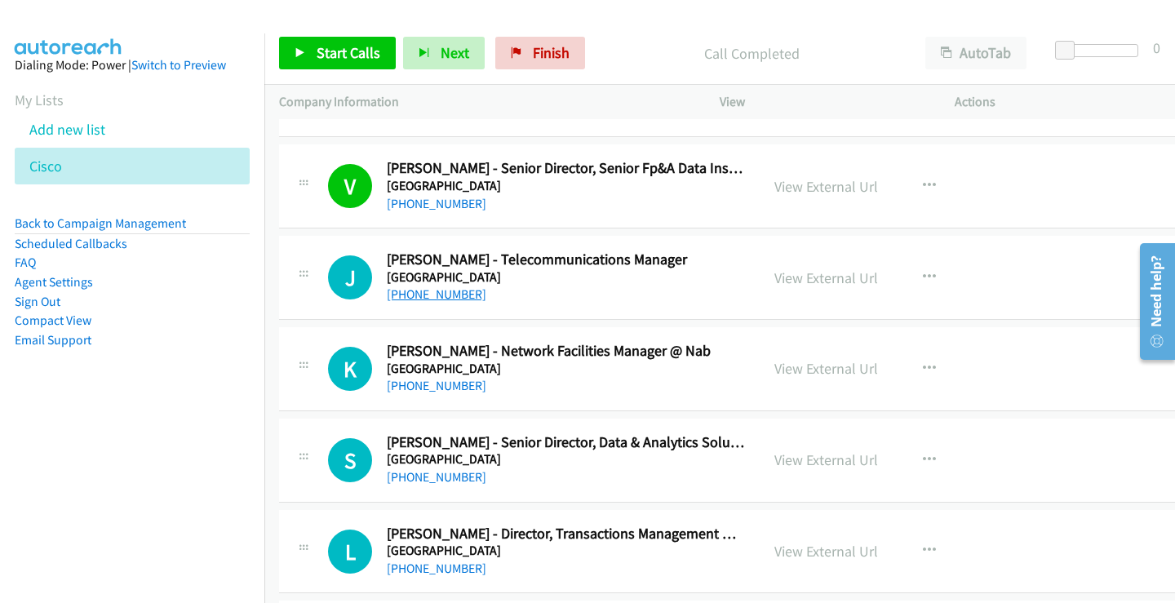
click at [437, 290] on link "[PHONE_NUMBER]" at bounding box center [437, 294] width 100 height 16
click at [787, 275] on link "View External Url" at bounding box center [827, 278] width 104 height 19
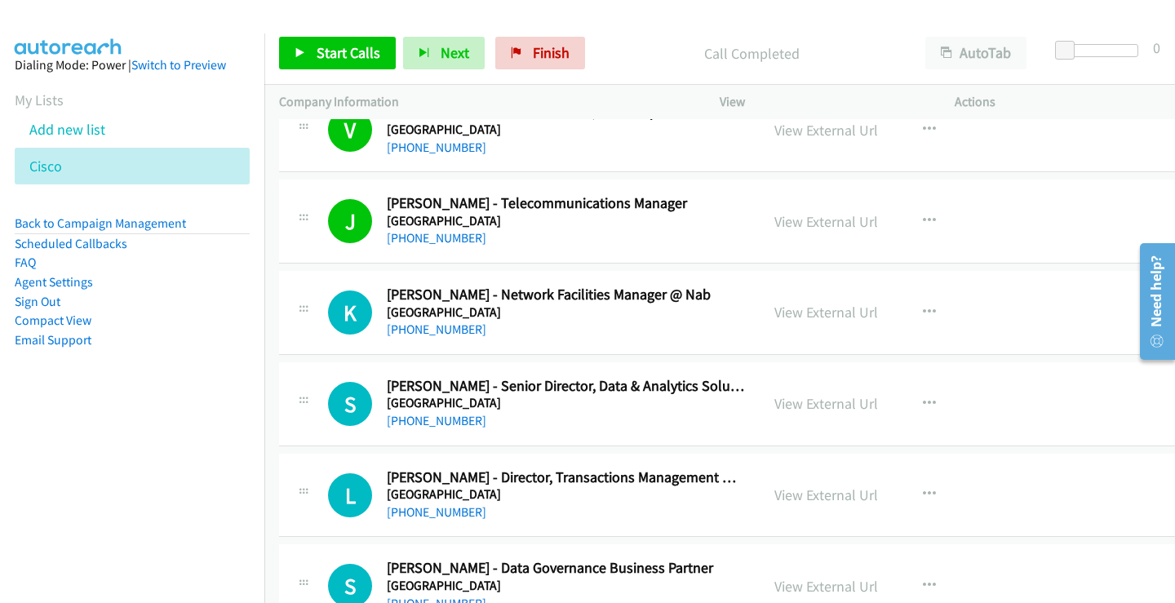
scroll to position [6448, 0]
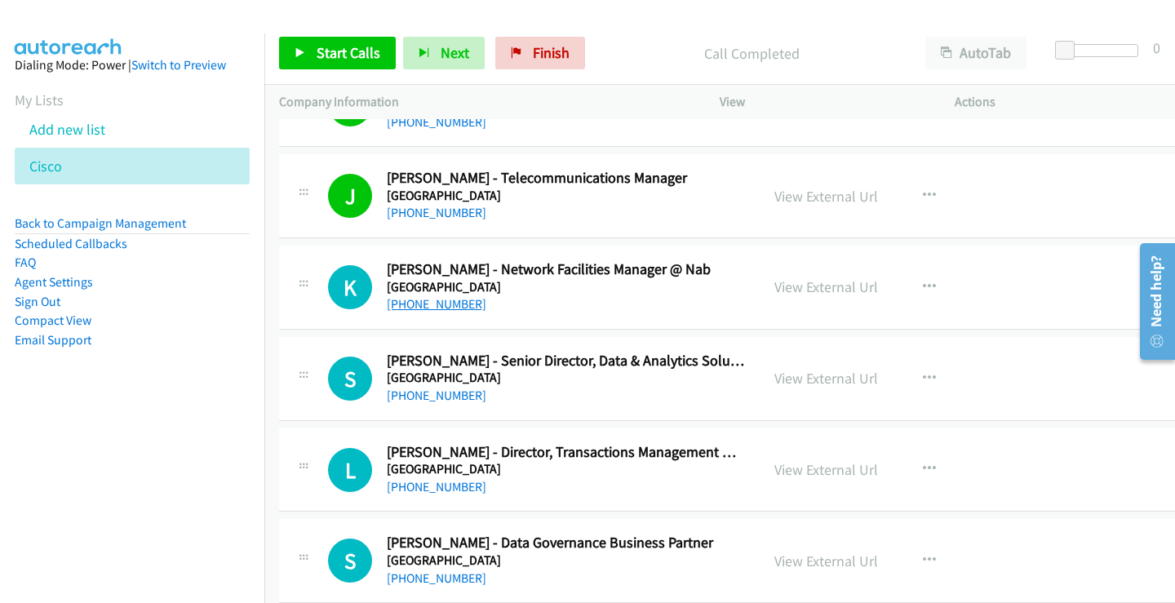
click at [421, 303] on link "[PHONE_NUMBER]" at bounding box center [437, 304] width 100 height 16
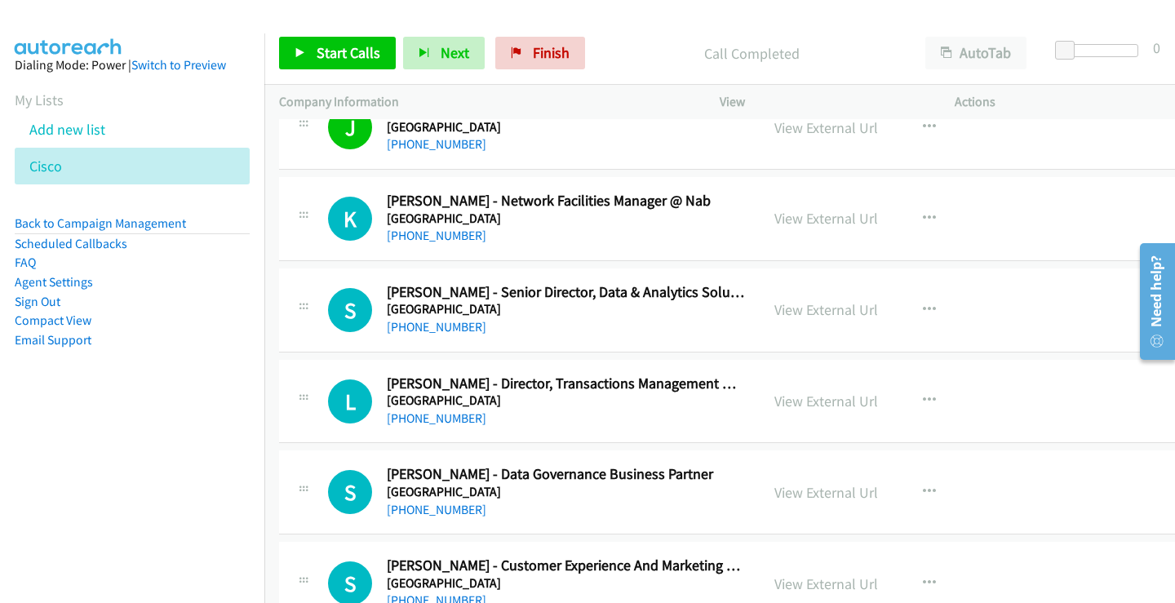
scroll to position [6611, 0]
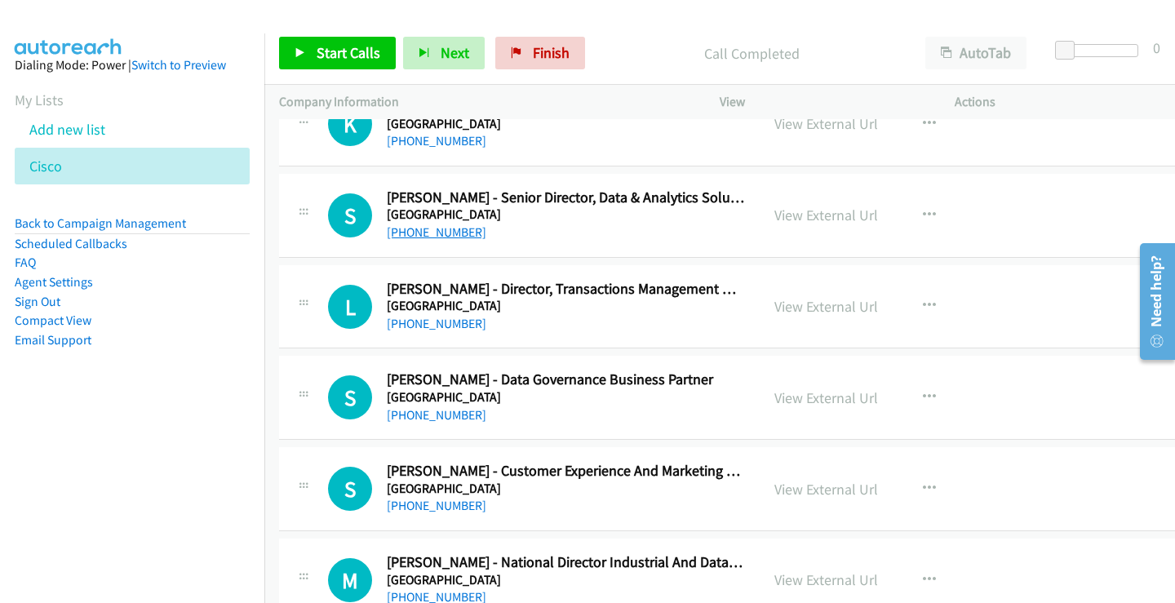
click at [443, 239] on link "[PHONE_NUMBER]" at bounding box center [437, 232] width 100 height 16
click at [793, 213] on link "View External Url" at bounding box center [827, 215] width 104 height 19
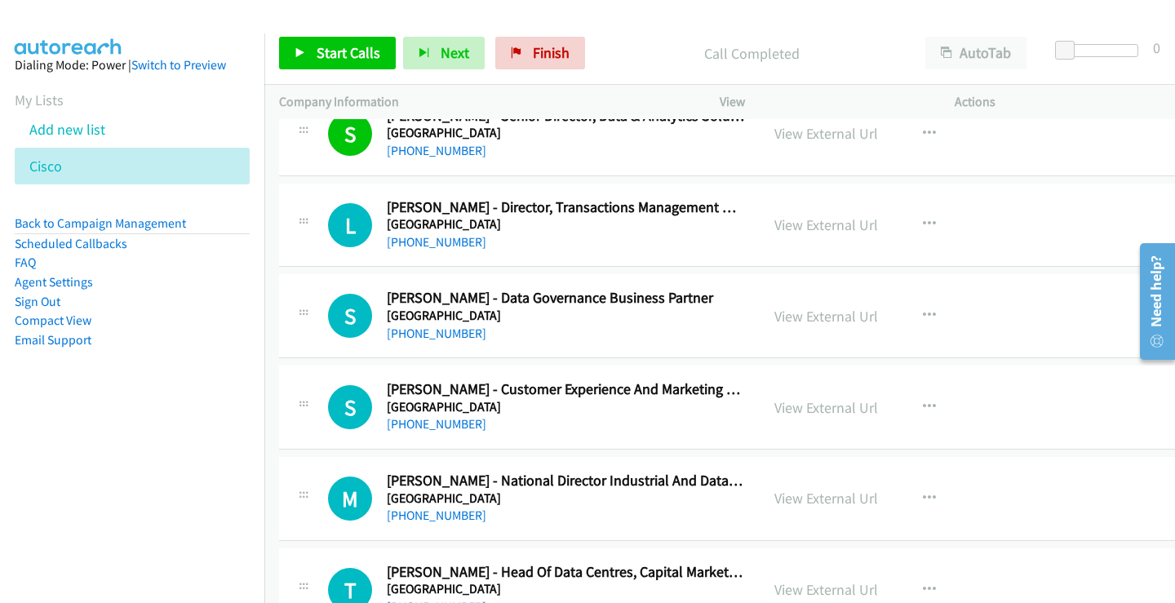
scroll to position [6774, 0]
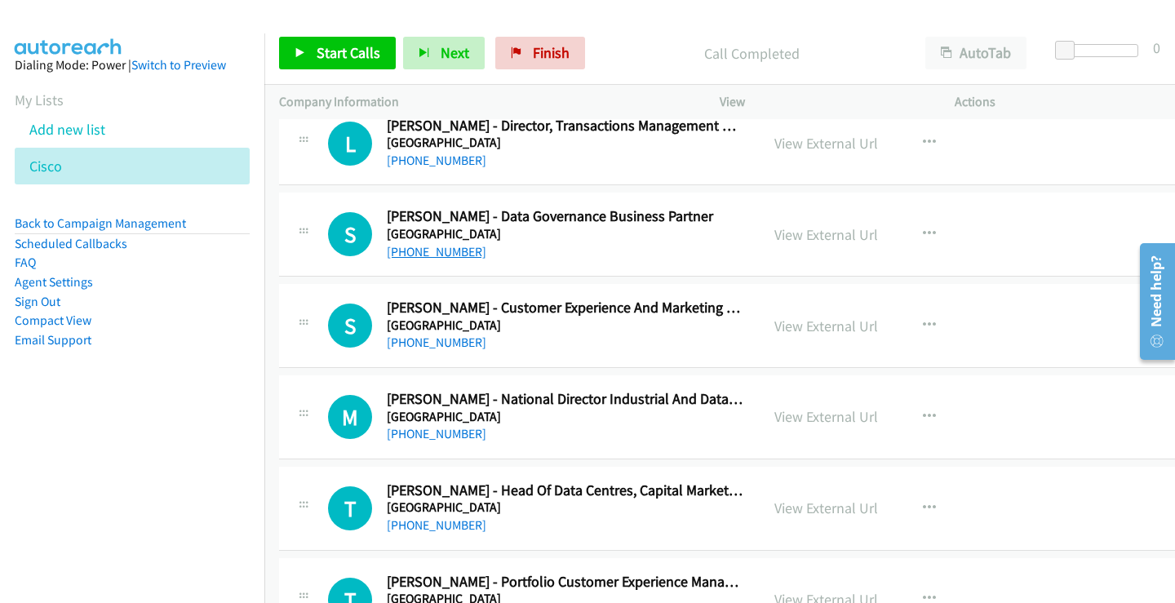
click at [440, 251] on link "[PHONE_NUMBER]" at bounding box center [437, 252] width 100 height 16
click at [798, 233] on link "View External Url" at bounding box center [827, 234] width 104 height 19
